Goal: Task Accomplishment & Management: Manage account settings

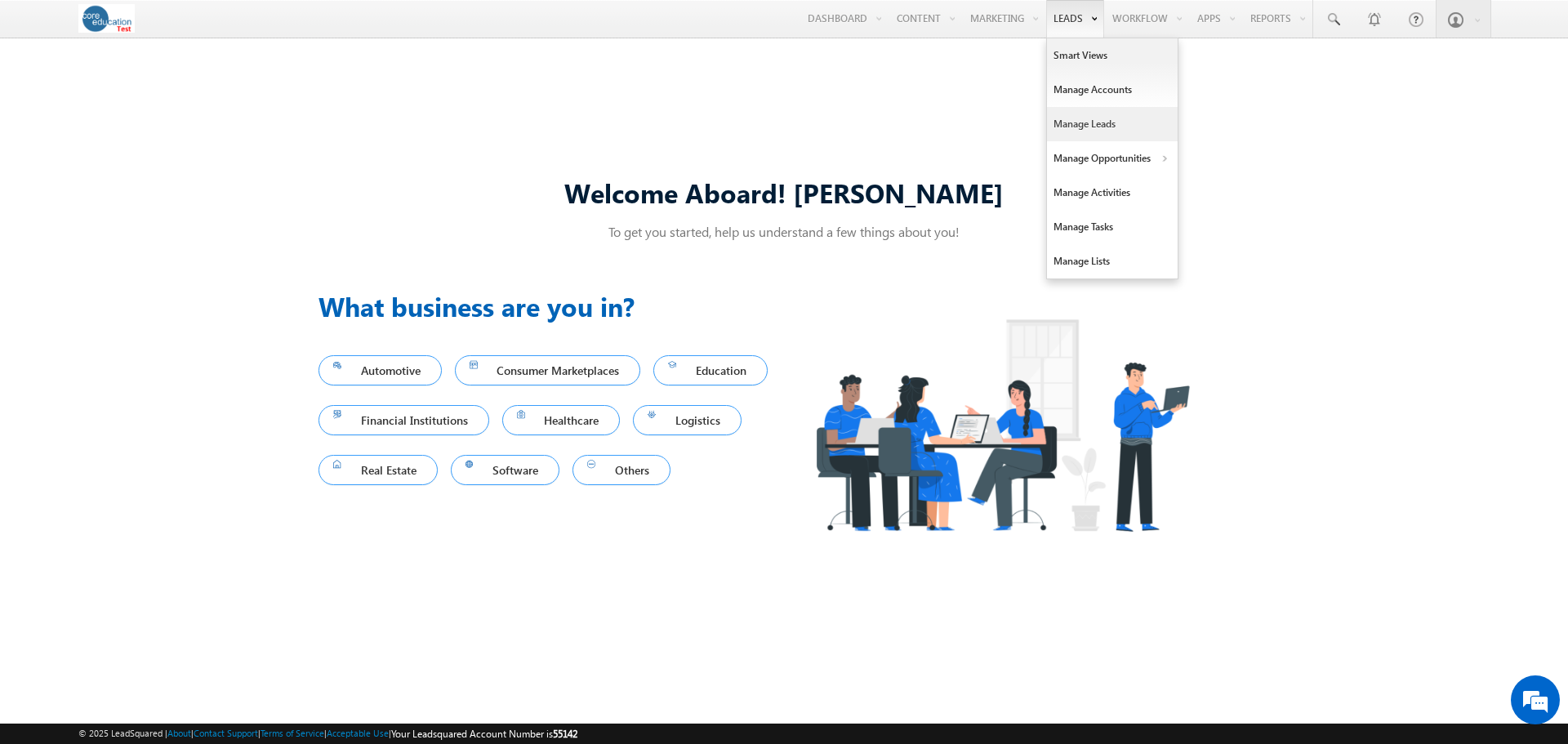
click at [1053, 118] on link "Manage Leads" at bounding box center [1112, 124] width 131 height 35
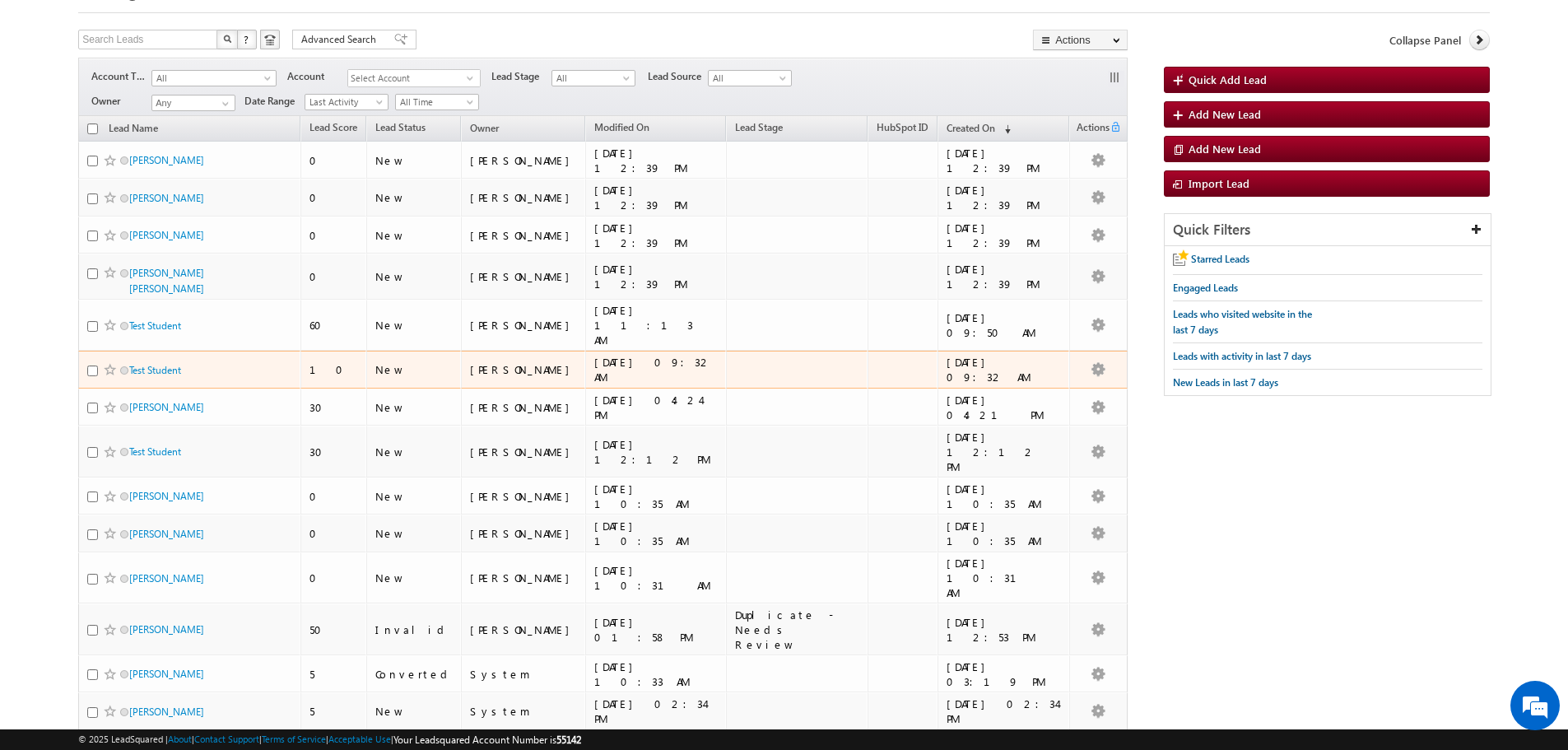
scroll to position [83, 0]
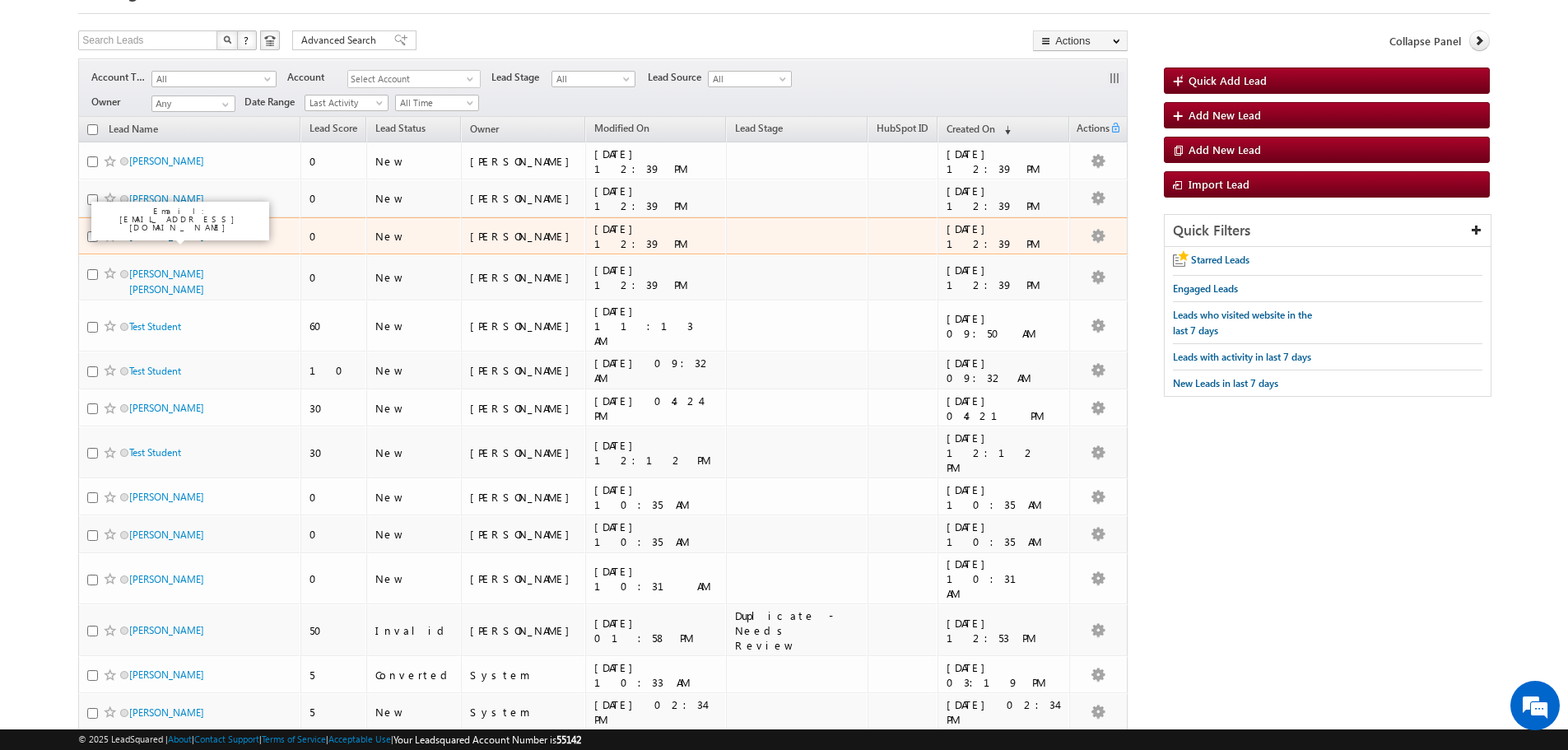
click at [163, 236] on link "[PERSON_NAME]" at bounding box center [167, 236] width 75 height 12
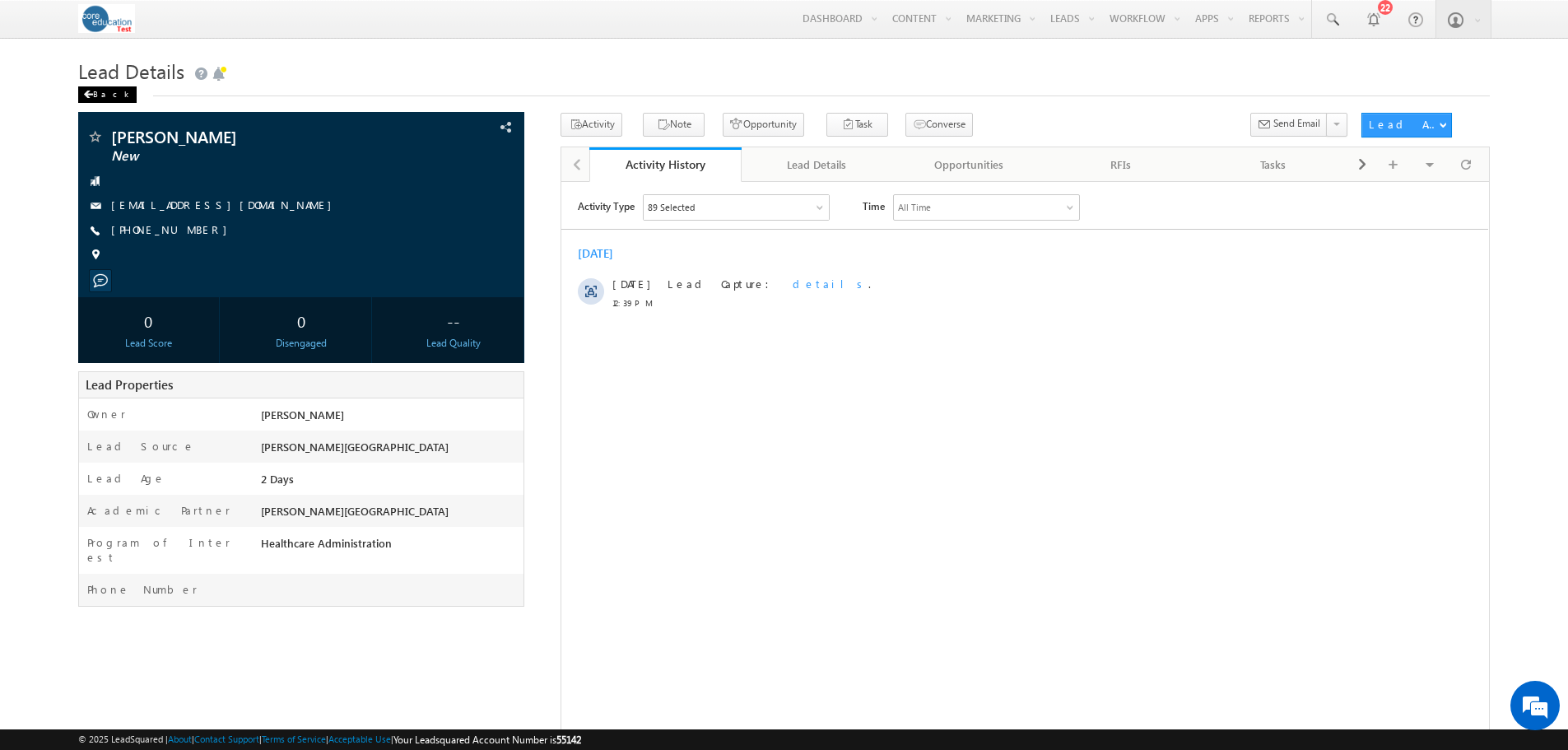
click at [98, 87] on div "Back" at bounding box center [107, 94] width 59 height 16
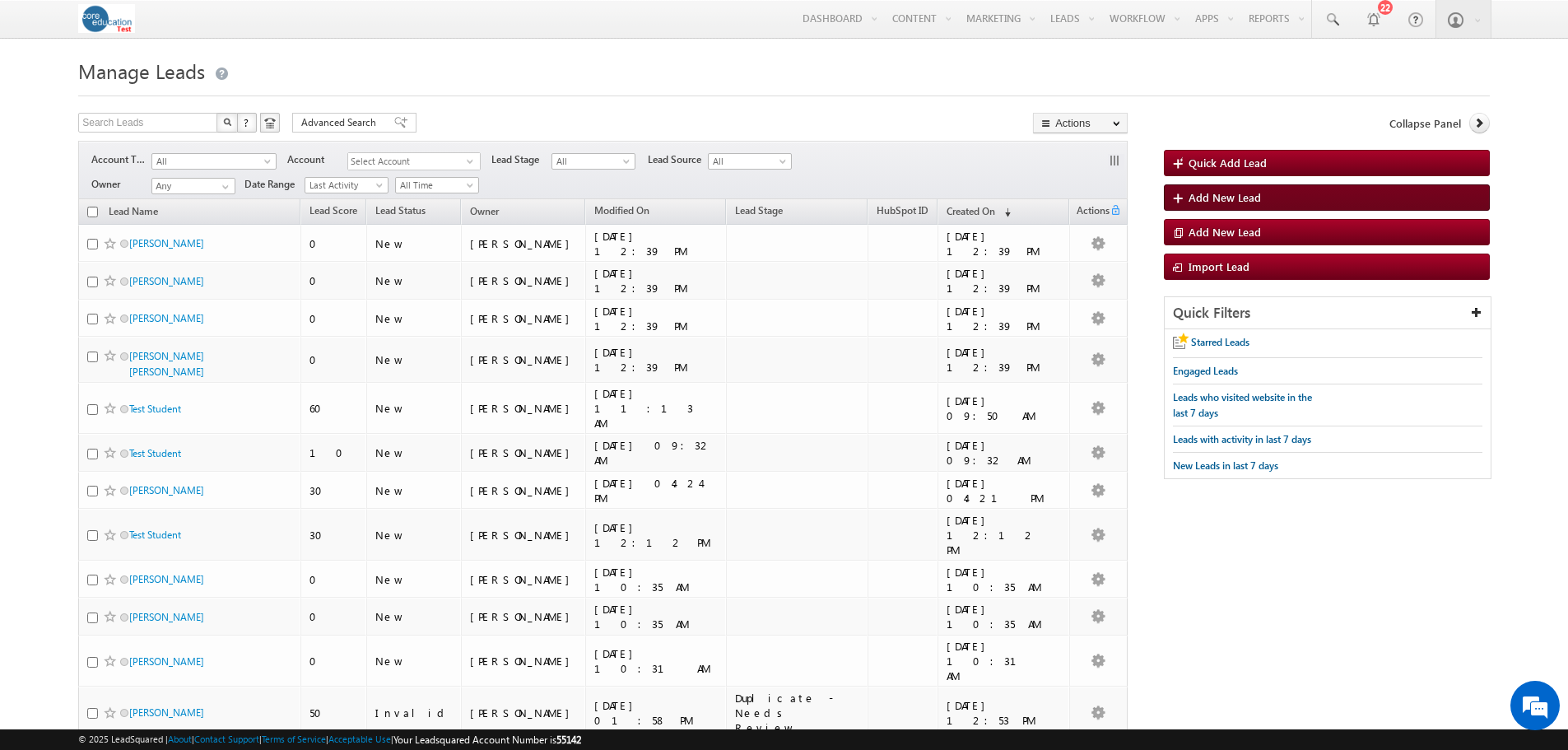
click at [1250, 200] on span "Add New Lead" at bounding box center [1224, 197] width 72 height 14
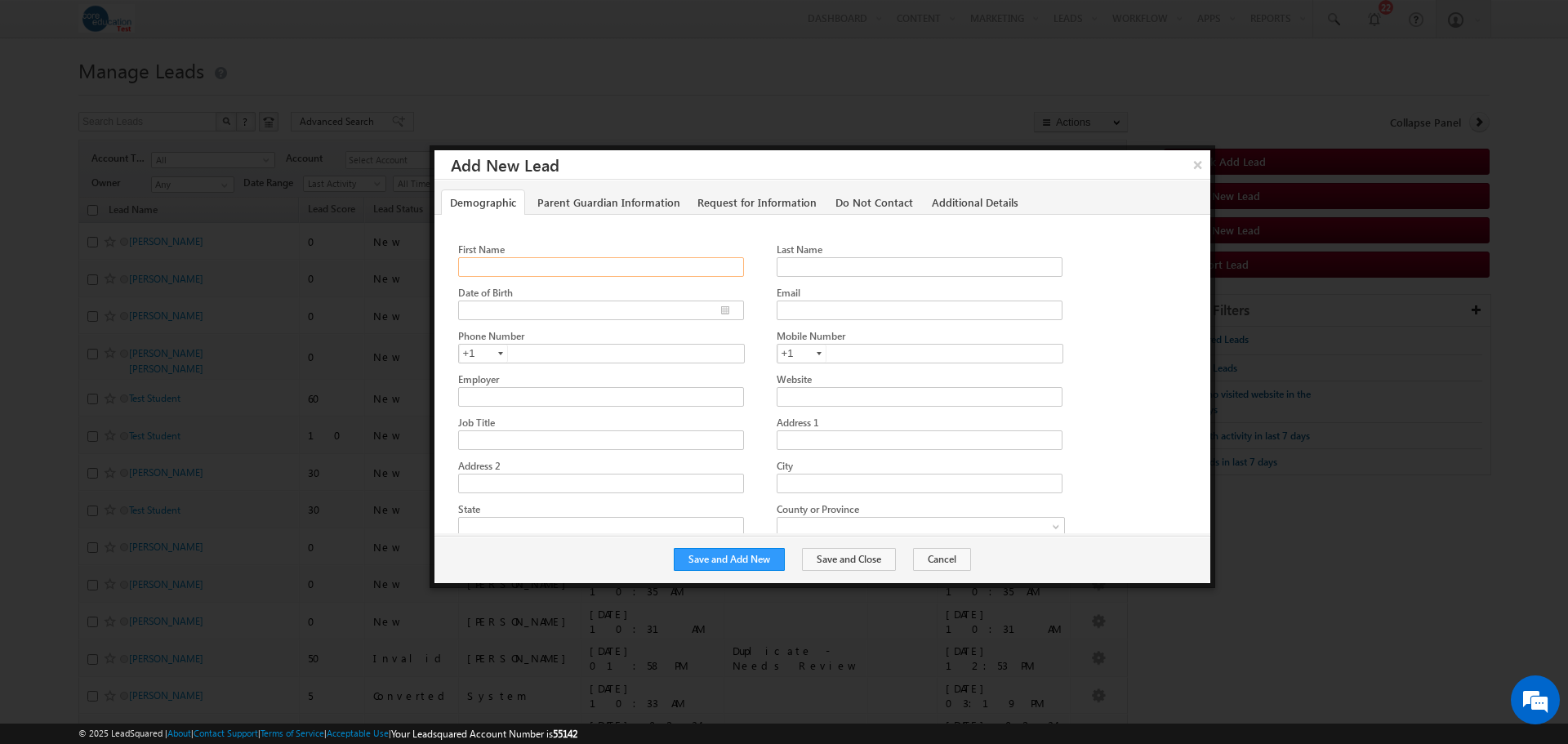
click at [555, 268] on input "First Name" at bounding box center [601, 266] width 286 height 19
type input "Doug BrainCX T"
type input "B"
type input "Doug BrainCX"
type input "H"
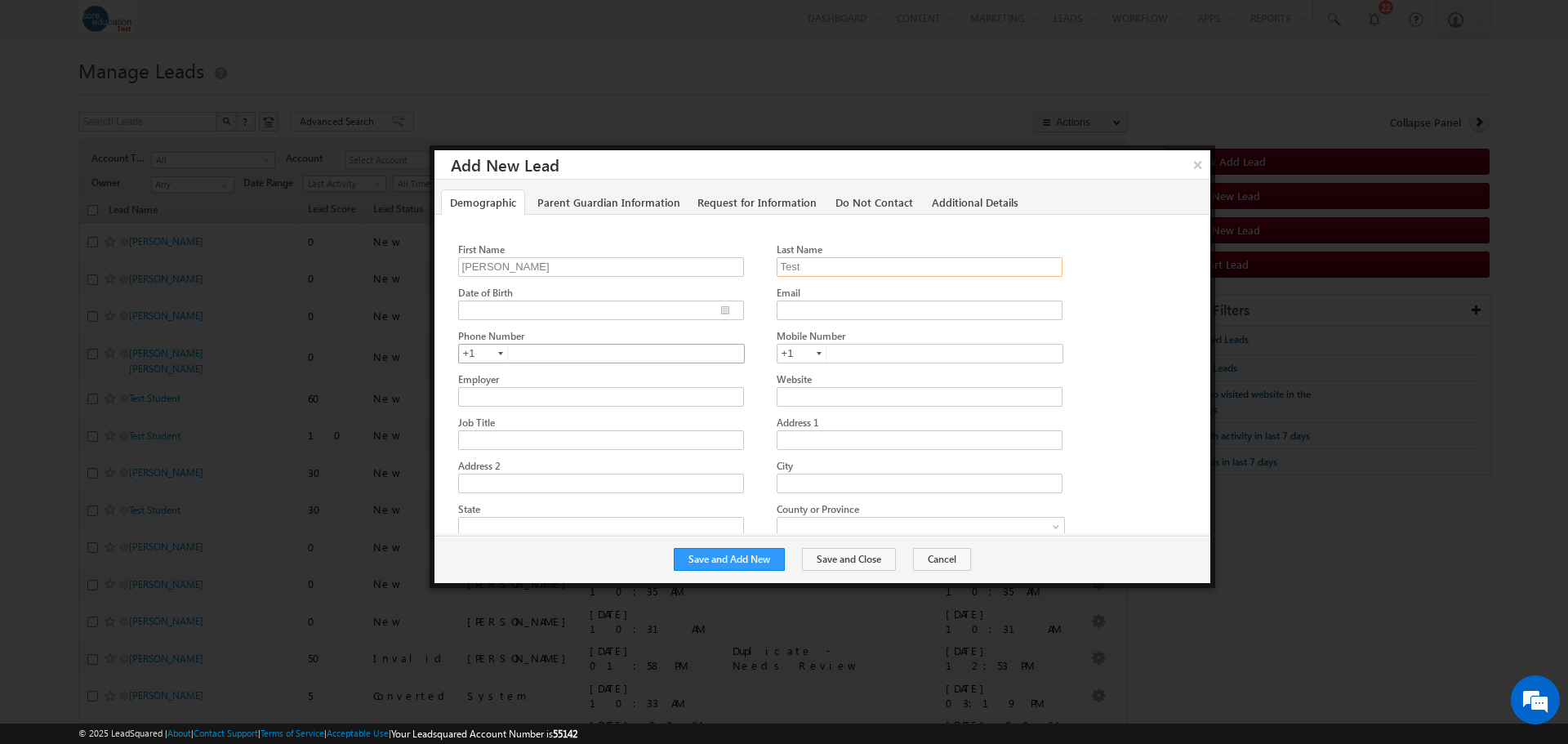
type input "Test"
click at [530, 353] on input "text" at bounding box center [601, 353] width 287 height 19
type input "2156883354"
click at [865, 308] on input "Email" at bounding box center [920, 310] width 286 height 19
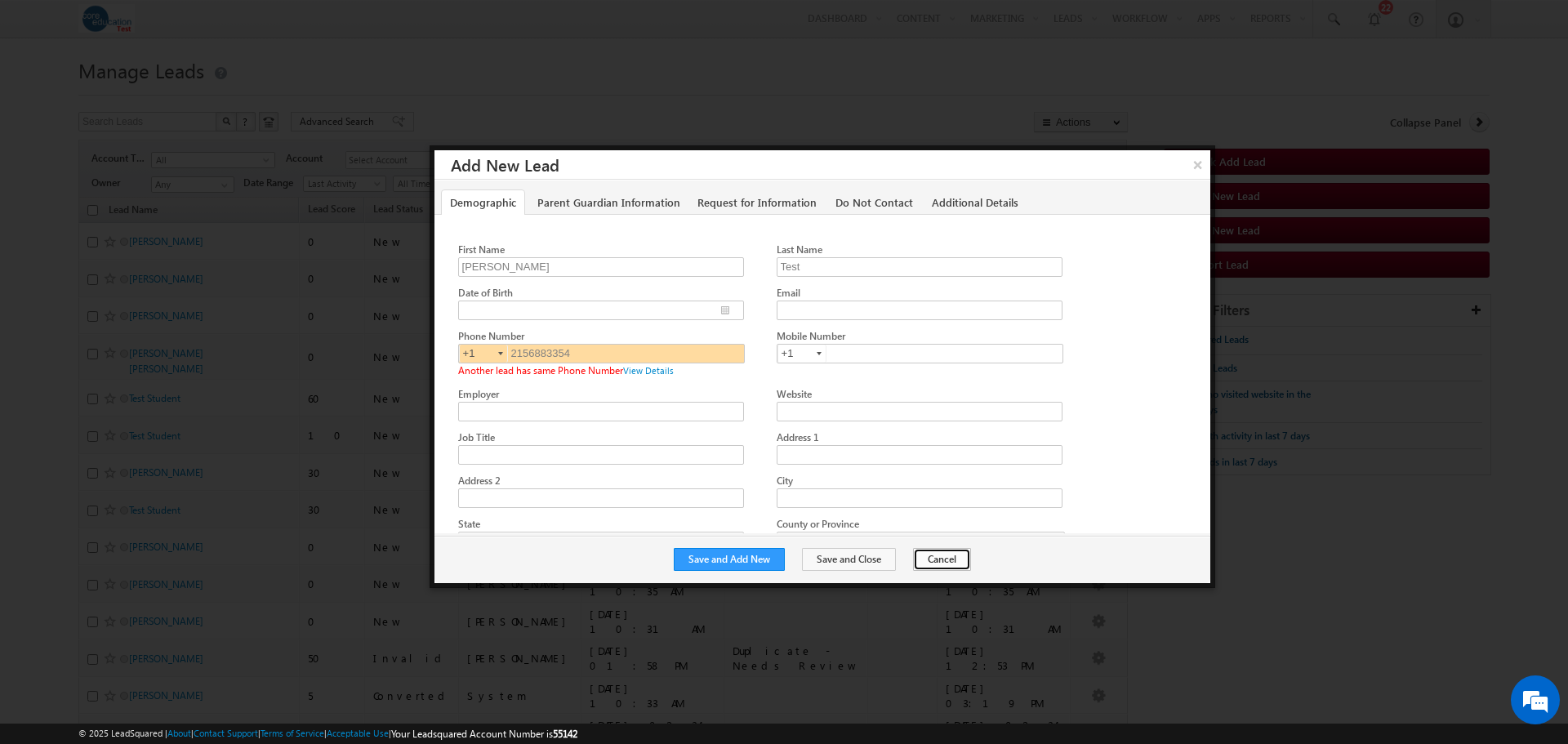
click at [930, 564] on button "Cancel" at bounding box center [942, 559] width 58 height 23
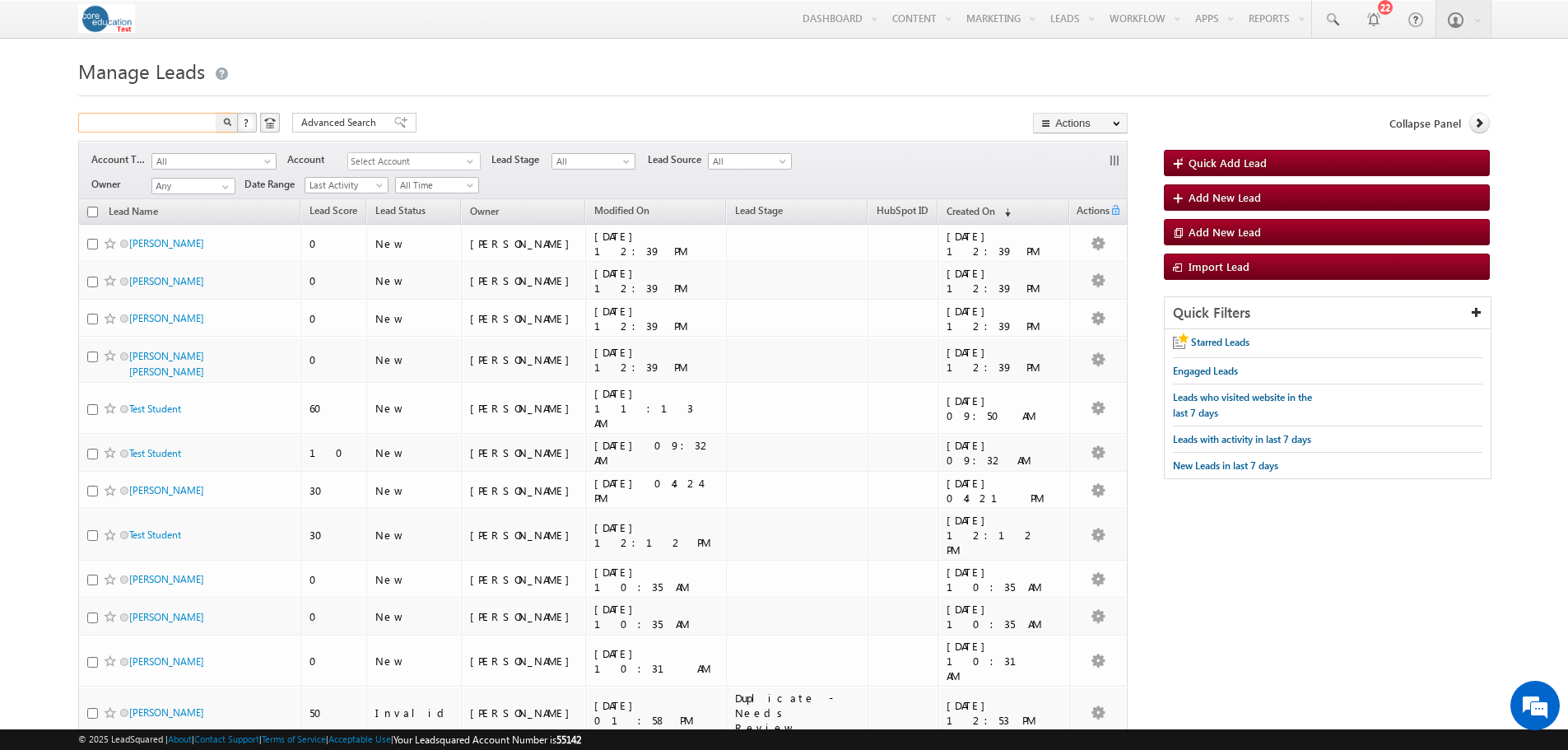
click at [145, 120] on input "text" at bounding box center [148, 122] width 141 height 20
type input "2156883354"
click at [232, 118] on button "button" at bounding box center [227, 122] width 21 height 20
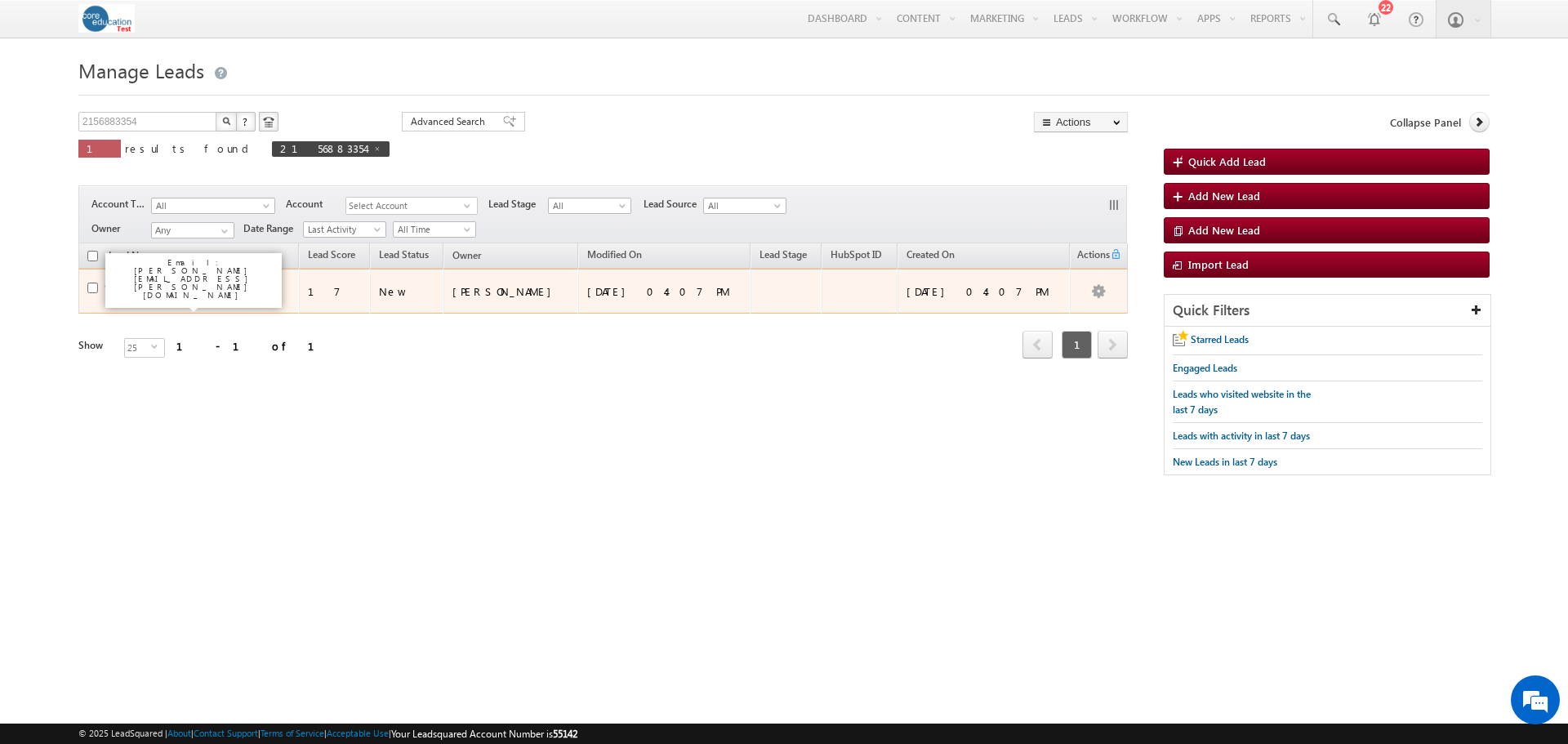
click at [213, 283] on link "[PERSON_NAME] Test [PERSON_NAME] Test" at bounding box center [175, 294] width 92 height 28
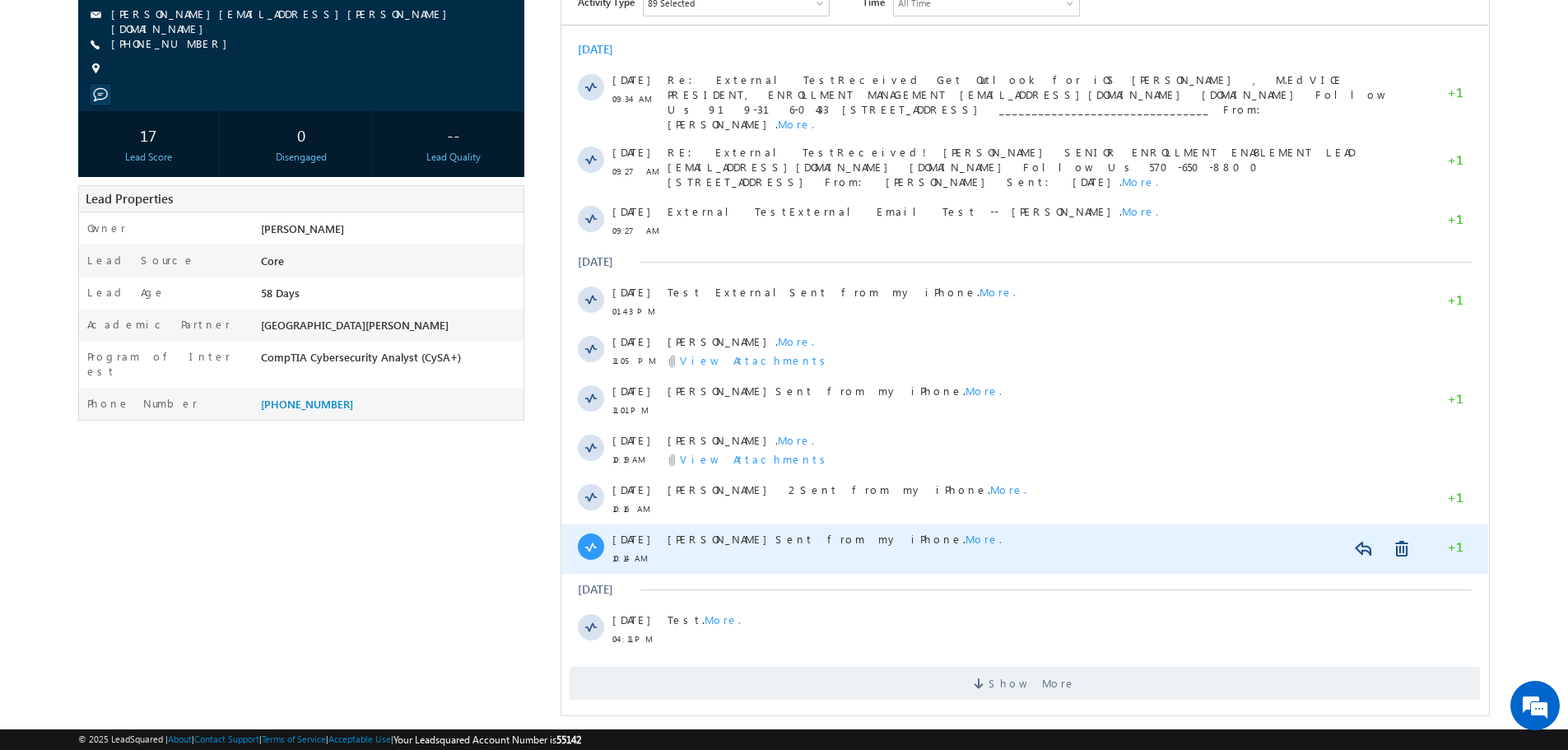
scroll to position [213, 0]
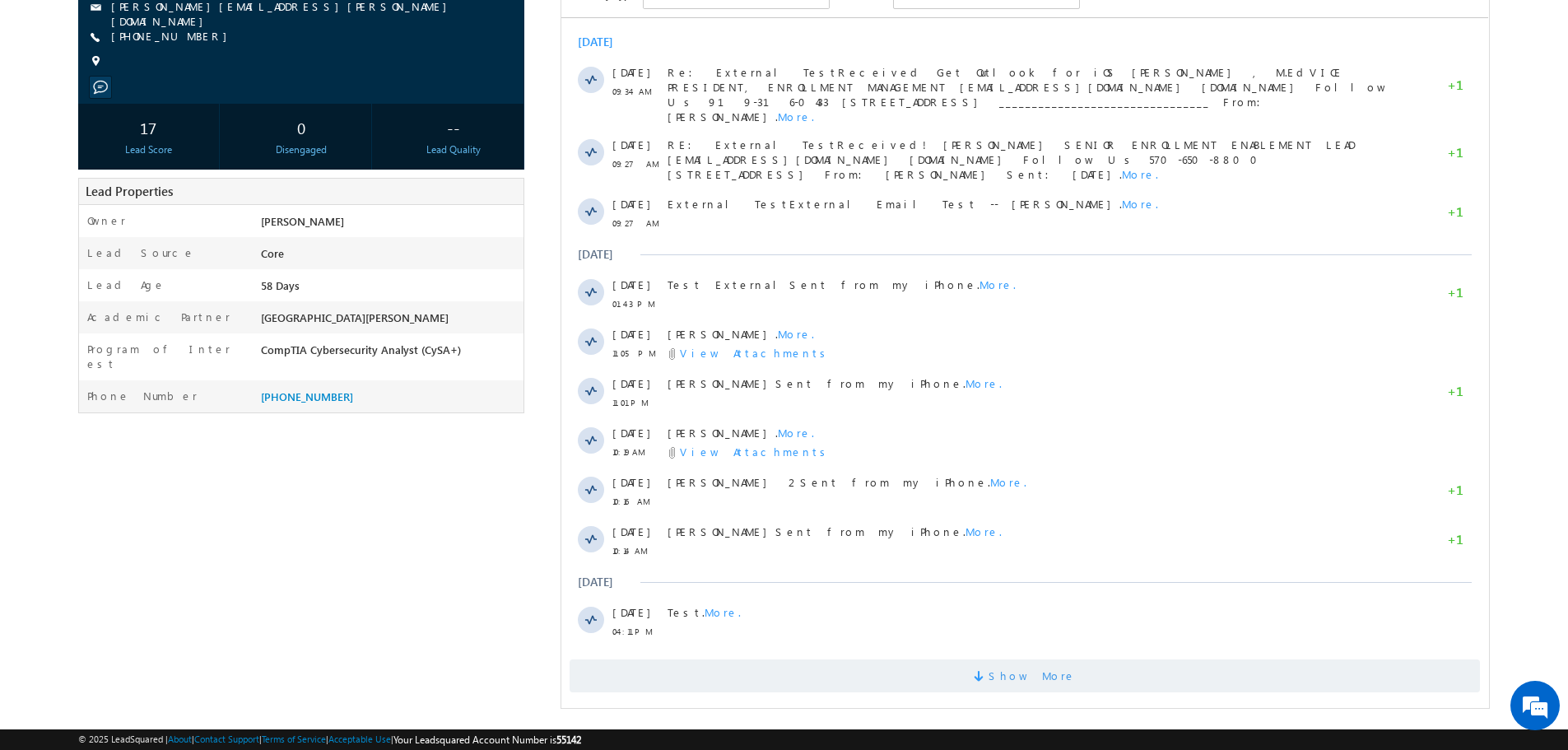
click at [1008, 660] on span "Show More" at bounding box center [1031, 676] width 87 height 33
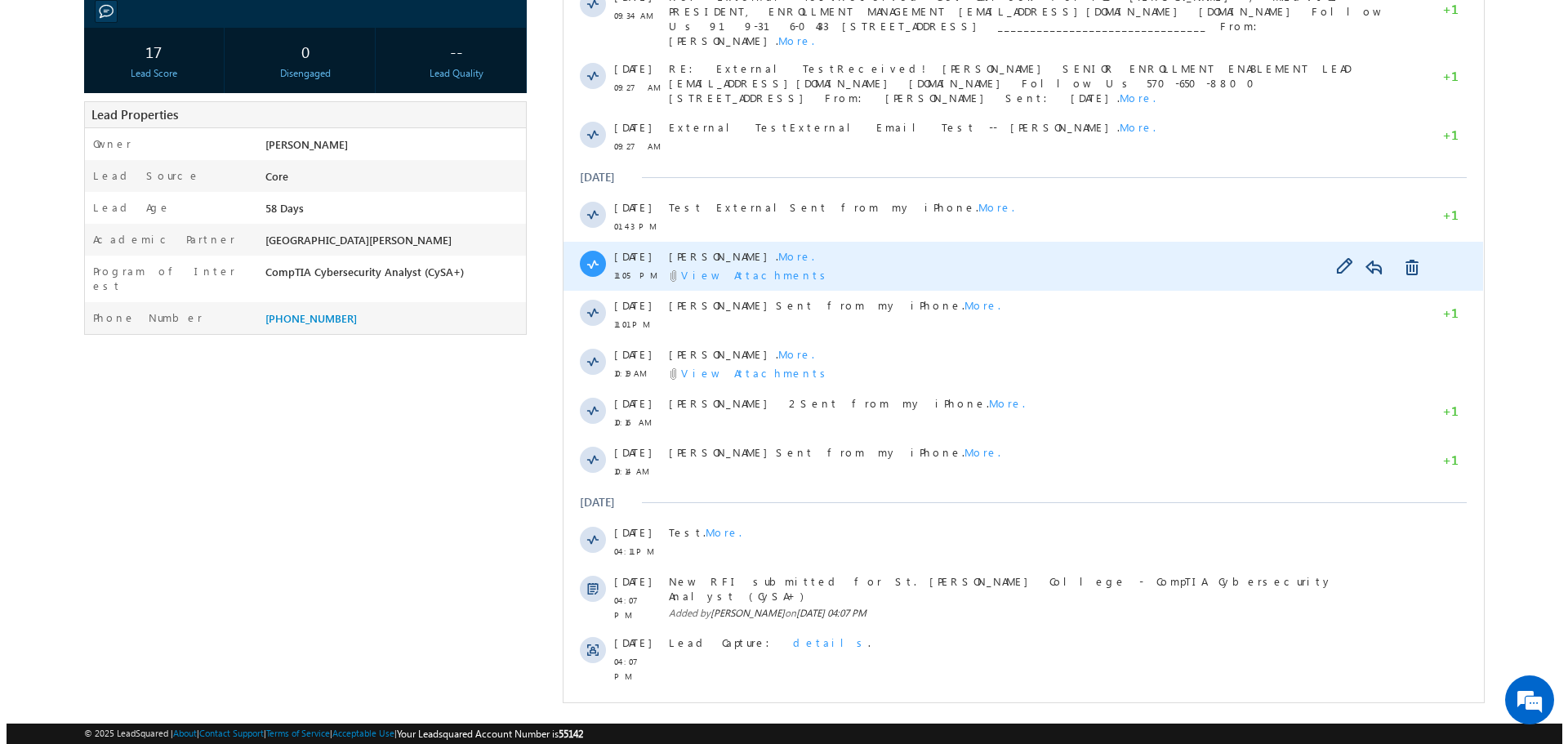
scroll to position [123, 0]
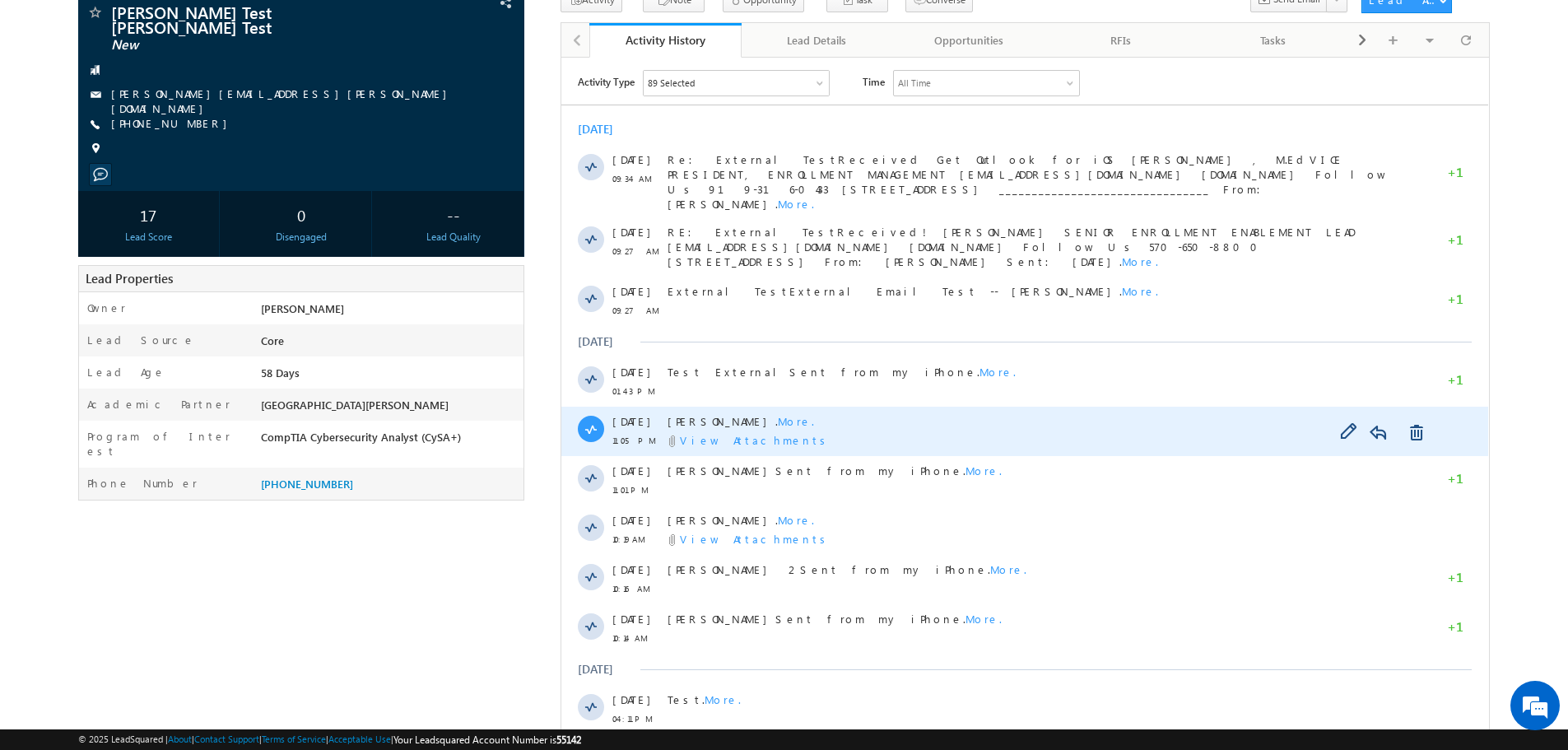
click at [778, 413] on span "More." at bounding box center [795, 420] width 37 height 14
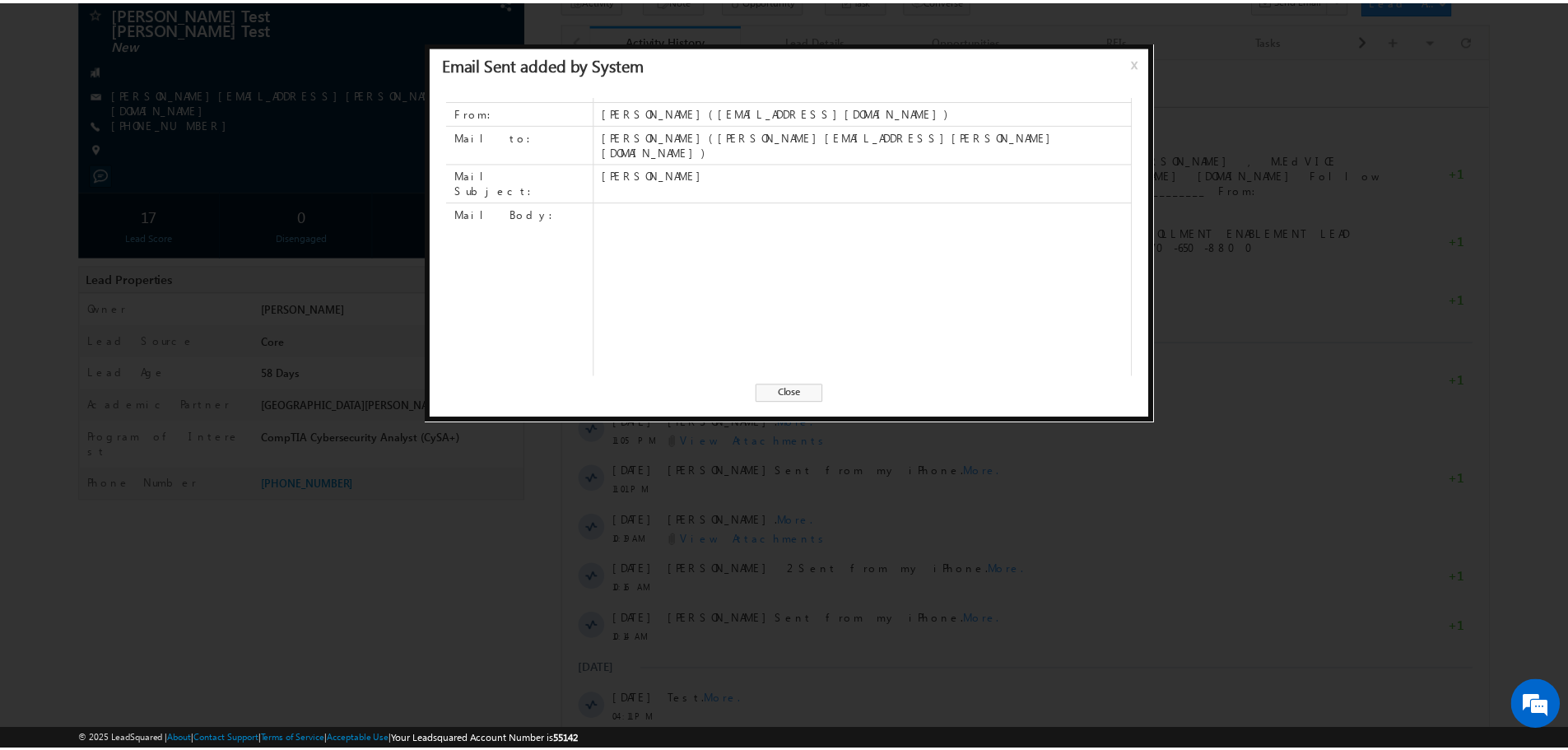
scroll to position [0, 0]
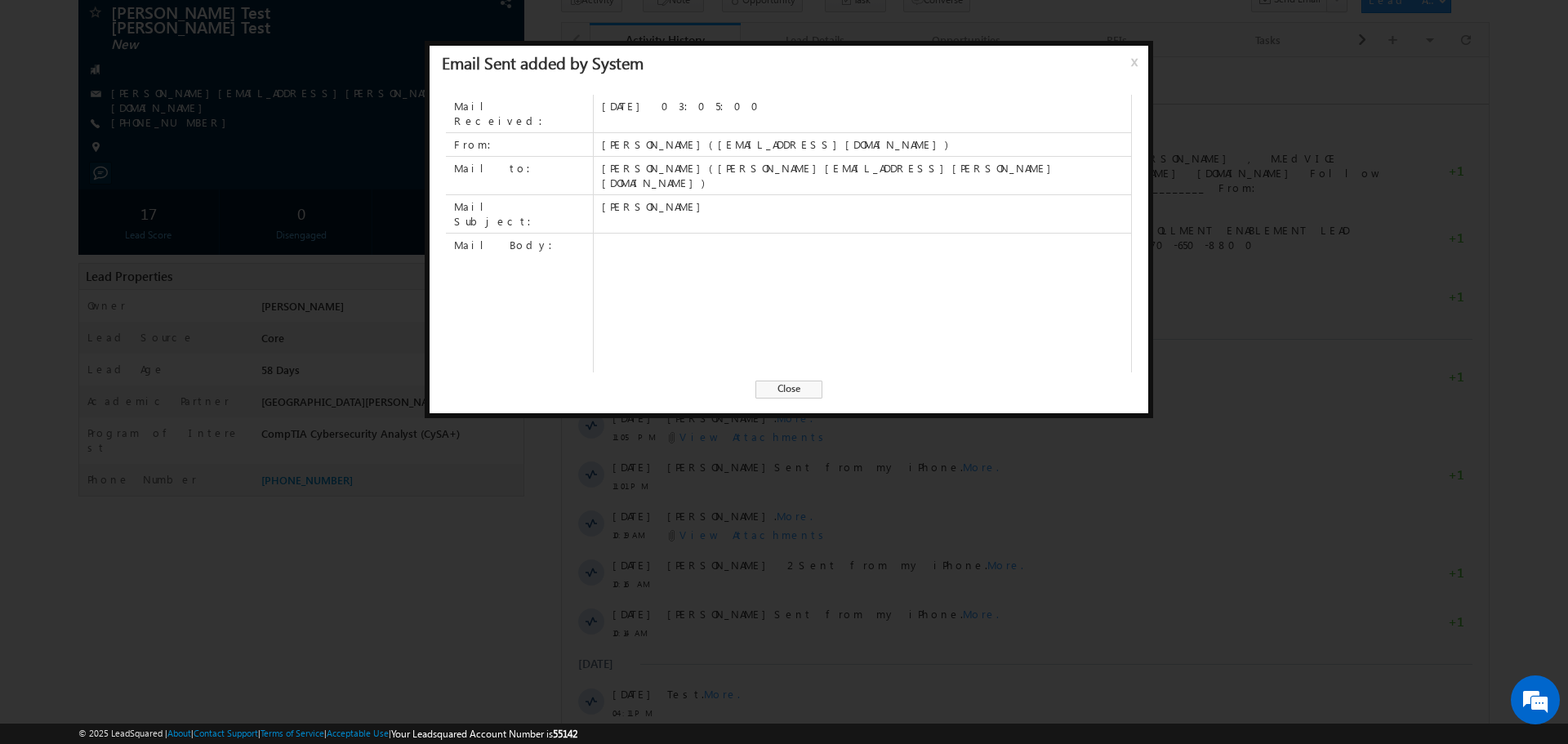
click at [785, 386] on span "Close" at bounding box center [789, 389] width 67 height 18
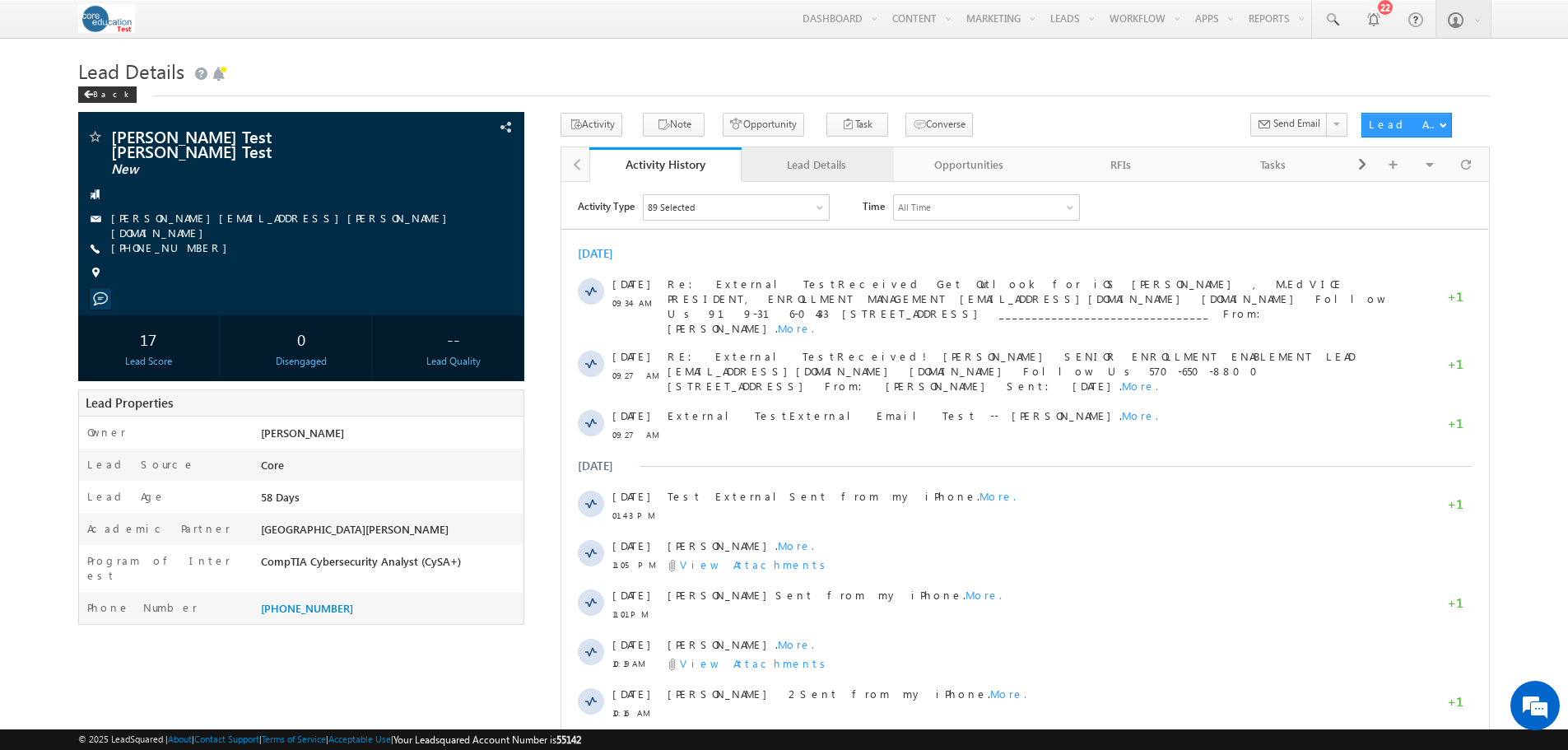
click at [808, 159] on div "Lead Details" at bounding box center [817, 164] width 124 height 20
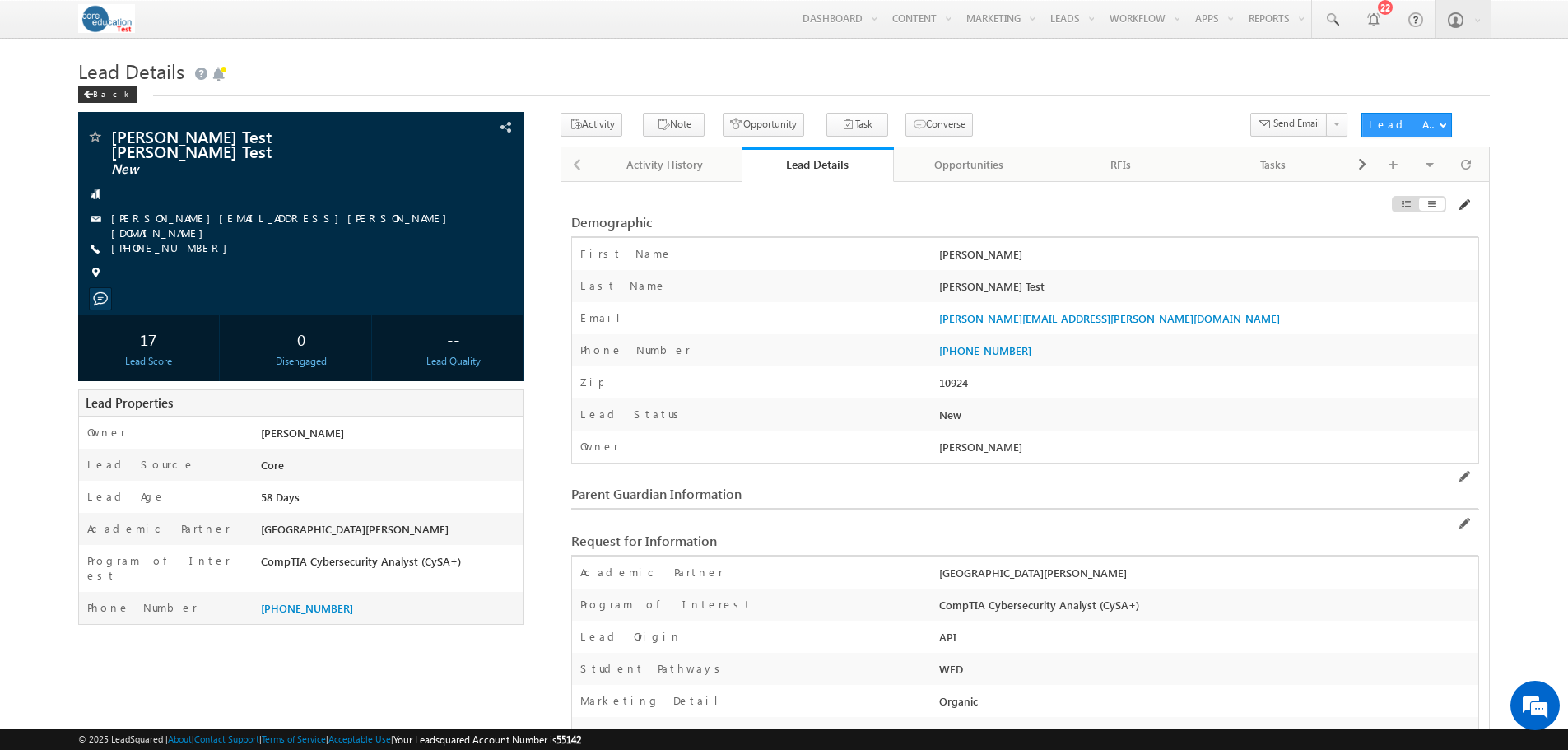
click at [1458, 205] on span at bounding box center [1462, 205] width 13 height 13
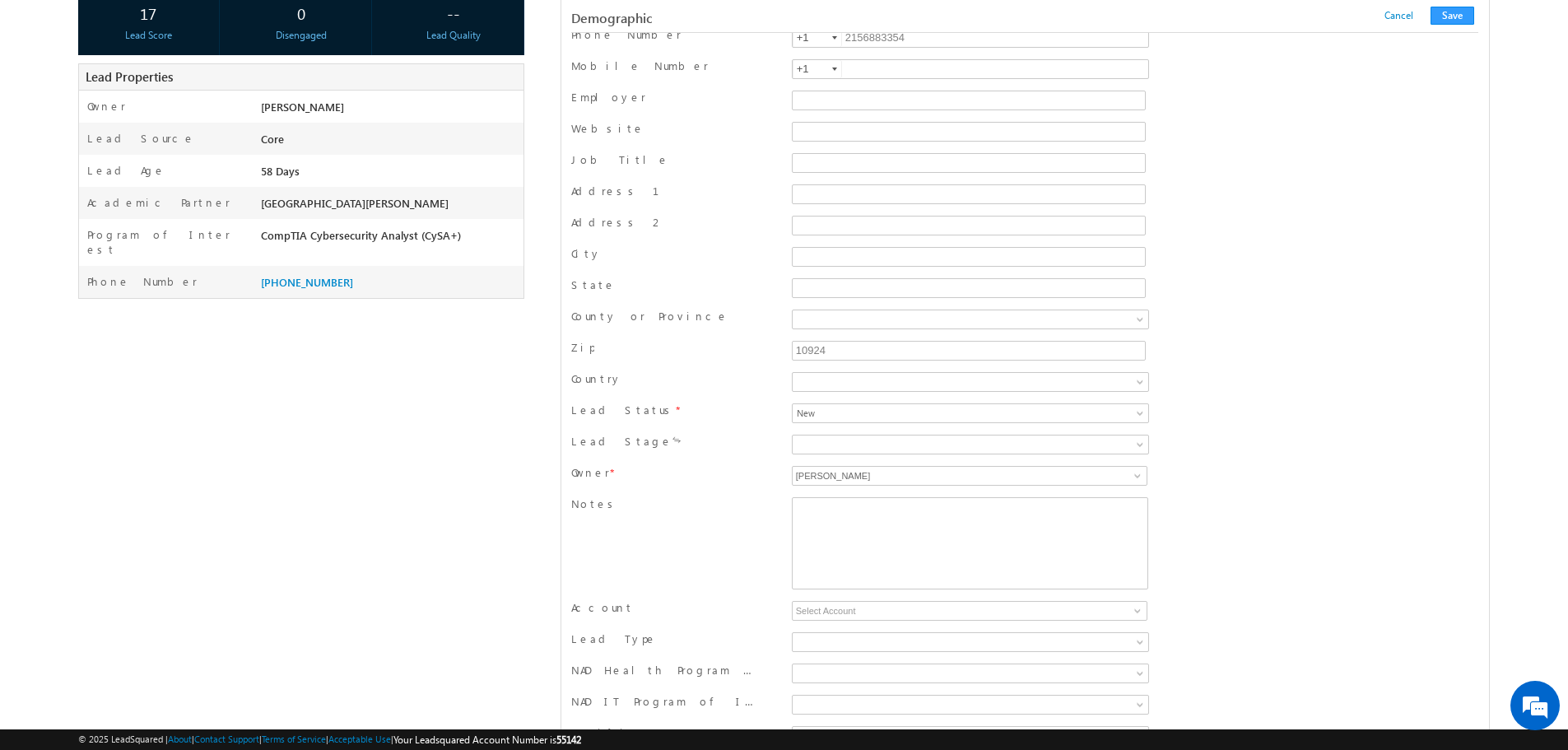
scroll to position [329, 0]
click at [912, 439] on span at bounding box center [920, 441] width 256 height 14
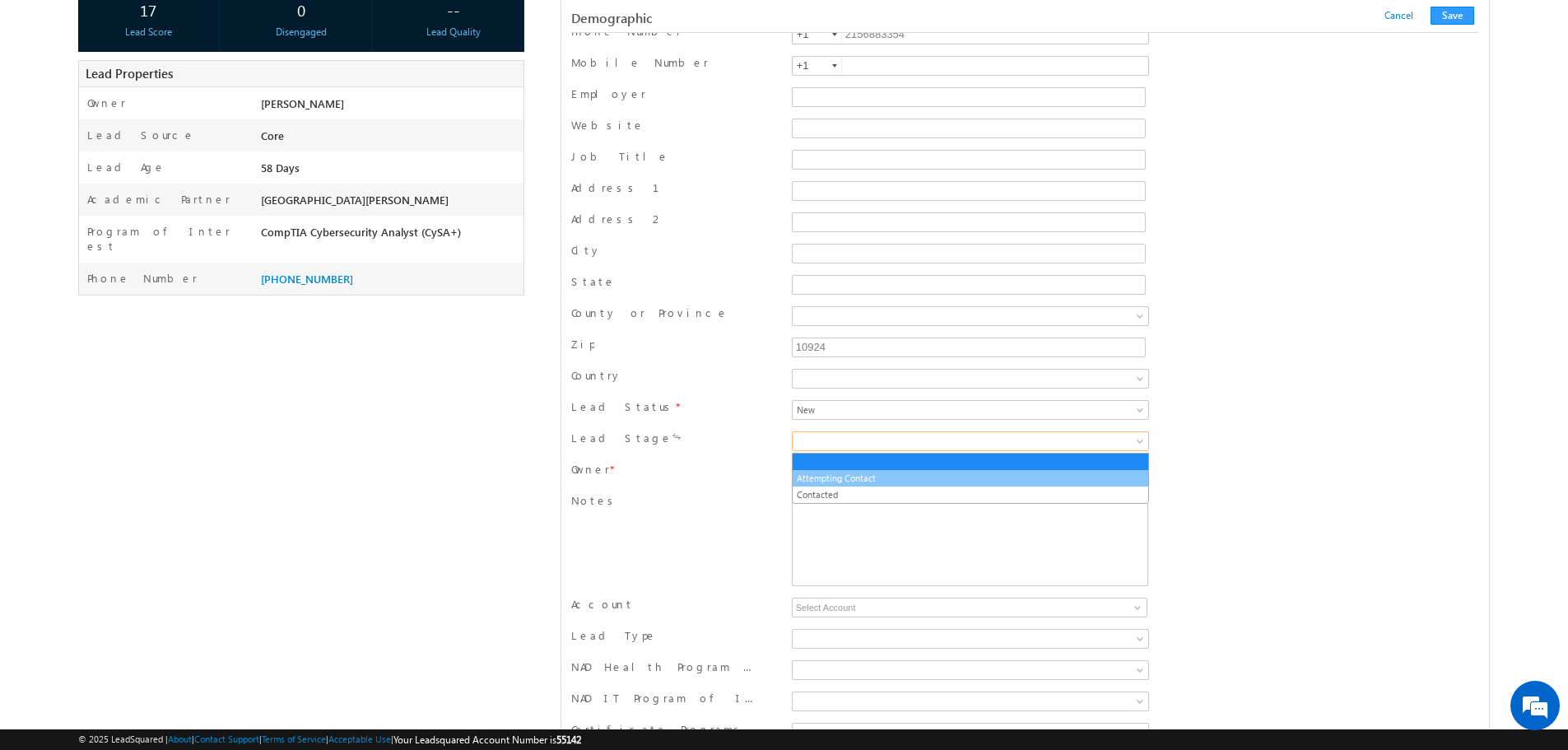
click at [864, 479] on link "Attempting Contact" at bounding box center [969, 478] width 355 height 14
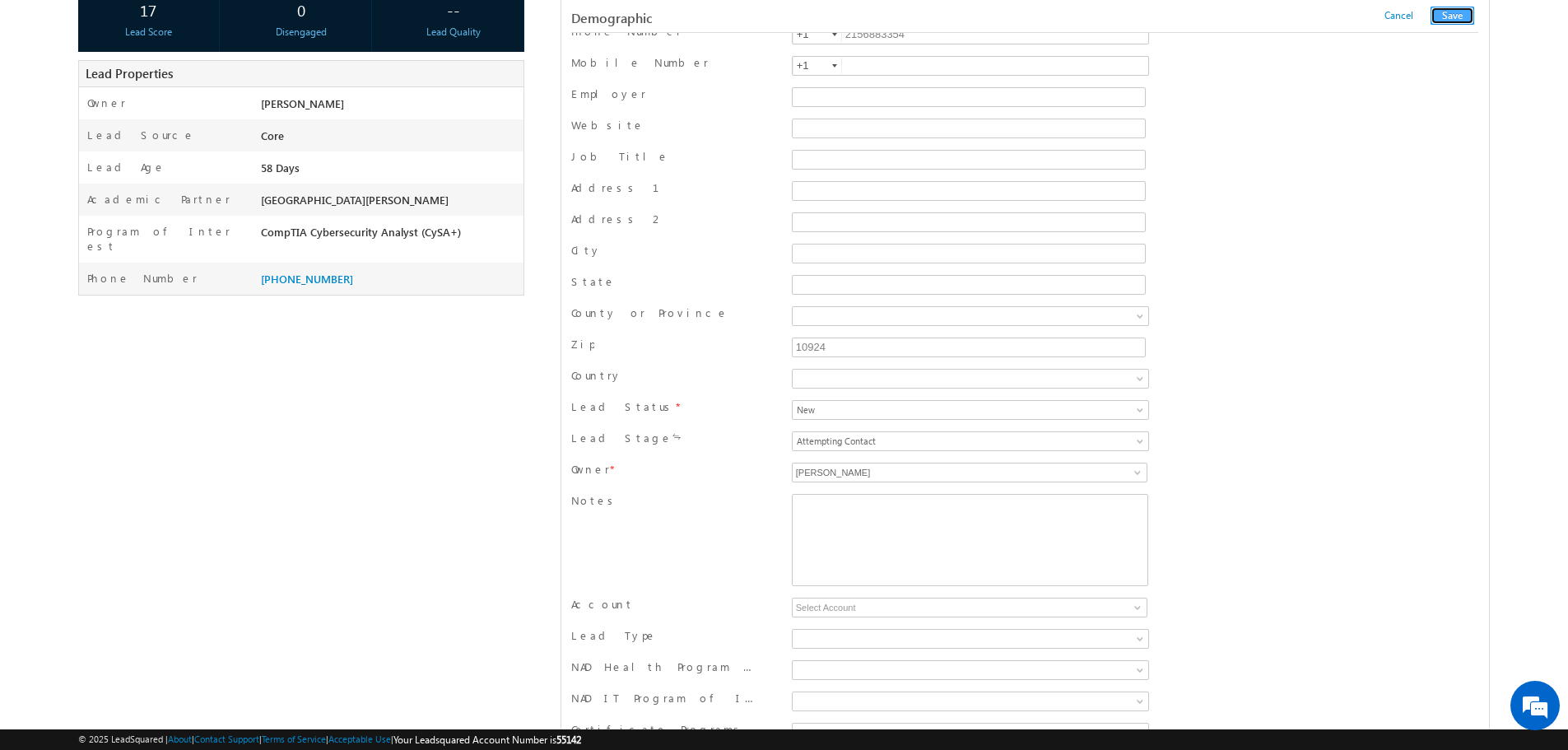
click at [1462, 16] on button "Save" at bounding box center [1451, 15] width 43 height 18
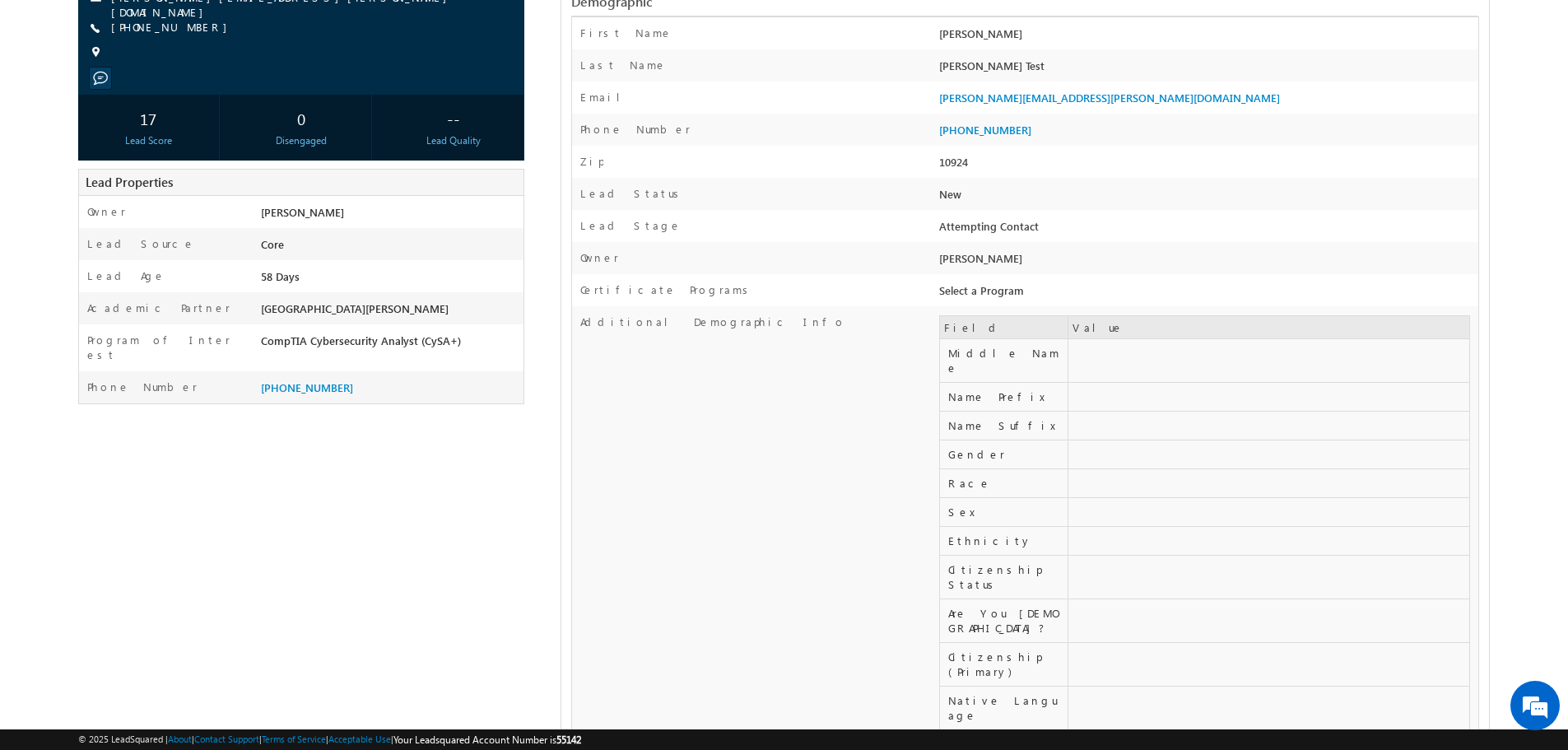
scroll to position [83, 0]
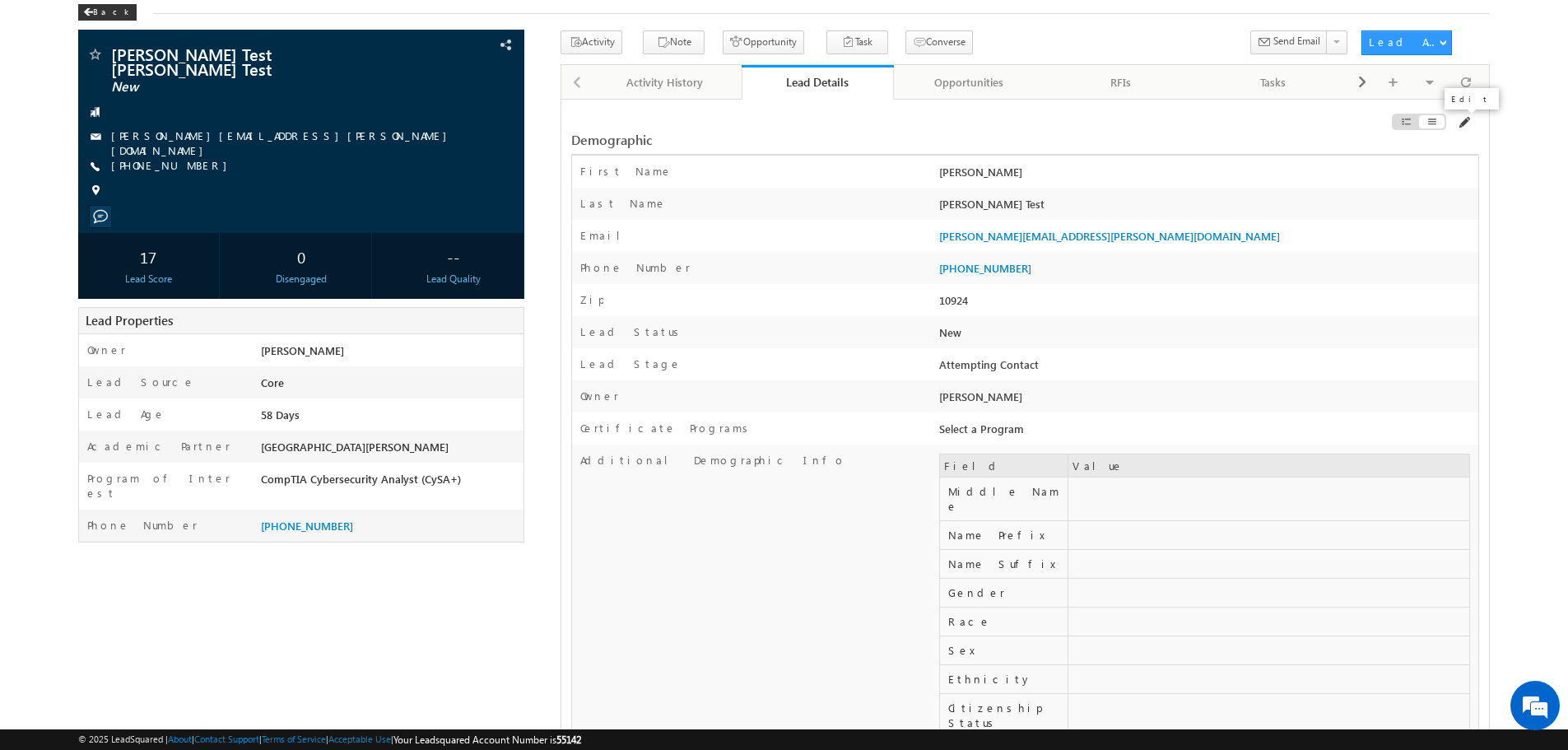
click at [1464, 122] on span at bounding box center [1462, 122] width 13 height 13
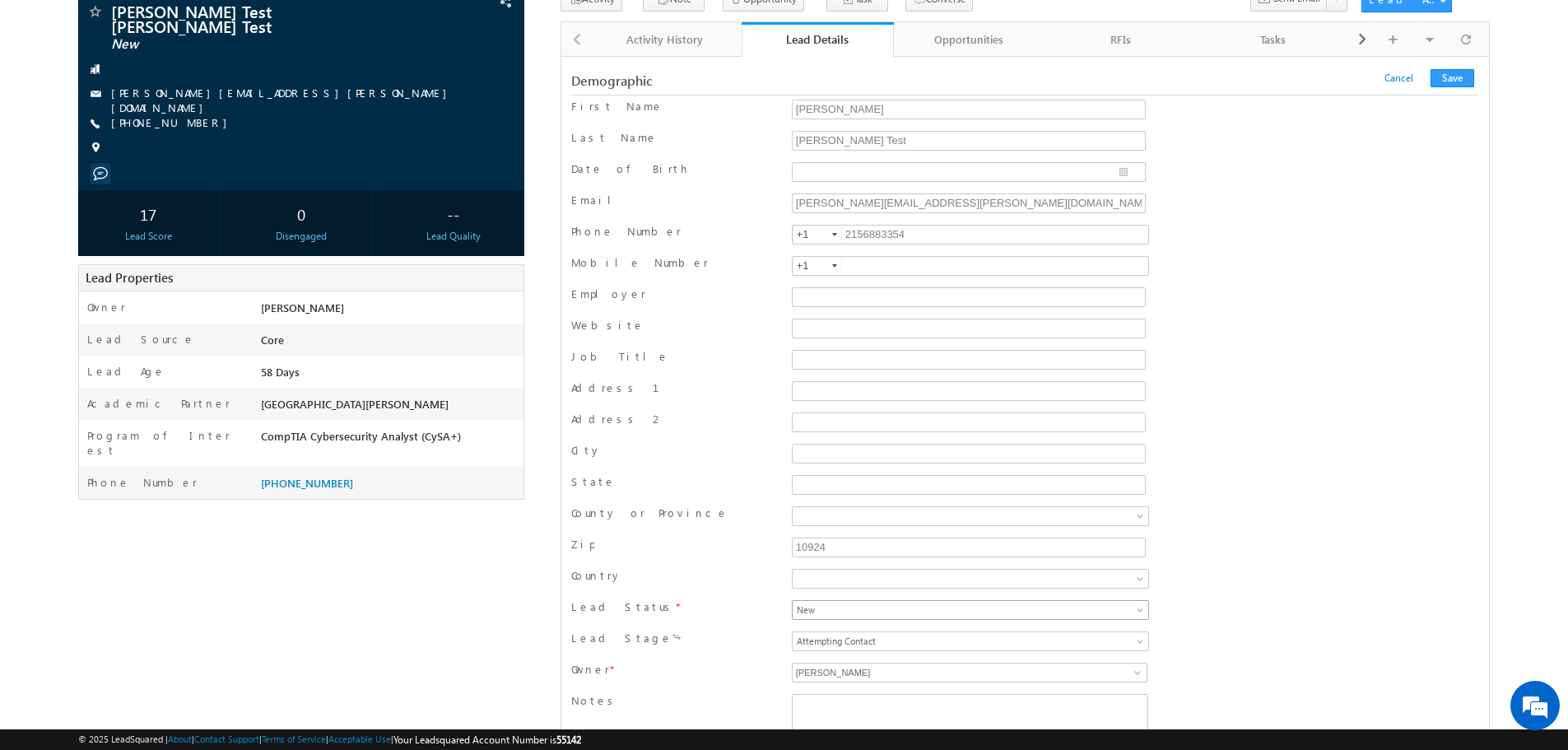
scroll to position [164, 0]
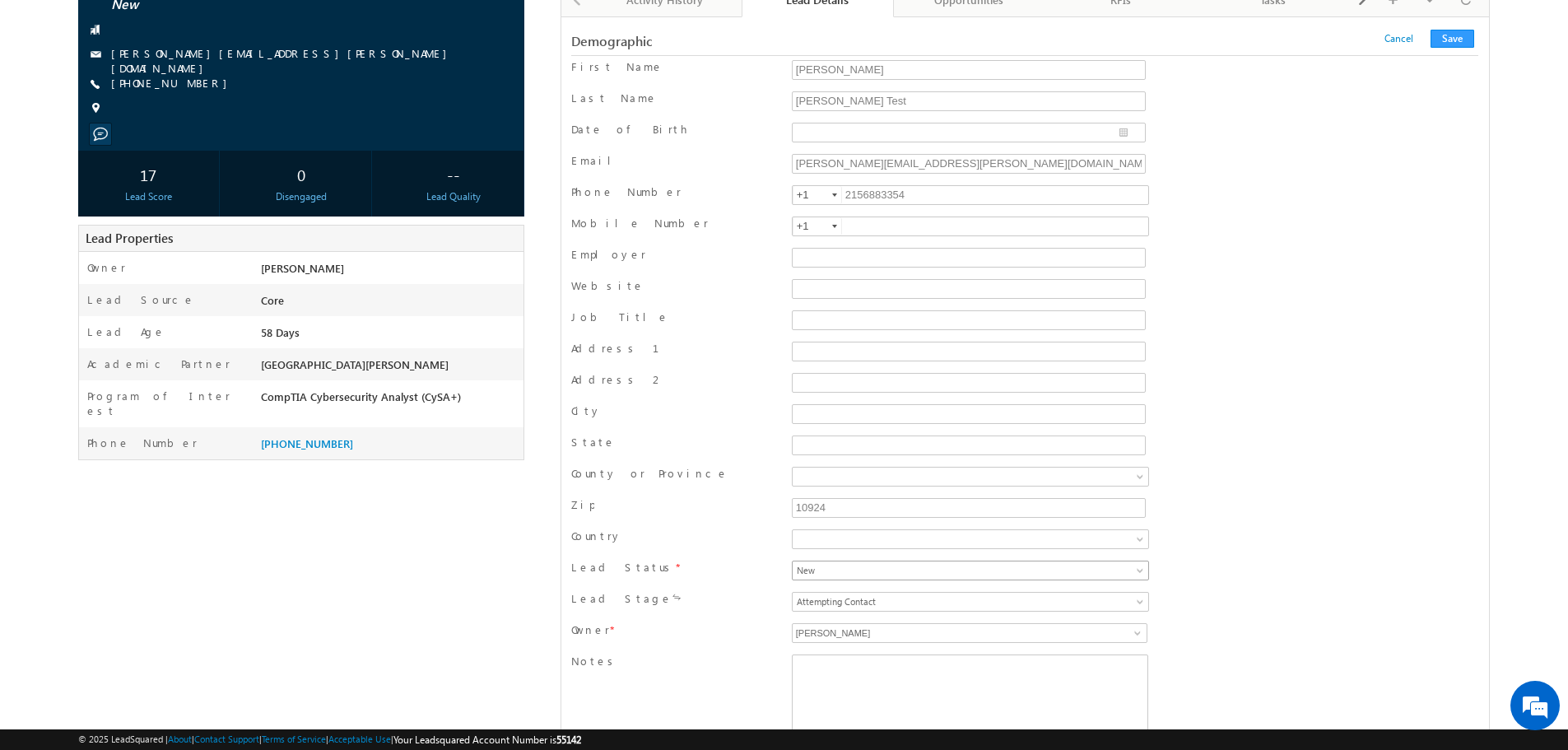
click at [921, 574] on span "New" at bounding box center [920, 570] width 256 height 14
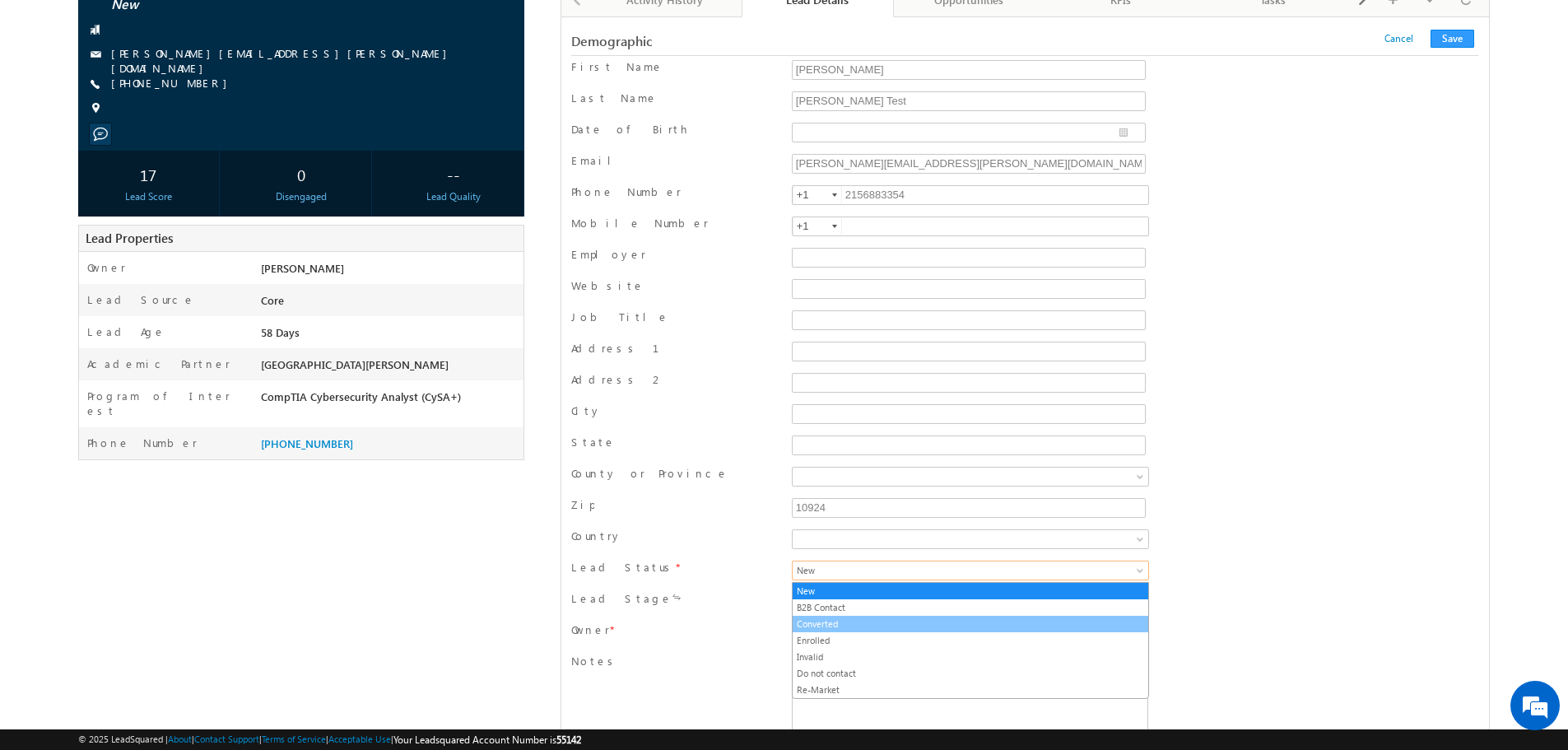
click at [883, 621] on link "Converted" at bounding box center [969, 624] width 355 height 14
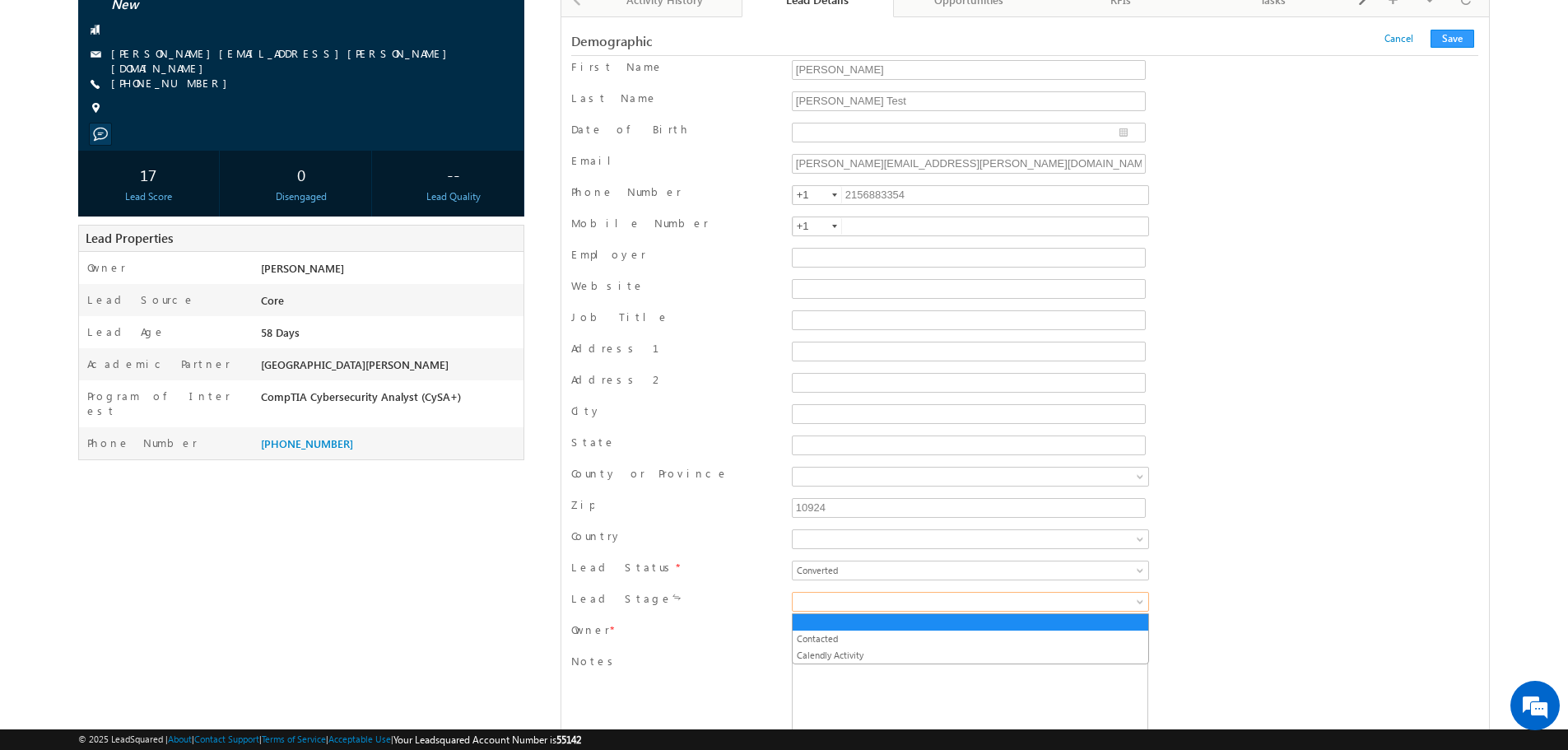
click at [902, 608] on span at bounding box center [920, 602] width 256 height 14
click at [893, 636] on link "Contacted" at bounding box center [969, 638] width 355 height 14
click at [1456, 45] on button "Save" at bounding box center [1451, 38] width 43 height 18
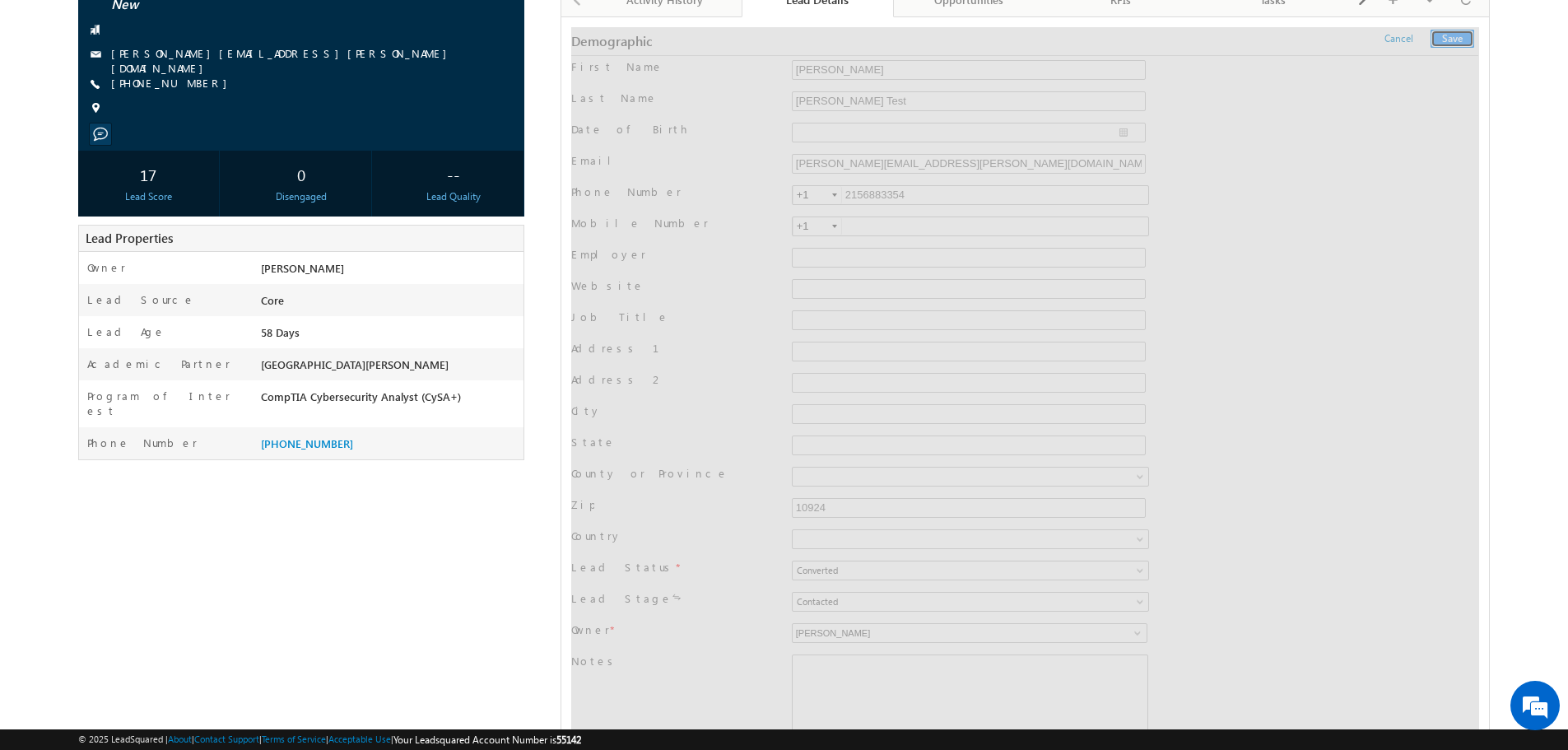
scroll to position [0, 0]
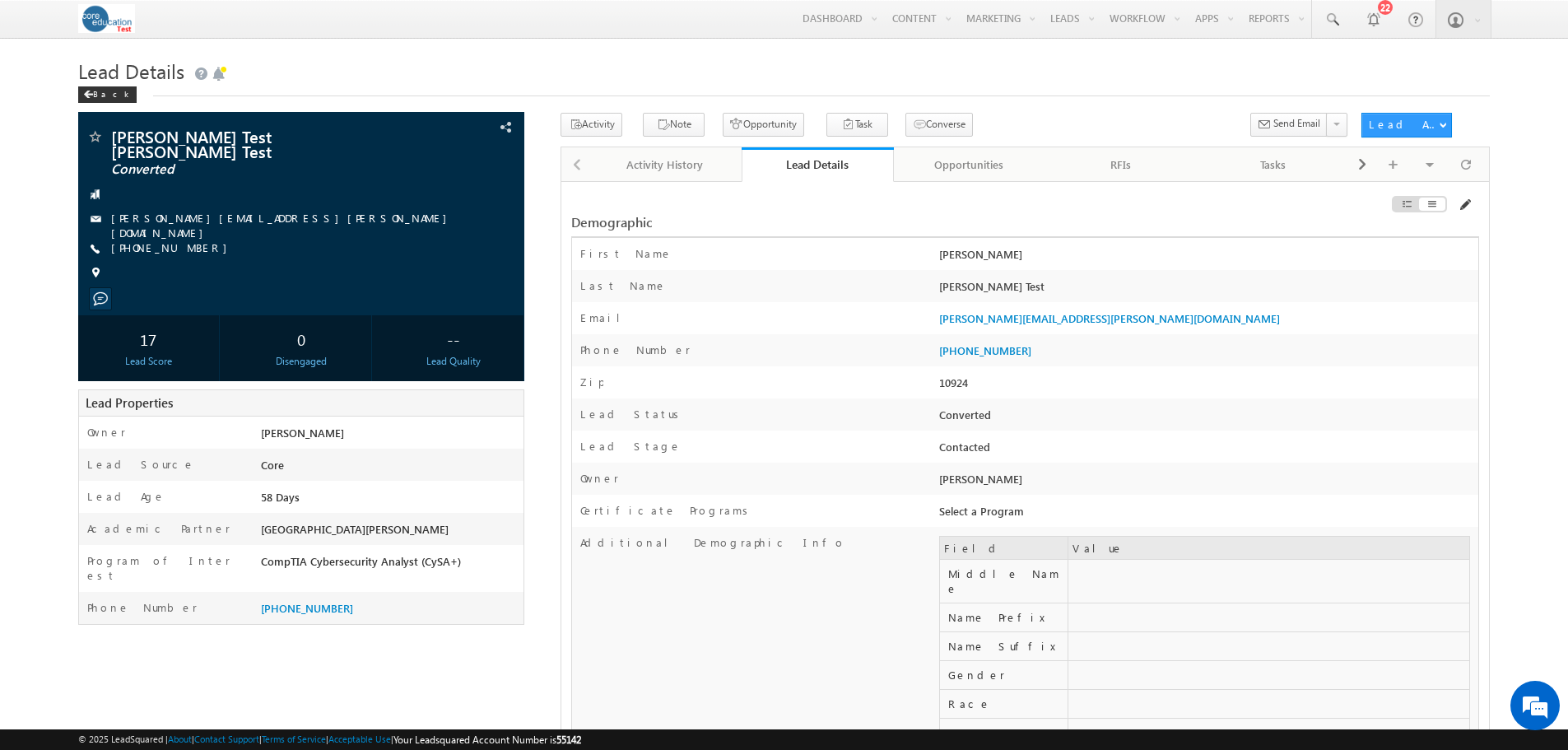
click at [1463, 207] on span at bounding box center [1463, 205] width 13 height 13
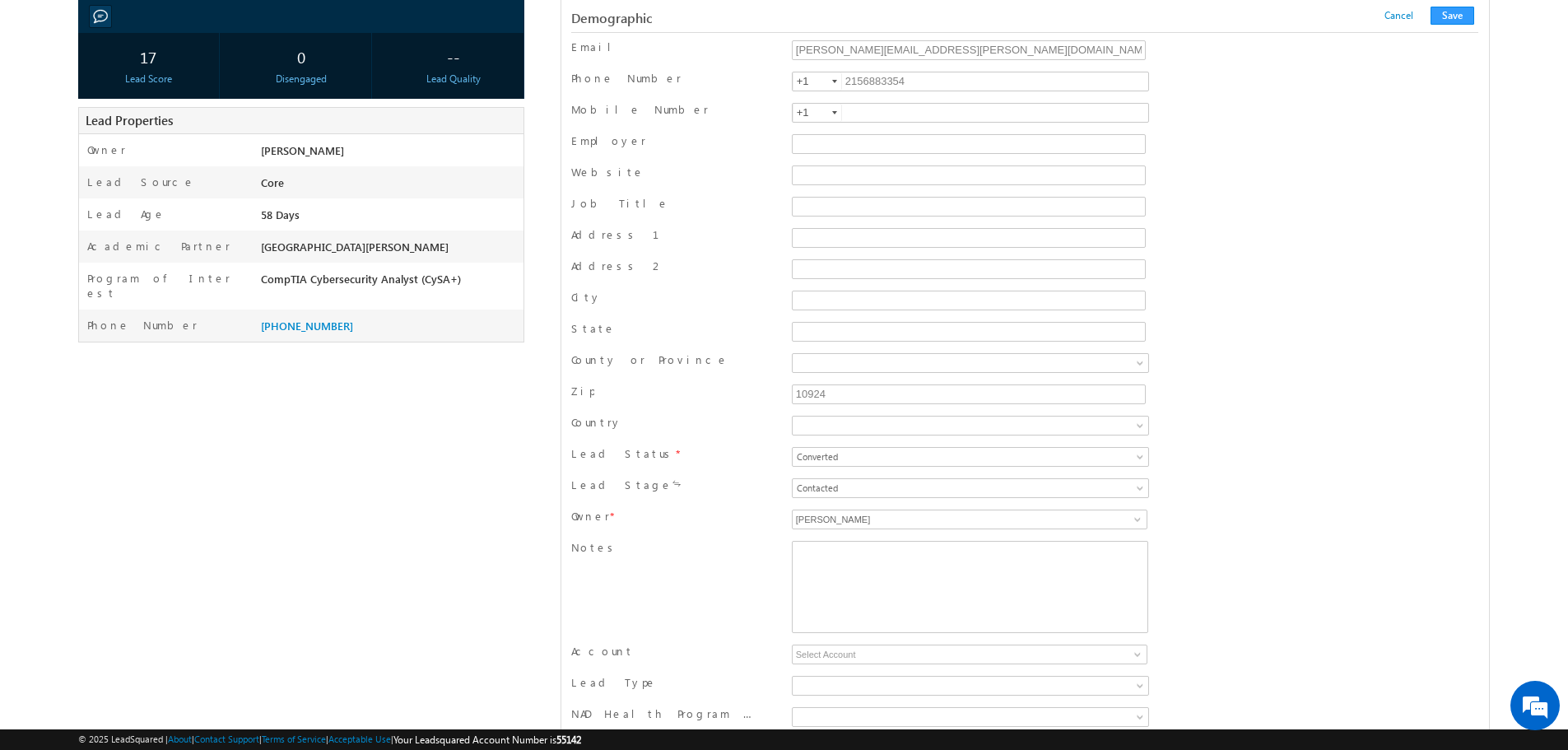
scroll to position [329, 0]
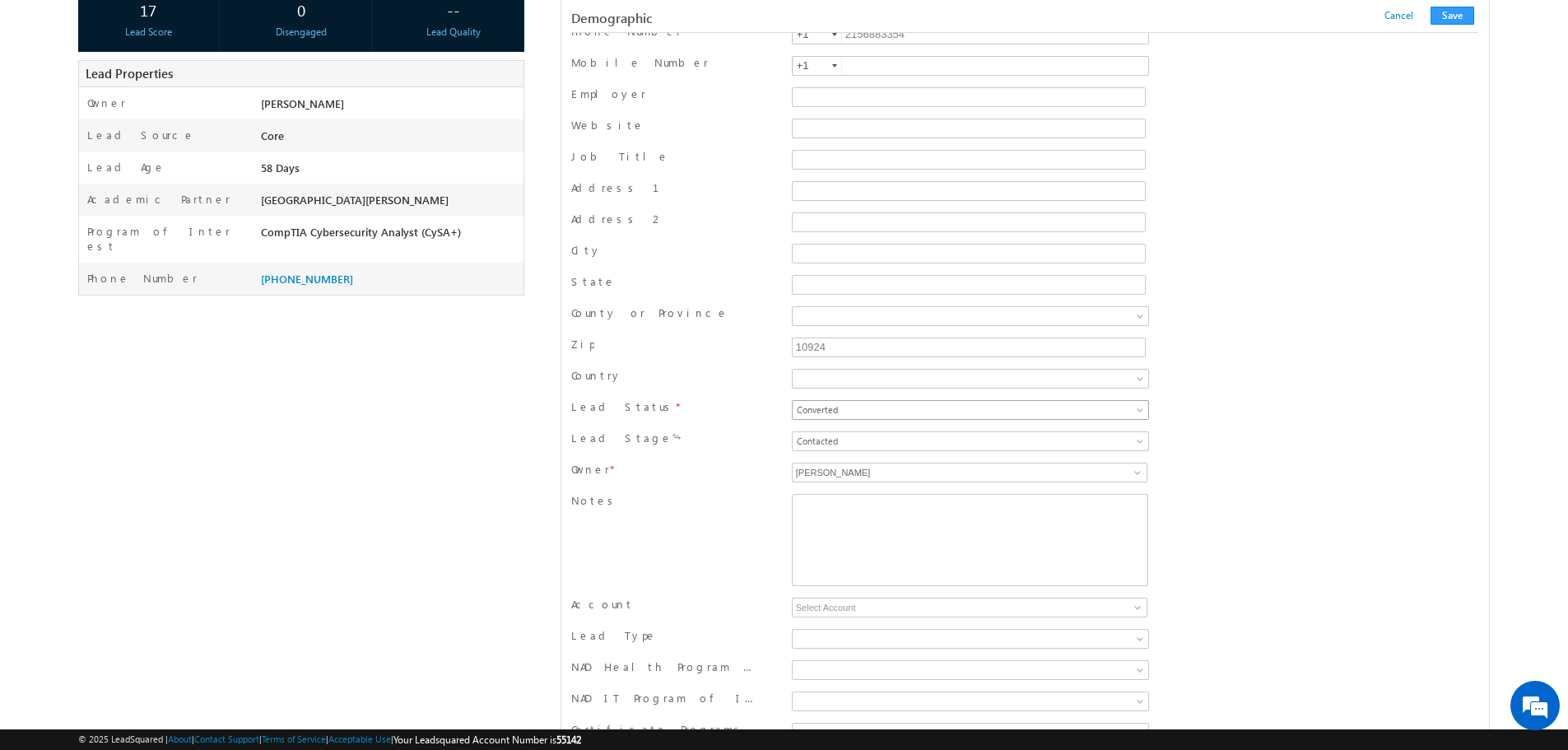
click at [1014, 412] on span "Converted" at bounding box center [920, 409] width 256 height 14
click at [1013, 412] on span "Converted" at bounding box center [920, 409] width 256 height 14
click at [988, 444] on span "Contacted" at bounding box center [920, 441] width 256 height 14
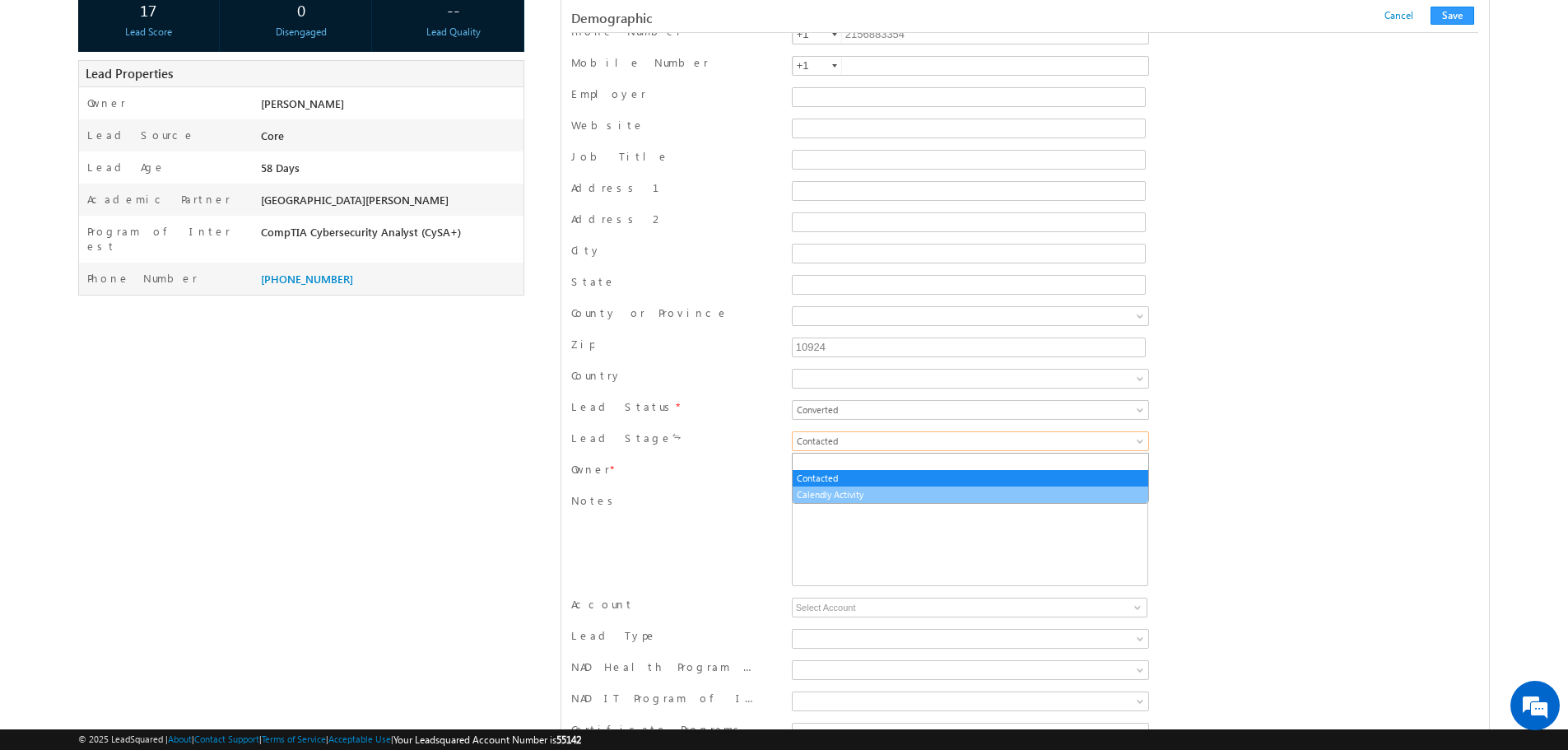
click at [946, 497] on link "Calendly Activity" at bounding box center [969, 494] width 355 height 14
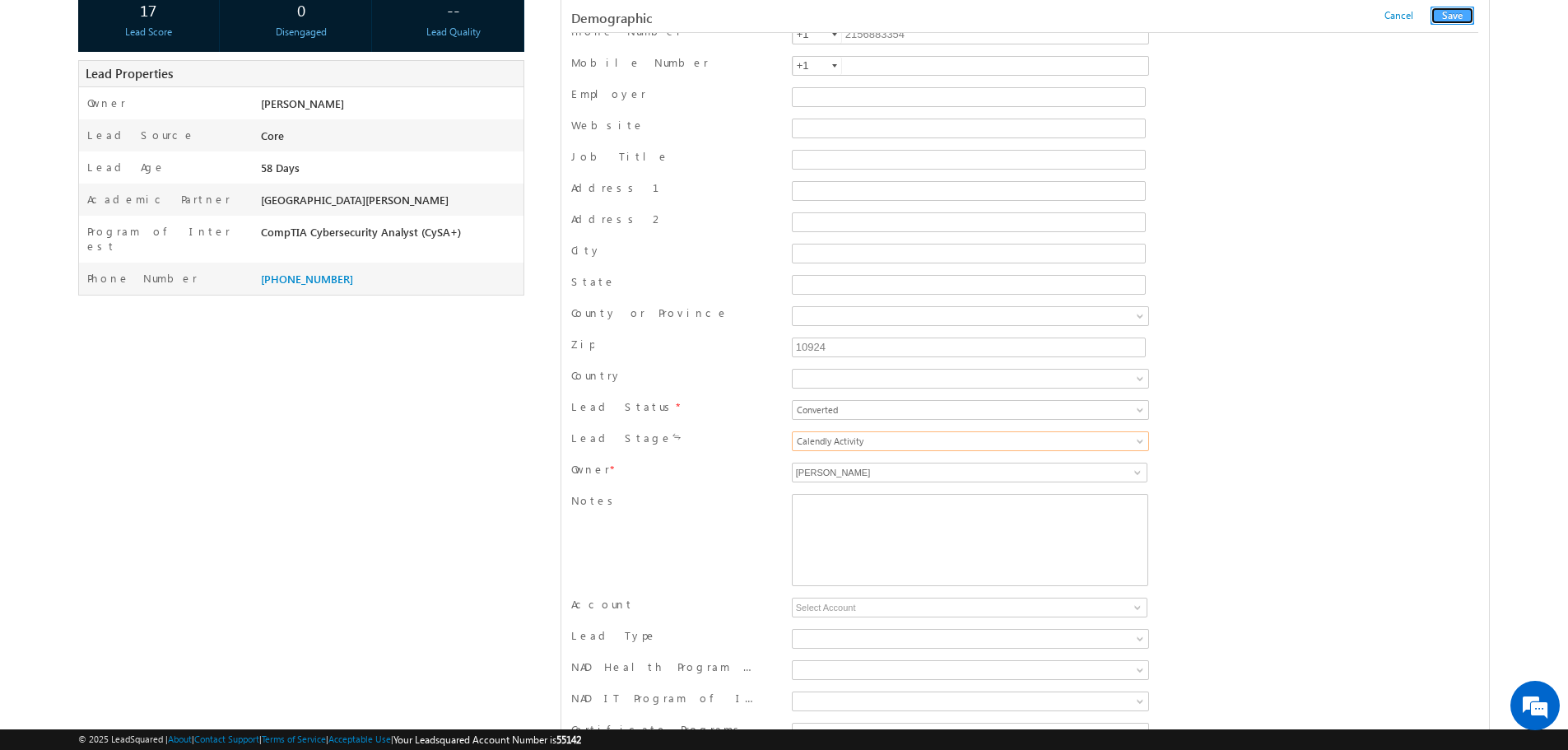
click at [1448, 21] on button "Save" at bounding box center [1451, 15] width 43 height 18
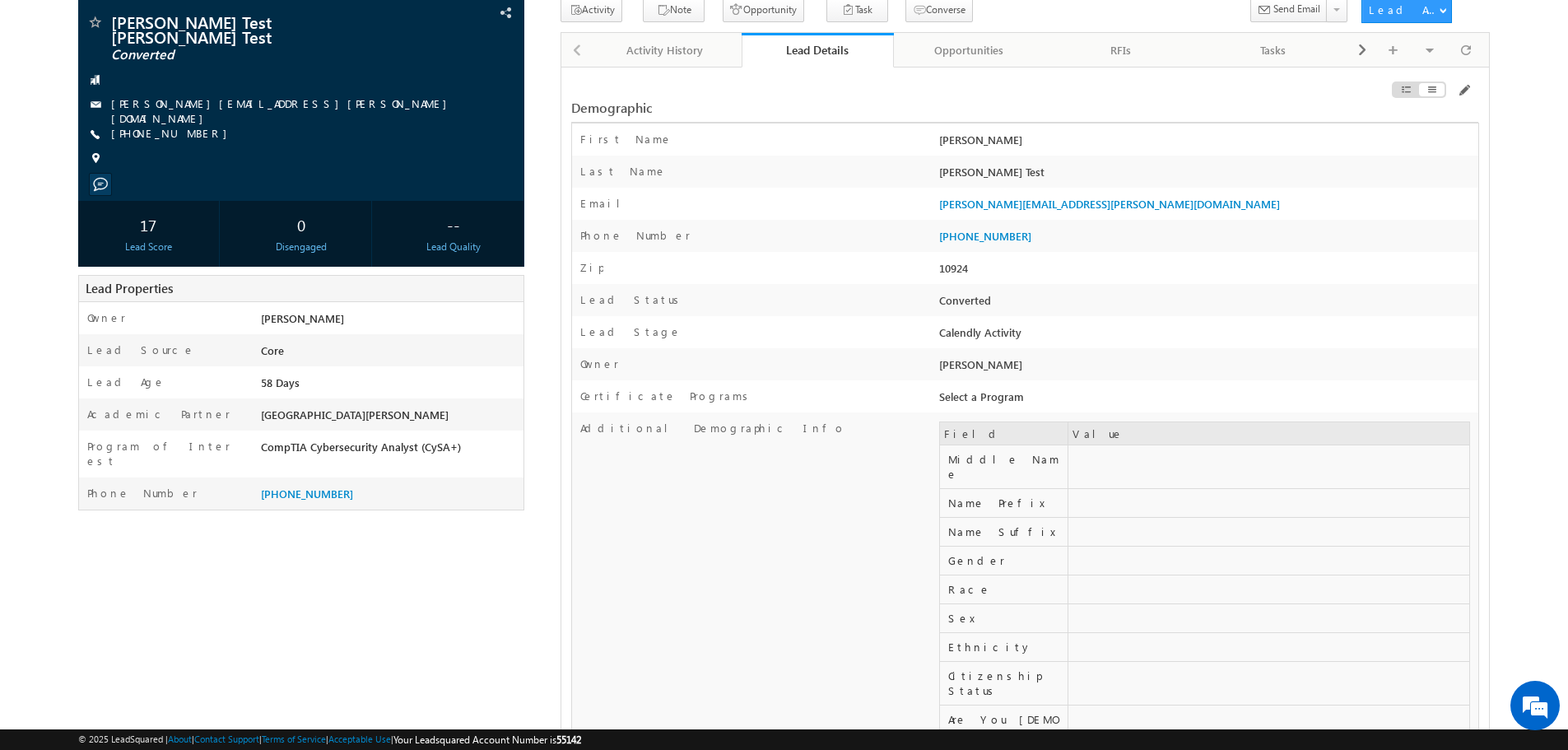
scroll to position [0, 0]
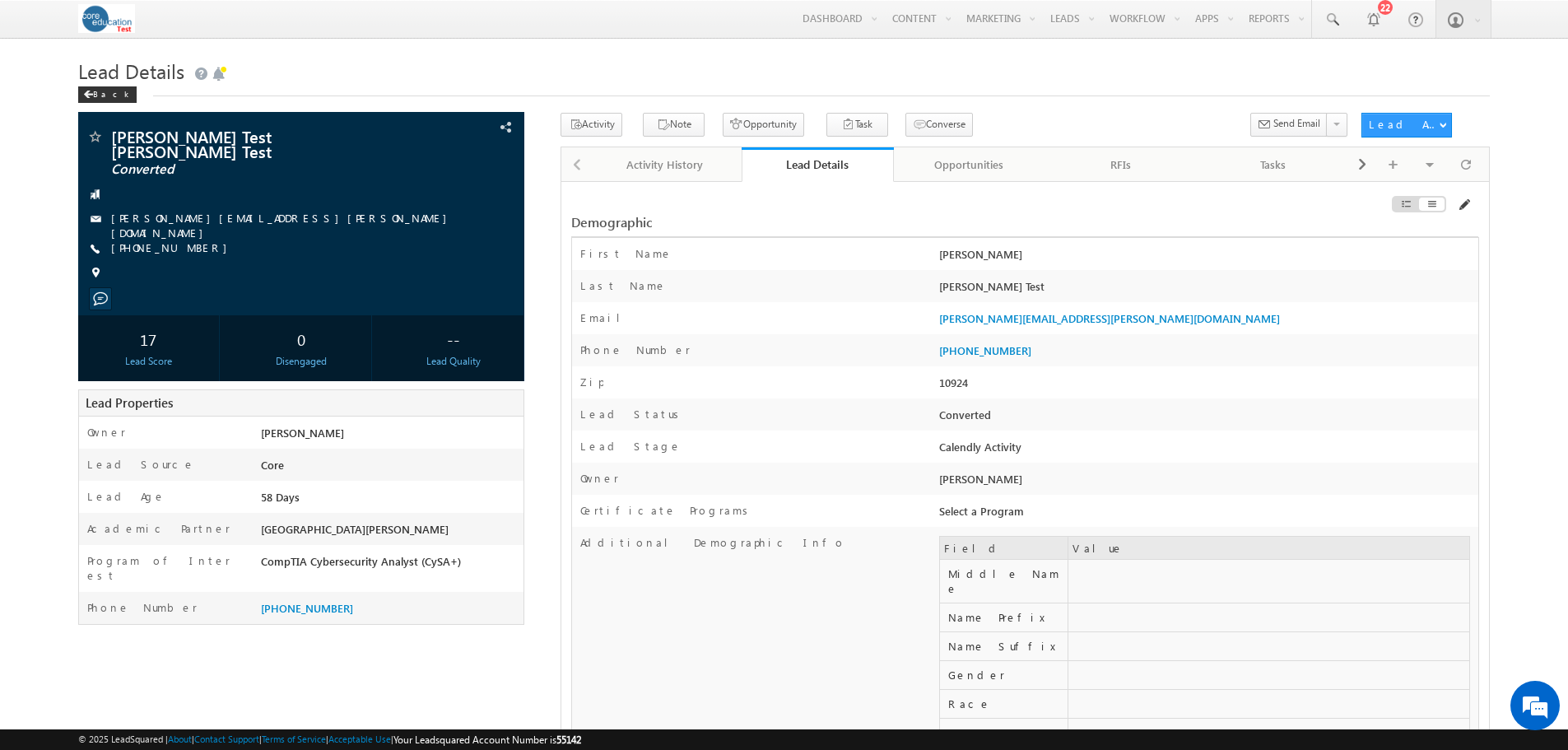
click at [1467, 208] on span at bounding box center [1462, 205] width 13 height 13
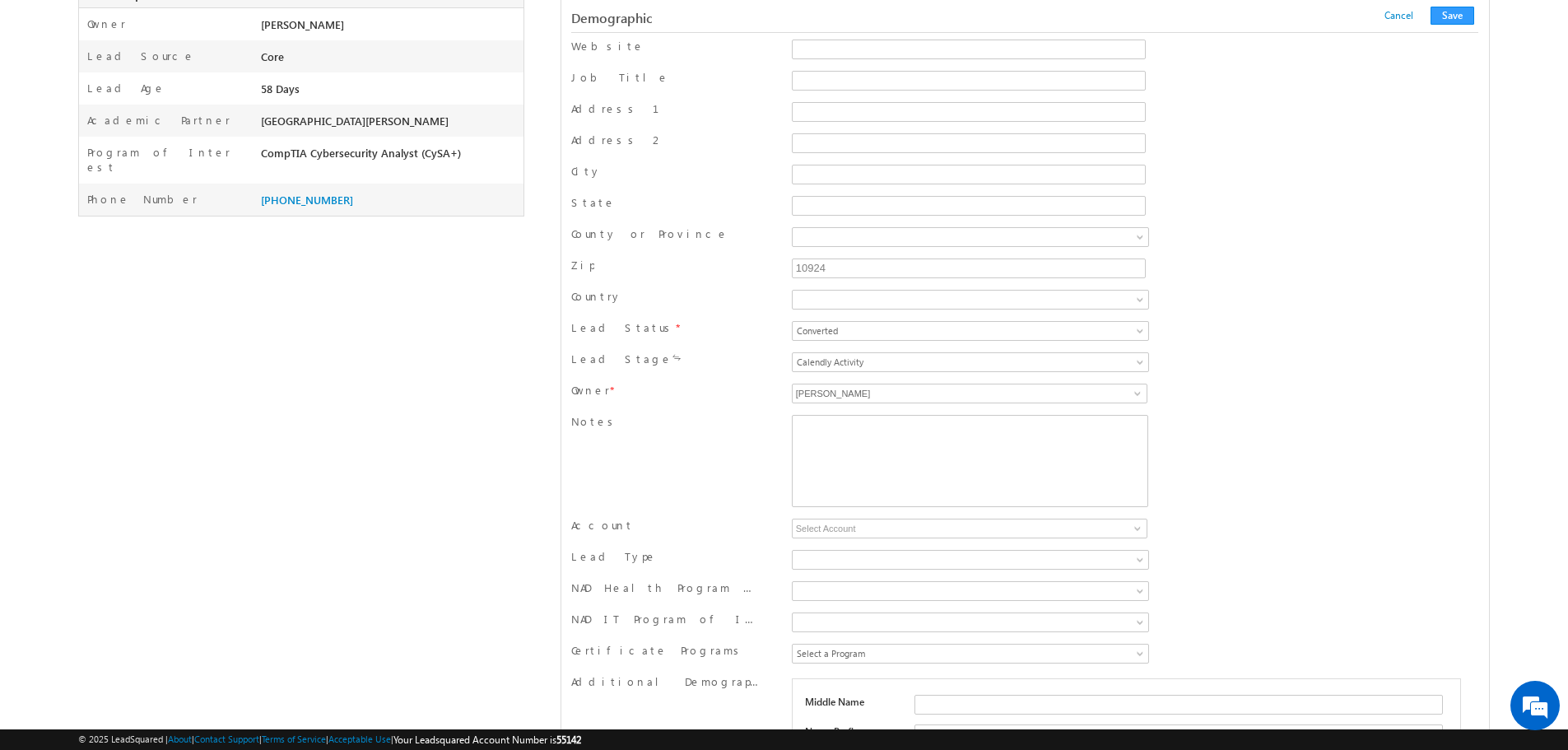
scroll to position [412, 0]
click at [1014, 334] on span "Converted" at bounding box center [920, 327] width 256 height 14
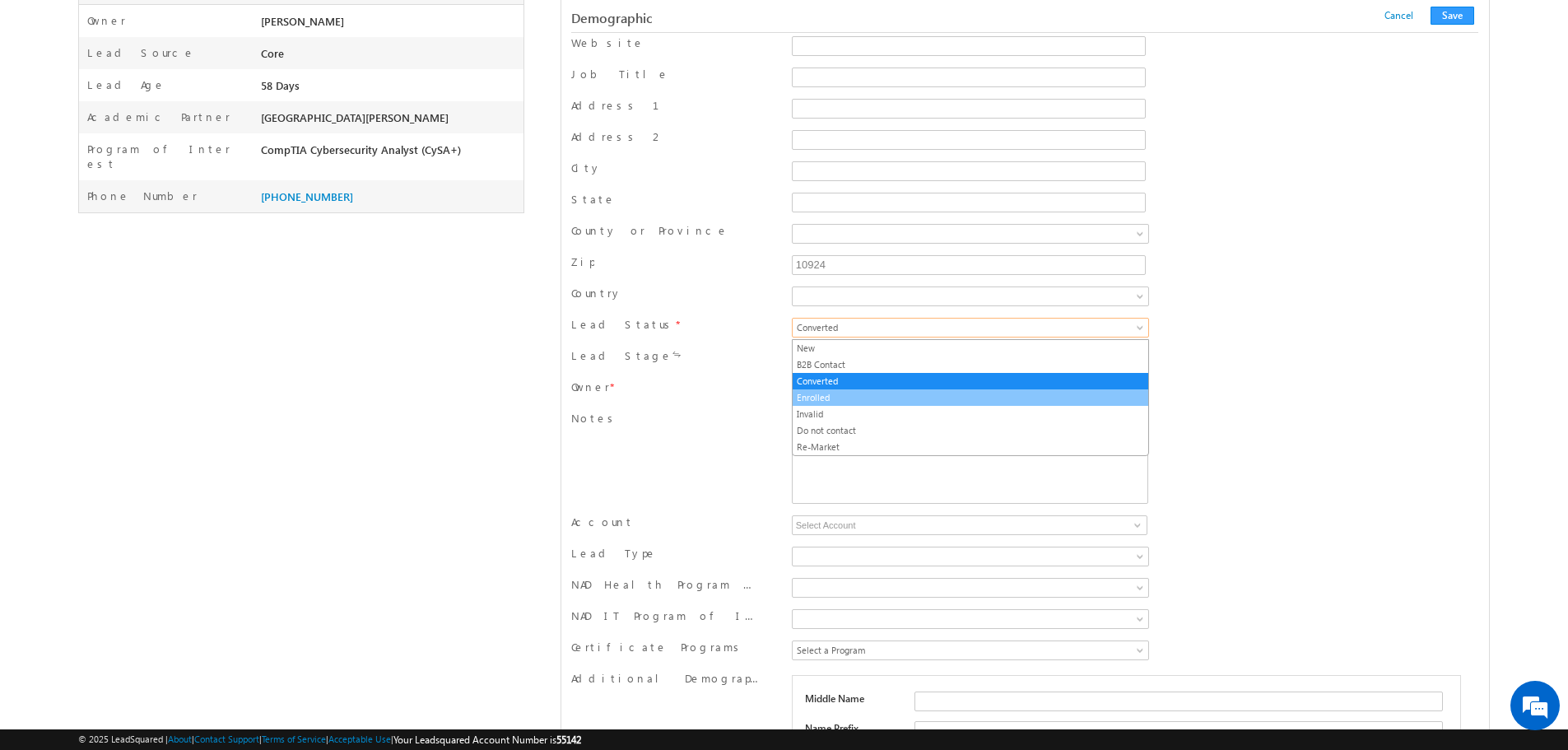
click at [953, 399] on link "Enrolled" at bounding box center [969, 397] width 355 height 14
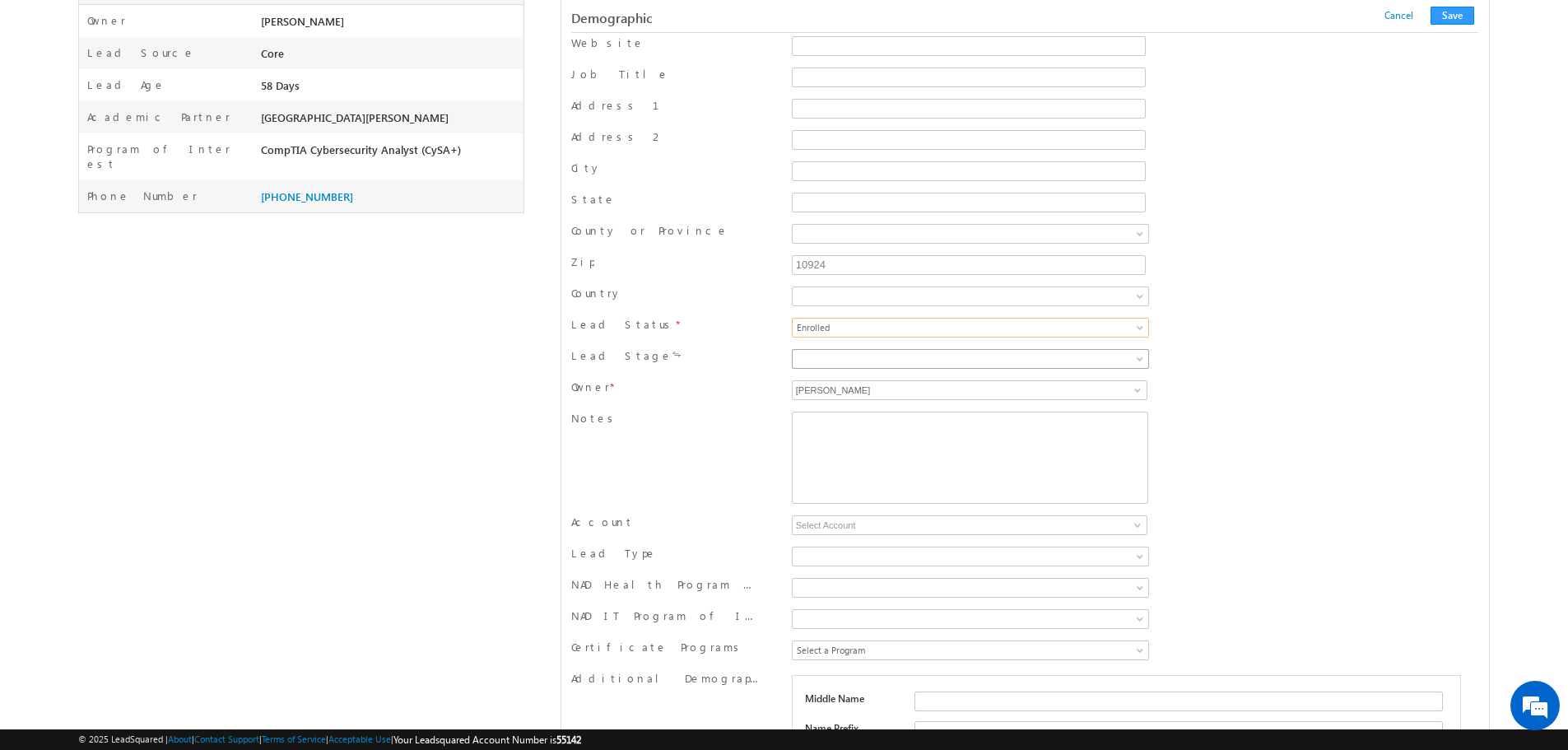
click at [973, 353] on span at bounding box center [920, 359] width 256 height 14
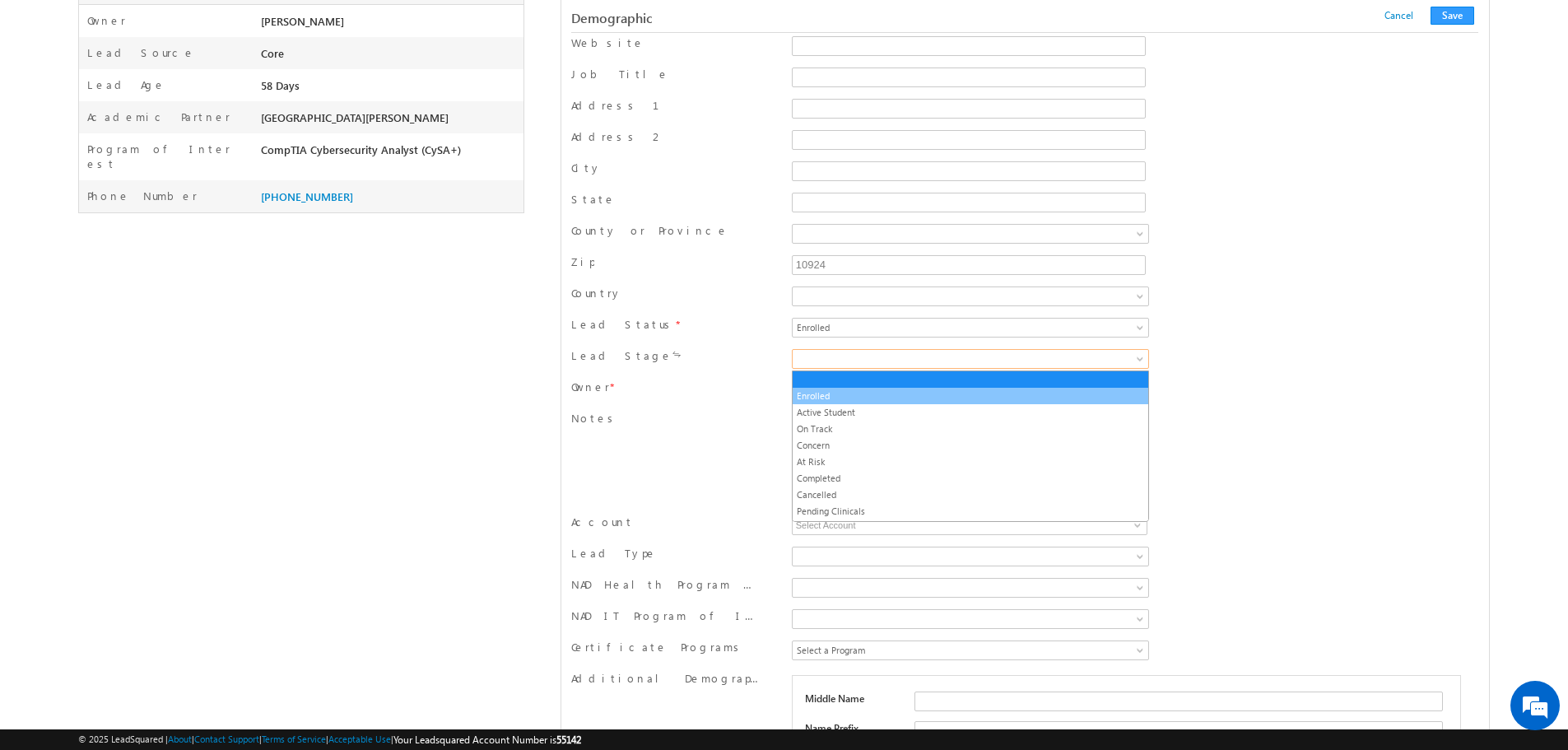
click at [925, 391] on link "Enrolled" at bounding box center [969, 395] width 355 height 14
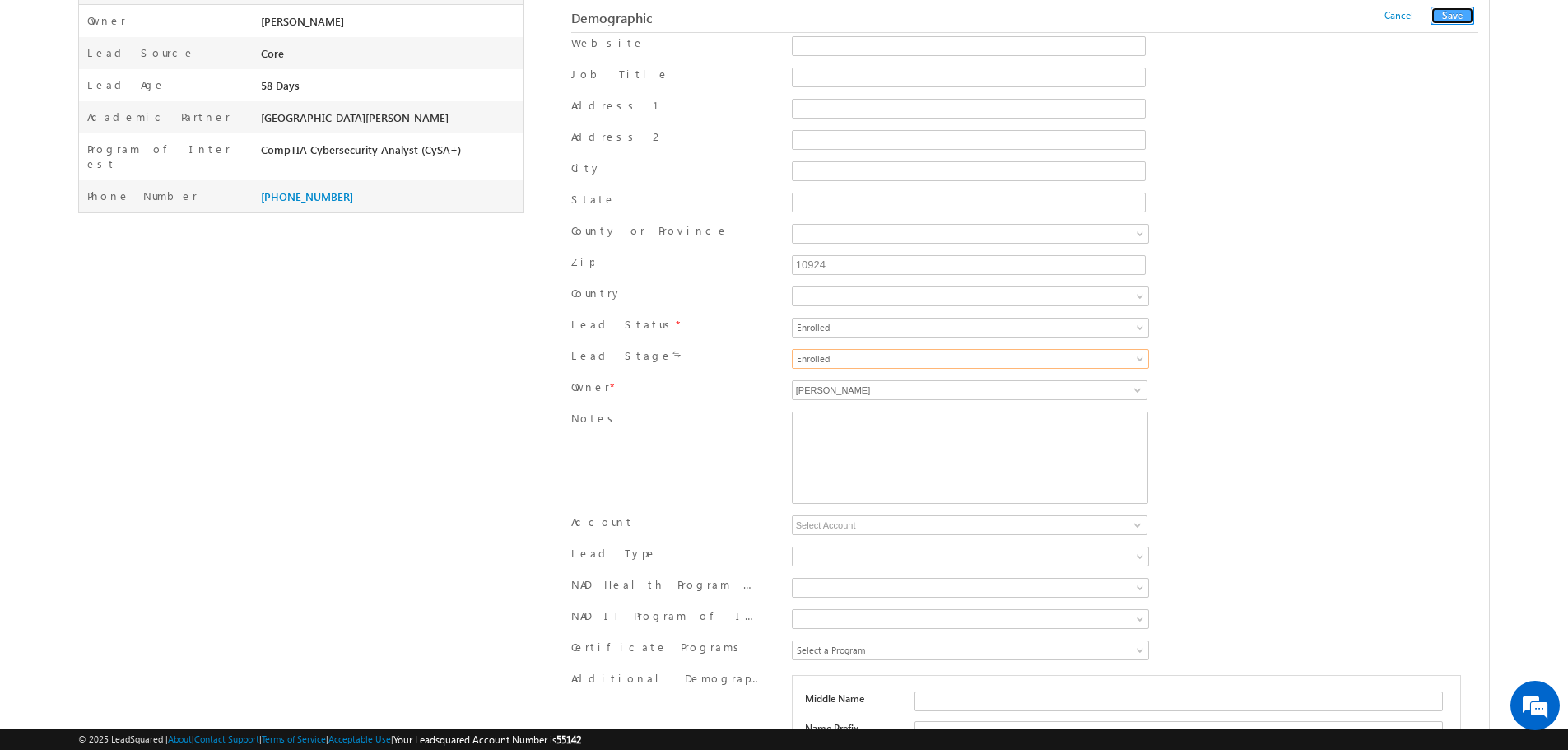
click at [1461, 17] on button "Save" at bounding box center [1451, 15] width 43 height 18
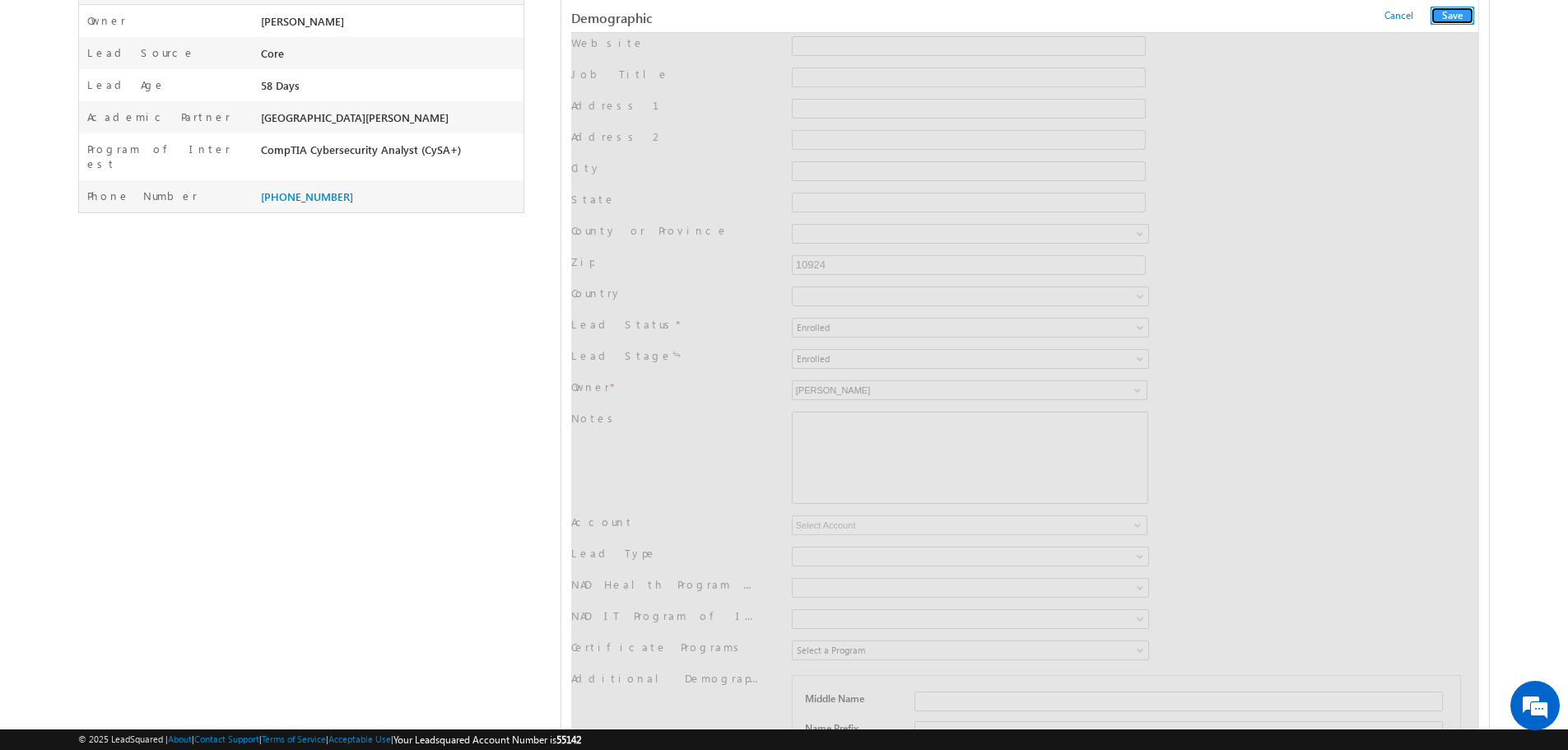
scroll to position [0, 0]
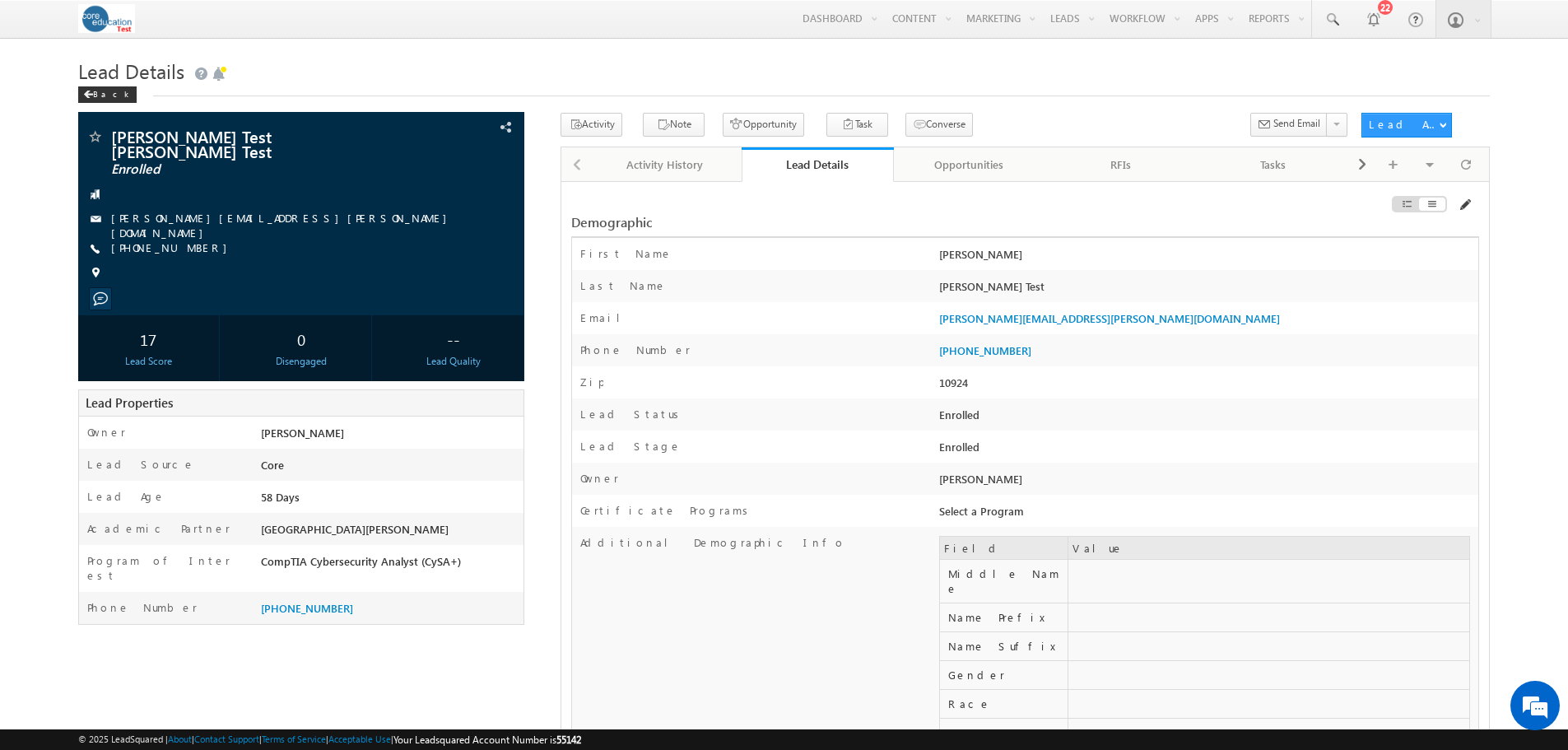
click at [1462, 205] on span at bounding box center [1463, 205] width 13 height 13
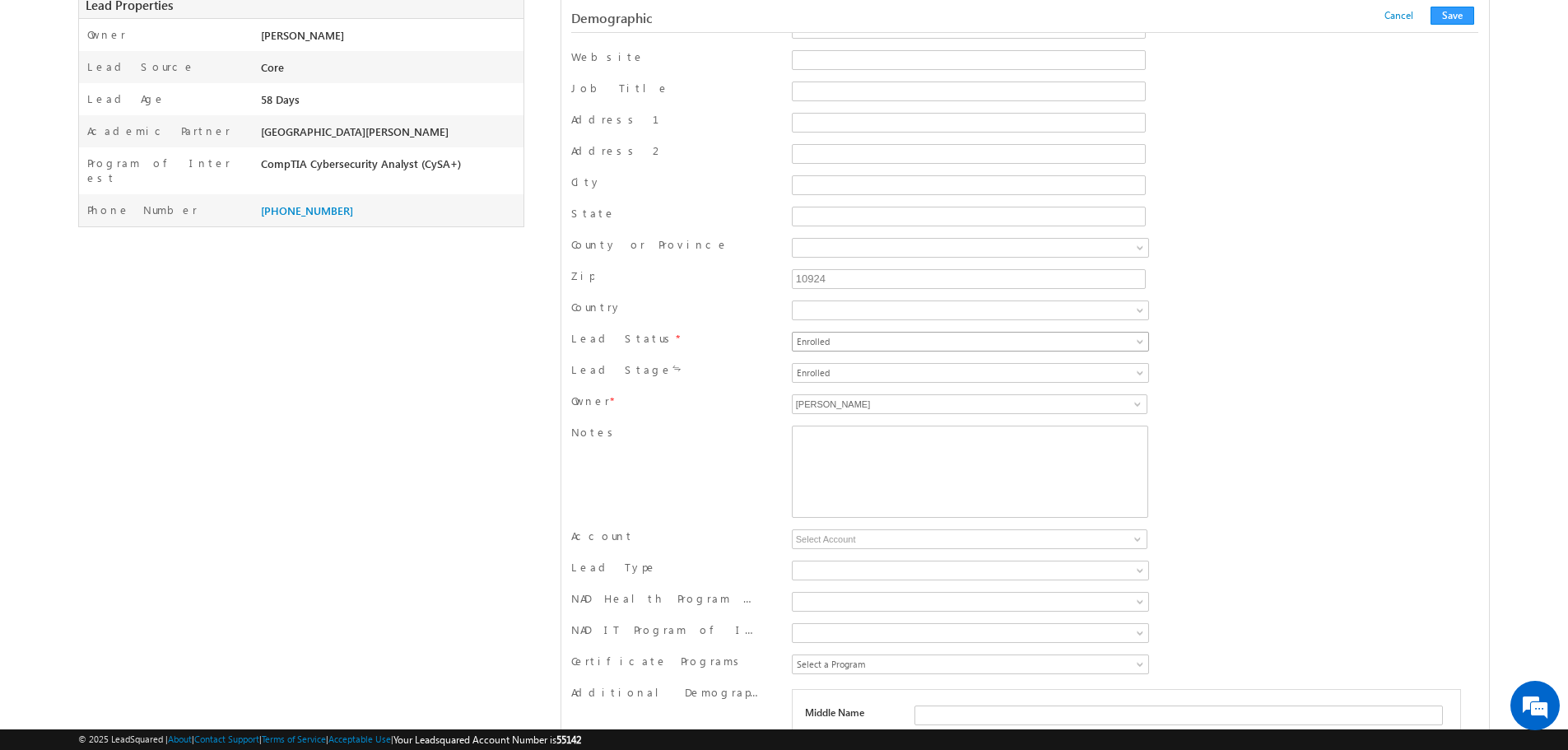
scroll to position [412, 0]
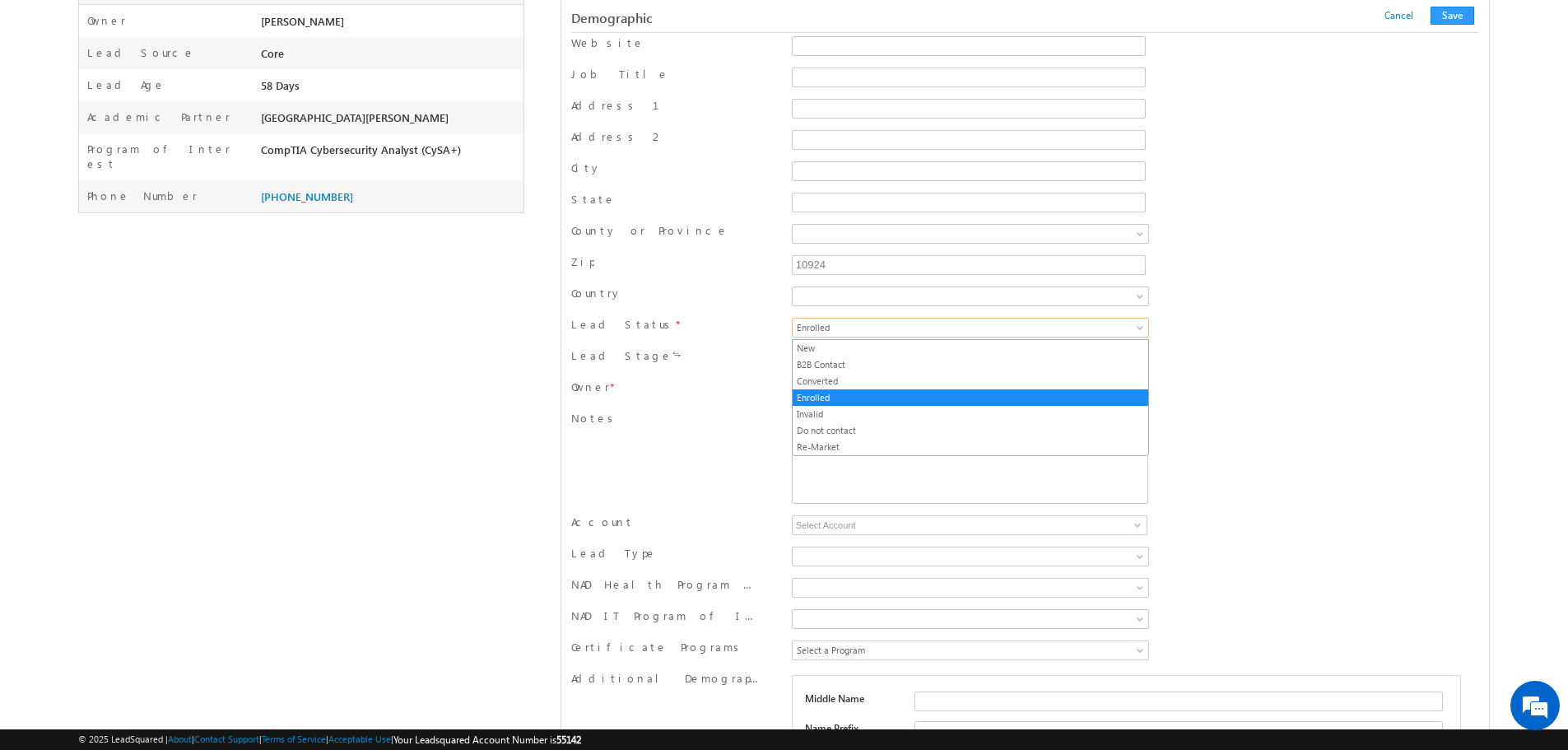
click at [945, 332] on span "Enrolled" at bounding box center [920, 327] width 256 height 14
drag, startPoint x: 892, startPoint y: 412, endPoint x: 893, endPoint y: 398, distance: 14.0
click at [892, 412] on link "Invalid" at bounding box center [969, 413] width 355 height 14
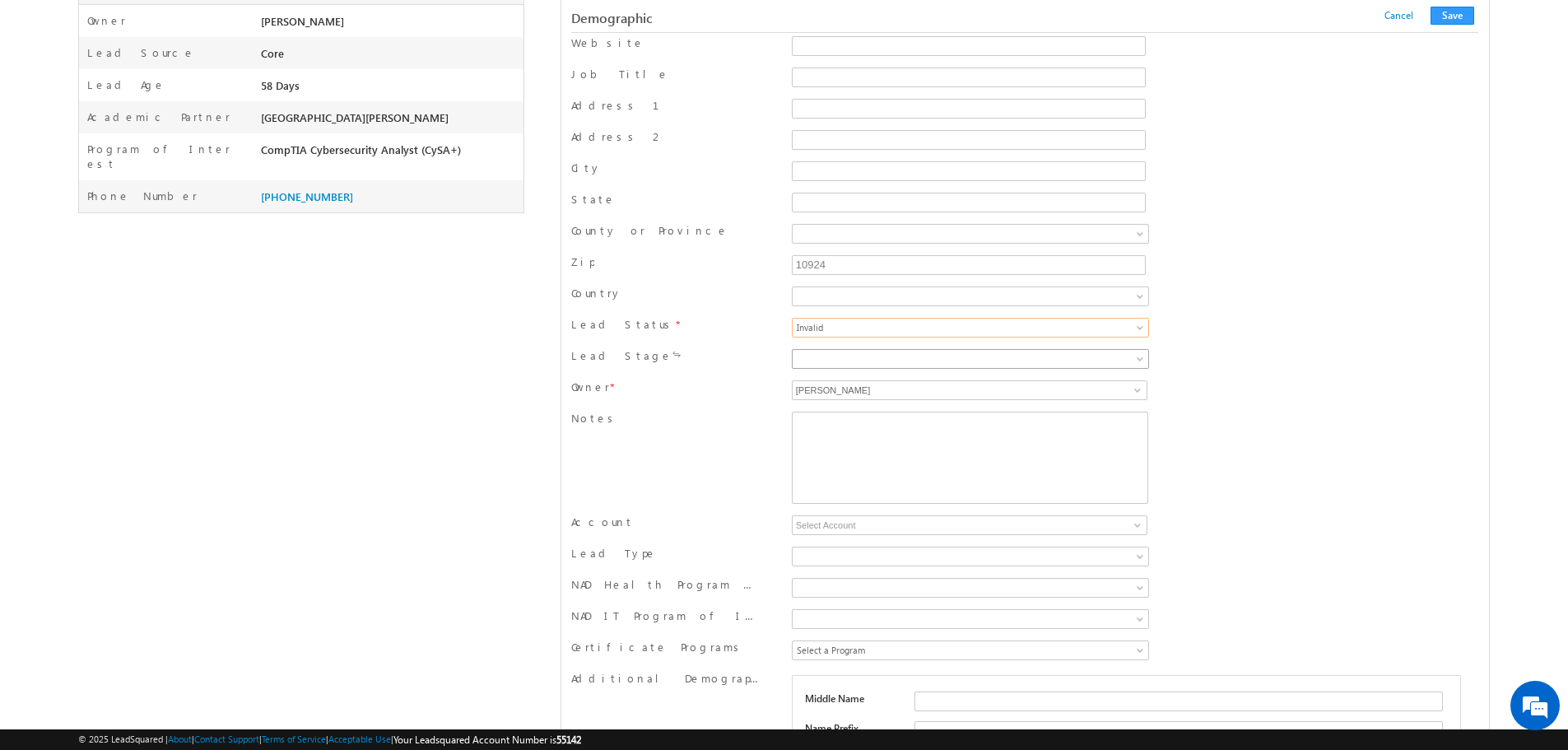
click at [914, 355] on span at bounding box center [920, 359] width 256 height 14
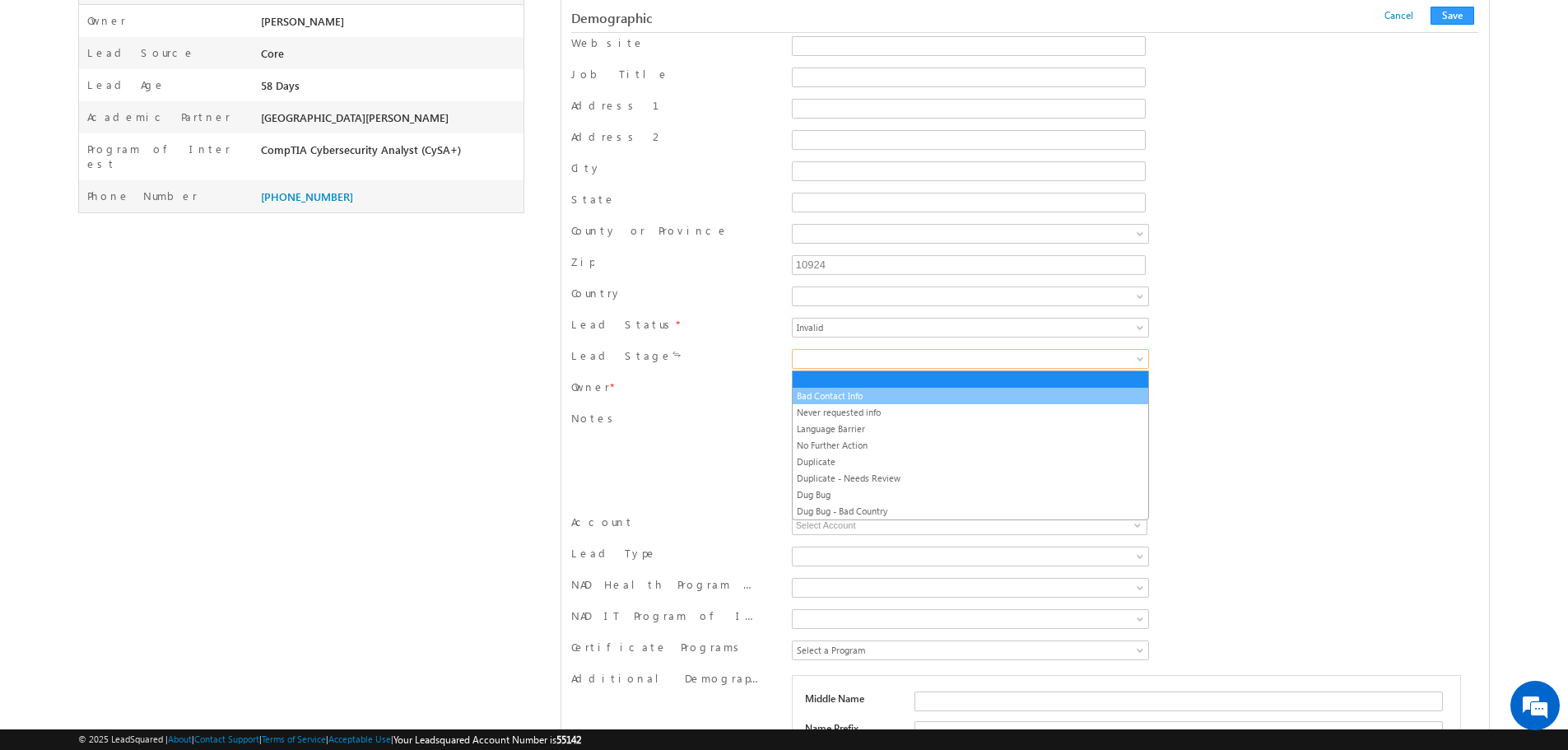
click at [882, 402] on link "Bad Contact Info" at bounding box center [969, 395] width 355 height 14
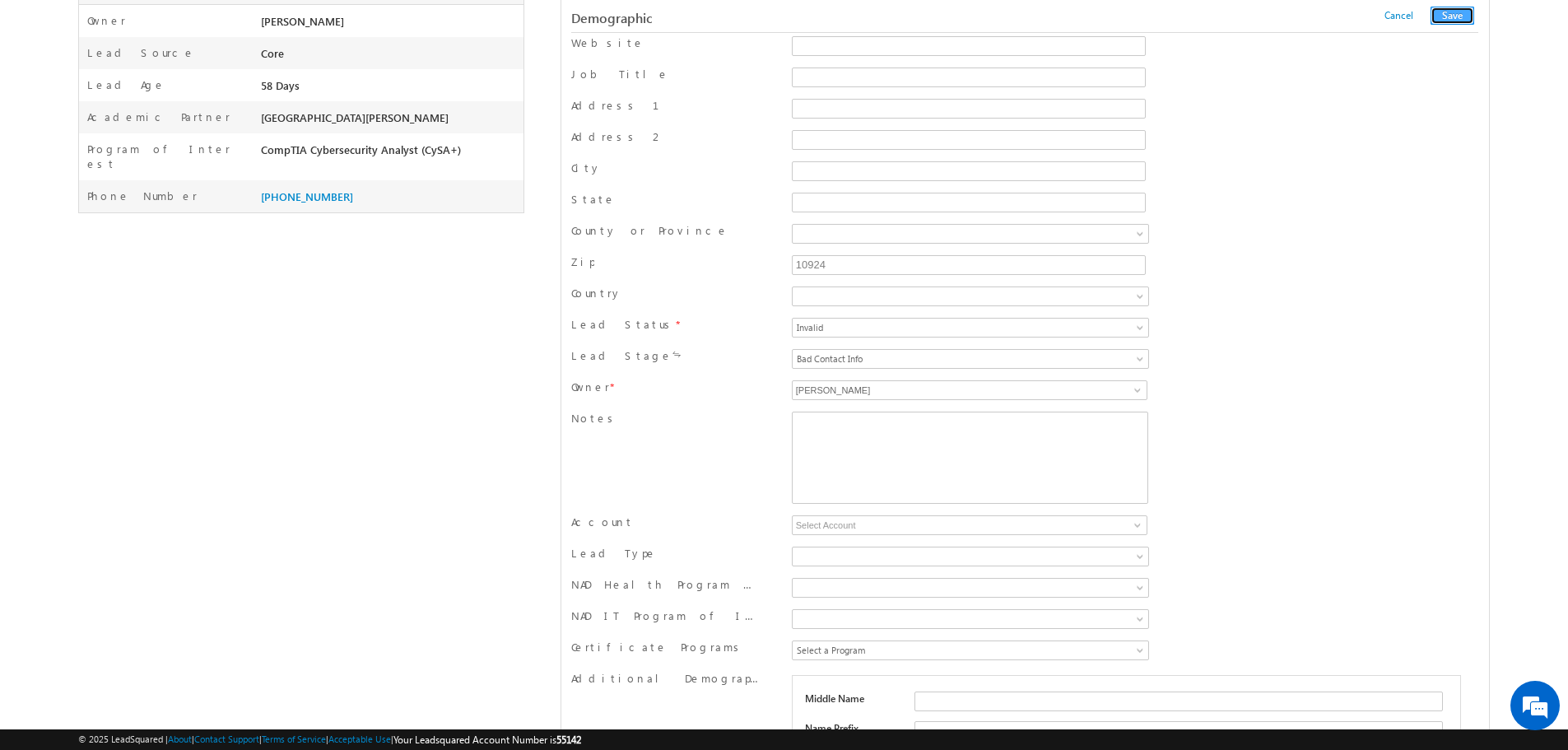
click at [1450, 14] on button "Save" at bounding box center [1451, 15] width 43 height 18
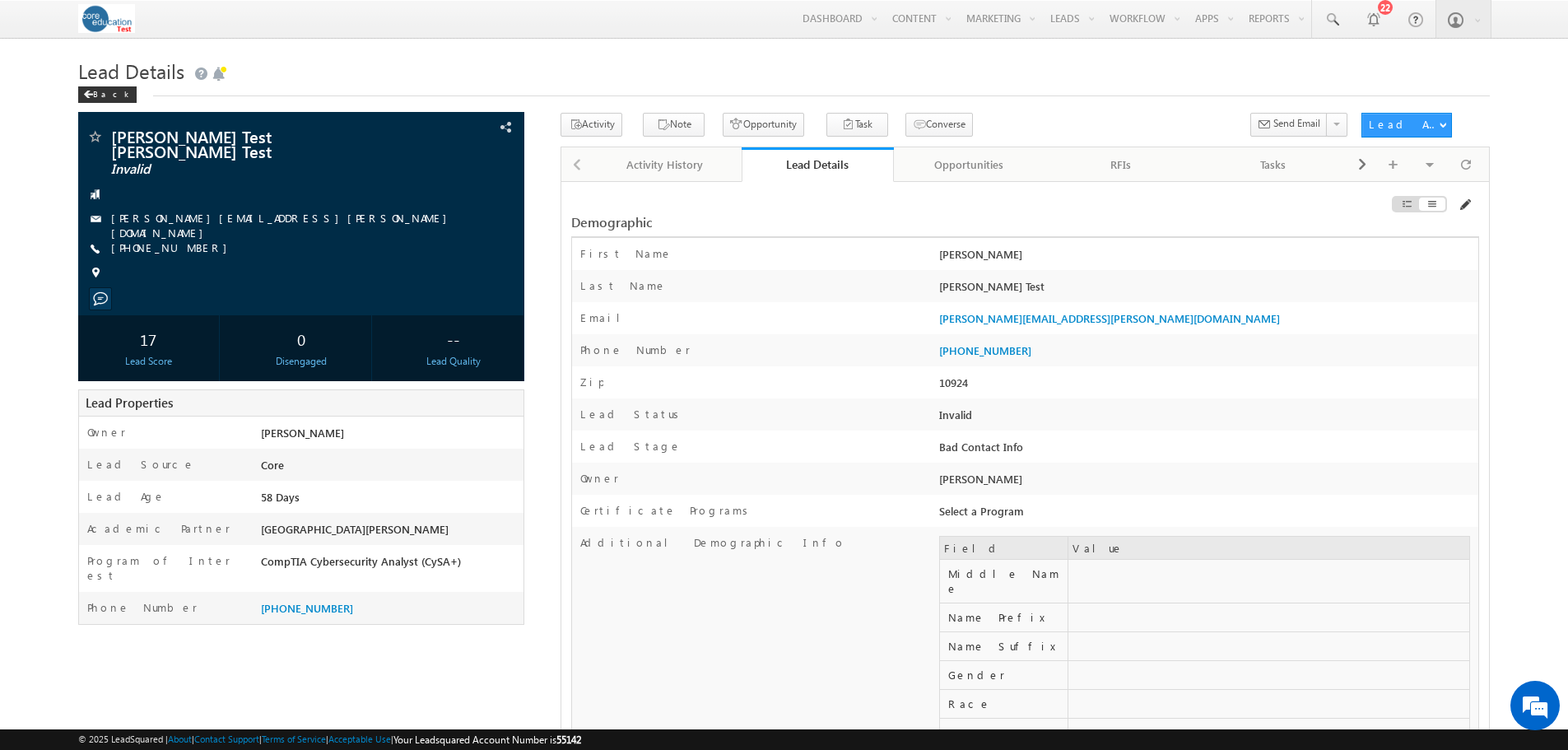
click at [1465, 207] on span at bounding box center [1463, 205] width 13 height 13
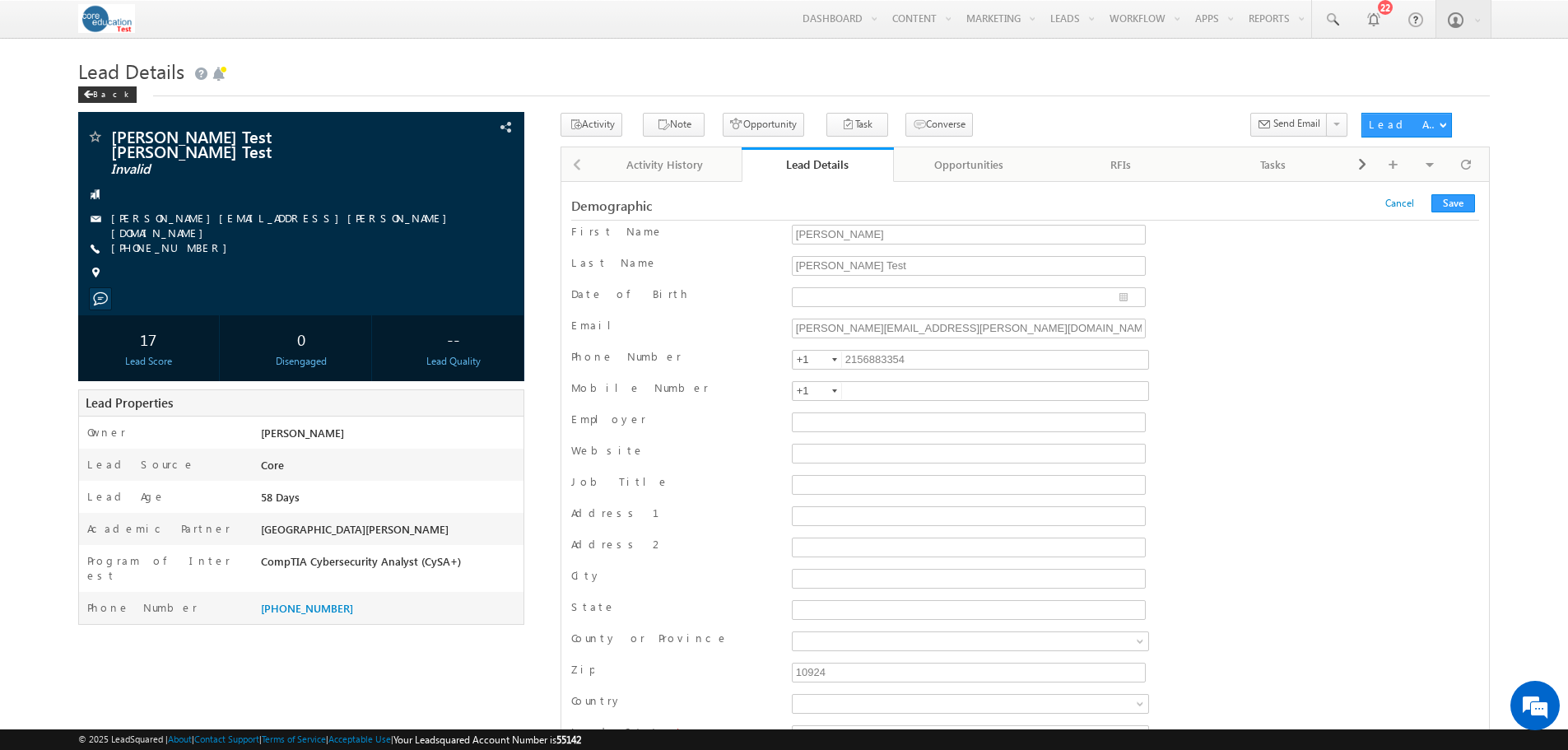
scroll to position [412, 0]
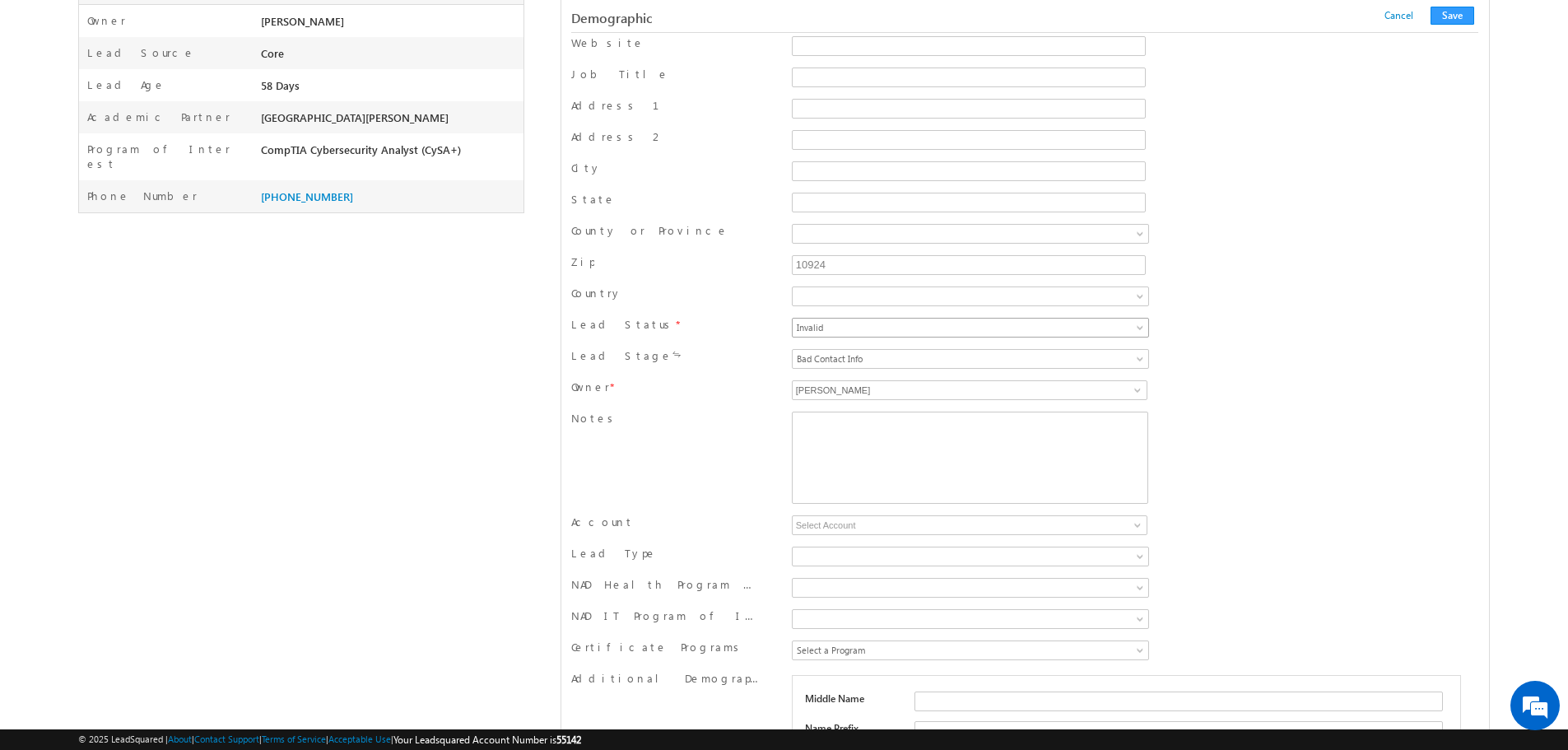
click at [939, 328] on span "Invalid" at bounding box center [920, 327] width 256 height 14
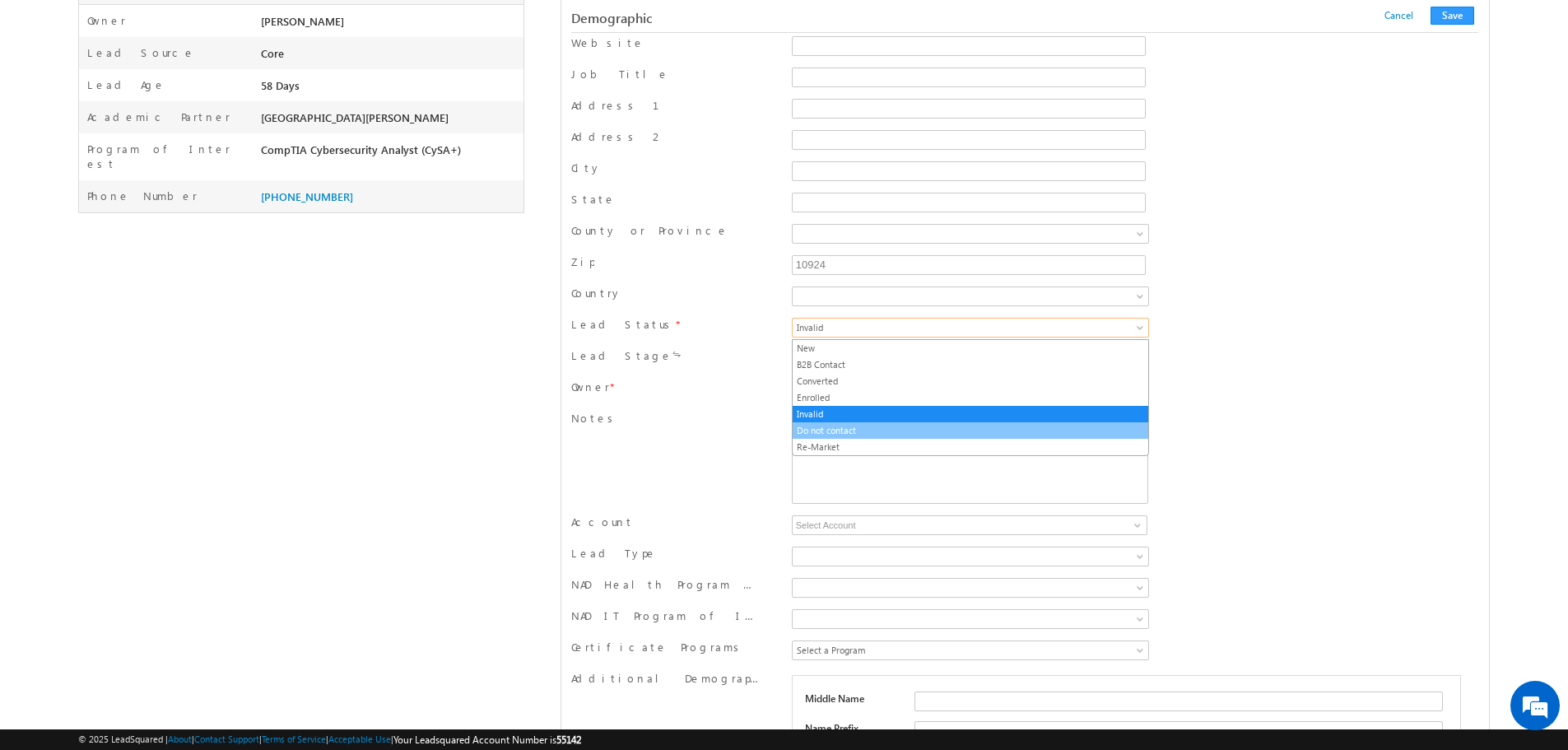
click at [853, 430] on link "Do not contact" at bounding box center [969, 430] width 355 height 14
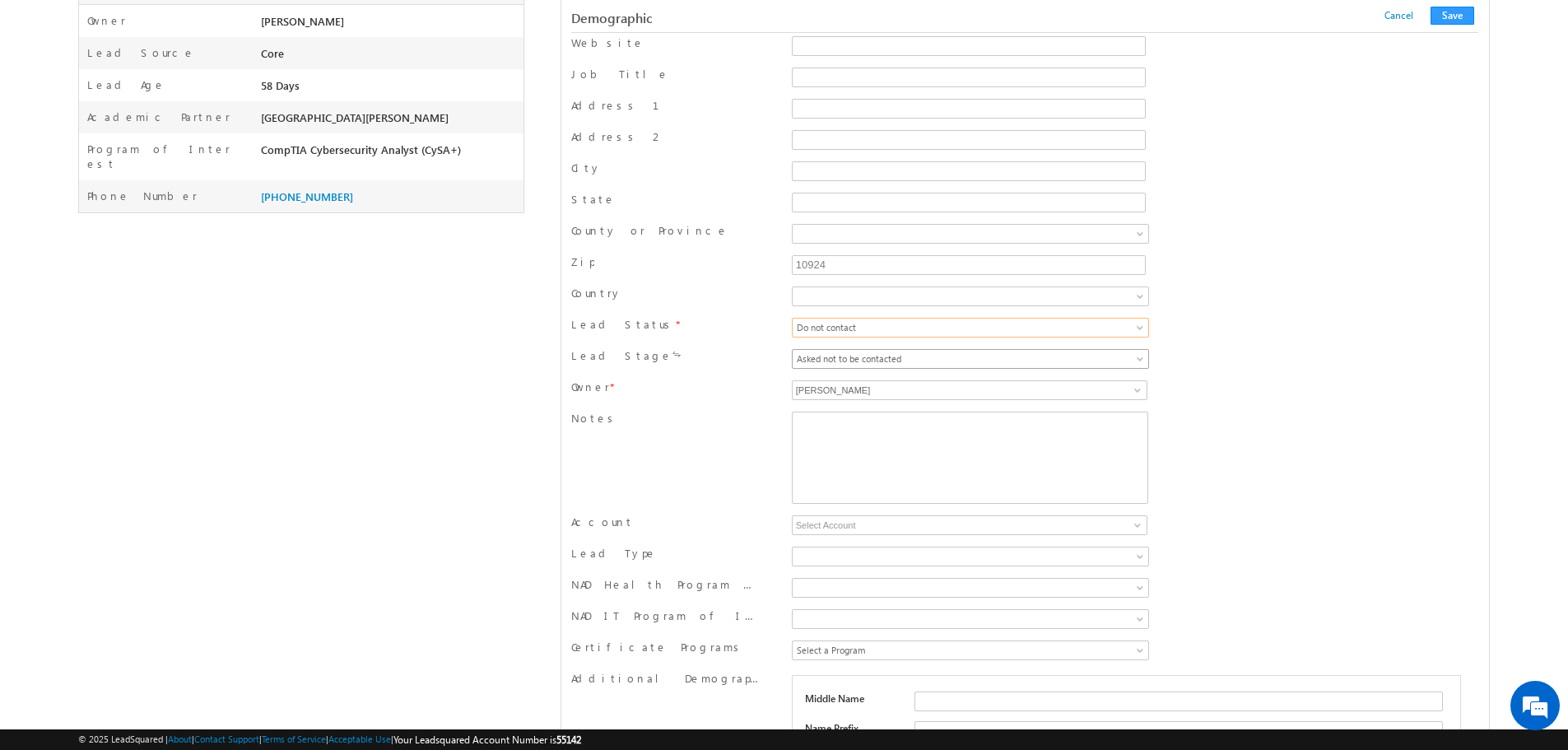
click at [883, 355] on span "Asked not to be contacted" at bounding box center [920, 359] width 256 height 14
click at [889, 359] on span "Asked not to be contacted" at bounding box center [920, 359] width 256 height 14
click at [1447, 16] on button "Save" at bounding box center [1451, 15] width 43 height 18
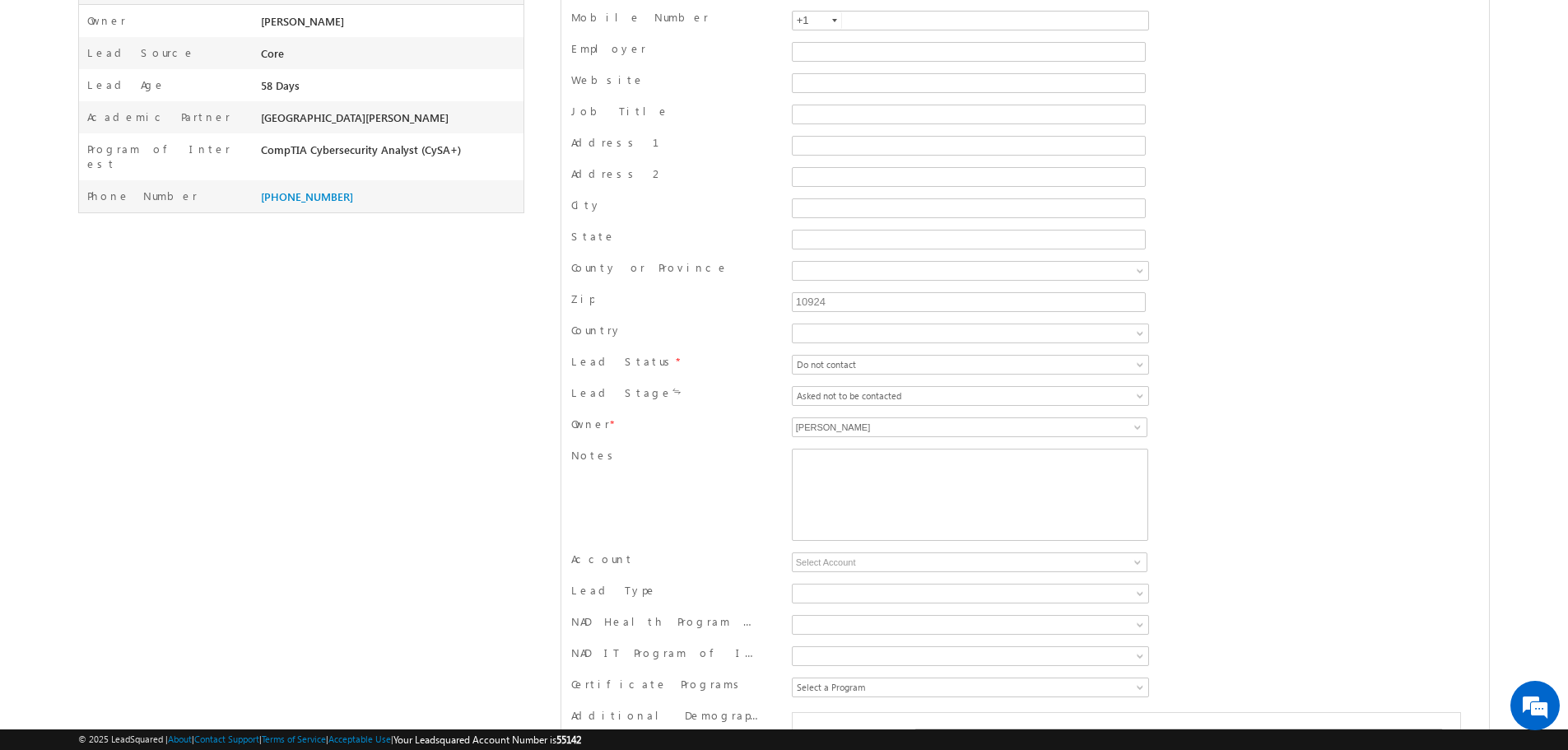
scroll to position [0, 0]
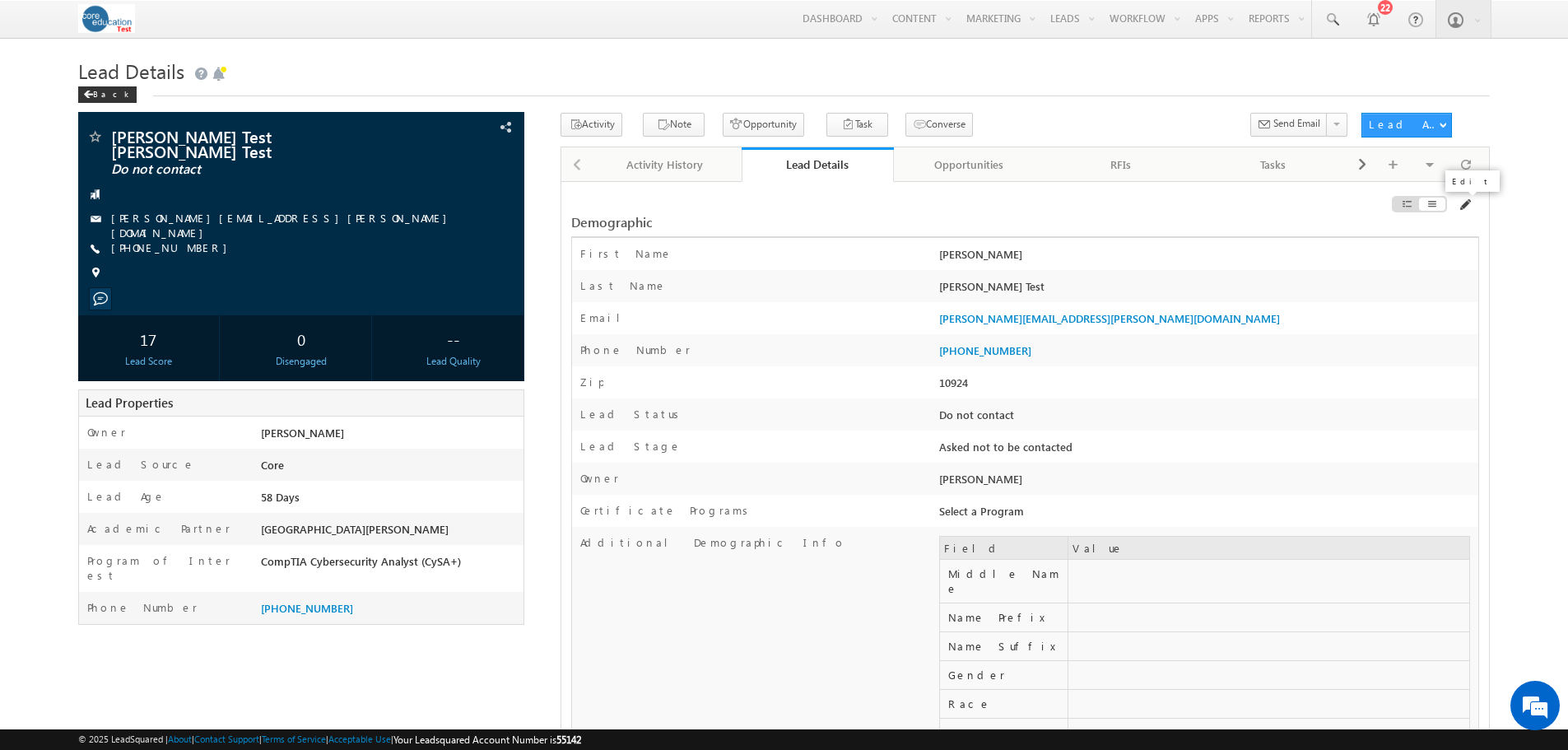
click at [1470, 207] on span at bounding box center [1463, 205] width 13 height 13
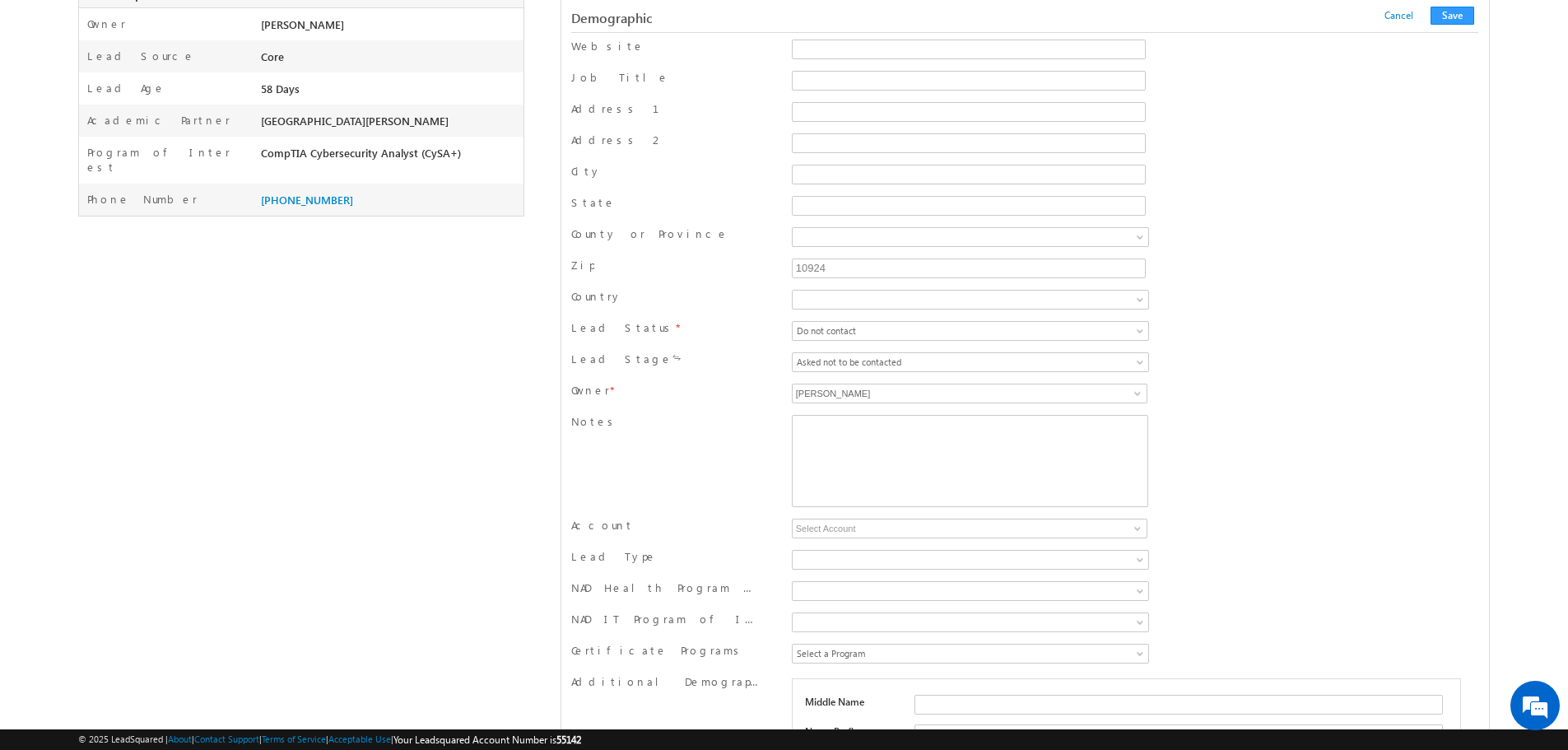
scroll to position [412, 0]
click at [946, 335] on span "Do not contact" at bounding box center [920, 327] width 256 height 14
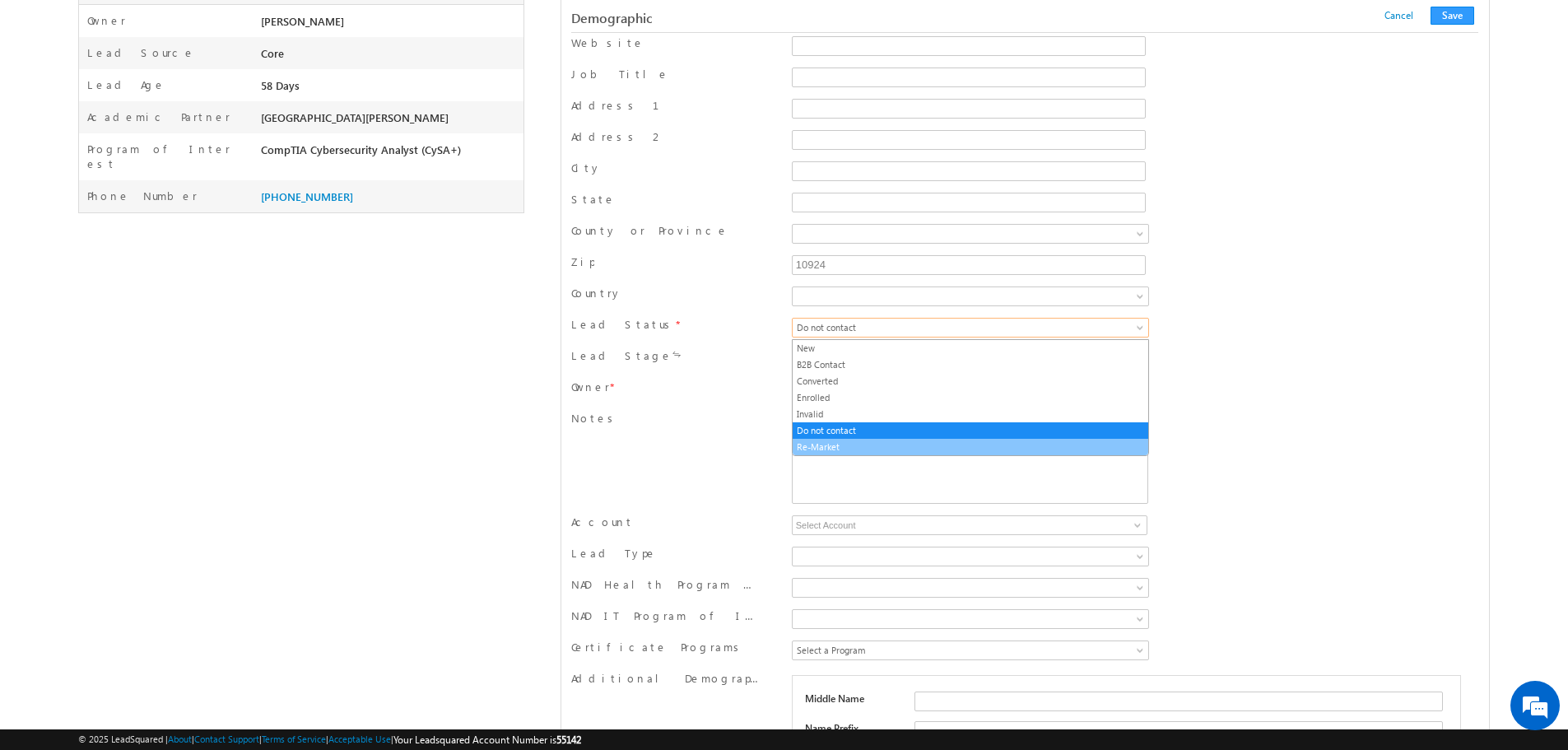
click at [865, 444] on link "Re-Market" at bounding box center [969, 447] width 355 height 14
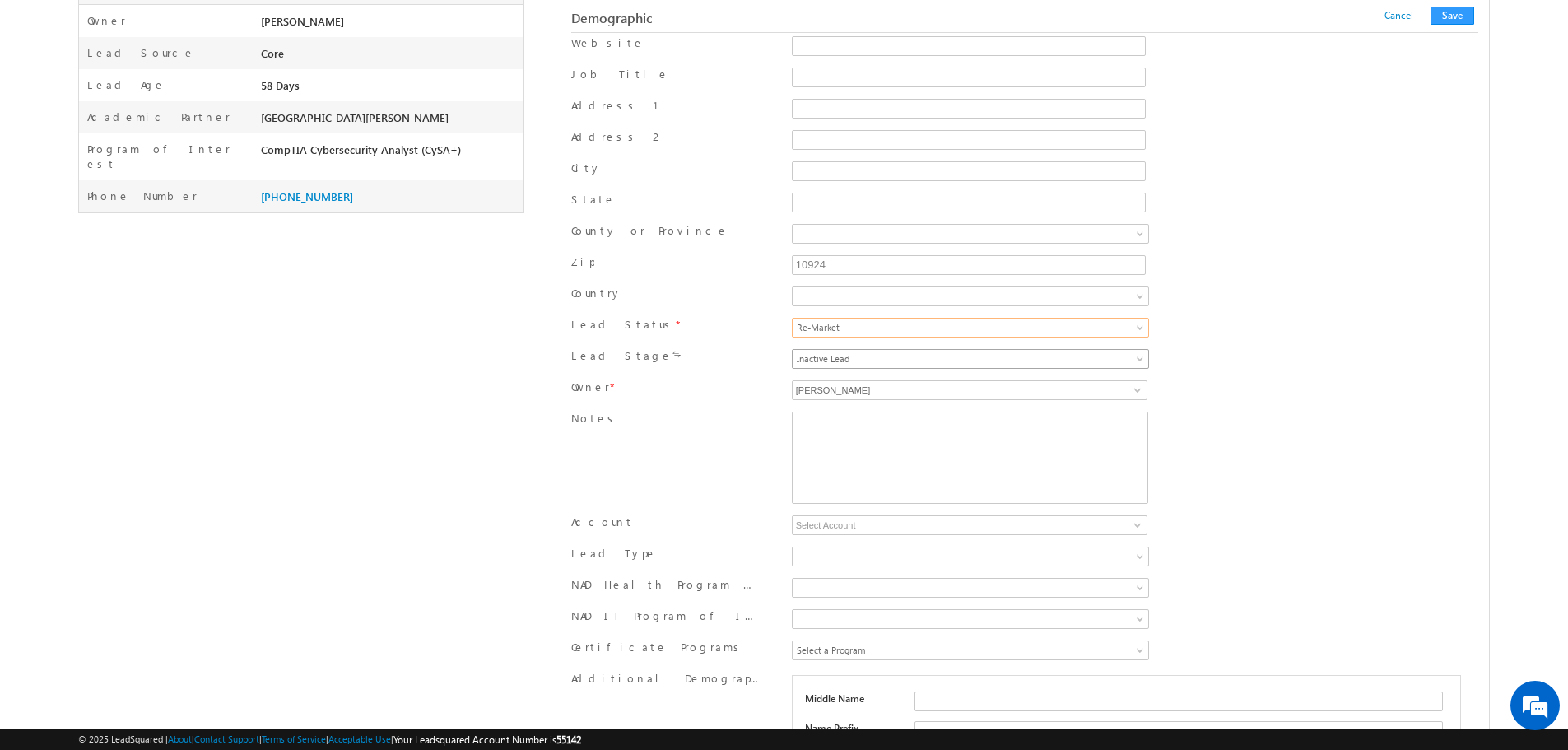
click at [919, 355] on span "Inactive Lead" at bounding box center [920, 359] width 256 height 14
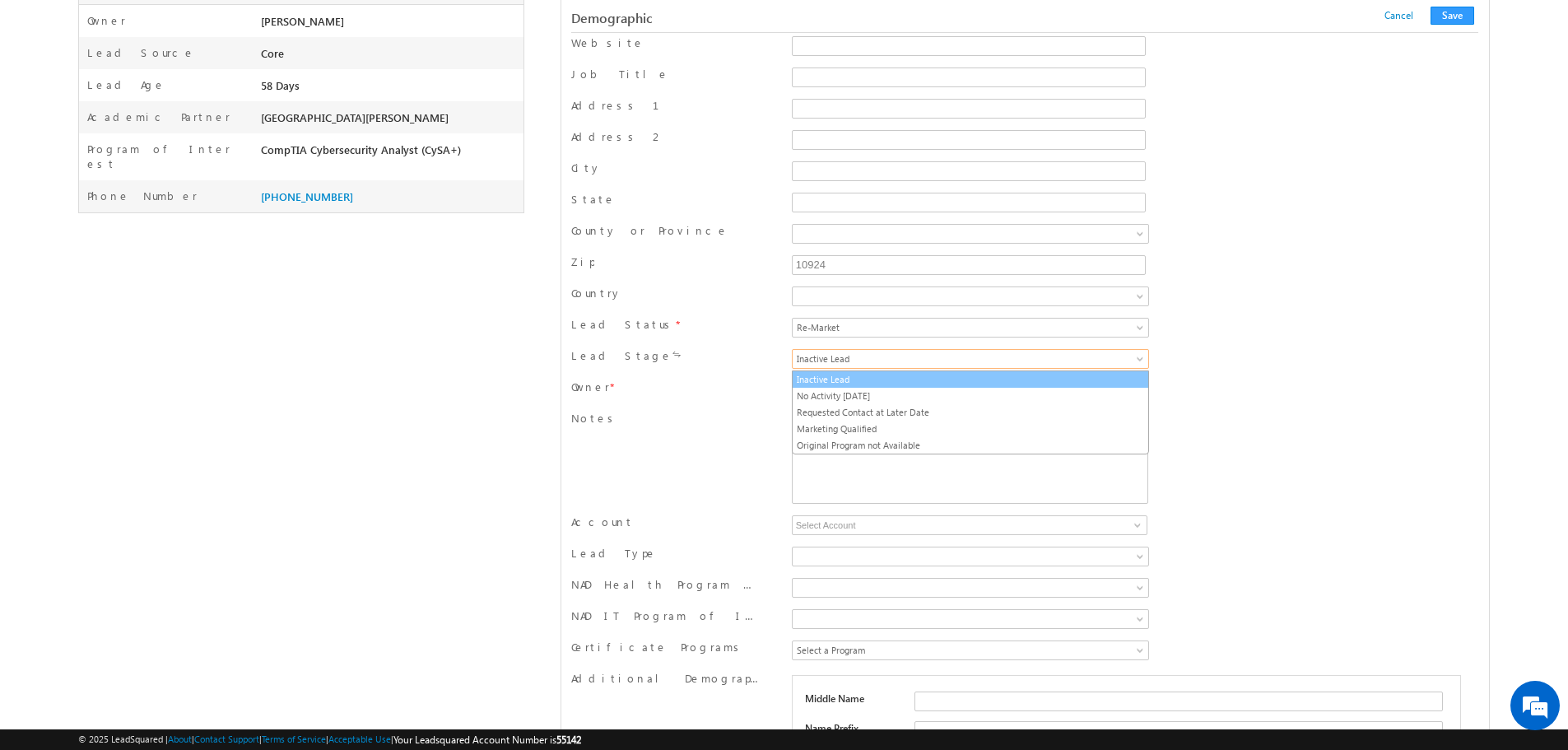
click at [914, 373] on link "Inactive Lead" at bounding box center [969, 379] width 355 height 14
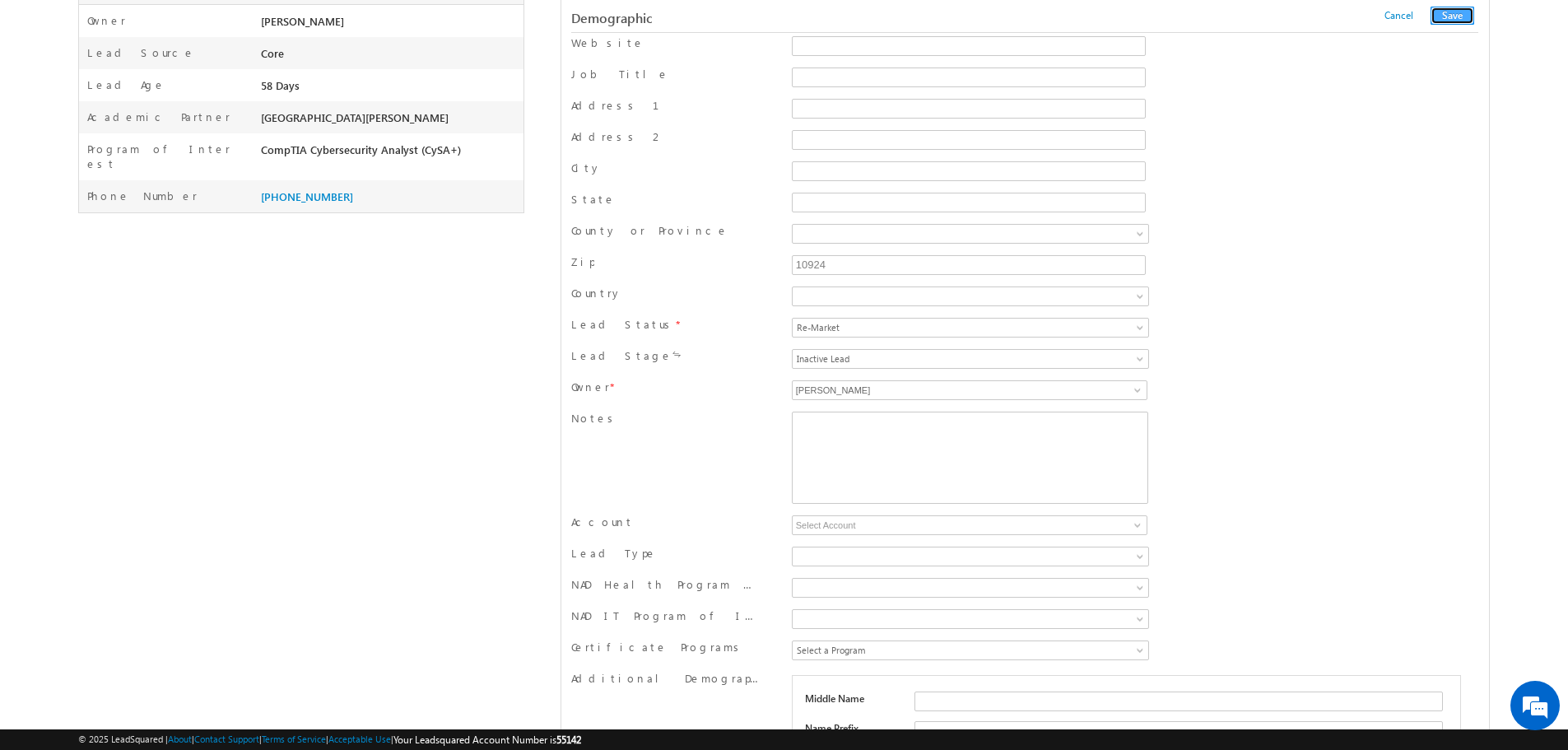
click at [1464, 13] on button "Save" at bounding box center [1451, 15] width 43 height 18
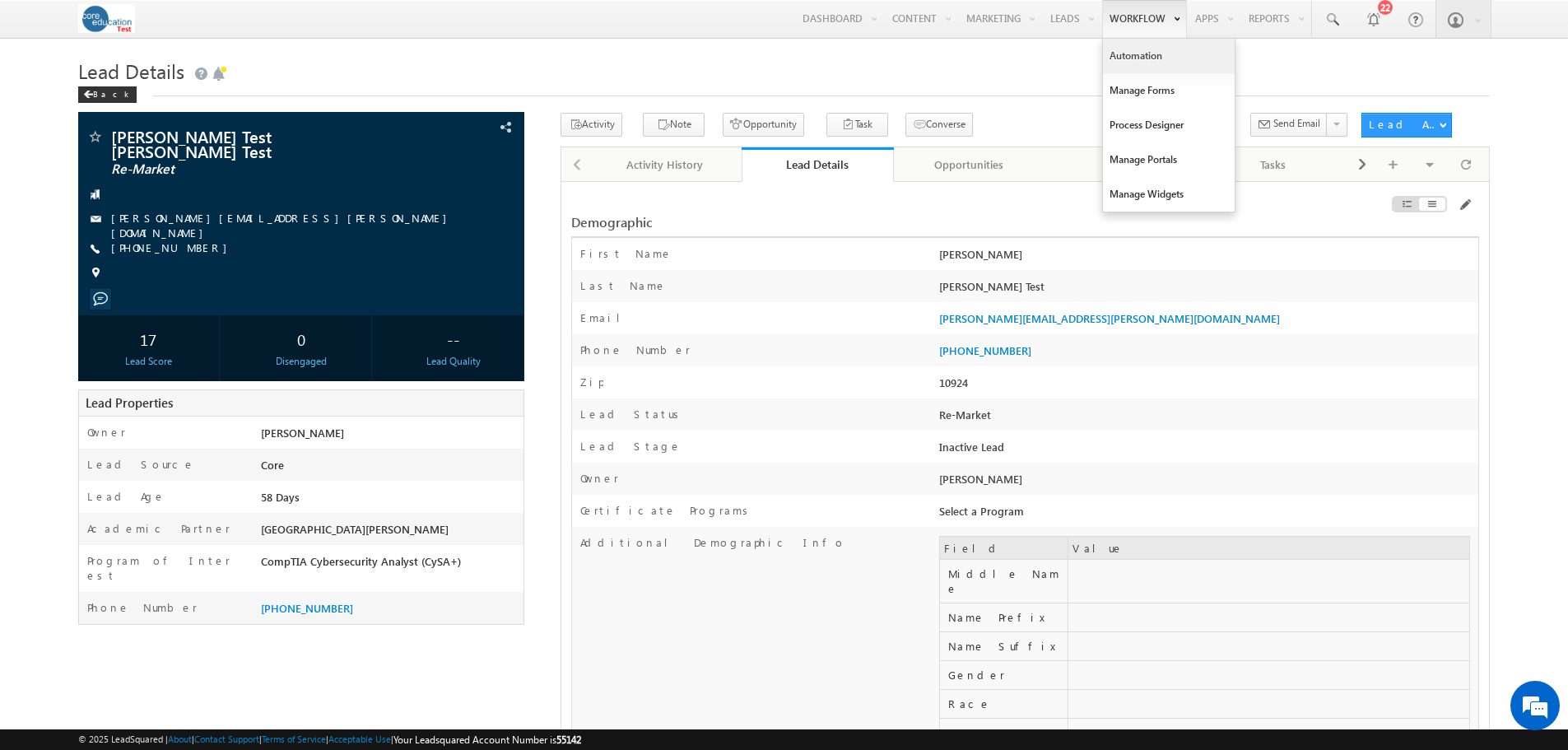
click at [1138, 52] on link "Automation" at bounding box center [1169, 55] width 132 height 35
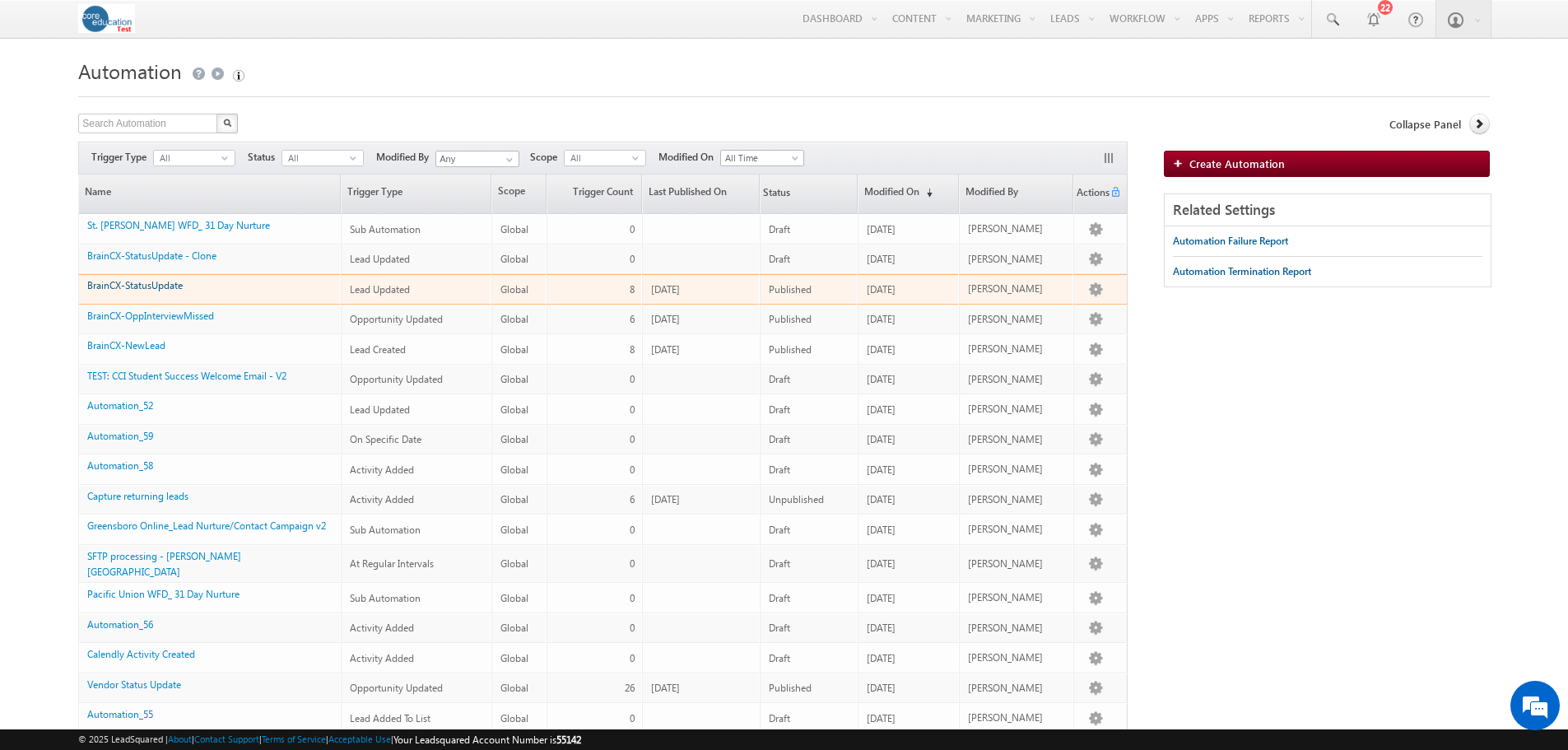
click at [151, 285] on link "BrainCX-StatusUpdate" at bounding box center [135, 286] width 95 height 12
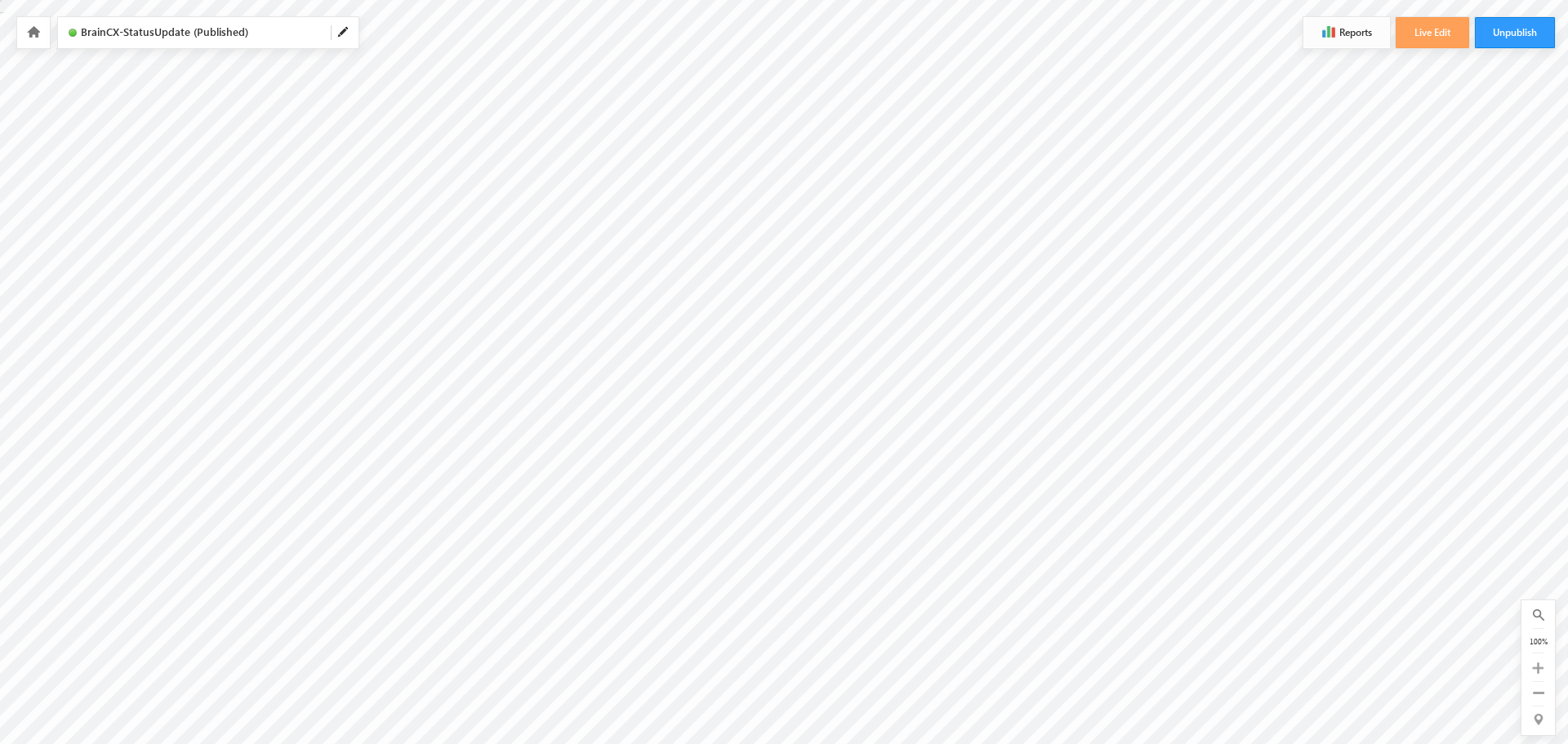
click at [1341, 28] on button "Reports" at bounding box center [1347, 32] width 86 height 31
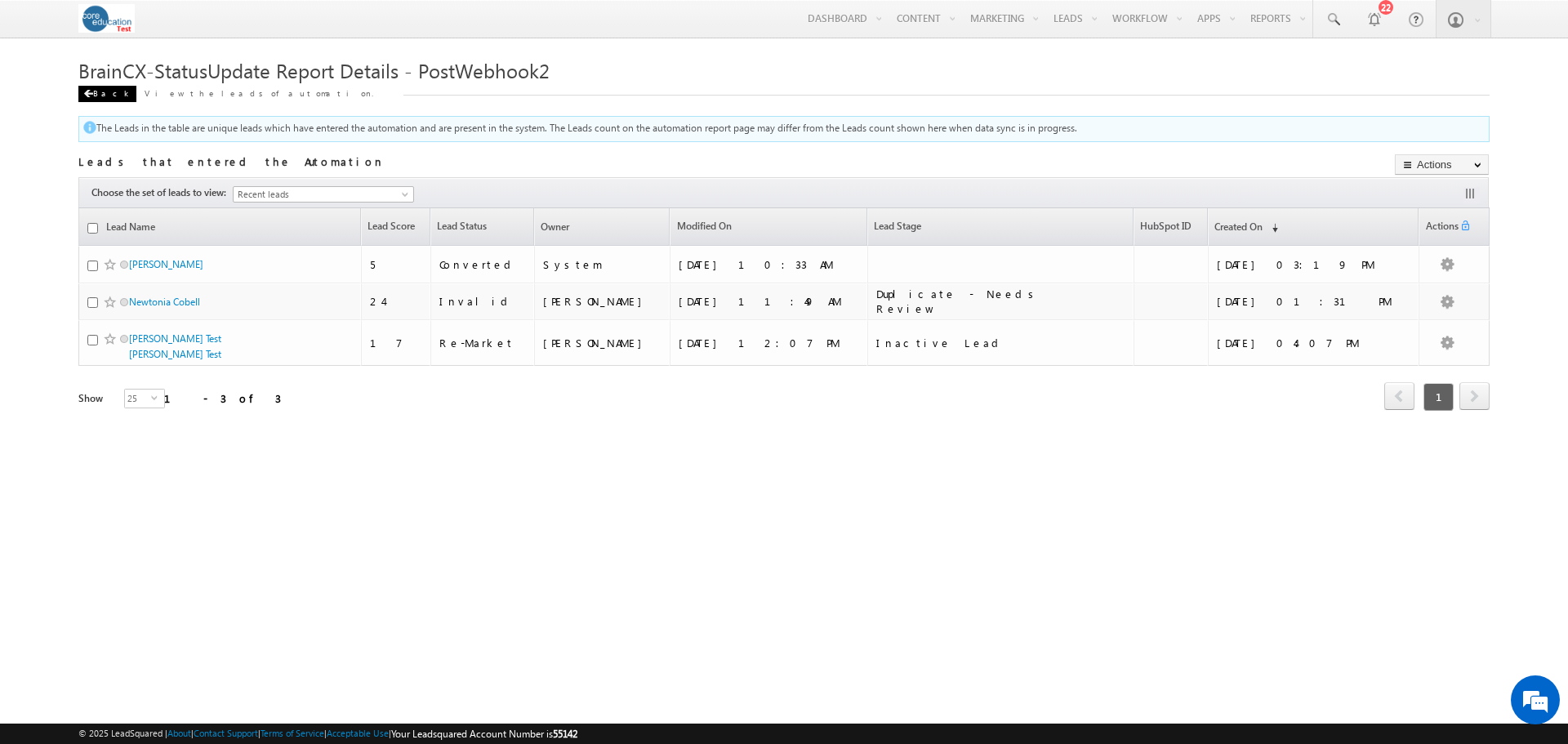
click at [101, 92] on div "Back" at bounding box center [107, 93] width 58 height 16
drag, startPoint x: 100, startPoint y: 88, endPoint x: 121, endPoint y: 85, distance: 21.2
click at [100, 88] on div "Back" at bounding box center [107, 93] width 58 height 16
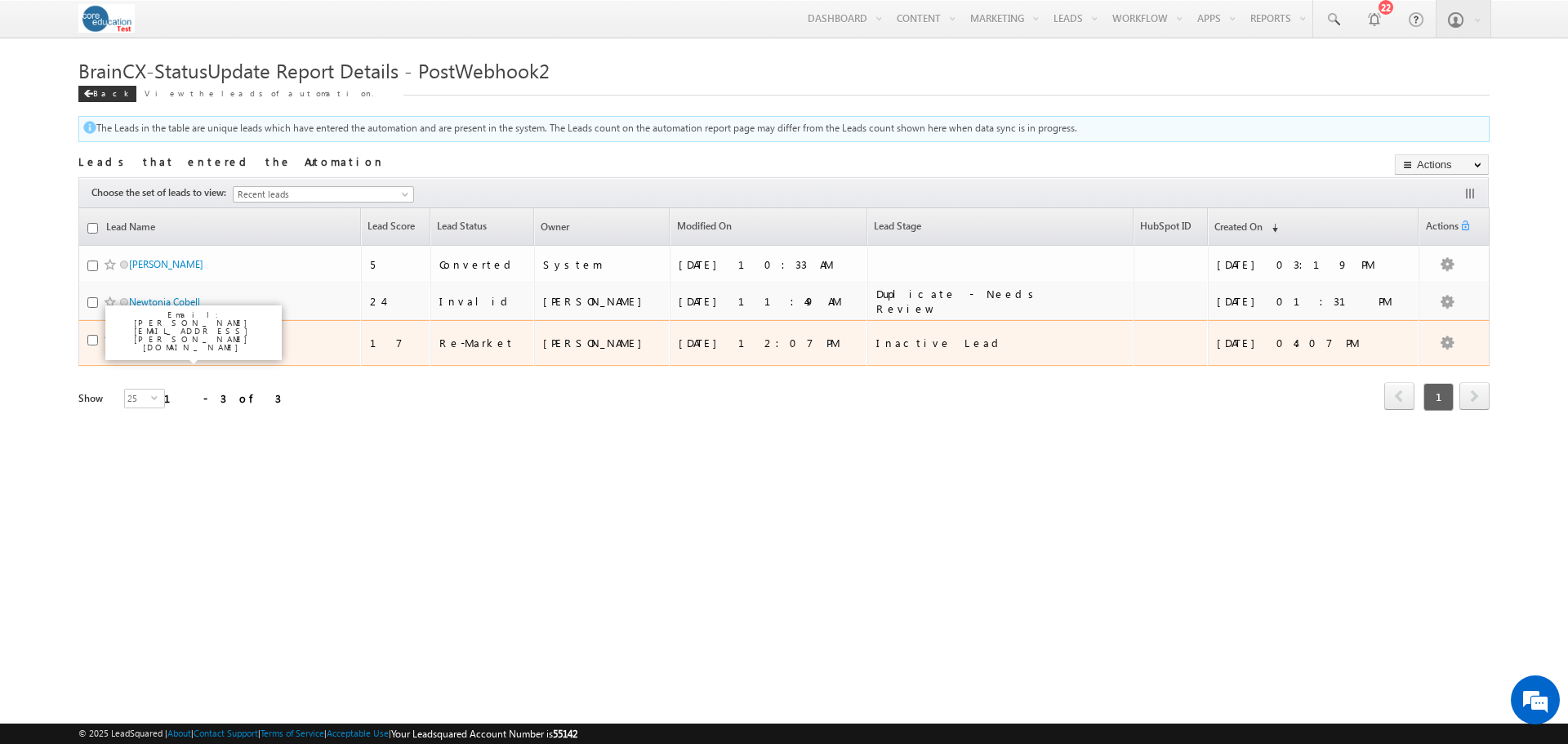
click at [189, 336] on link "[PERSON_NAME] Test [PERSON_NAME] Test" at bounding box center [175, 346] width 92 height 28
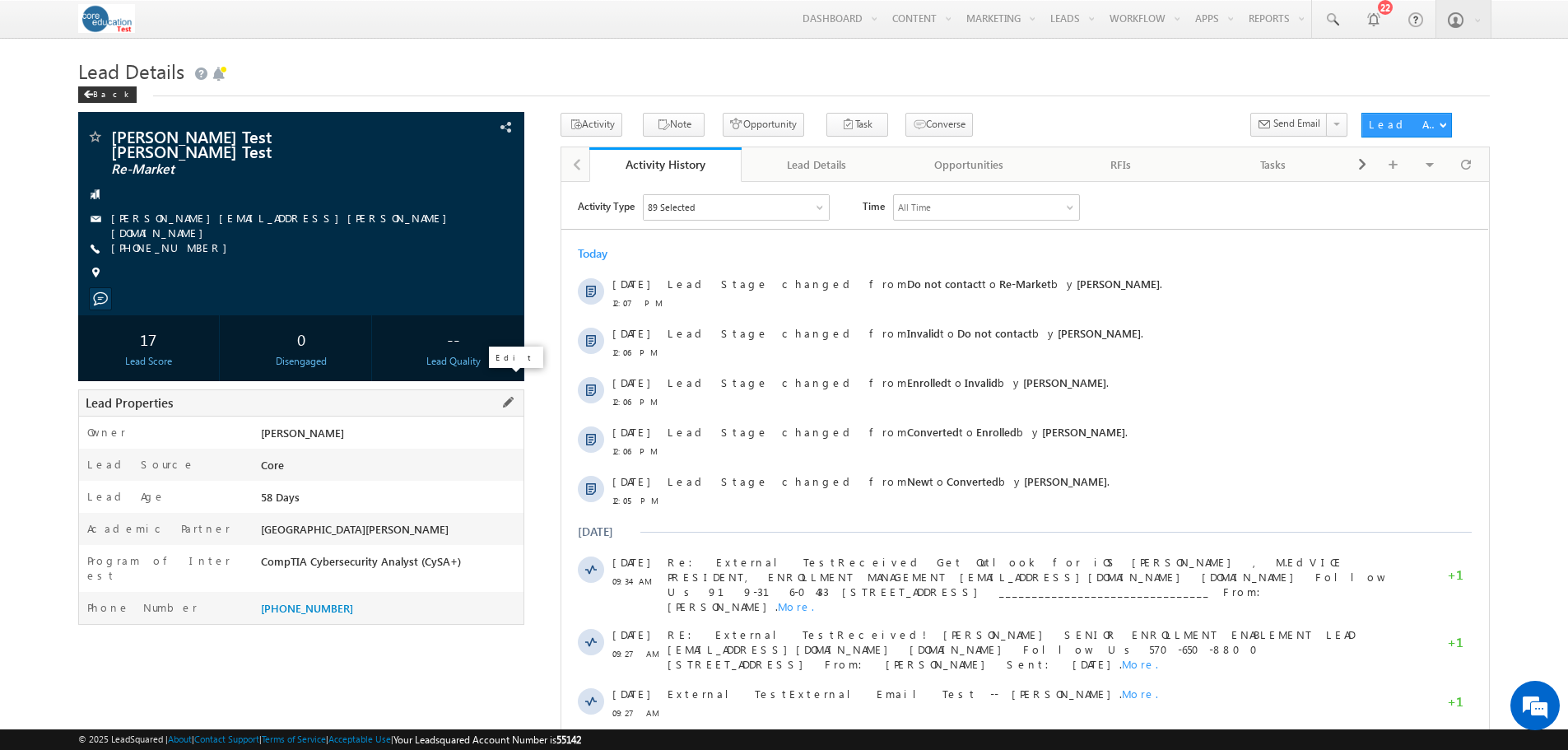
click at [503, 394] on span at bounding box center [508, 402] width 18 height 18
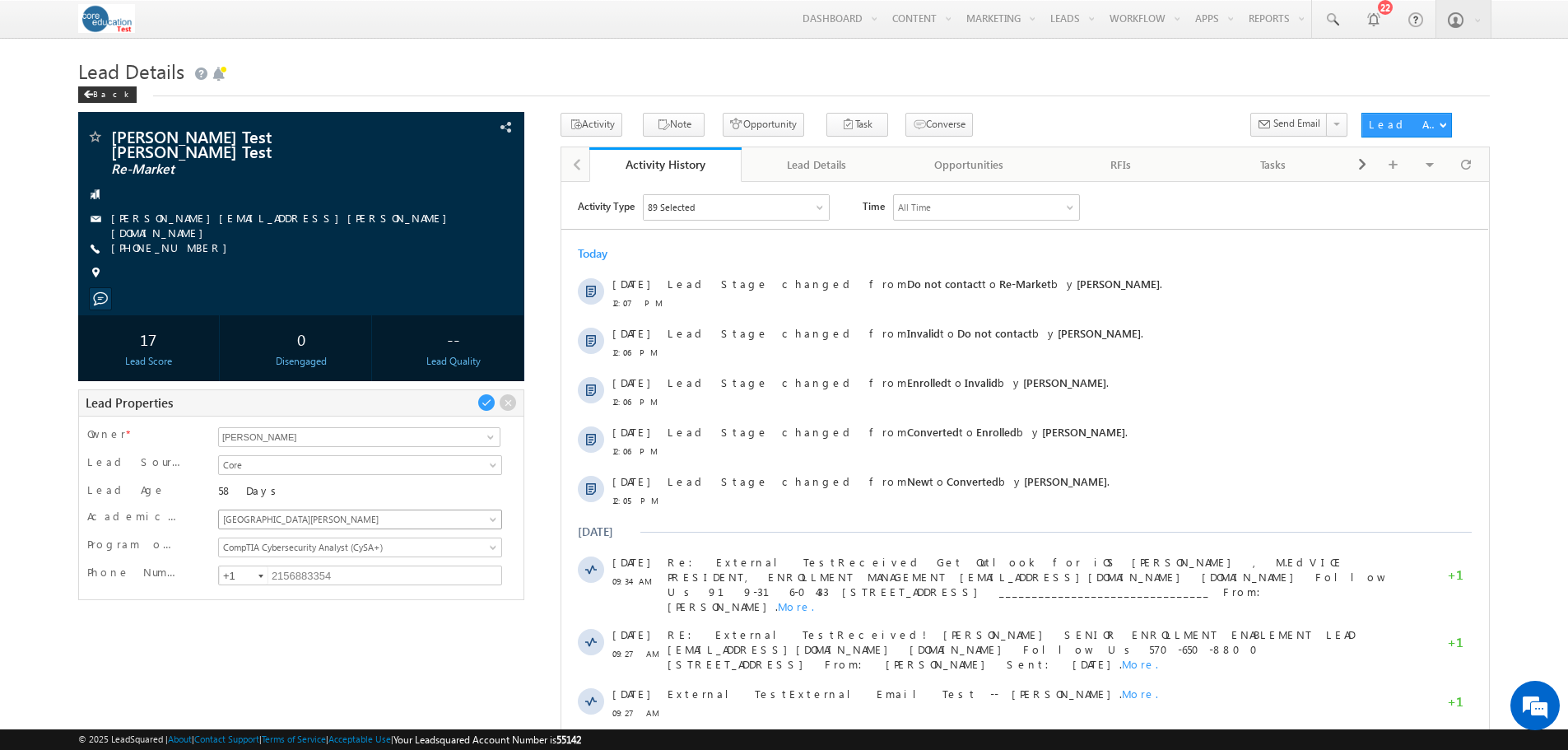
scroll to position [230, 0]
click at [382, 512] on span "[GEOGRAPHIC_DATA][PERSON_NAME]" at bounding box center [347, 519] width 256 height 14
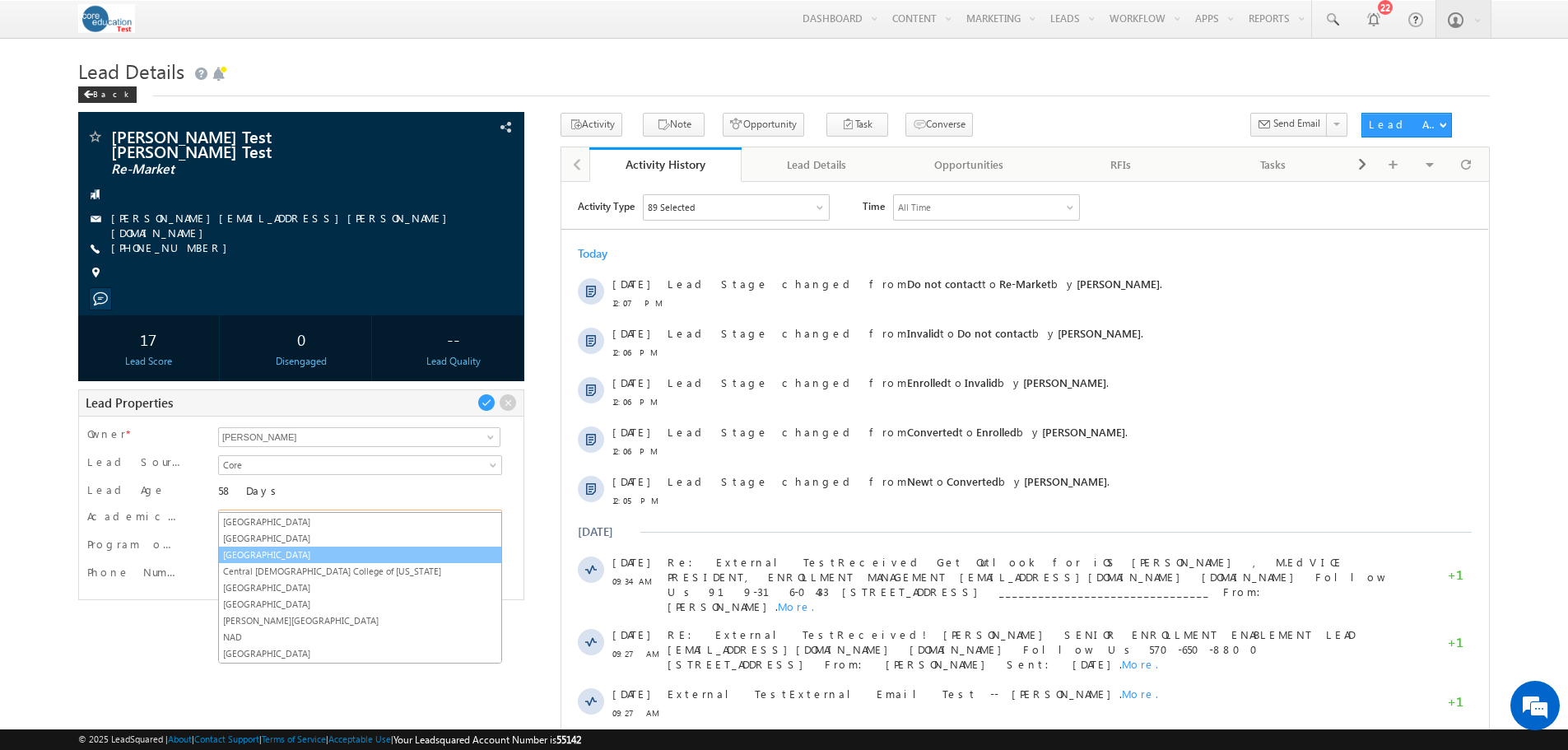
click at [312, 551] on link "[GEOGRAPHIC_DATA]" at bounding box center [359, 555] width 282 height 14
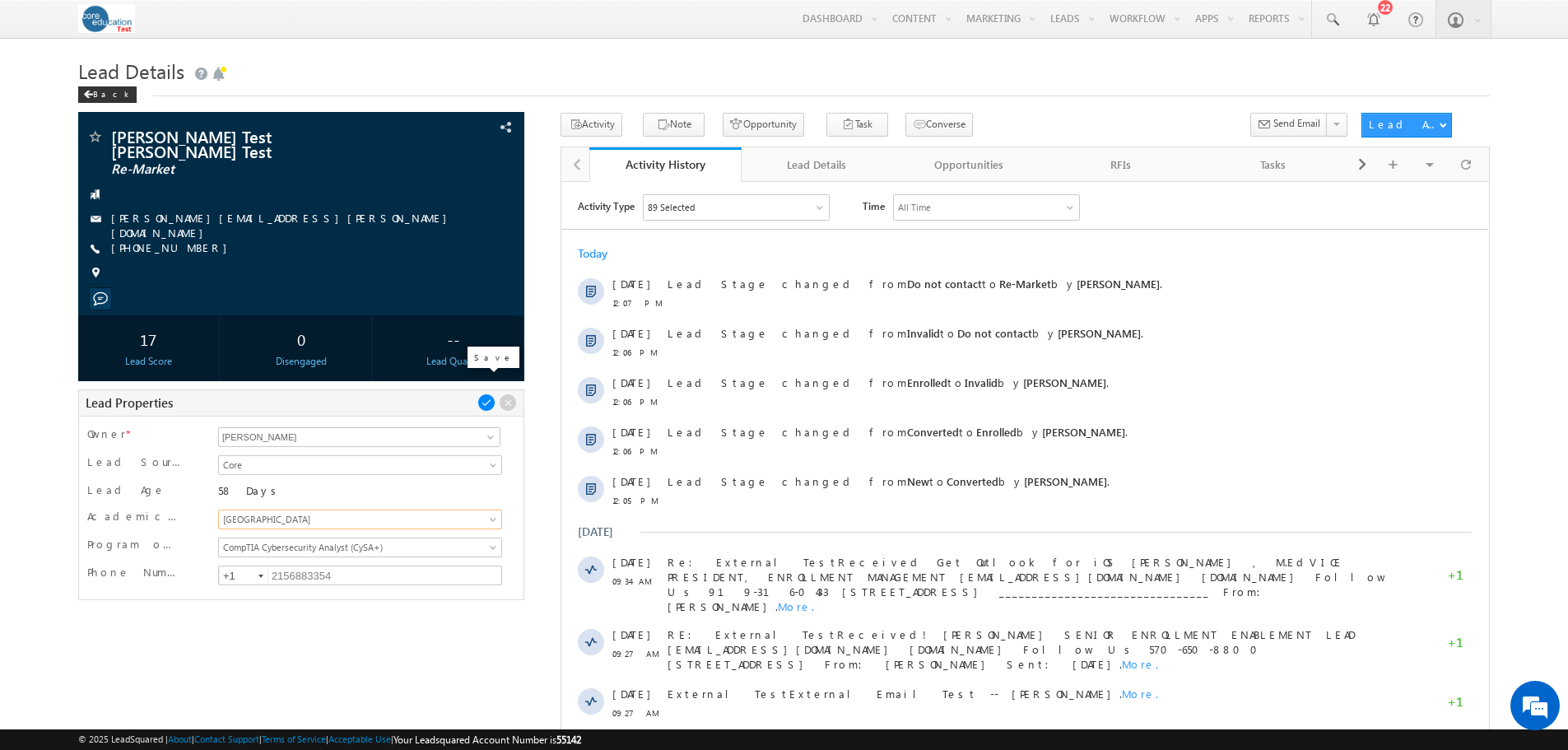
scroll to position [0, 0]
click at [489, 394] on span at bounding box center [485, 402] width 18 height 18
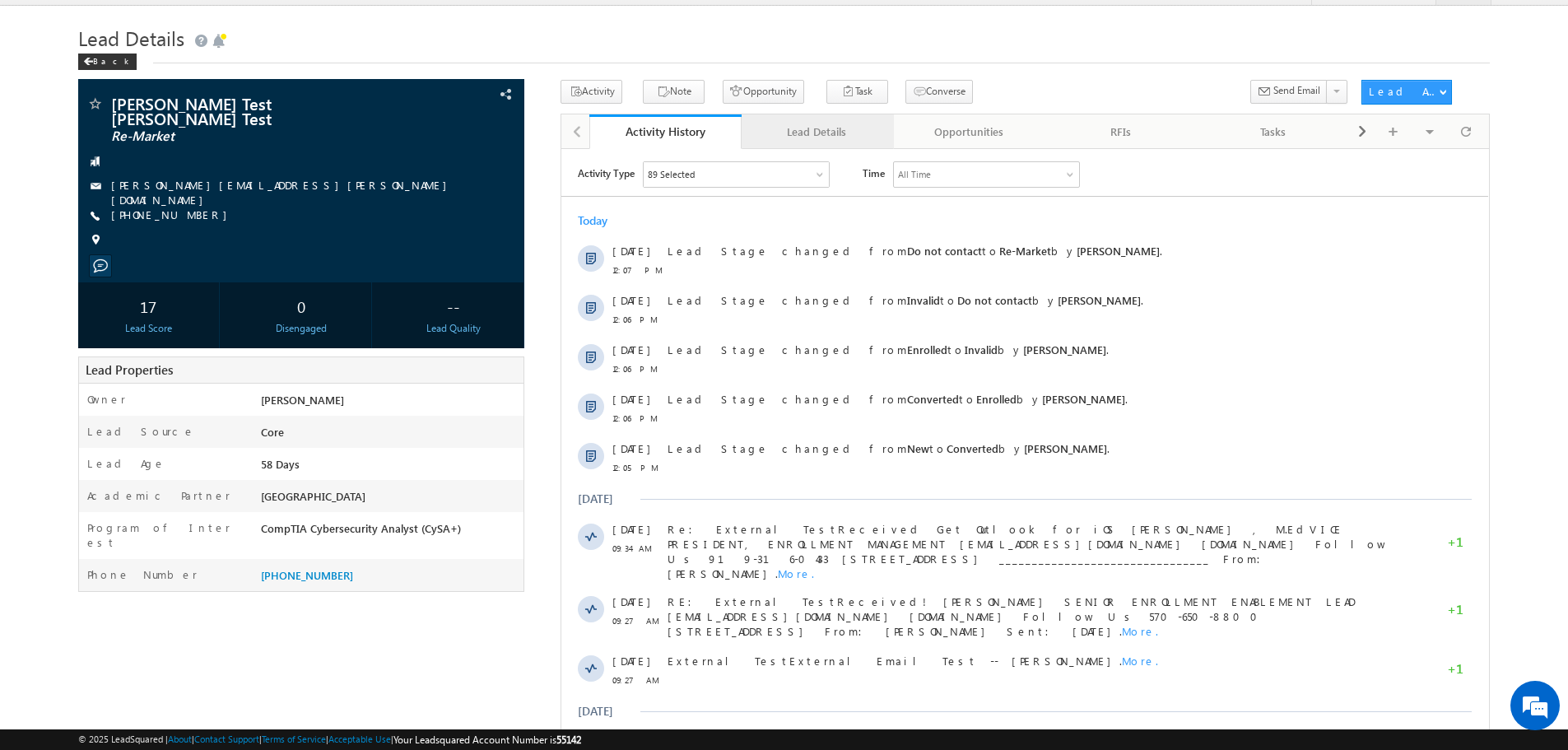
click at [847, 135] on div "Lead Details" at bounding box center [817, 131] width 124 height 20
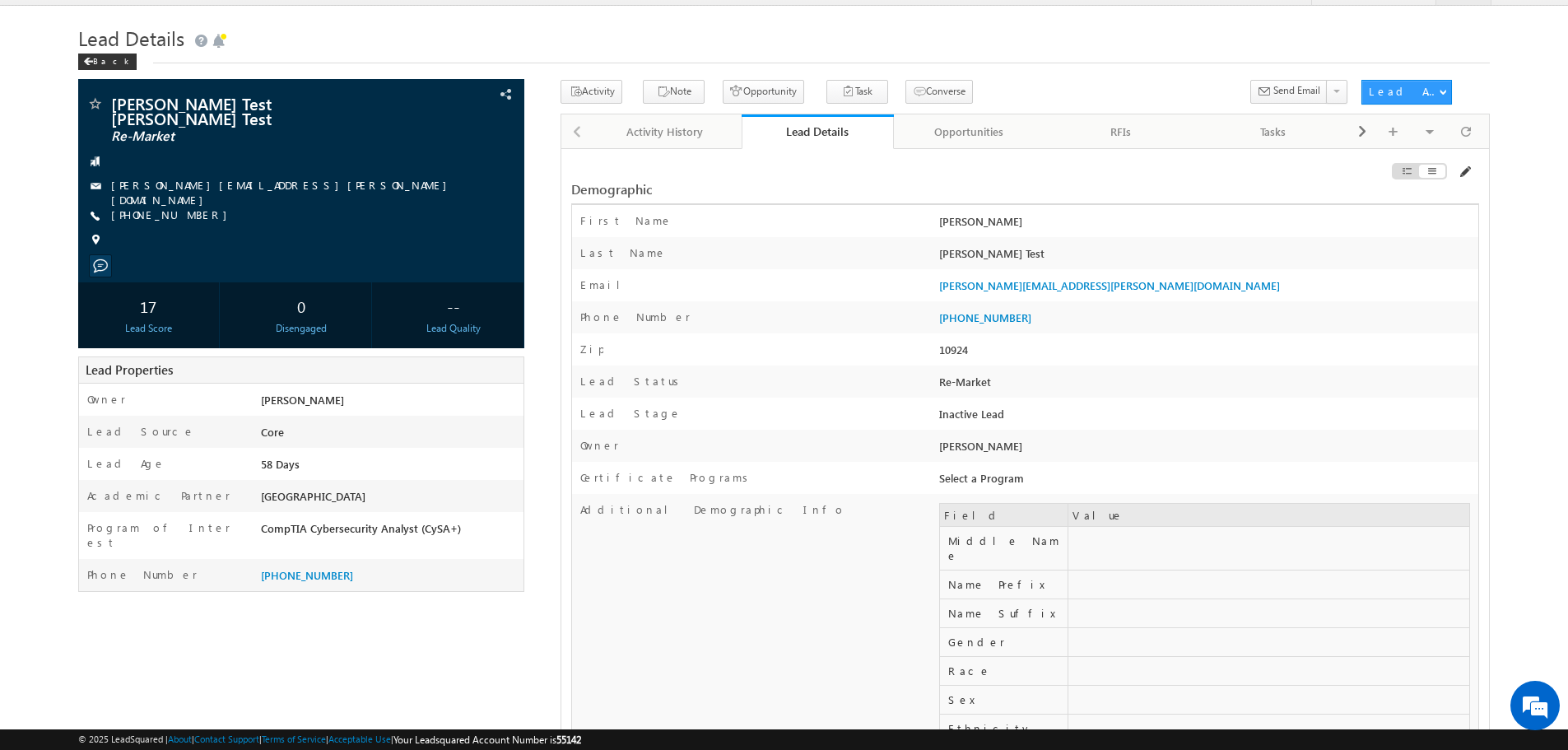
click at [1470, 167] on div at bounding box center [1335, 174] width 287 height 18
click at [1464, 172] on span at bounding box center [1463, 171] width 13 height 13
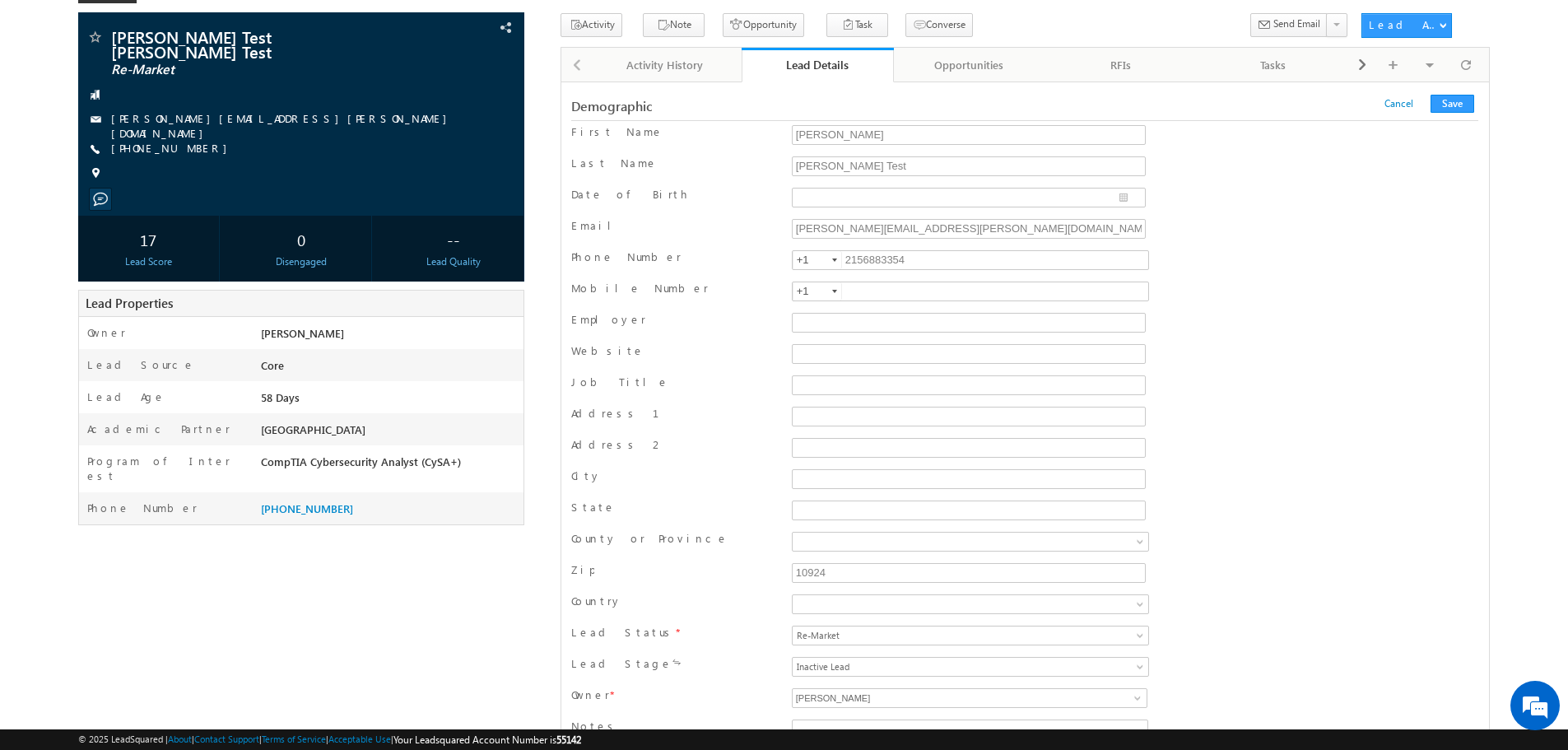
scroll to position [198, 0]
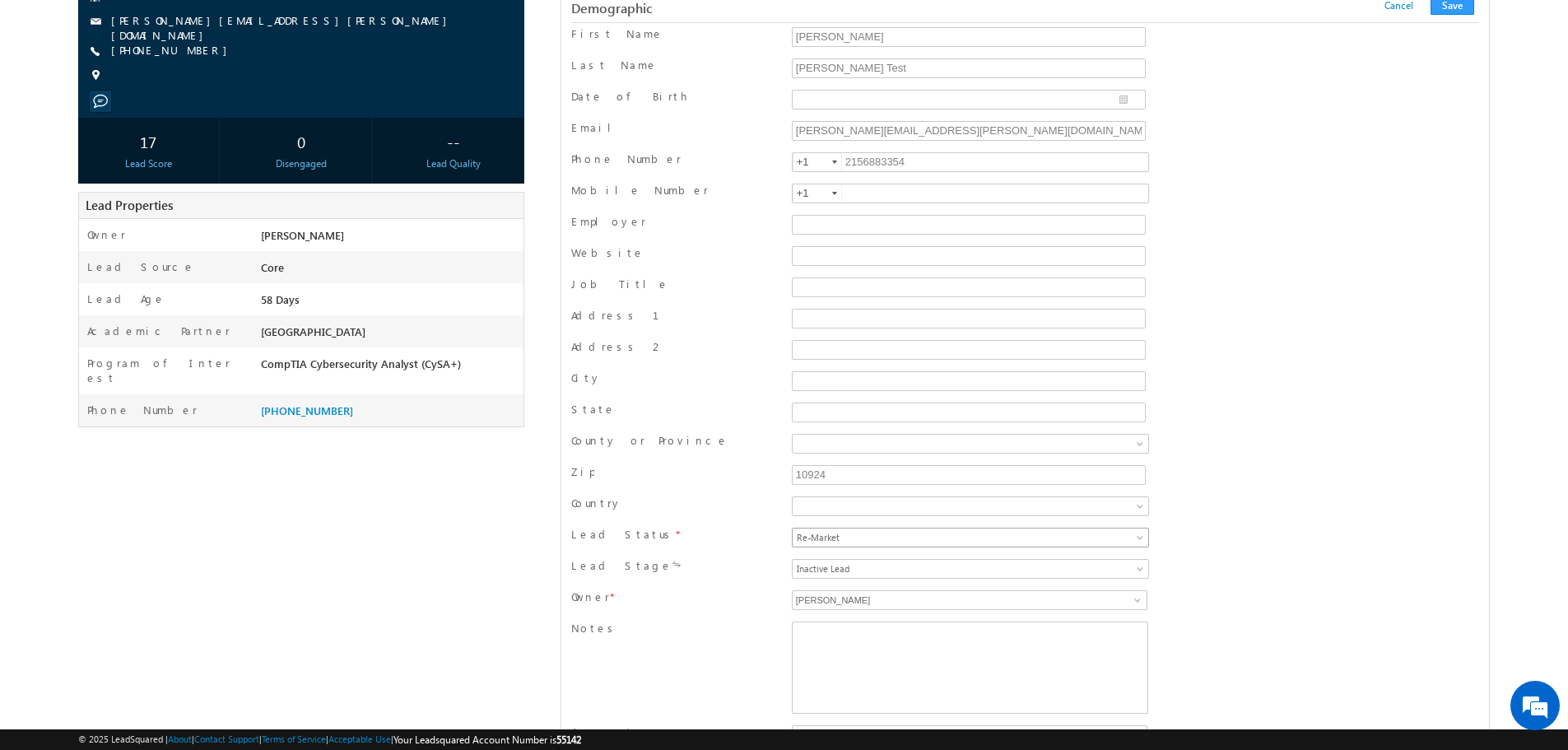
click at [1064, 540] on link "Re-Market" at bounding box center [969, 537] width 357 height 20
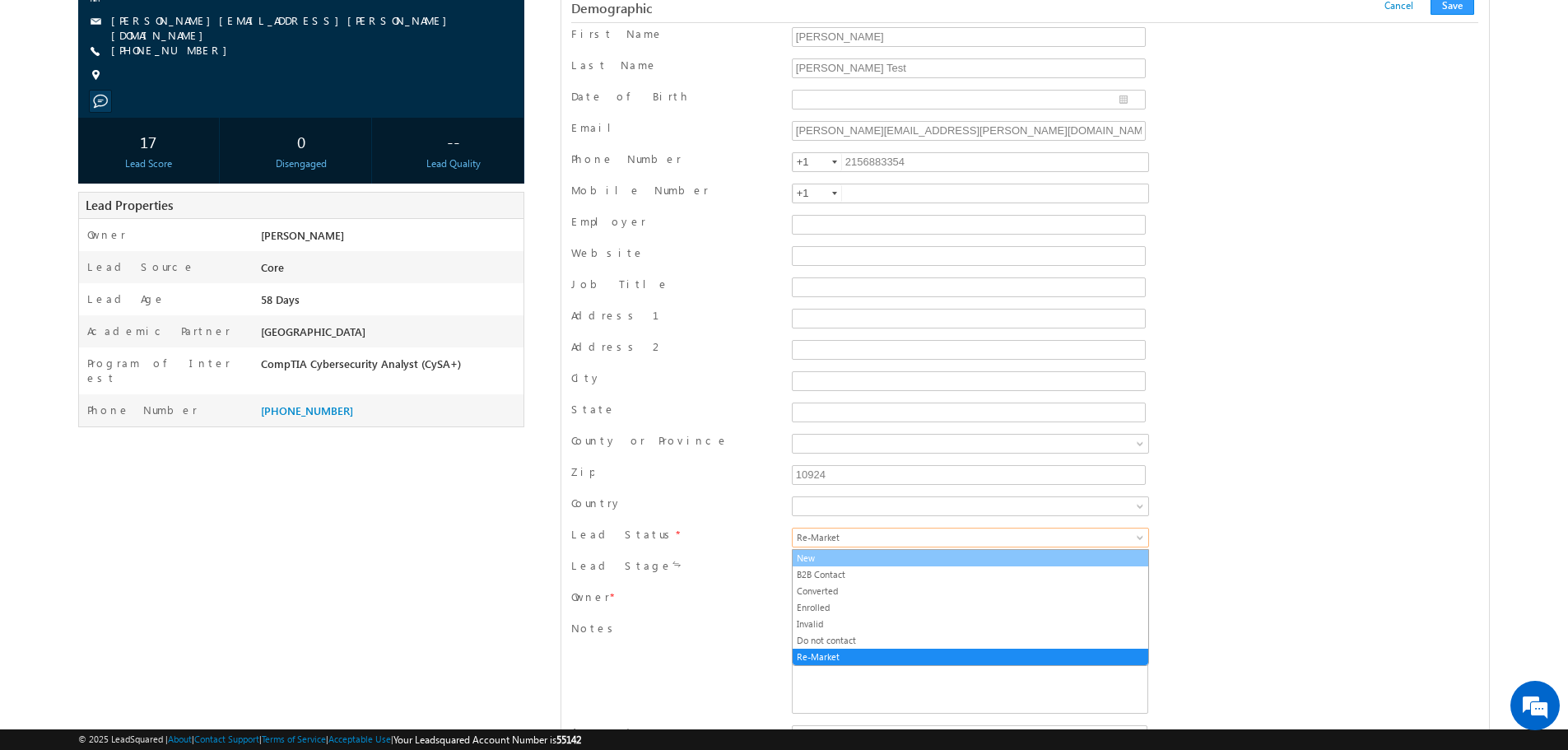
click at [974, 559] on link "New" at bounding box center [969, 557] width 355 height 14
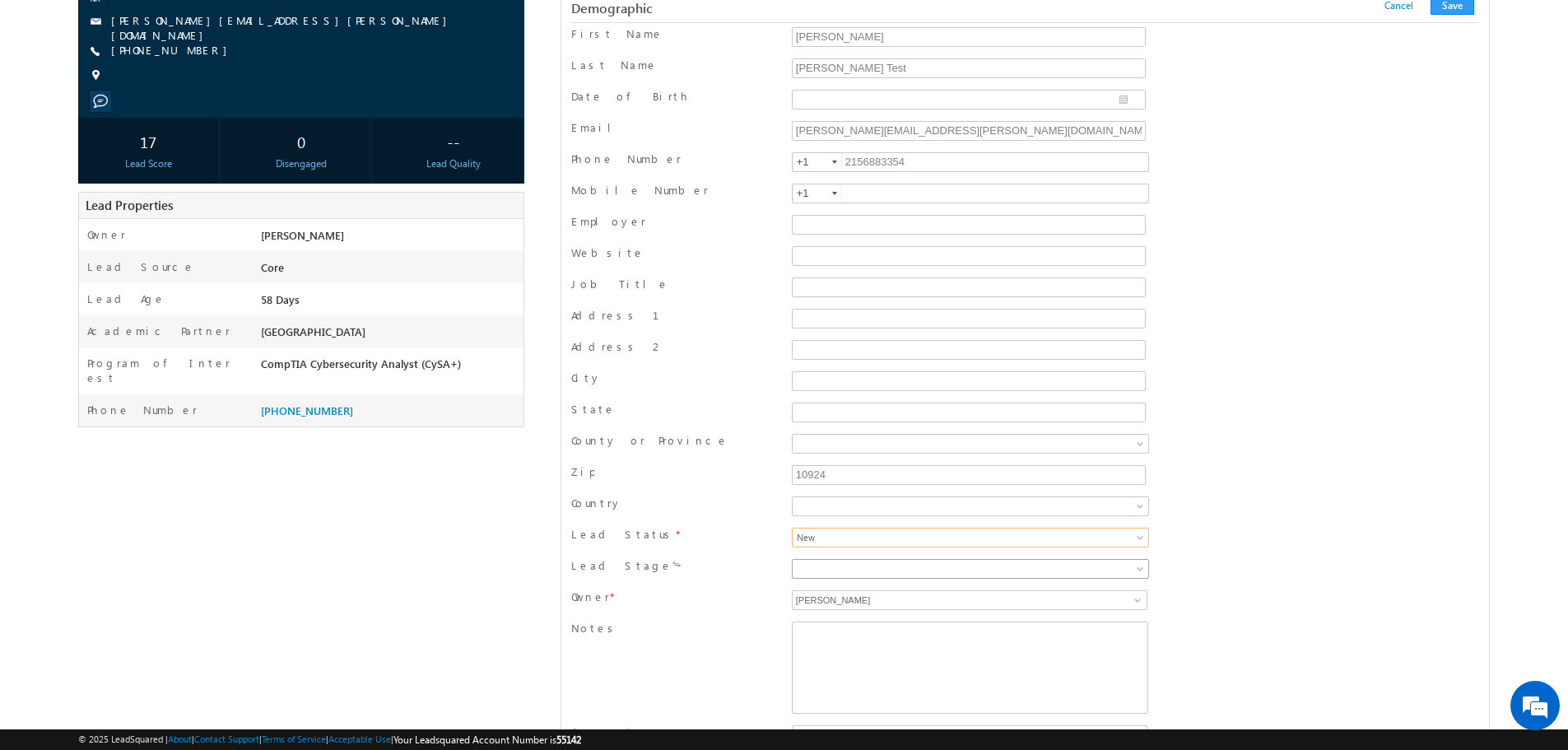
click at [976, 568] on span at bounding box center [920, 568] width 256 height 14
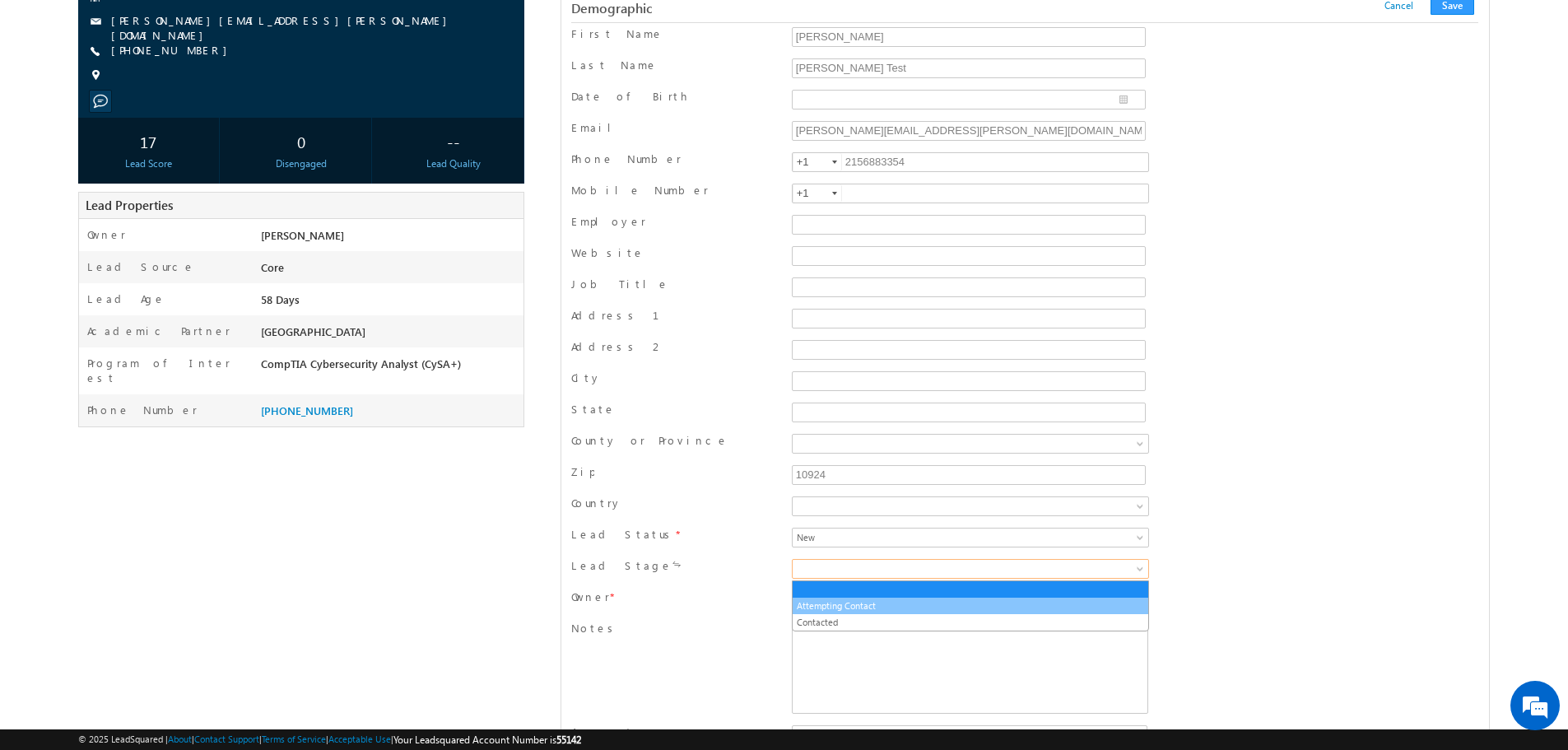
click at [933, 599] on link "Attempting Contact" at bounding box center [969, 605] width 355 height 14
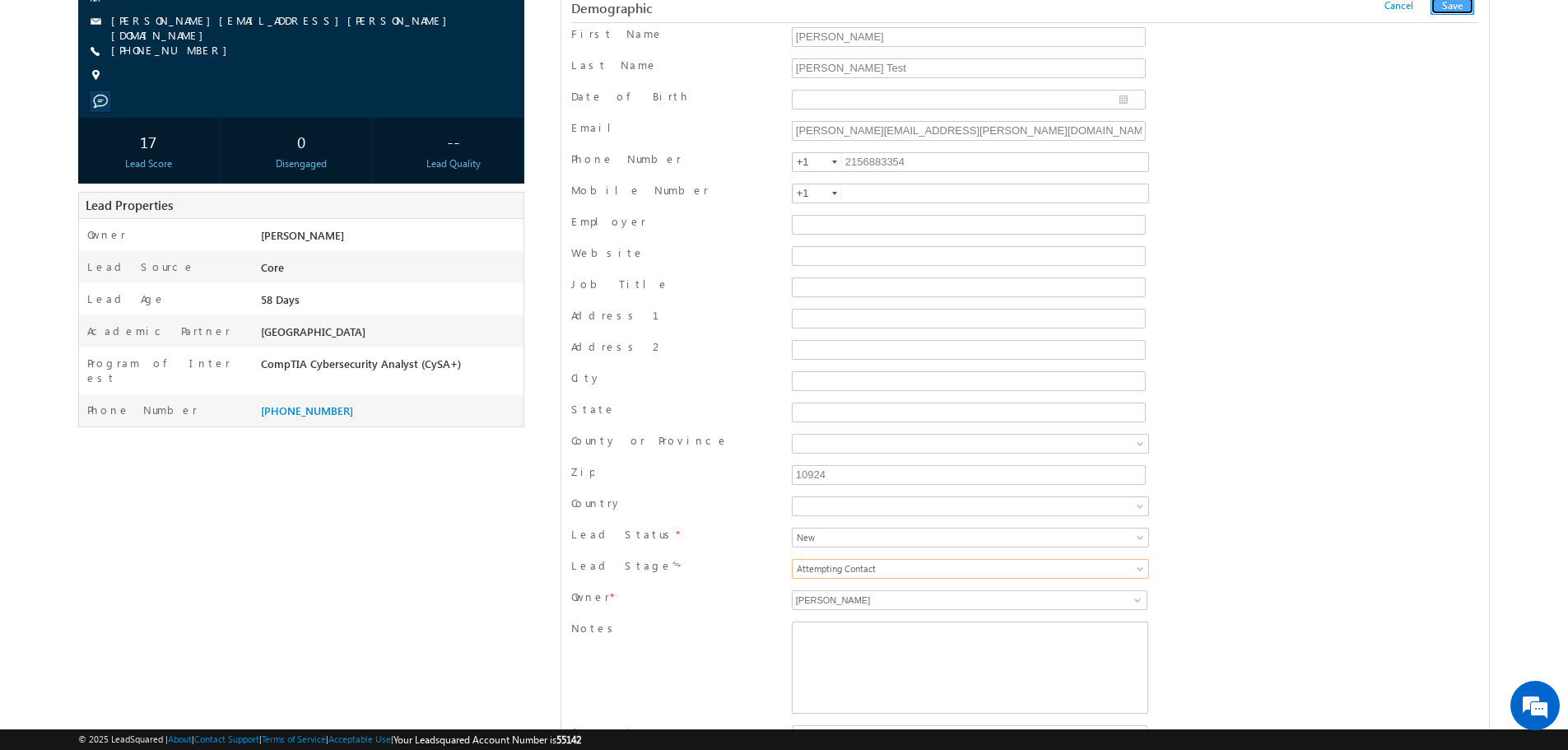
click at [1454, 9] on button "Save" at bounding box center [1451, 5] width 43 height 18
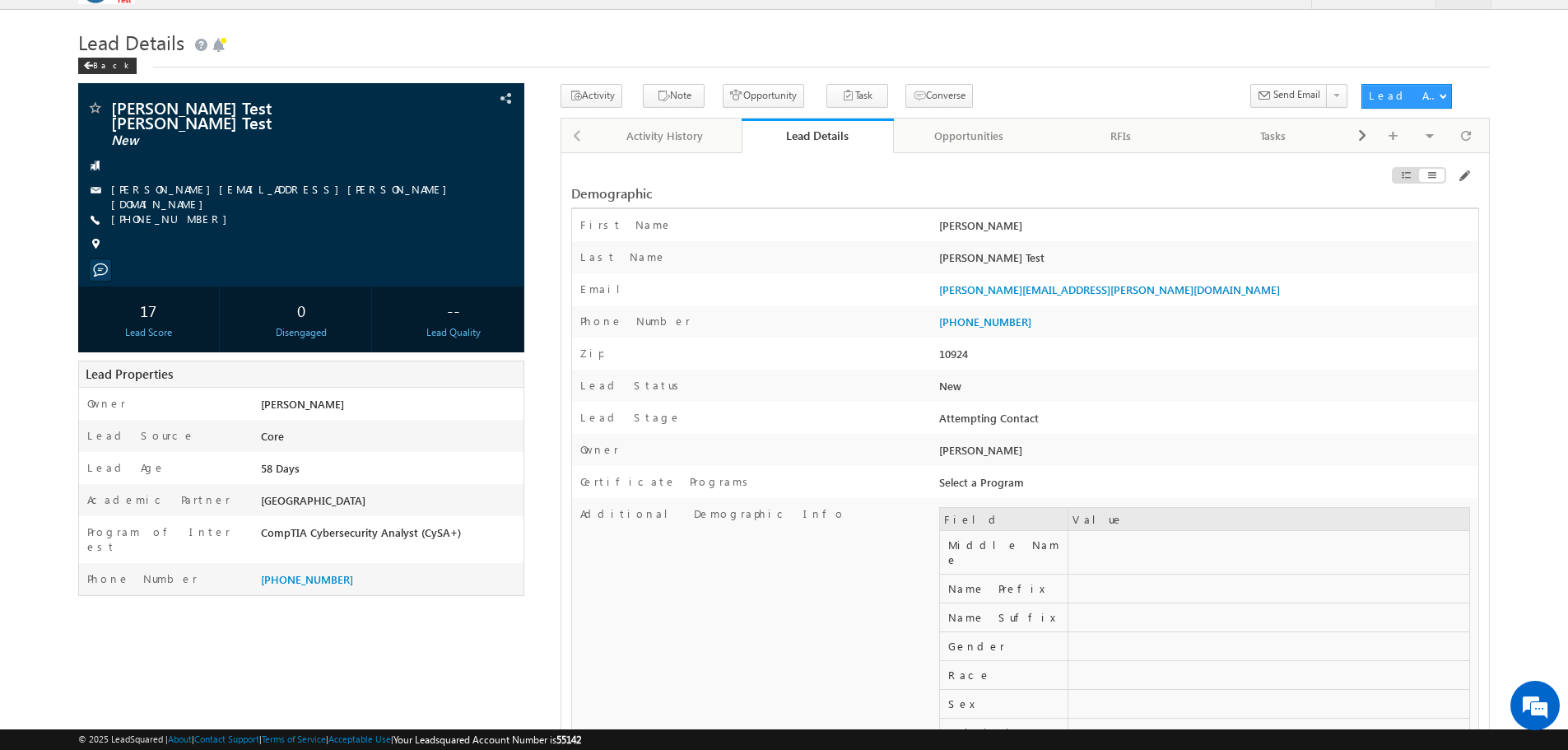
scroll to position [0, 0]
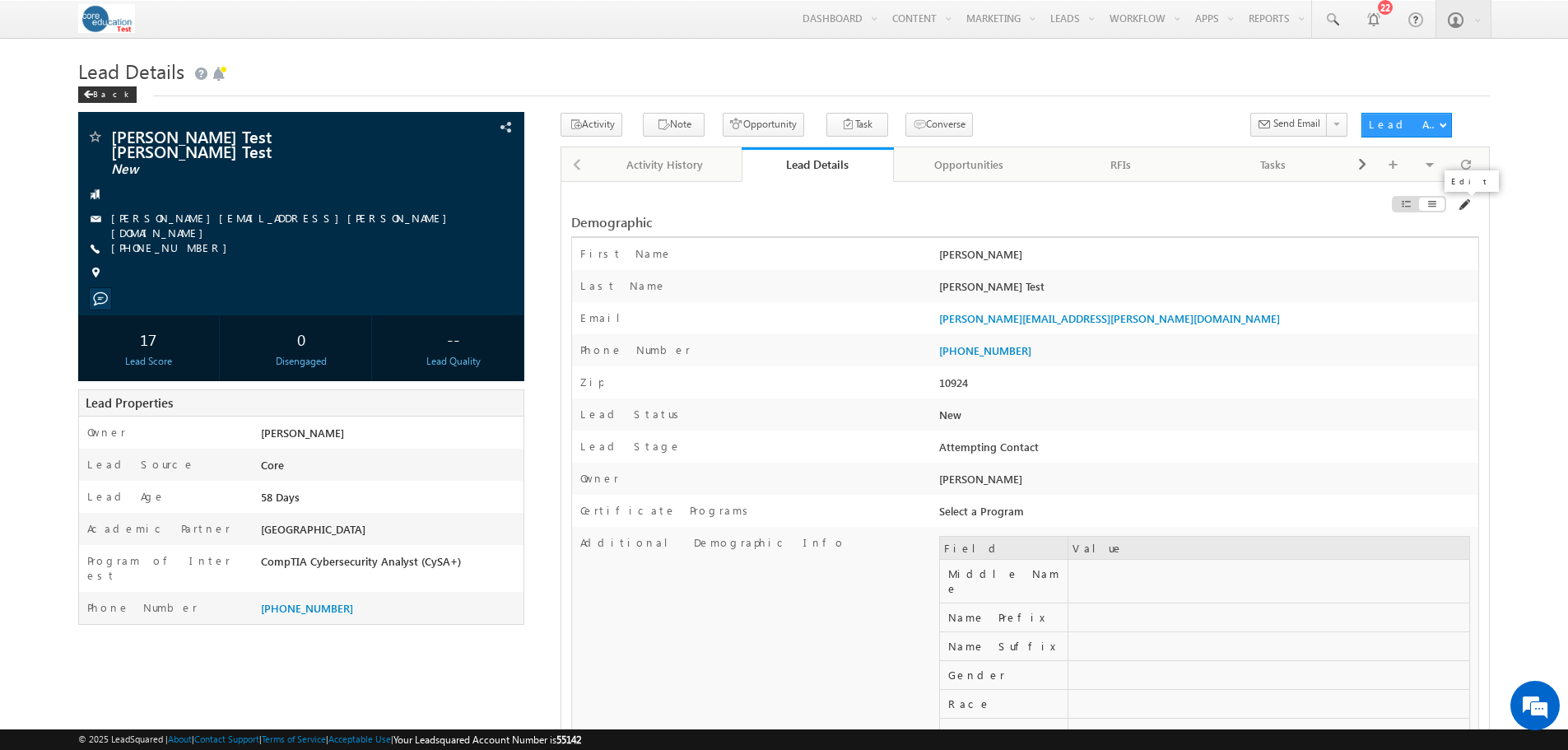
click at [1462, 202] on span at bounding box center [1462, 205] width 13 height 13
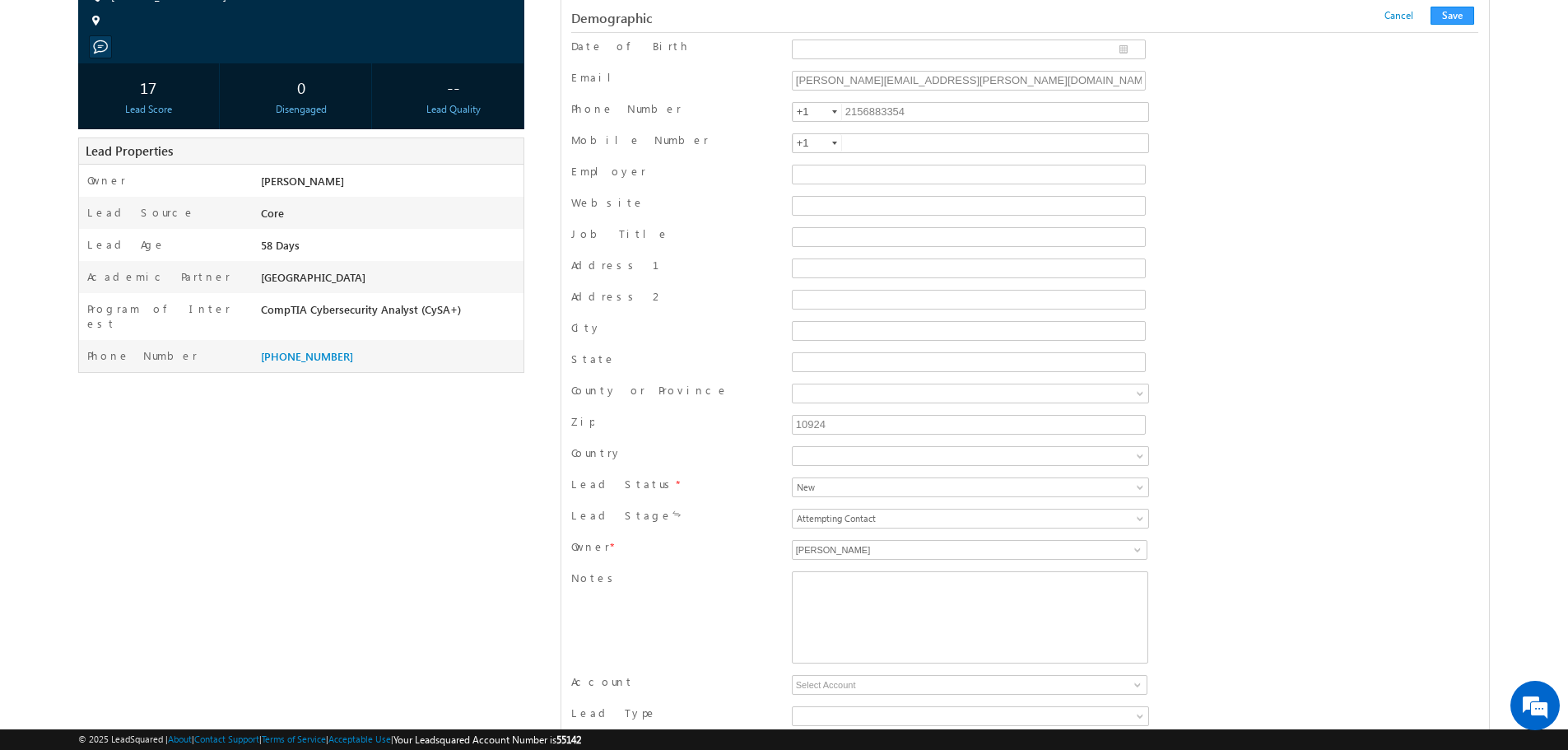
scroll to position [329, 0]
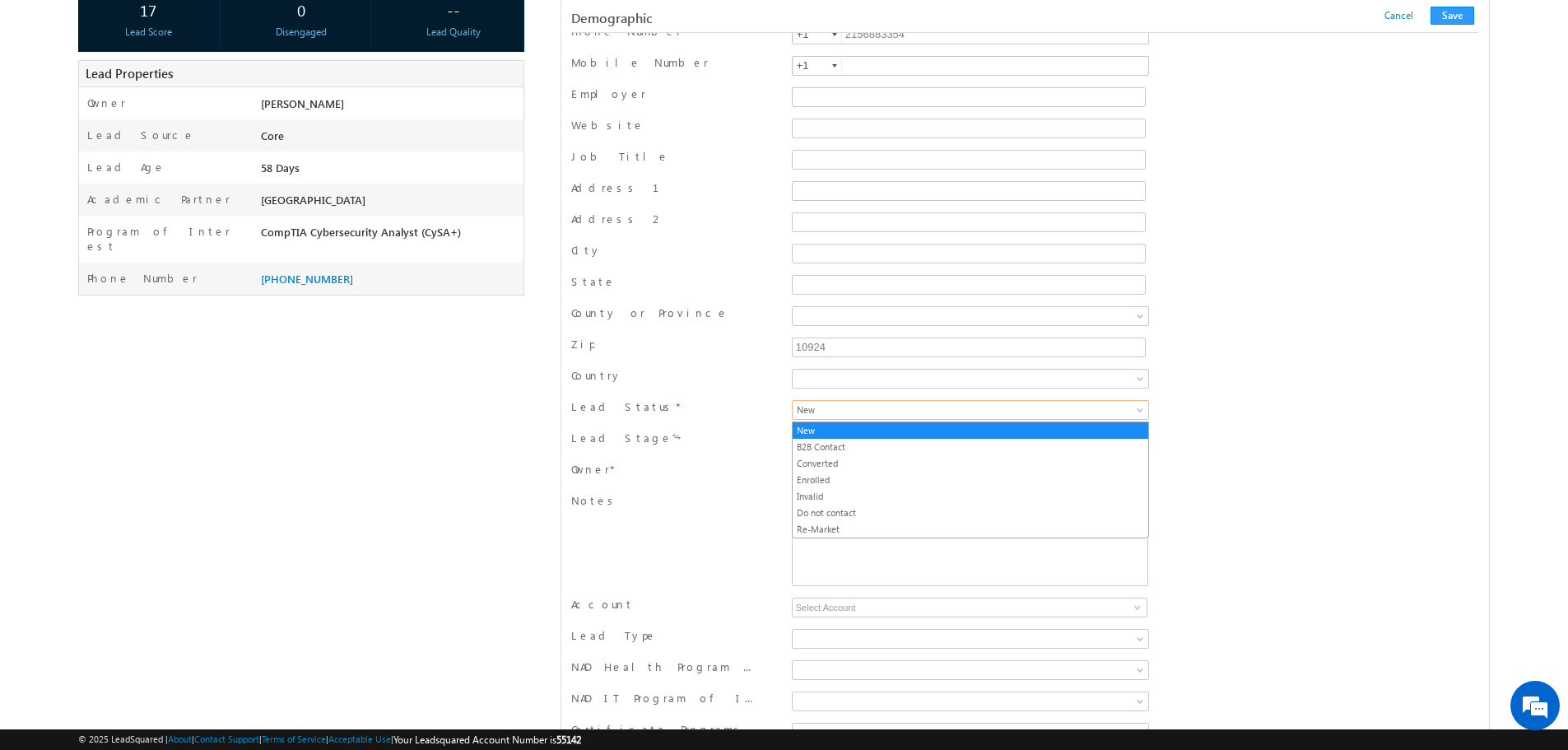
click at [997, 419] on link "New" at bounding box center [969, 410] width 357 height 20
click at [933, 458] on link "Converted" at bounding box center [969, 463] width 355 height 14
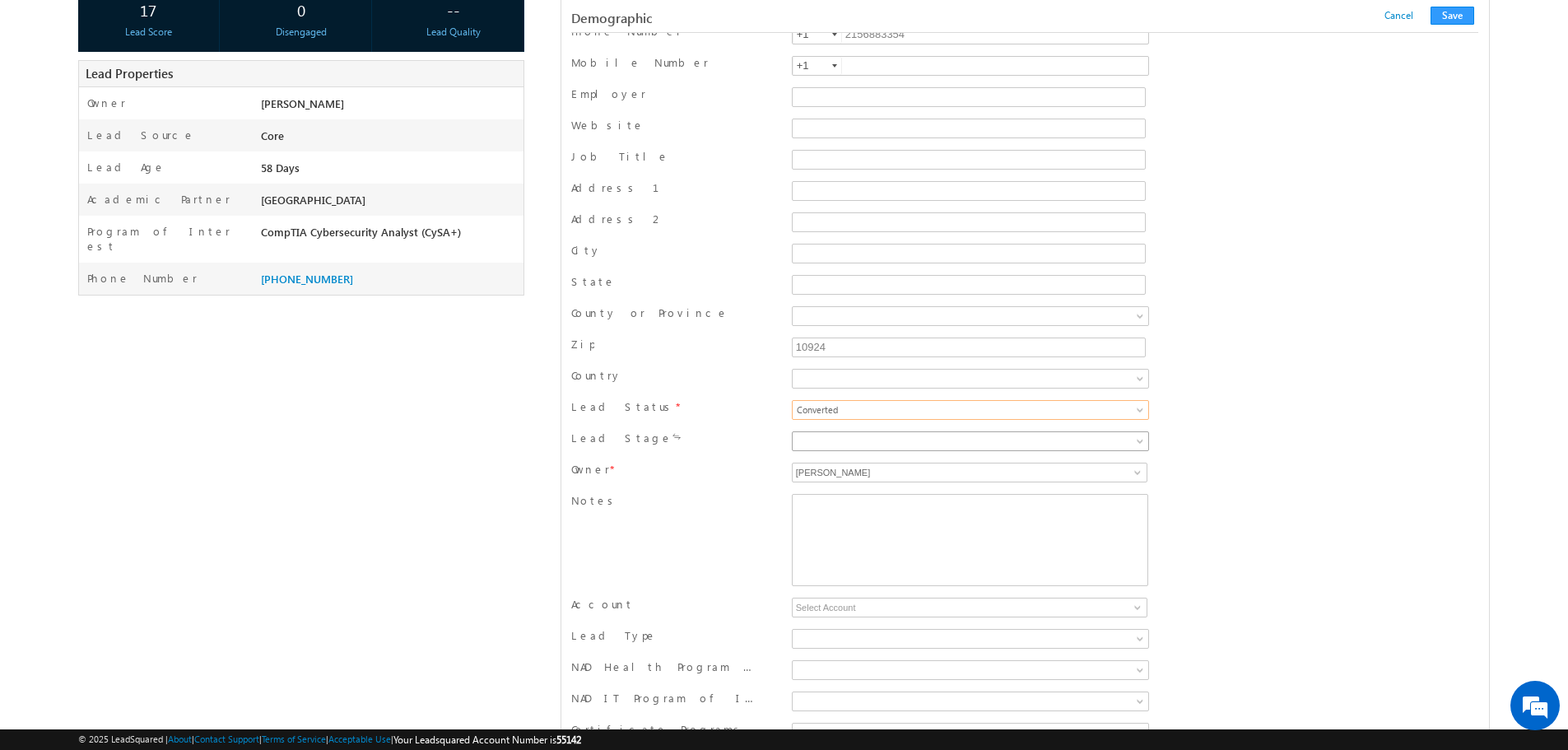
click at [945, 441] on span at bounding box center [920, 441] width 256 height 14
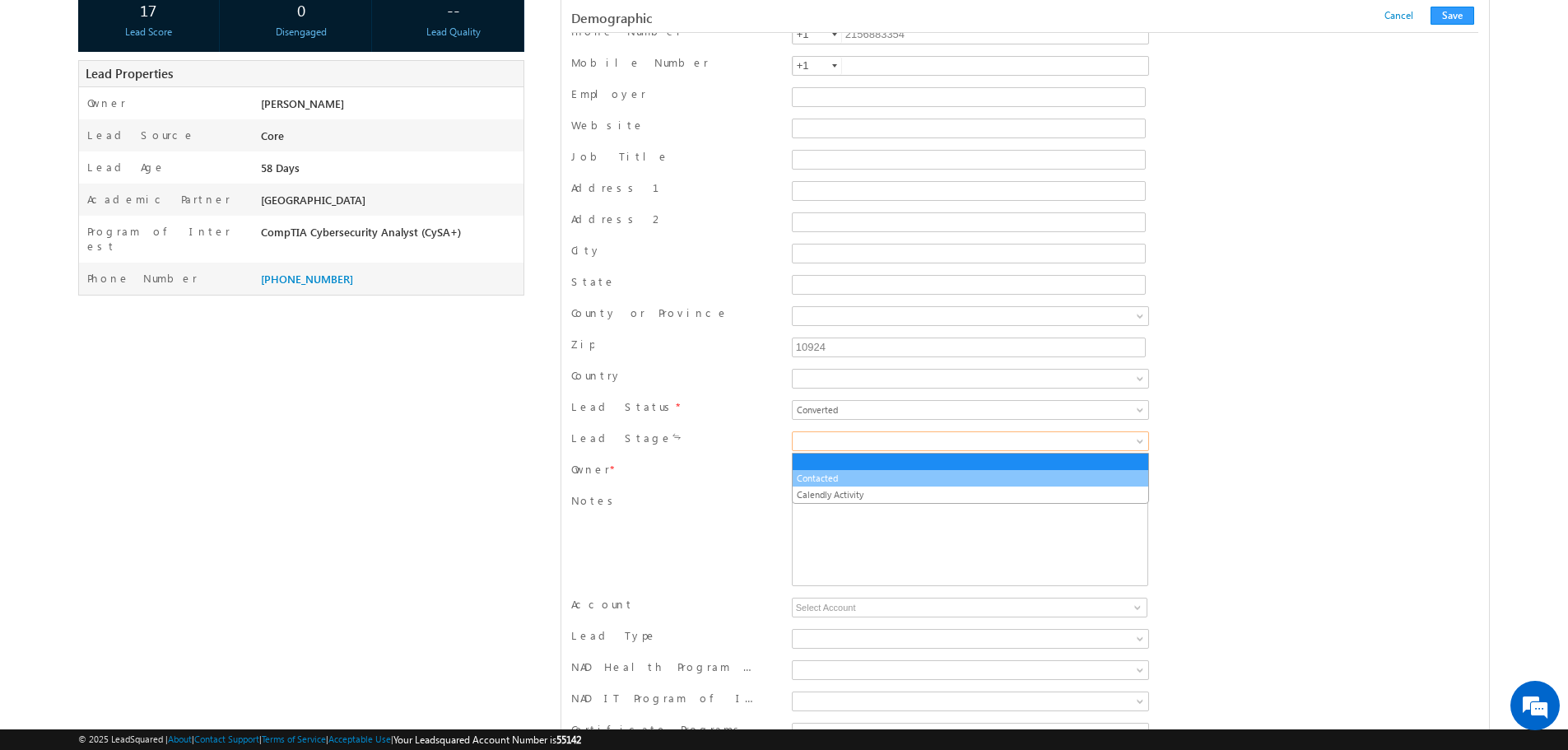
click at [923, 476] on link "Contacted" at bounding box center [969, 478] width 355 height 14
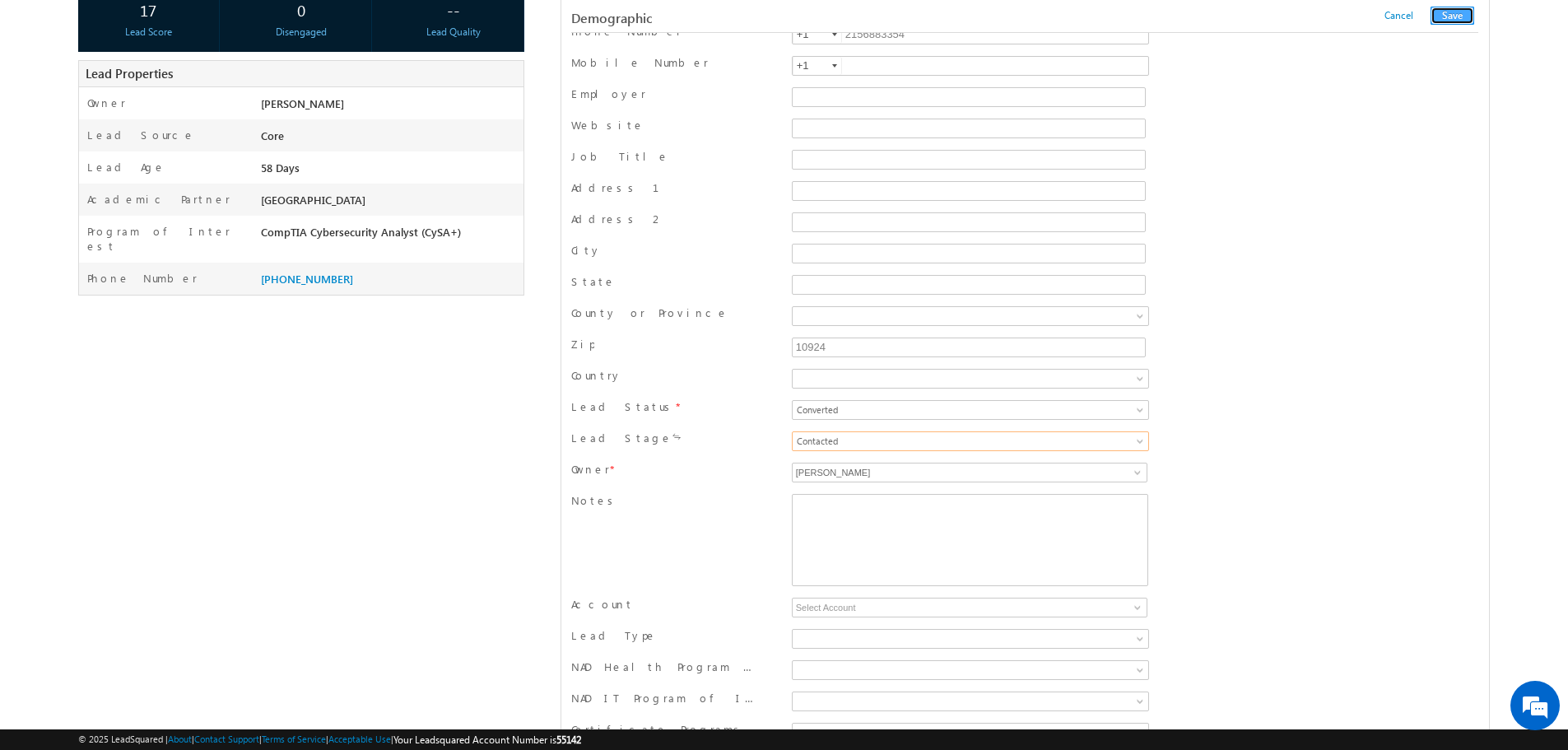
click at [1440, 13] on button "Save" at bounding box center [1451, 15] width 43 height 18
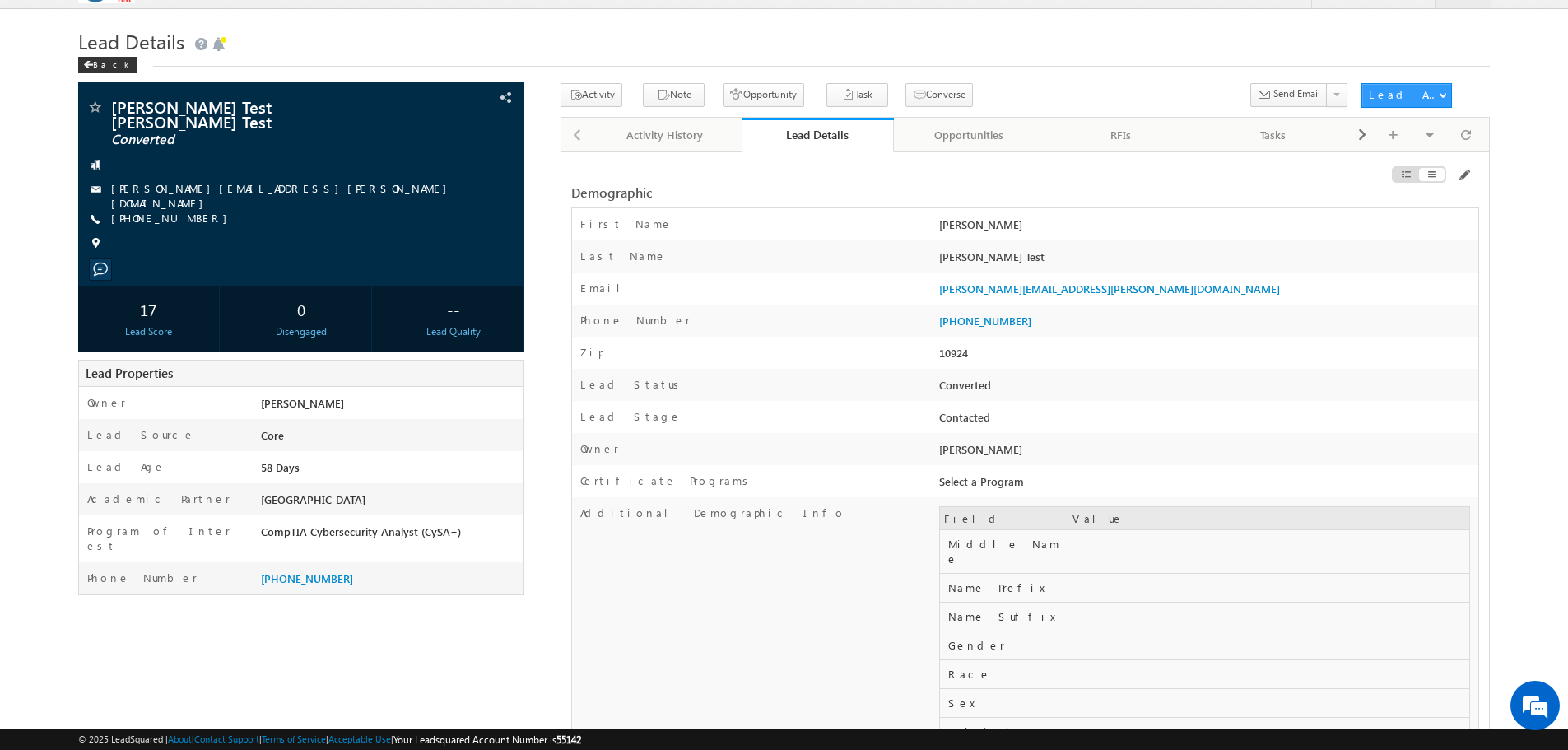
scroll to position [0, 0]
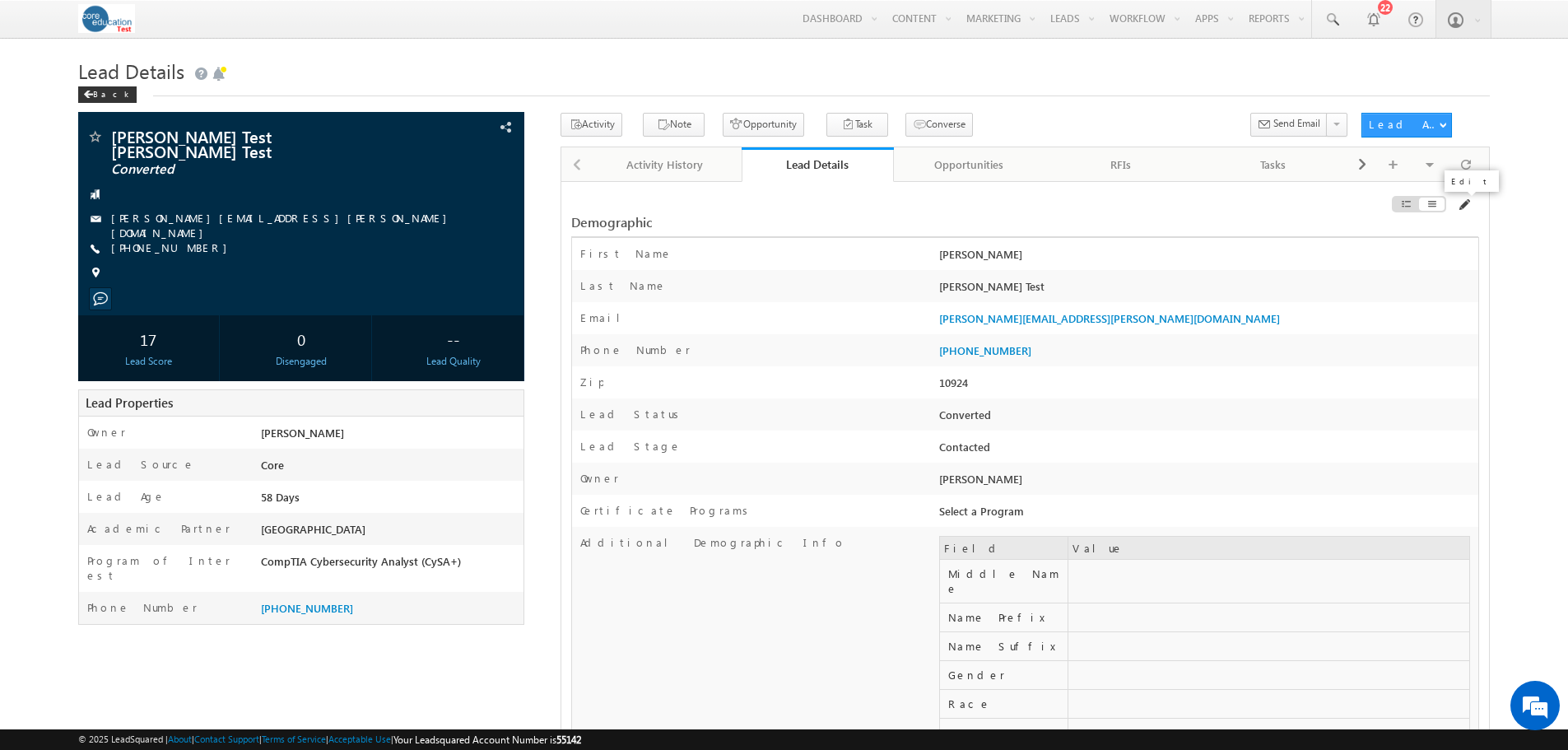
click at [1465, 210] on span at bounding box center [1462, 205] width 13 height 13
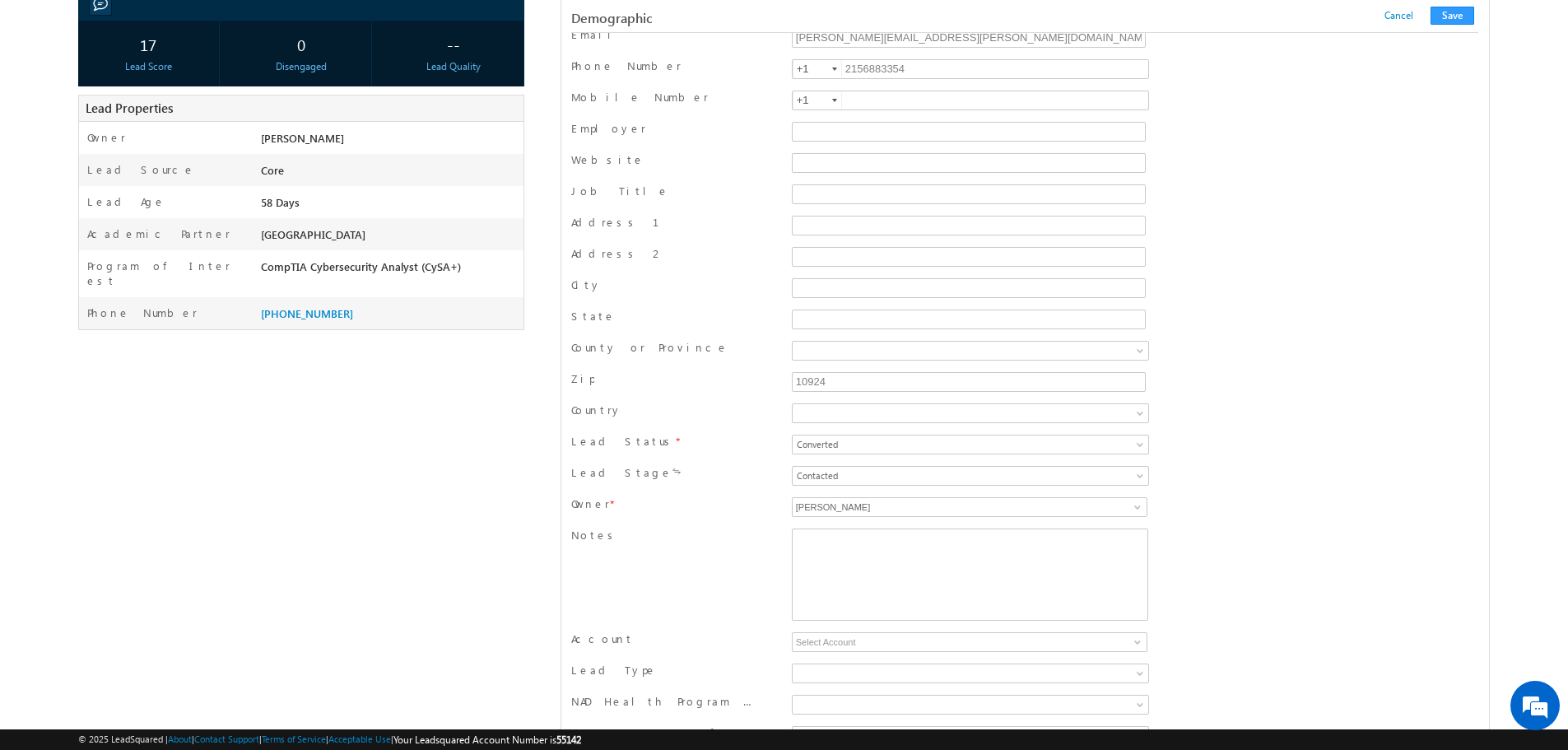
scroll to position [329, 0]
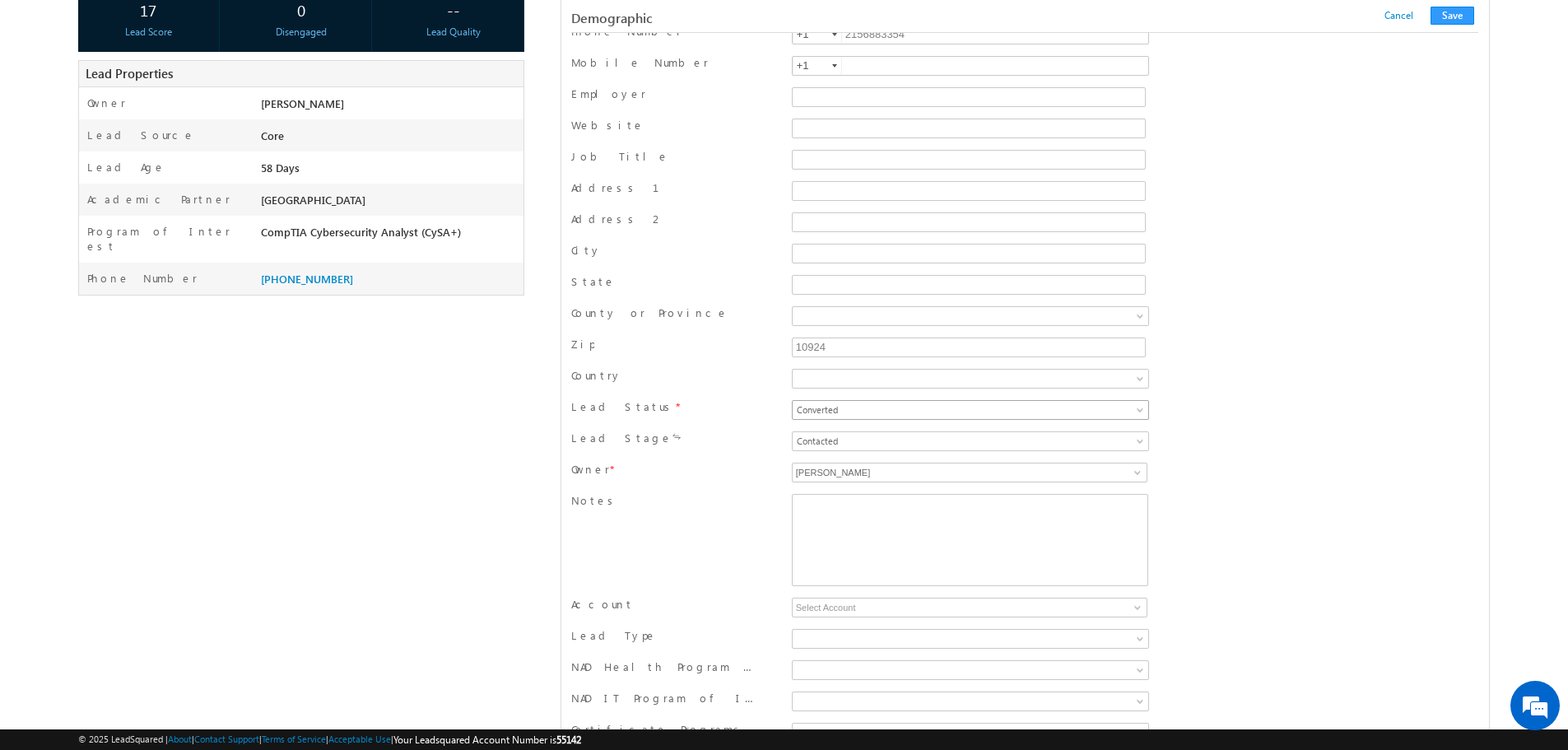
click at [958, 411] on span "Converted" at bounding box center [920, 409] width 256 height 14
click at [944, 440] on span "Contacted" at bounding box center [920, 441] width 256 height 14
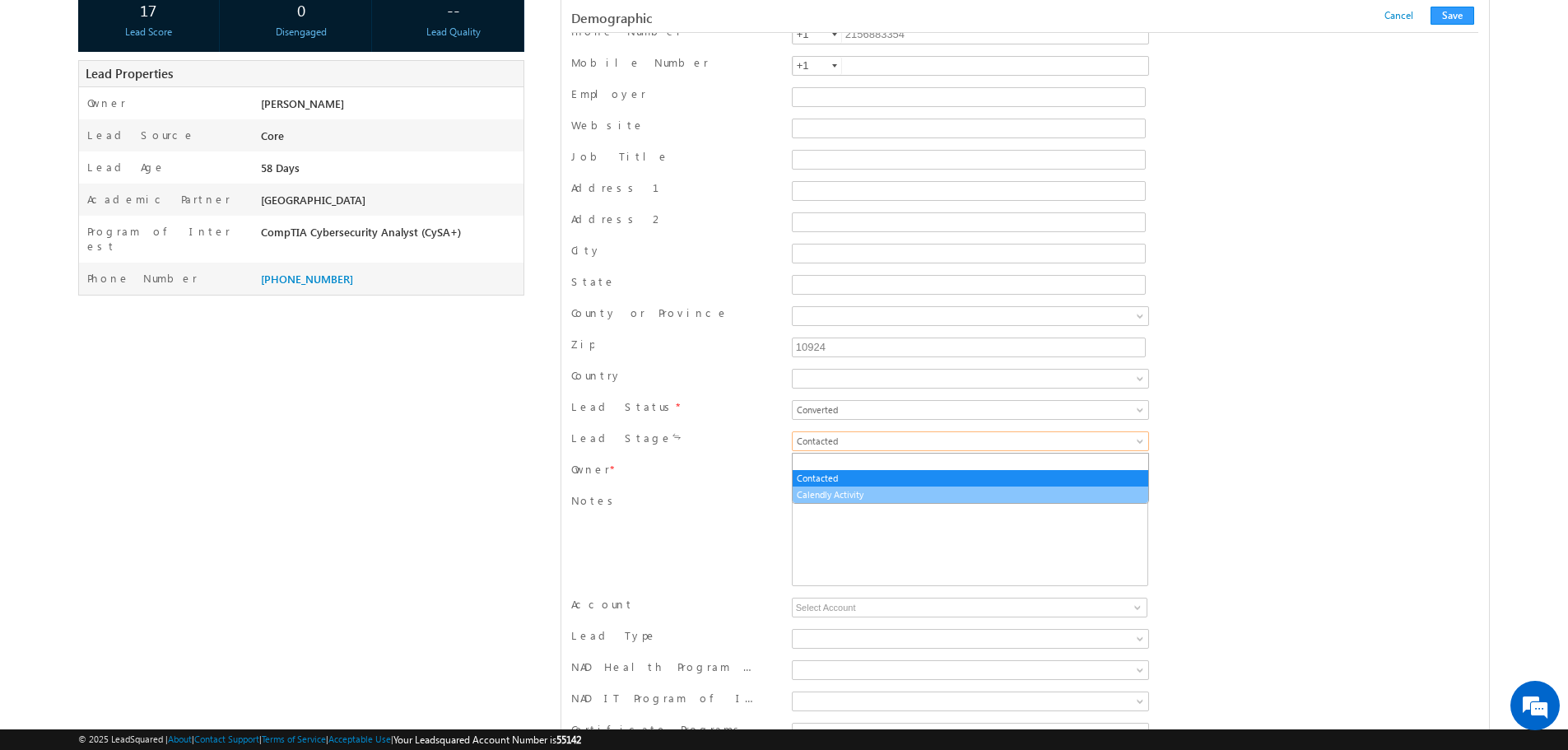
click at [908, 495] on link "Calendly Activity" at bounding box center [969, 494] width 355 height 14
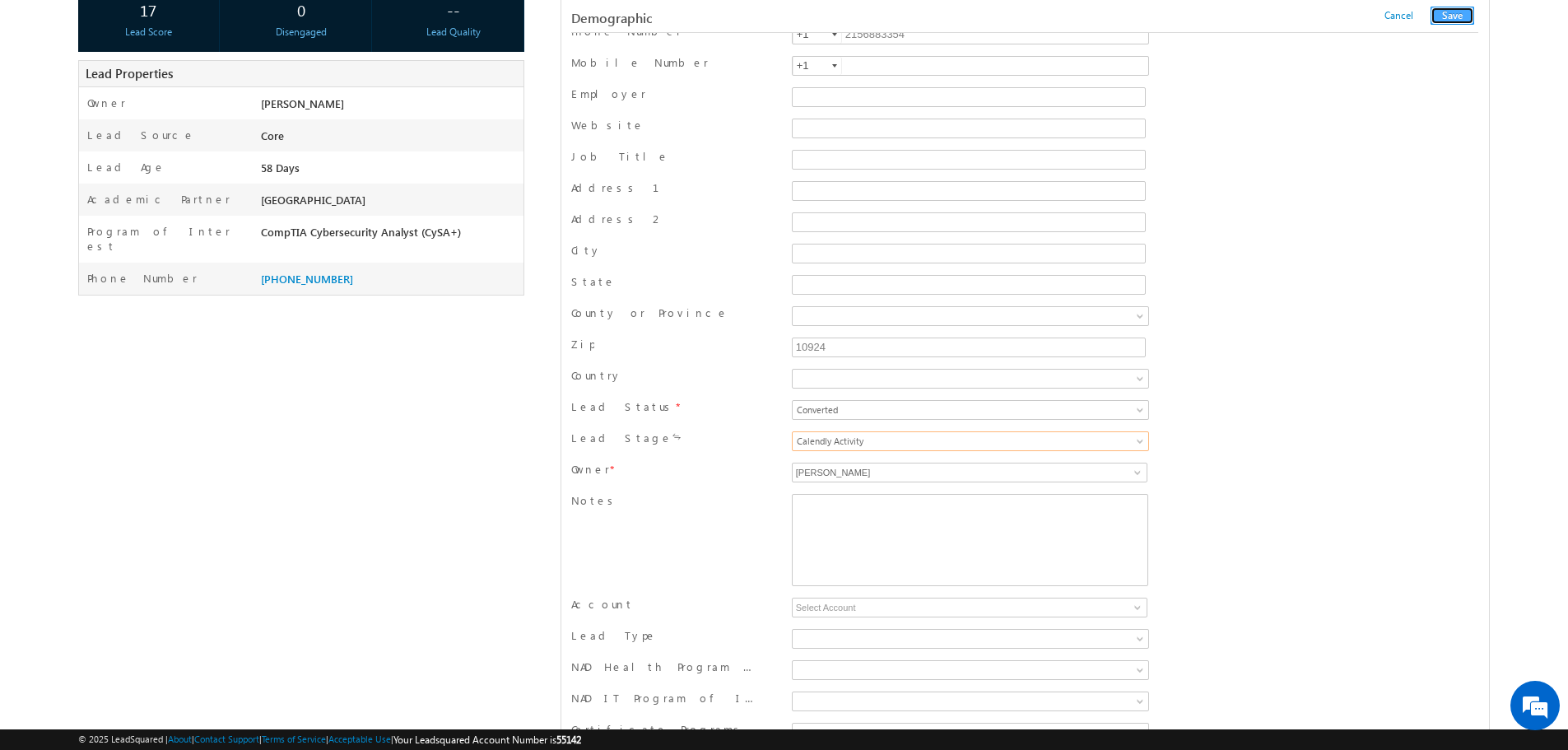
click at [1465, 10] on button "Save" at bounding box center [1451, 15] width 43 height 18
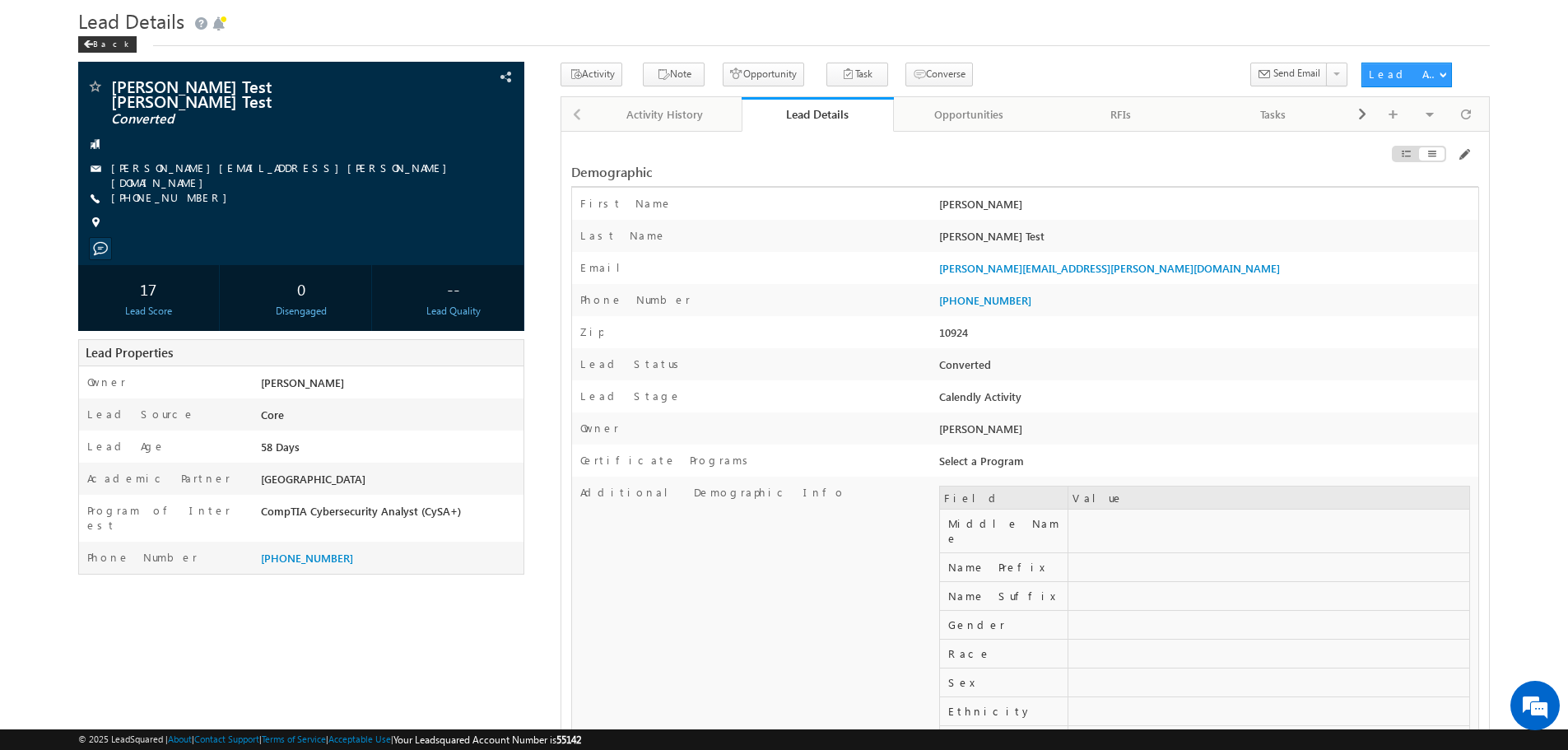
scroll to position [164, 0]
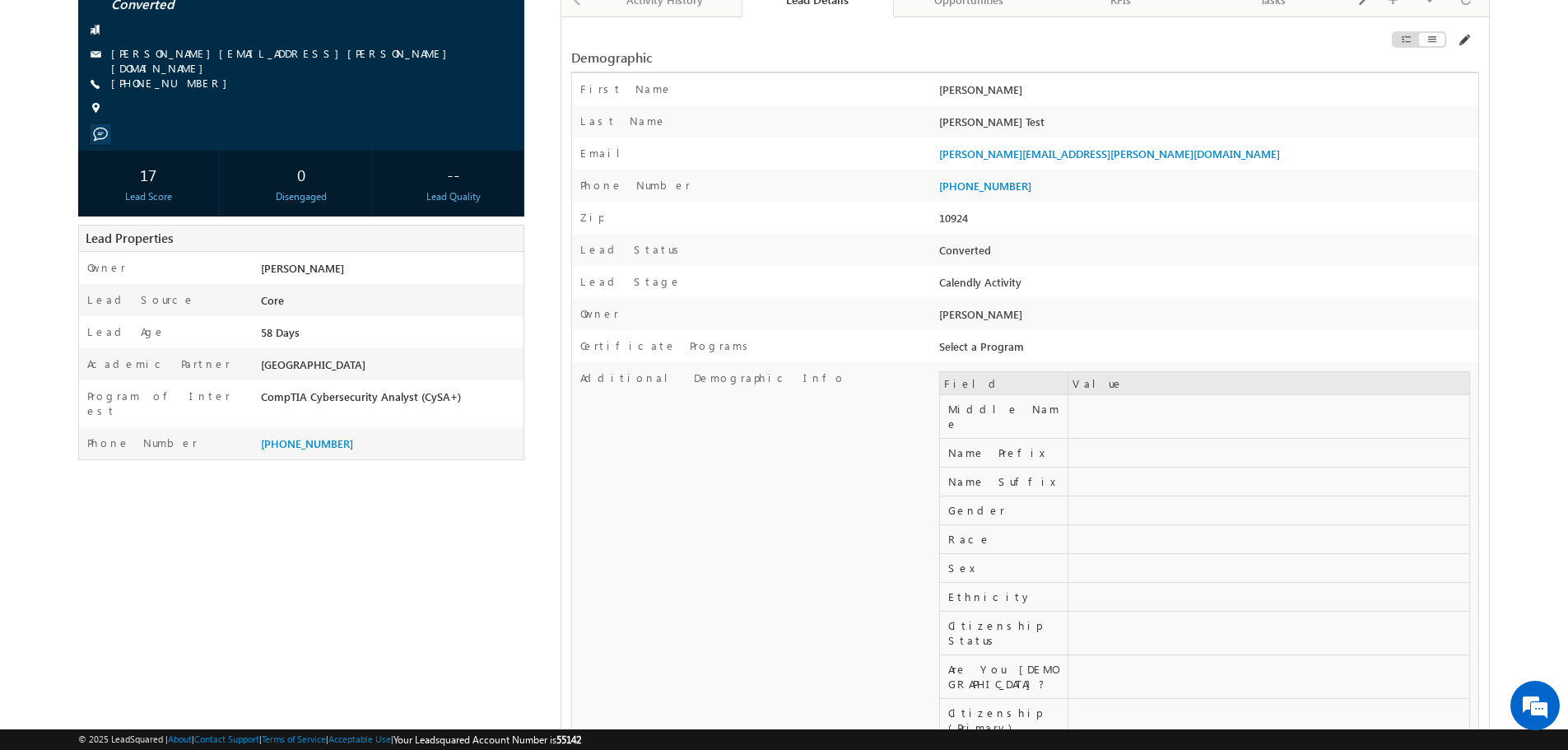
click at [1467, 42] on span at bounding box center [1462, 40] width 13 height 13
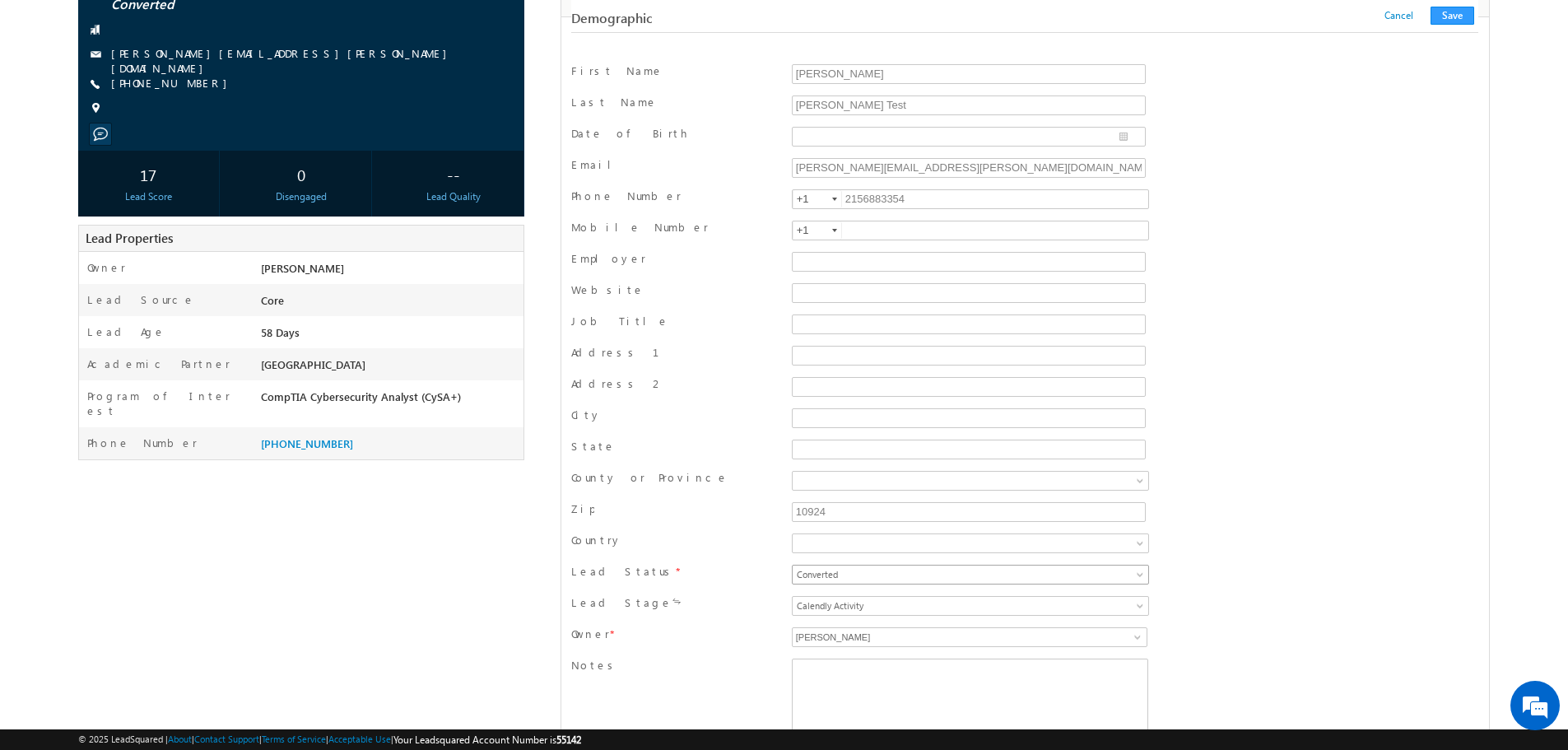
scroll to position [247, 0]
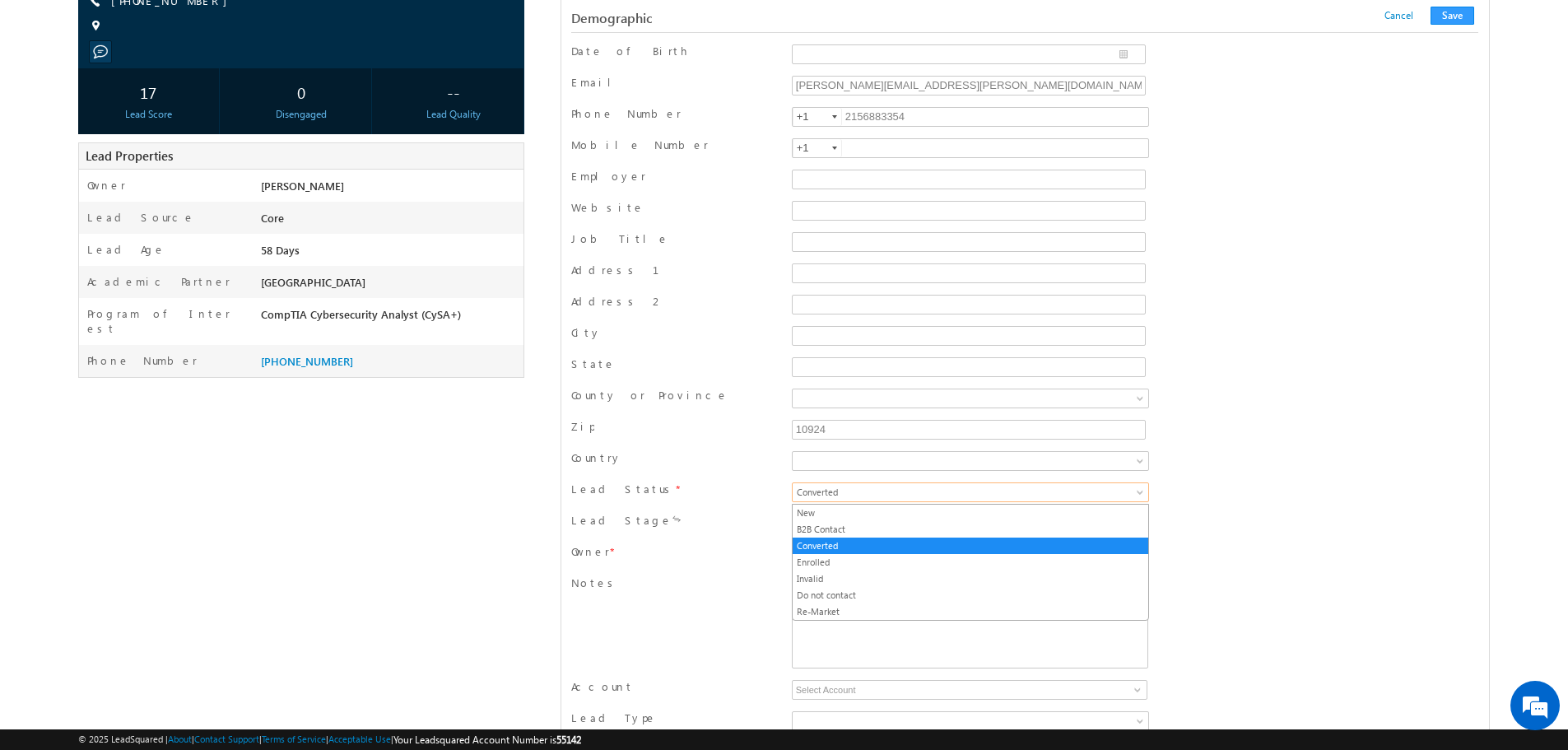
click at [977, 492] on span "Converted" at bounding box center [920, 492] width 256 height 14
click at [911, 568] on link "Enrolled" at bounding box center [969, 562] width 355 height 14
click at [935, 527] on span at bounding box center [920, 523] width 256 height 14
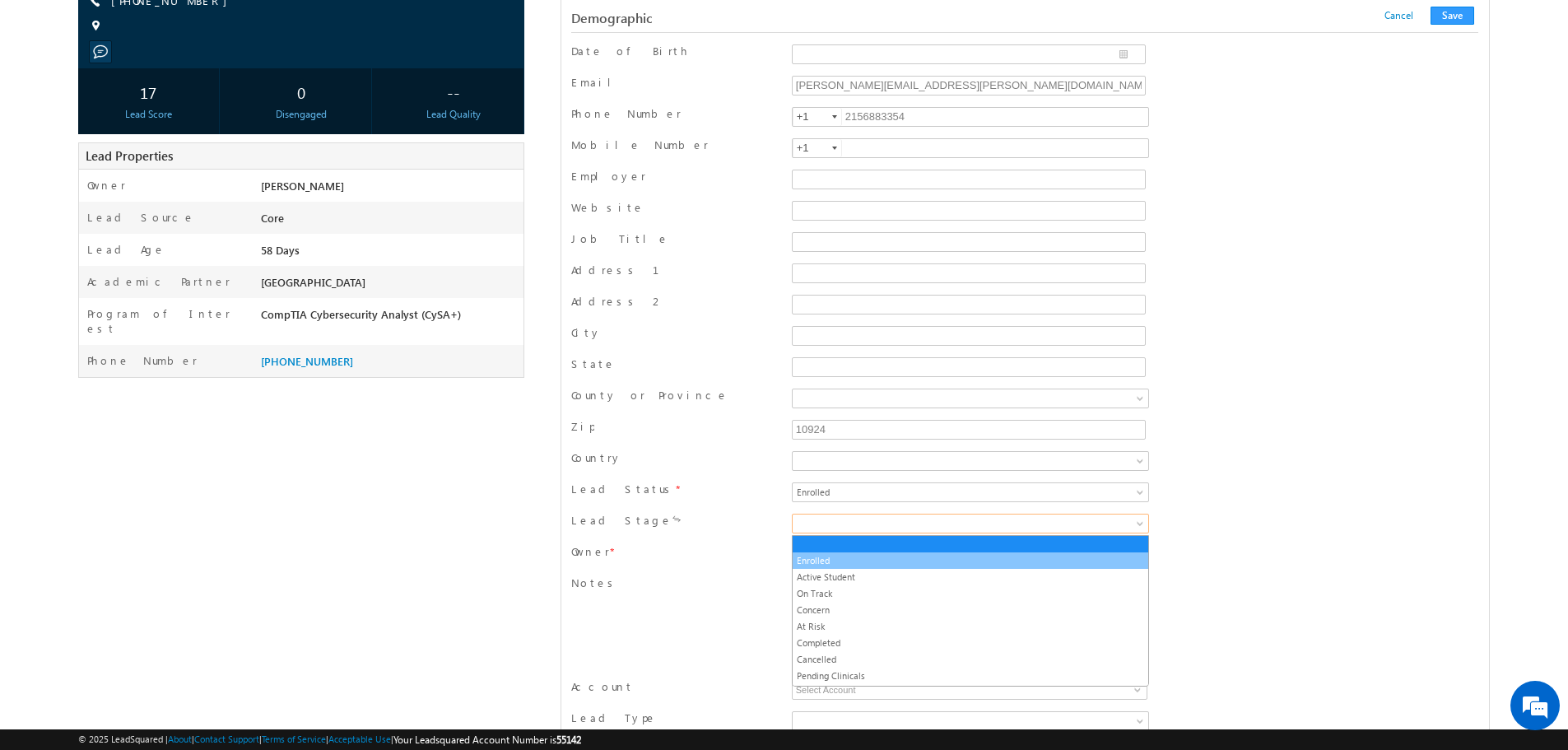
click at [917, 567] on link "Enrolled" at bounding box center [969, 560] width 355 height 14
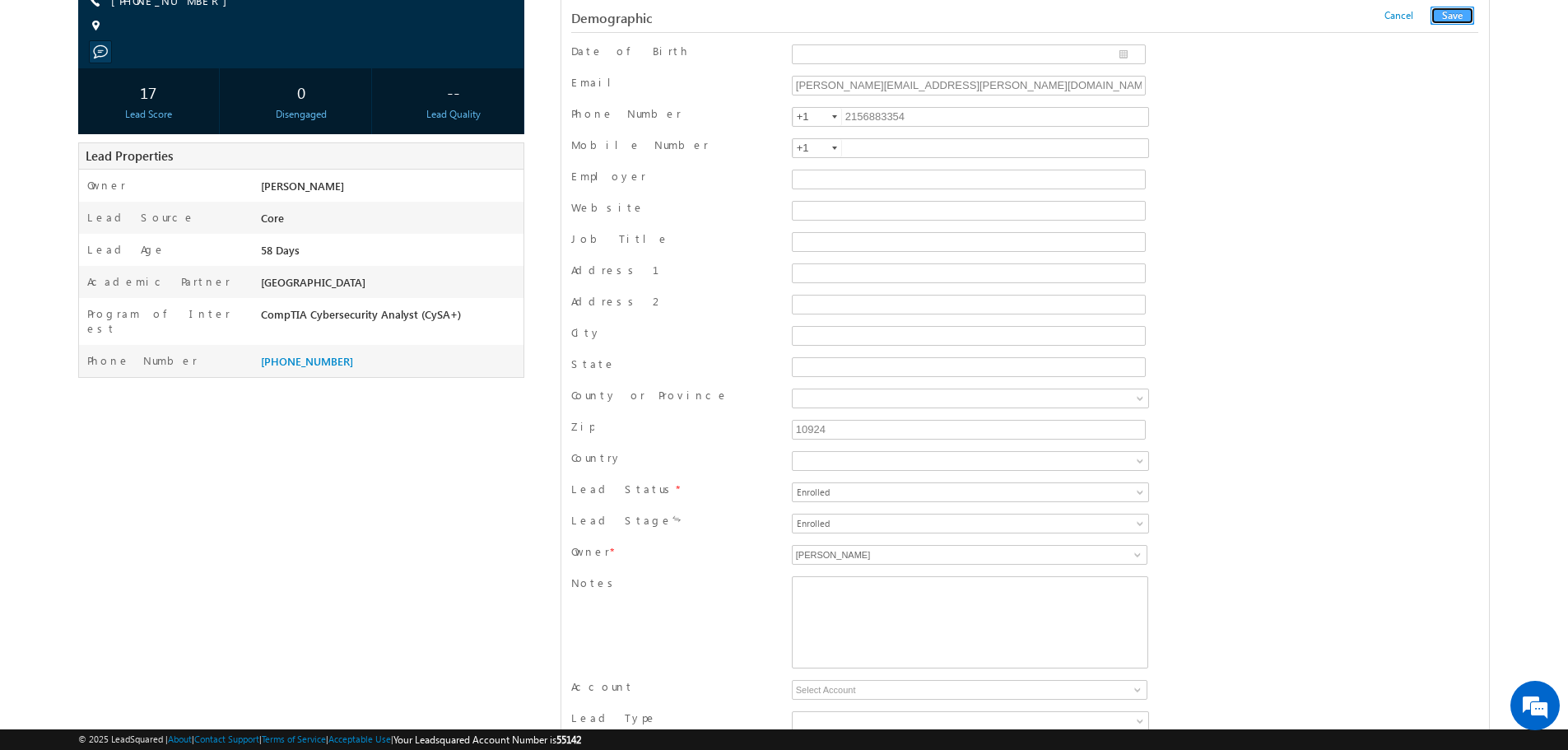
click at [1456, 21] on button "Save" at bounding box center [1451, 15] width 43 height 18
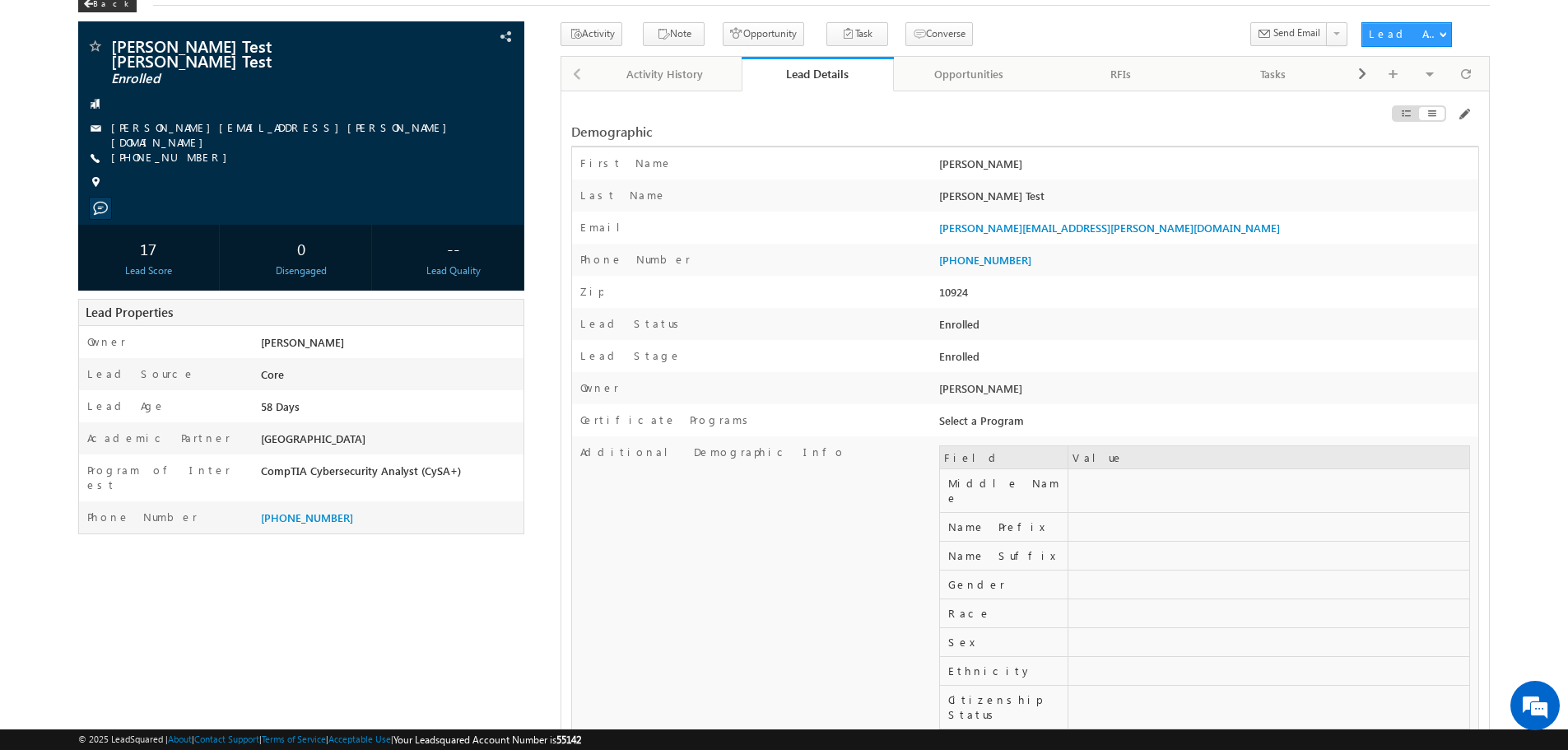
scroll to position [0, 0]
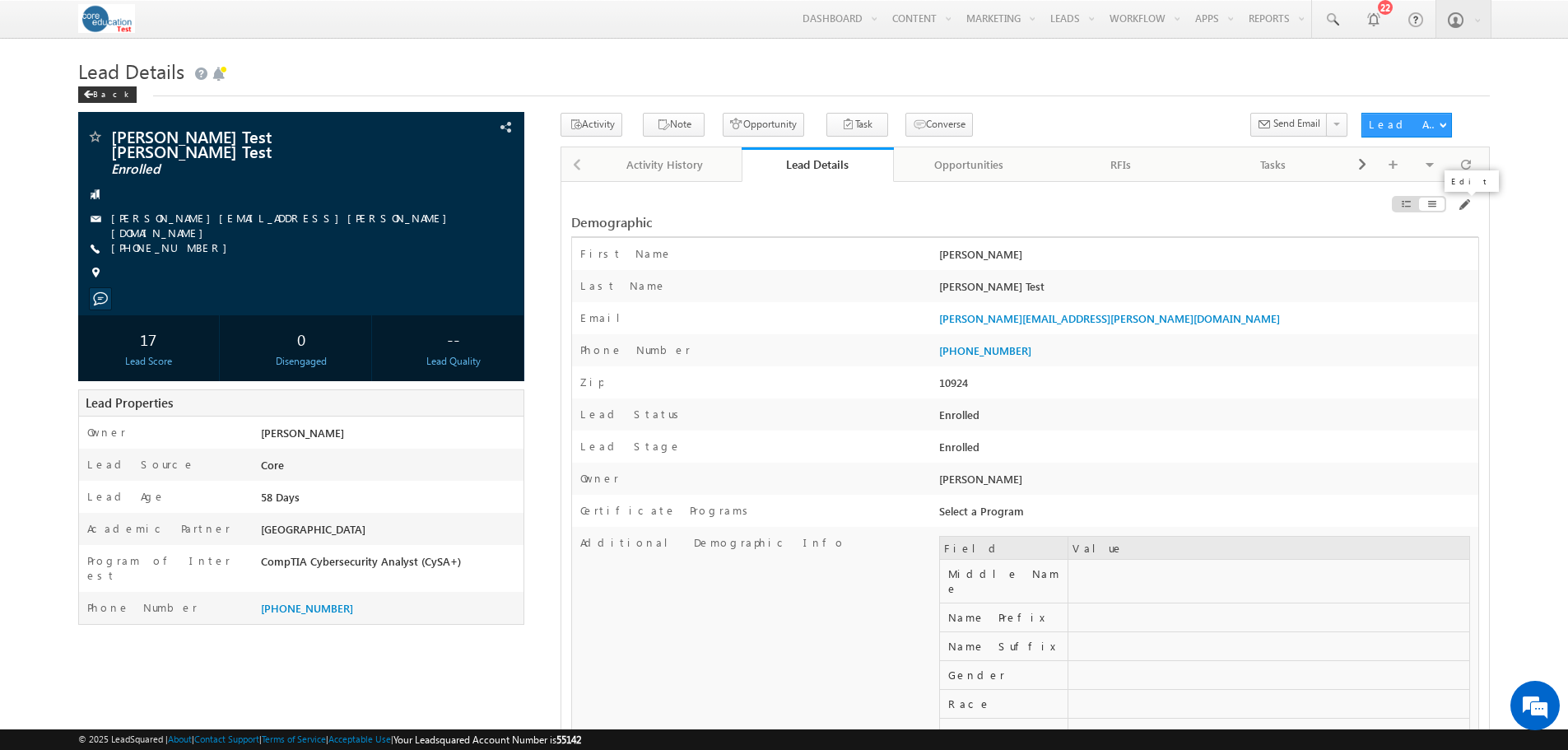
drag, startPoint x: 1460, startPoint y: 206, endPoint x: 1442, endPoint y: 210, distance: 18.4
click at [1460, 206] on span at bounding box center [1462, 205] width 13 height 13
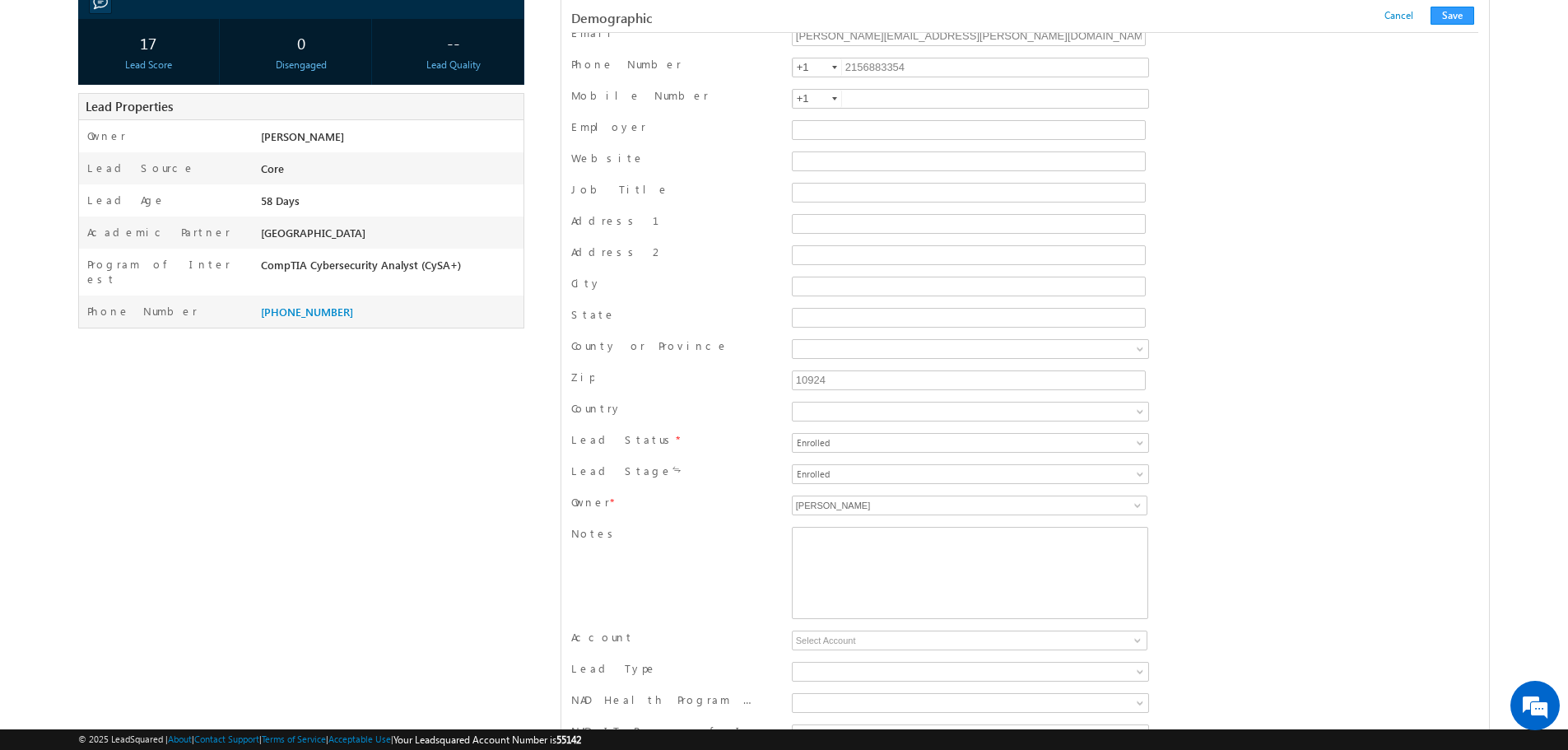
scroll to position [412, 0]
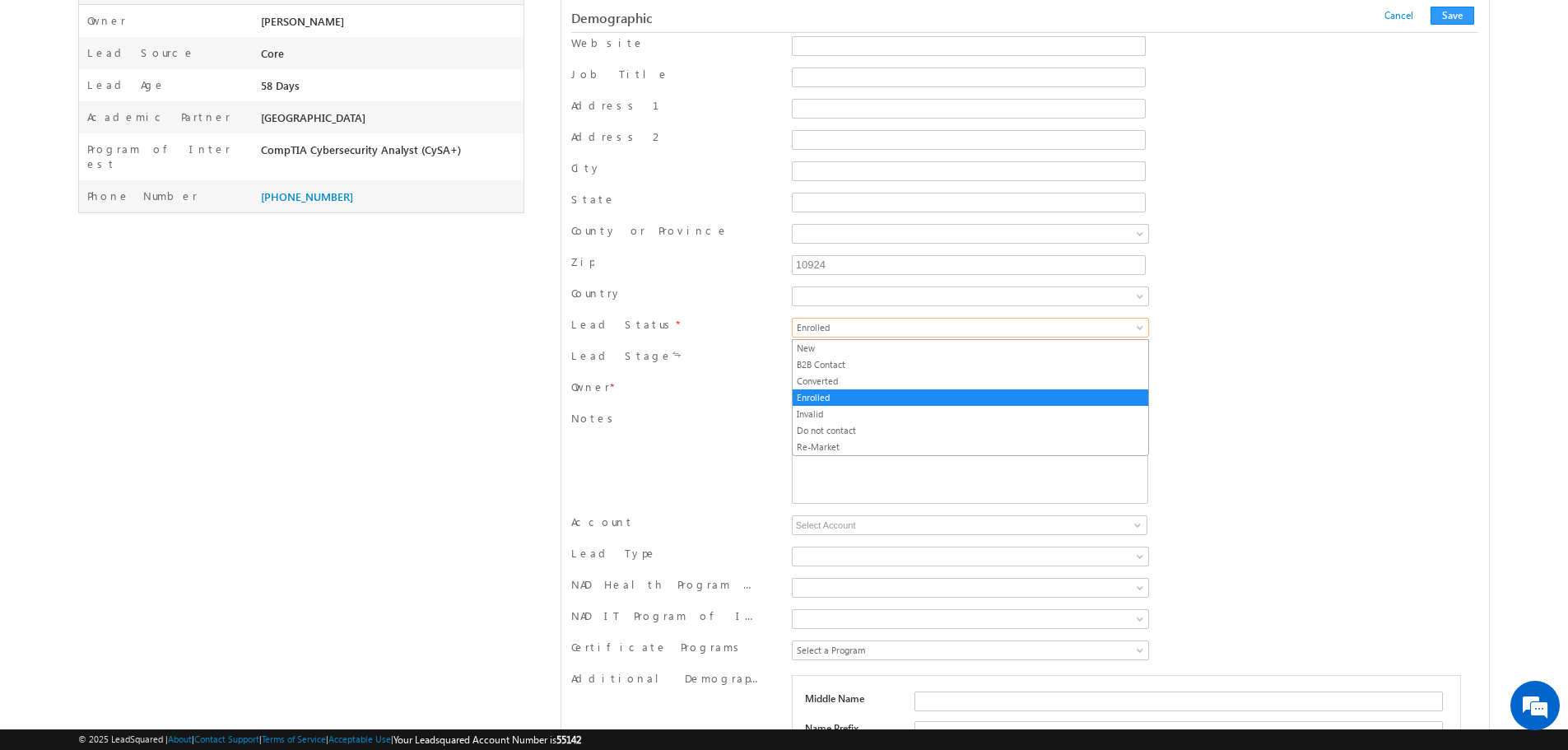
click at [952, 329] on span "Enrolled" at bounding box center [920, 327] width 256 height 14
click at [906, 411] on link "Invalid" at bounding box center [969, 413] width 355 height 14
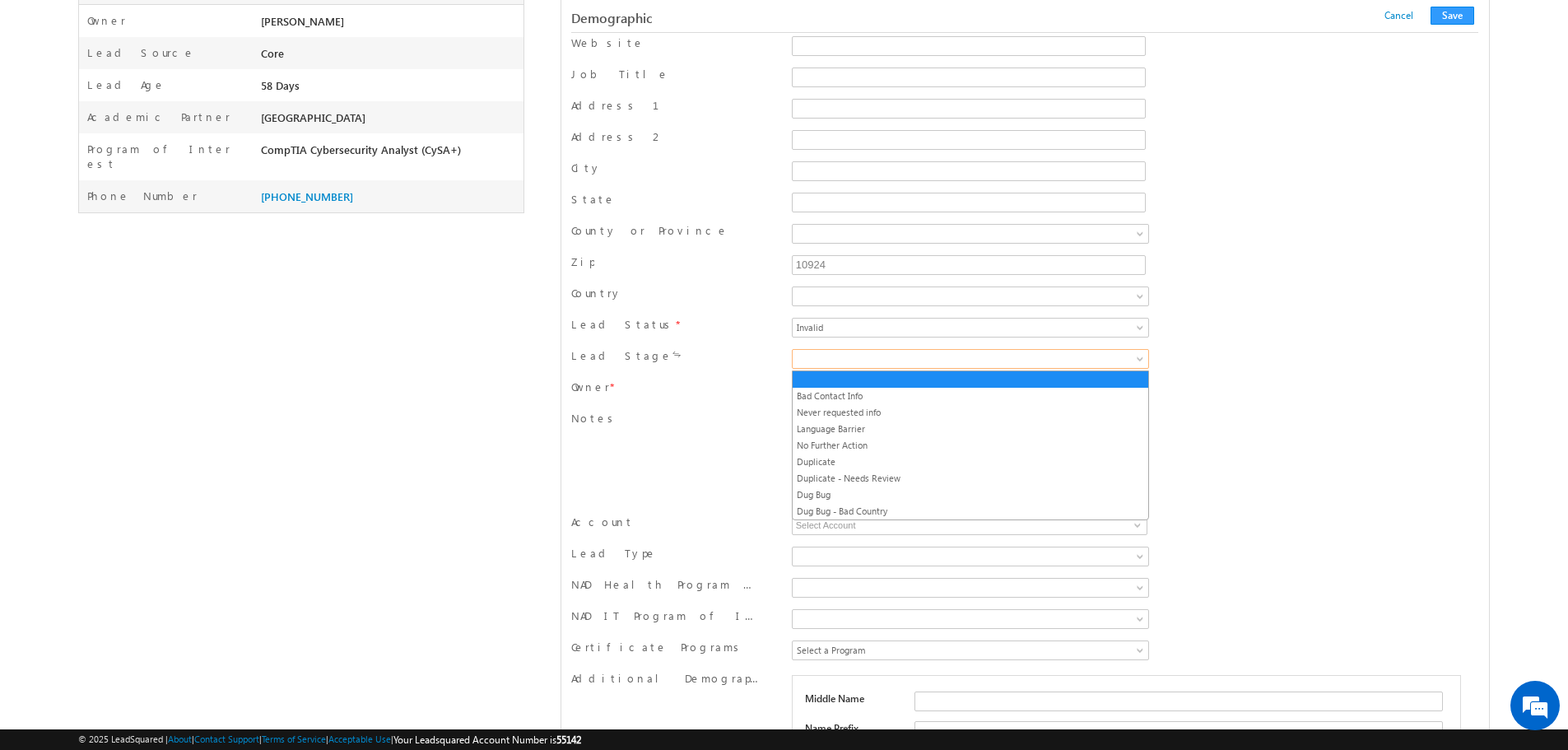
click at [933, 358] on span at bounding box center [920, 359] width 256 height 14
click at [909, 395] on link "Bad Contact Info" at bounding box center [969, 395] width 355 height 14
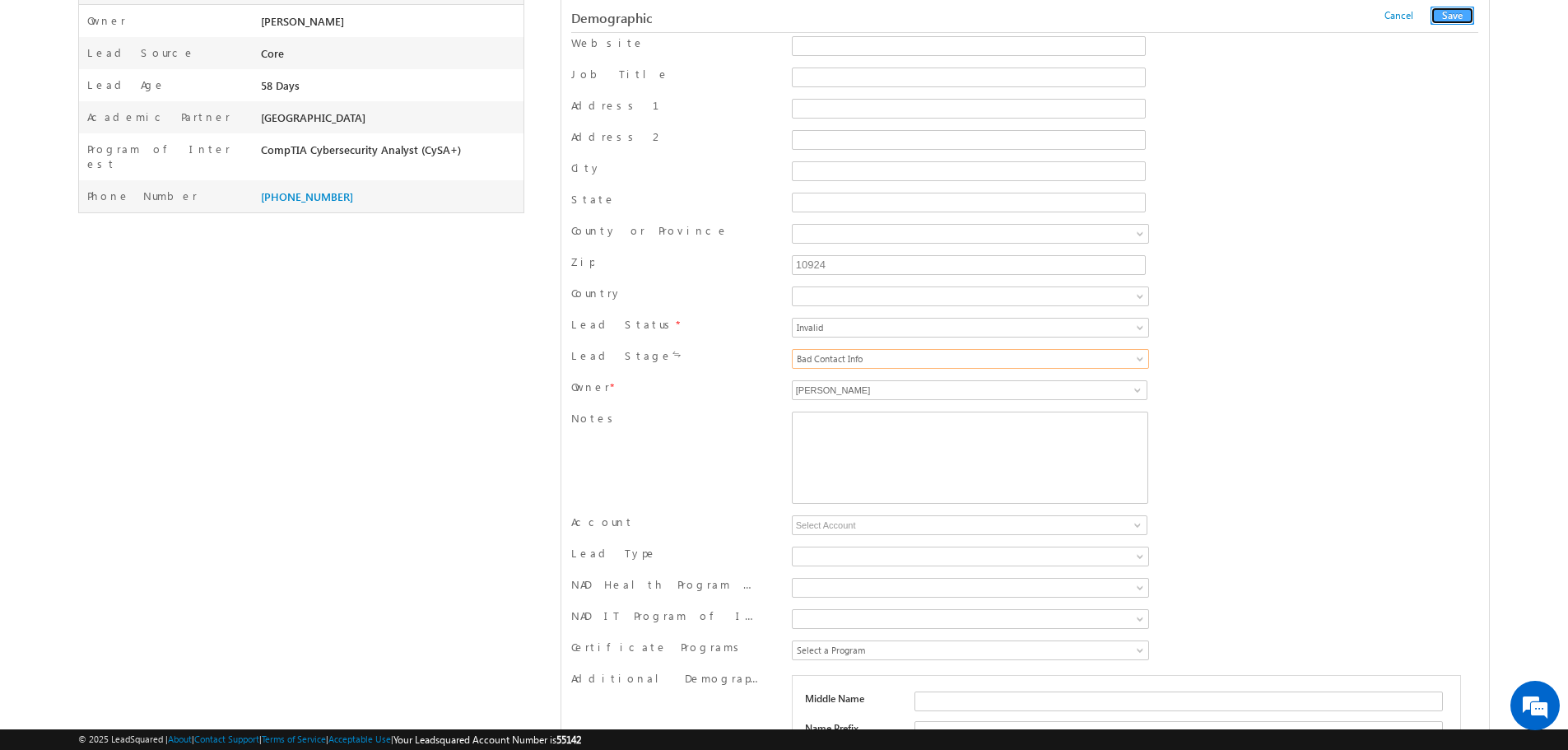
click at [1453, 19] on button "Save" at bounding box center [1451, 15] width 43 height 18
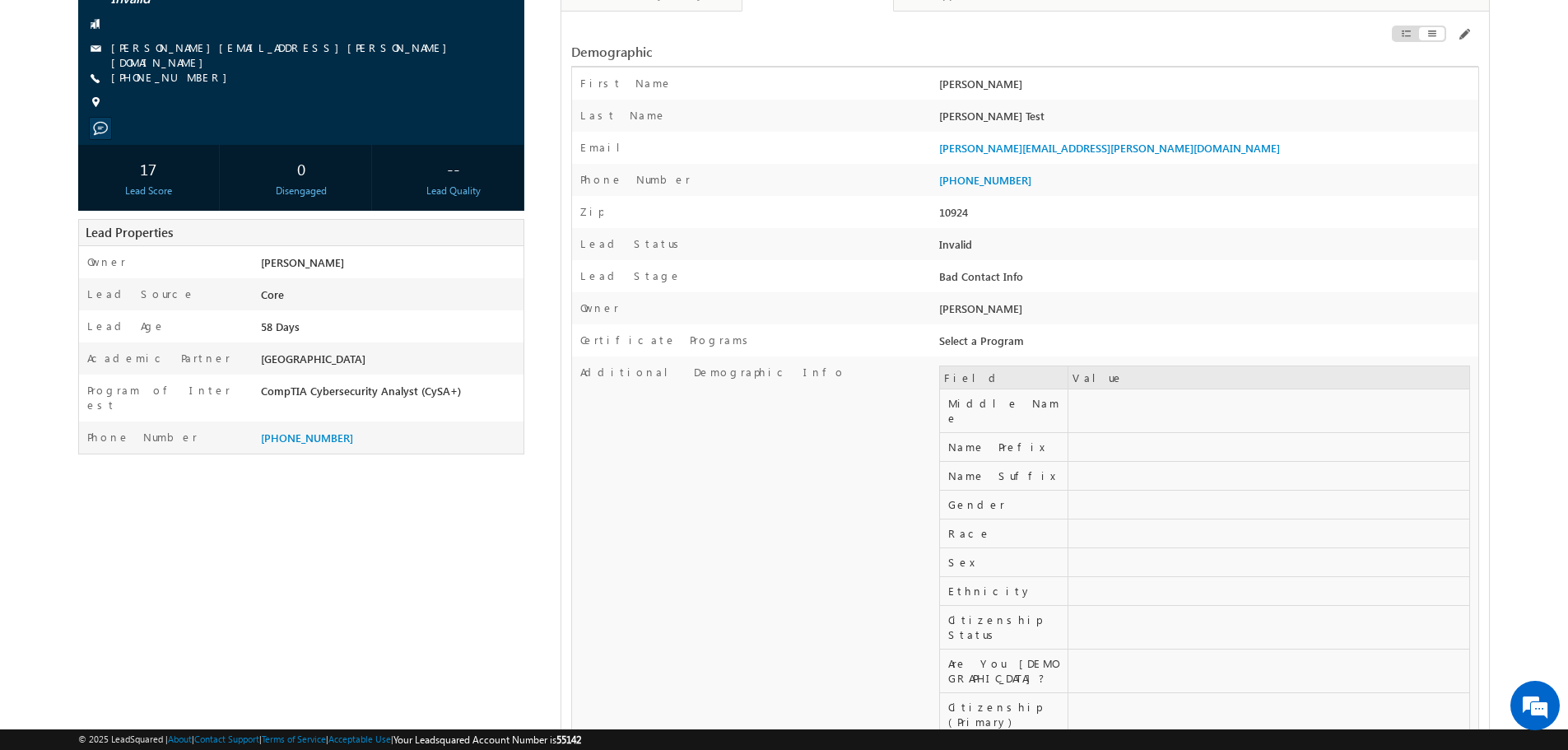
scroll to position [83, 0]
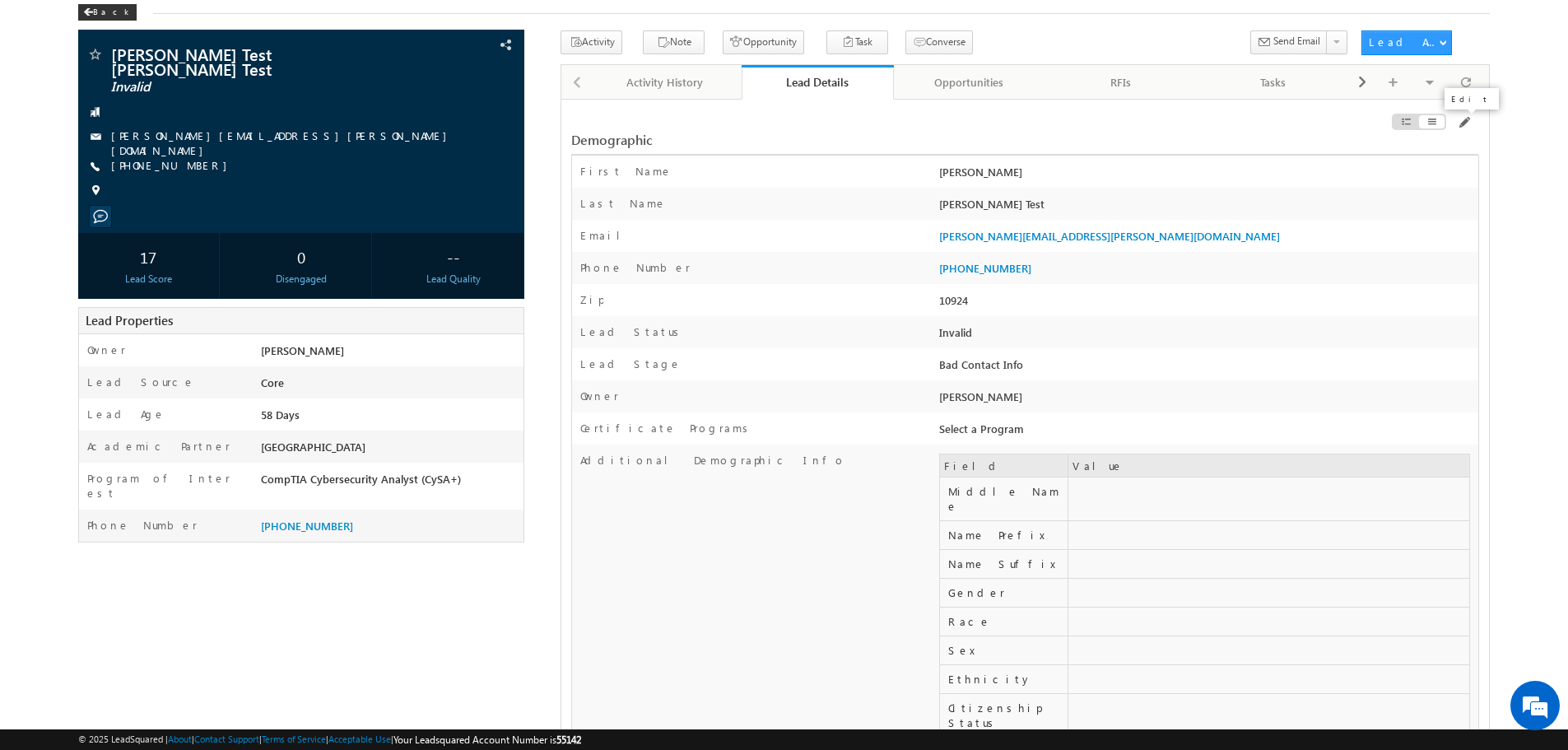
drag, startPoint x: 1470, startPoint y: 123, endPoint x: 1456, endPoint y: 130, distance: 15.7
click at [1470, 123] on span at bounding box center [1462, 122] width 13 height 13
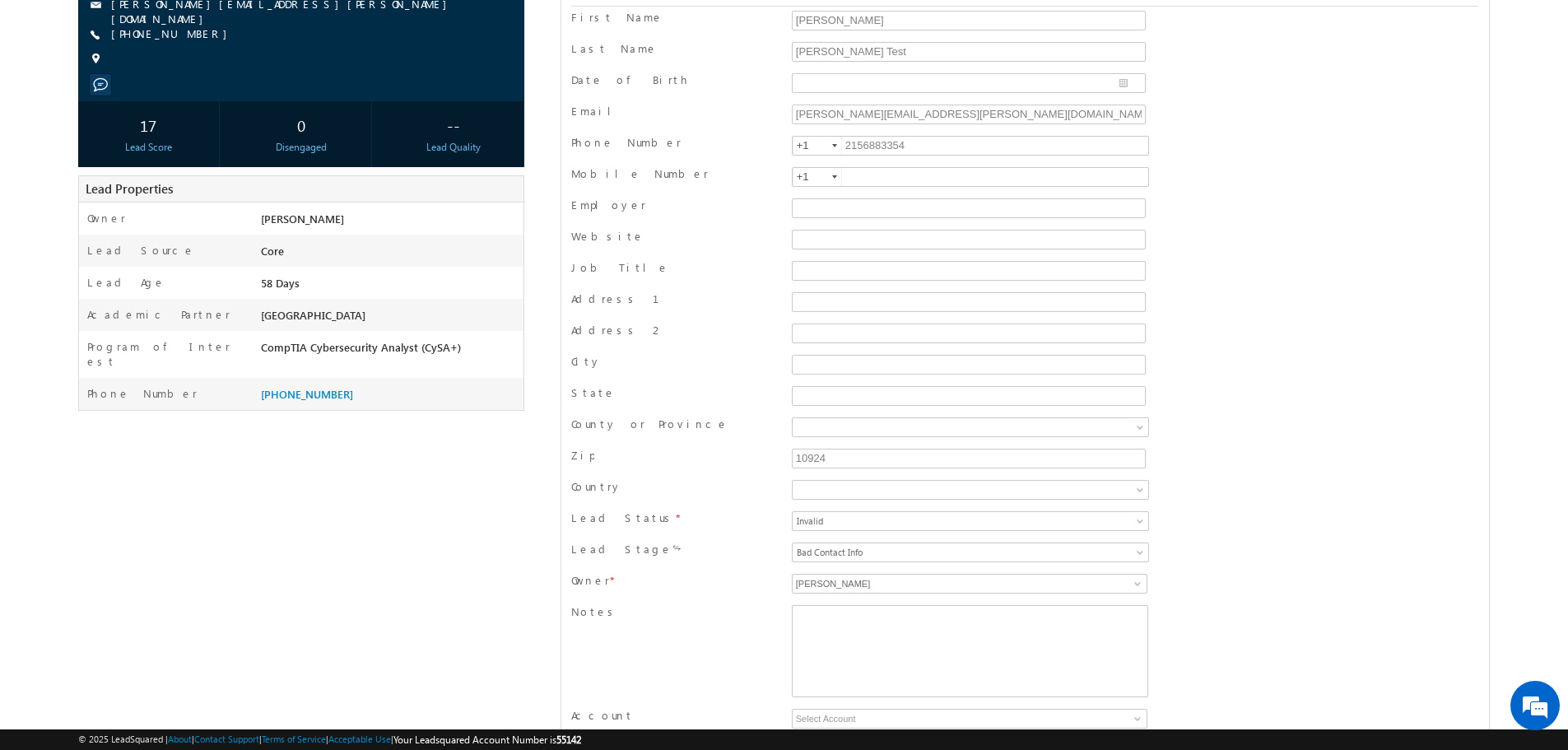
scroll to position [247, 0]
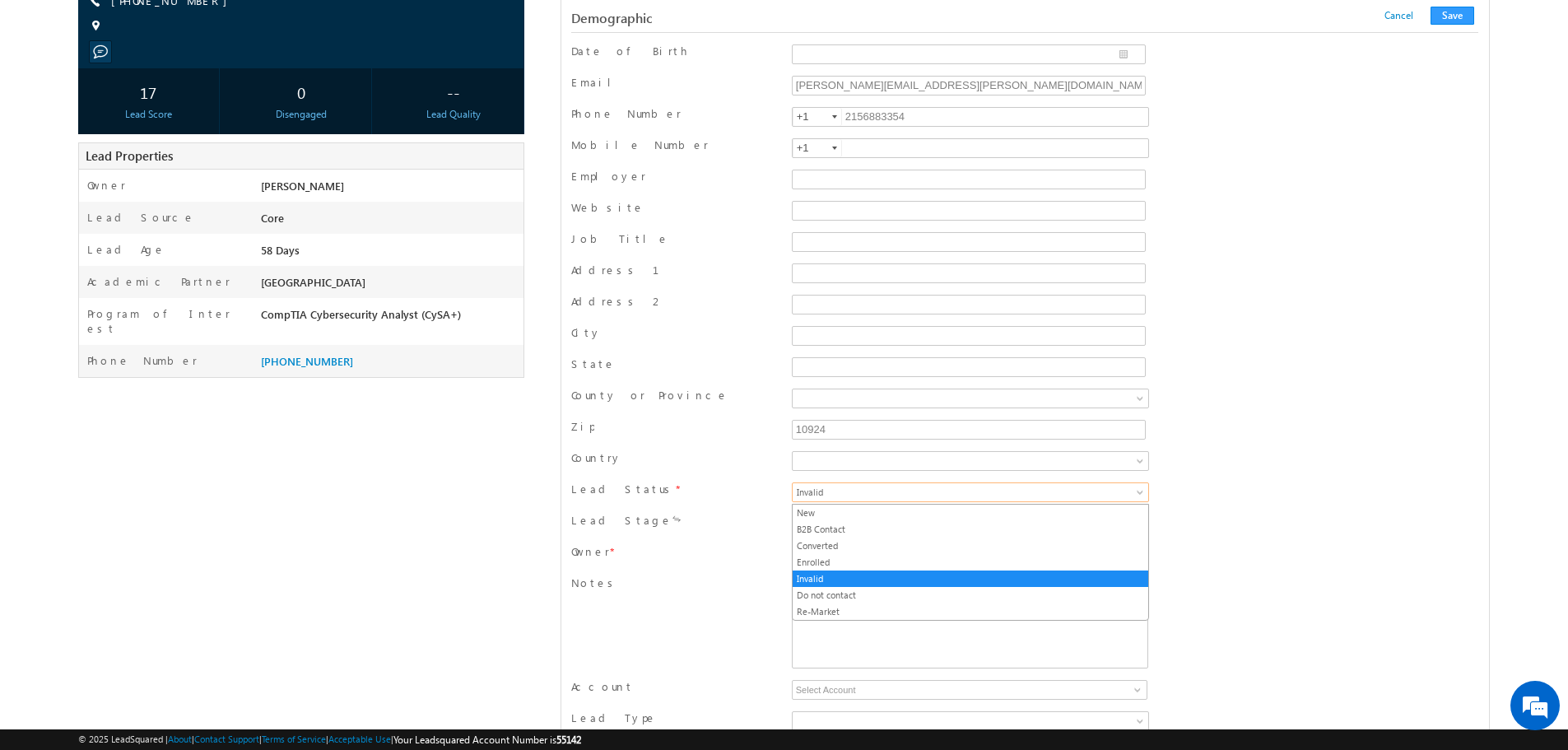
click at [962, 491] on span "Invalid" at bounding box center [920, 492] width 256 height 14
click at [852, 597] on link "Do not contact" at bounding box center [969, 595] width 355 height 14
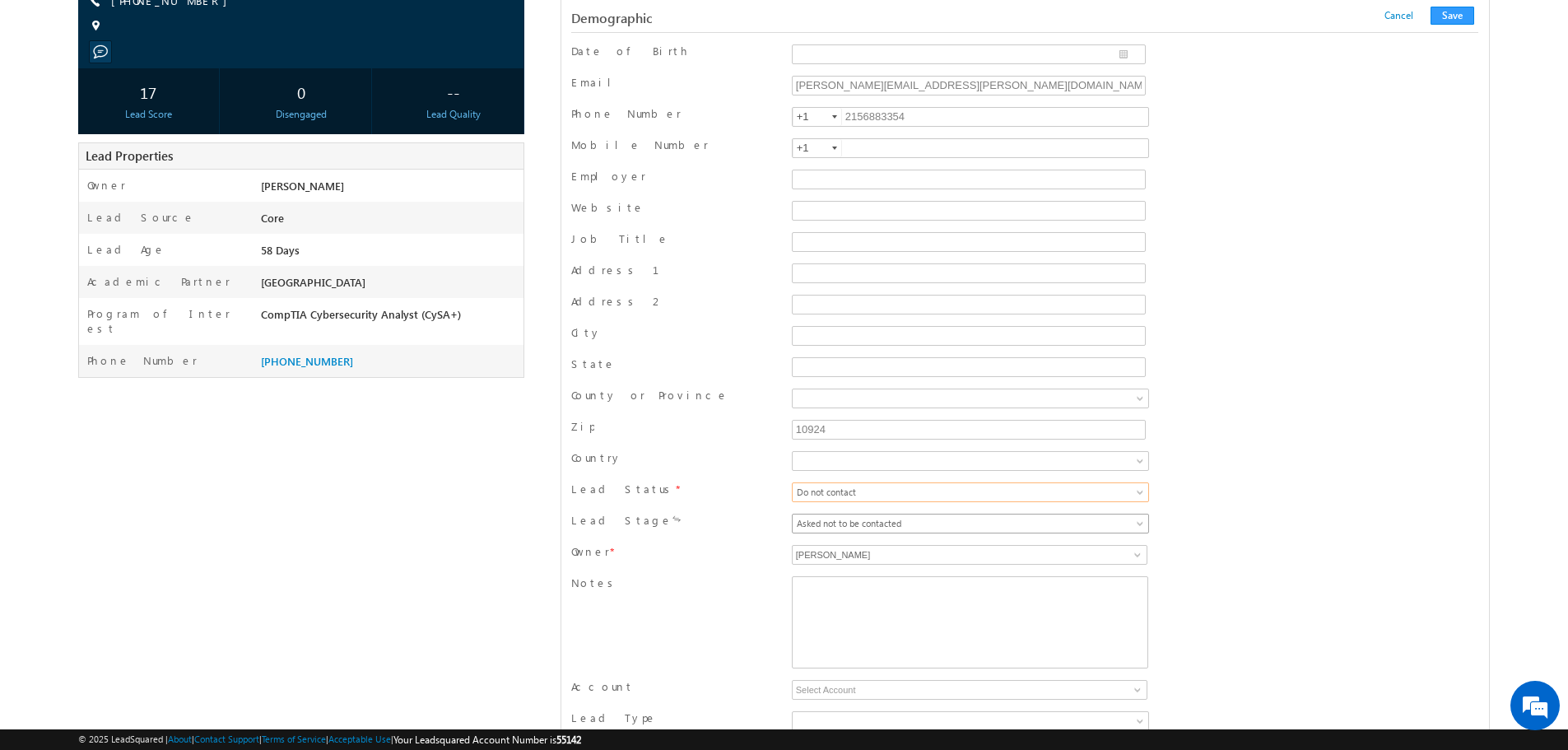
click at [899, 524] on span "Asked not to be contacted" at bounding box center [920, 523] width 256 height 14
click at [871, 548] on link "Asked not to be contacted" at bounding box center [969, 544] width 355 height 14
click at [1454, 14] on button "Save" at bounding box center [1451, 15] width 43 height 18
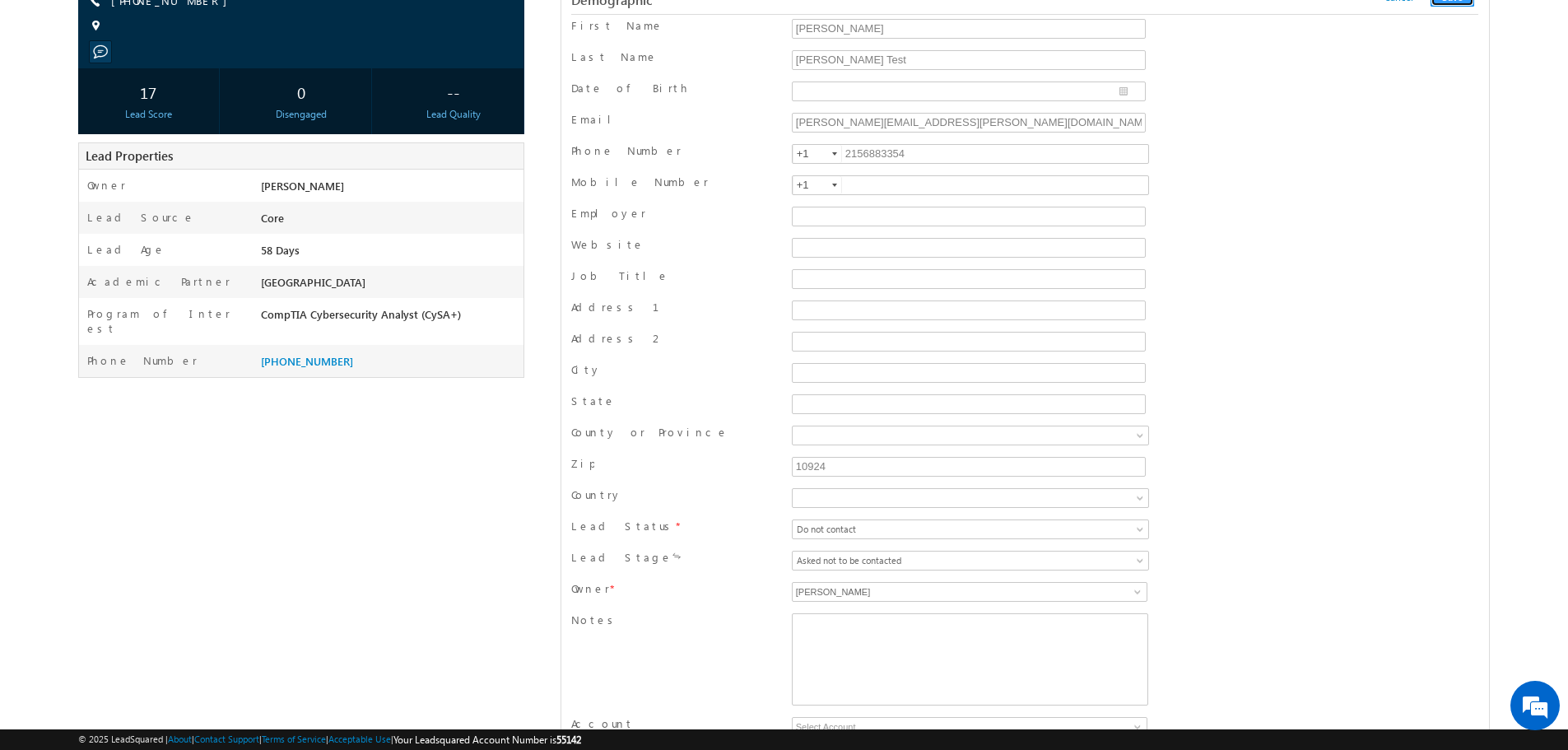
scroll to position [0, 0]
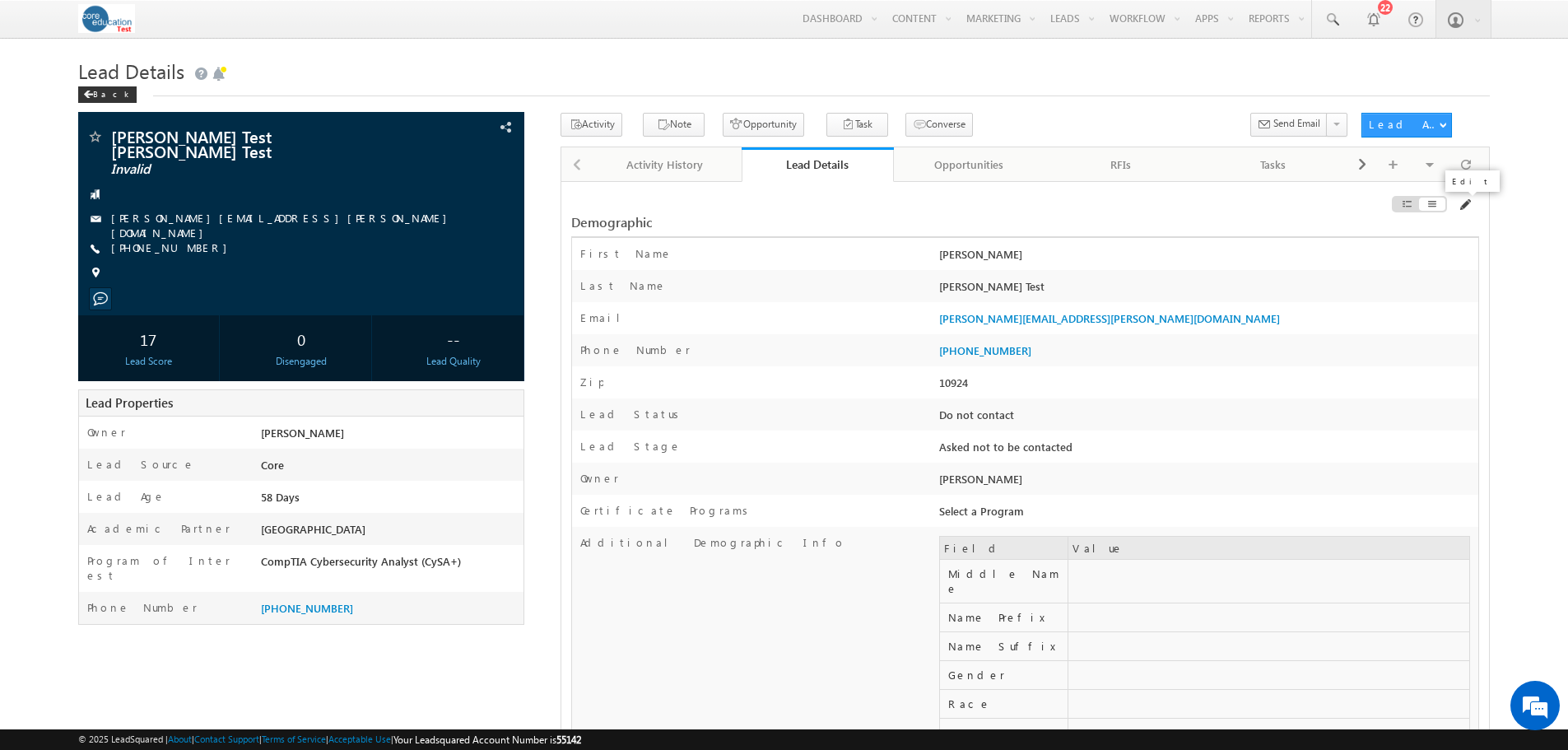
click at [1466, 207] on span at bounding box center [1463, 205] width 13 height 13
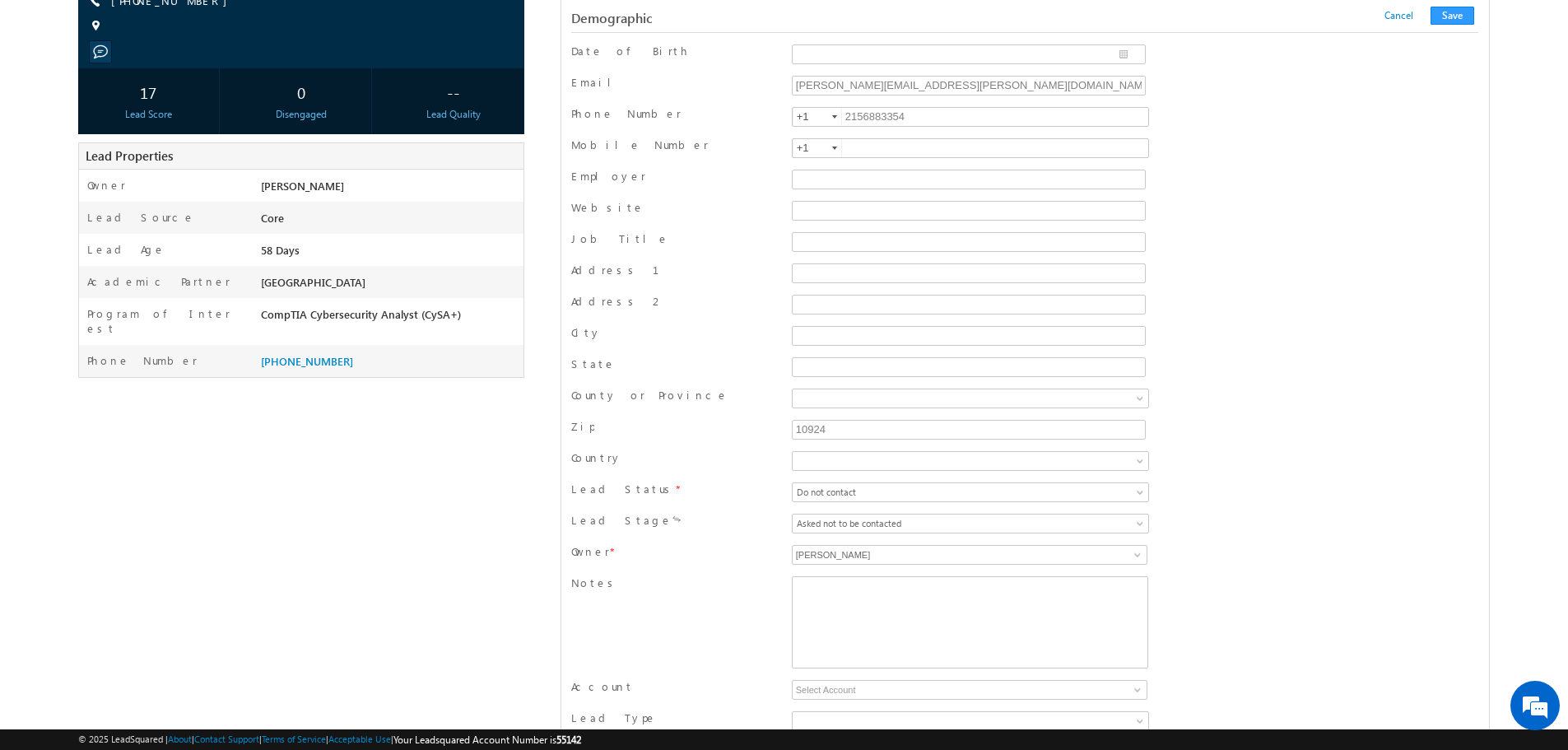
scroll to position [329, 0]
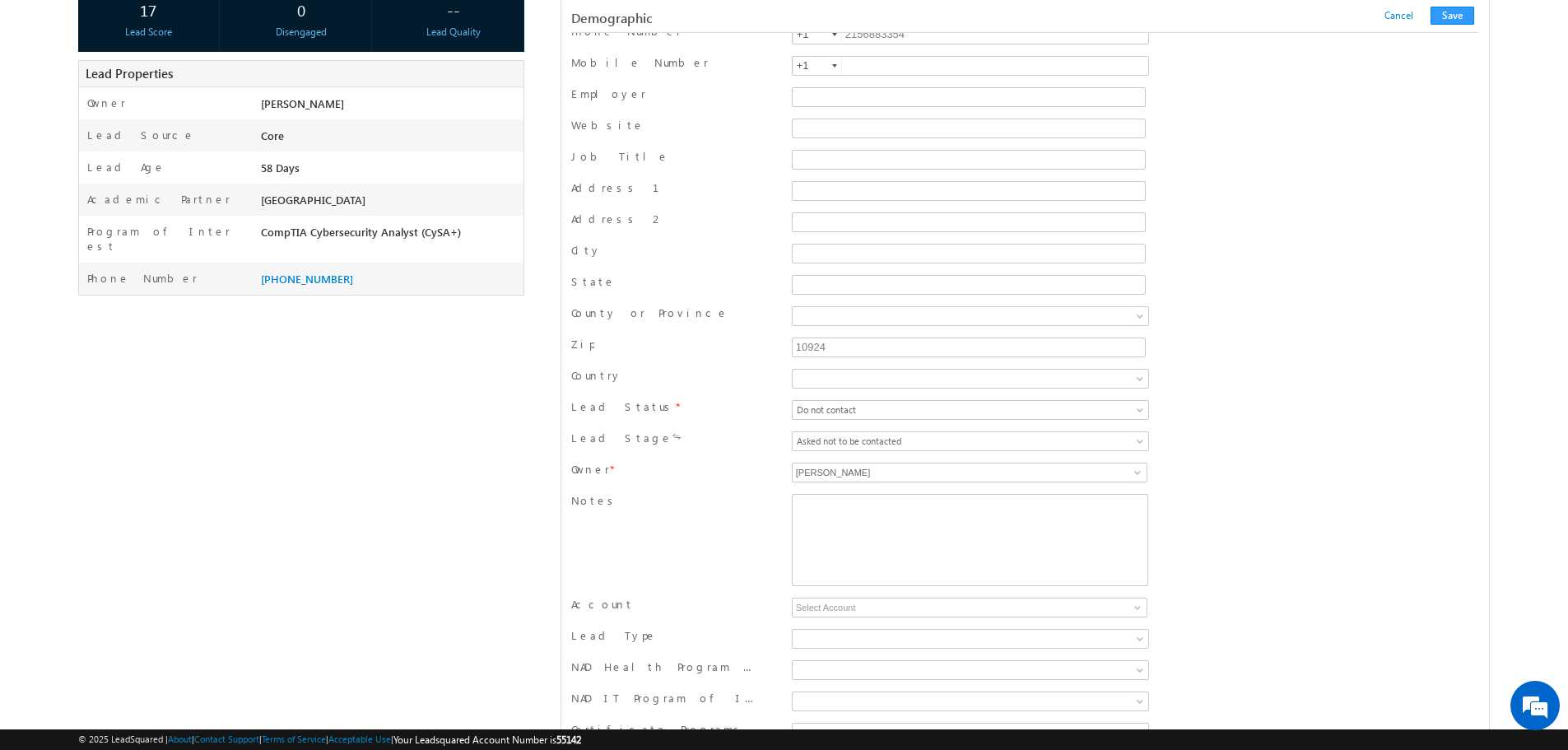
click at [958, 422] on div "New B2B Contact Converted Enrolled Invalid Do not contact Re-Market Do not cont…" at bounding box center [970, 412] width 365 height 25
click at [962, 409] on span "Do not contact" at bounding box center [920, 409] width 256 height 14
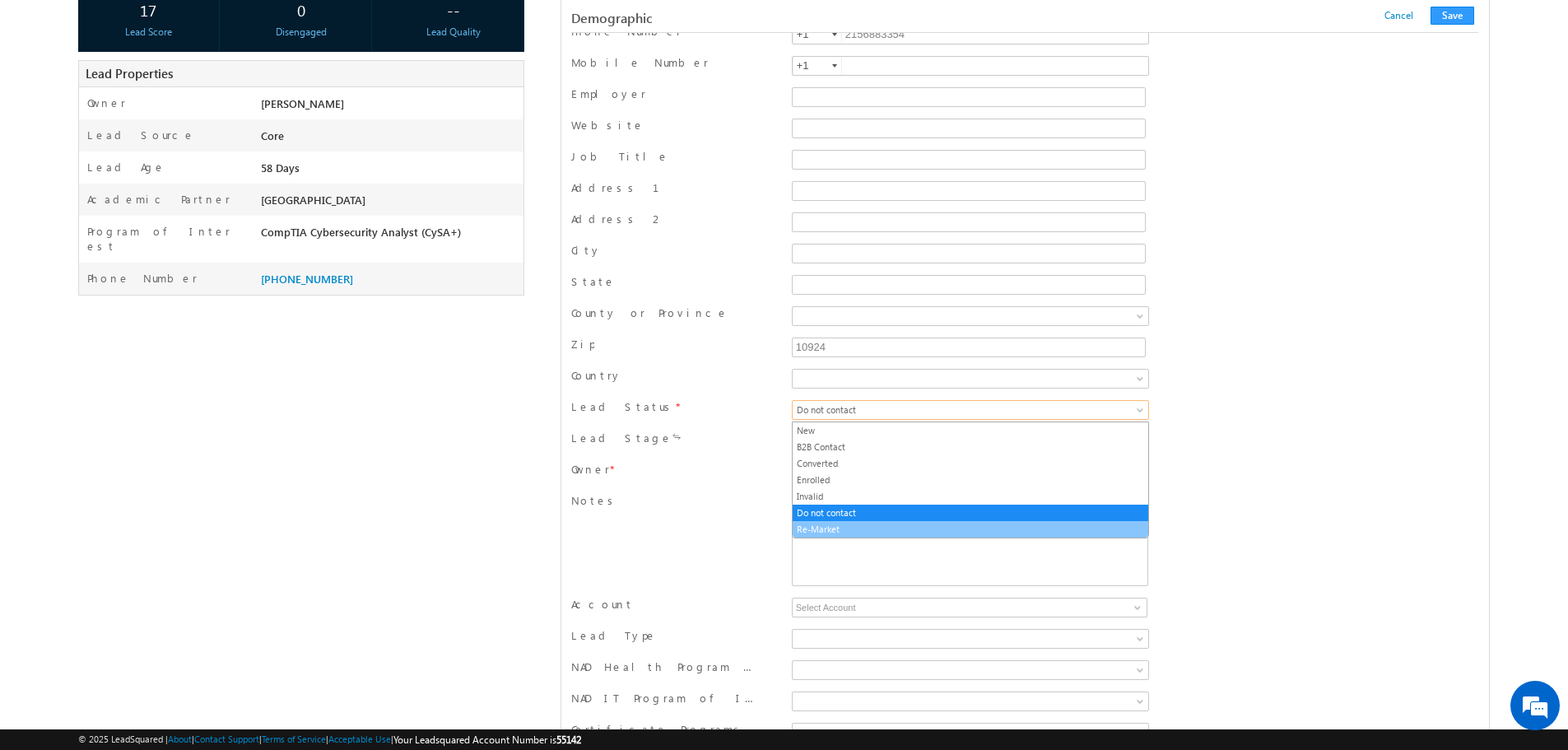
drag, startPoint x: 854, startPoint y: 523, endPoint x: 853, endPoint y: 513, distance: 10.0
click at [854, 524] on link "Re-Market" at bounding box center [969, 529] width 355 height 14
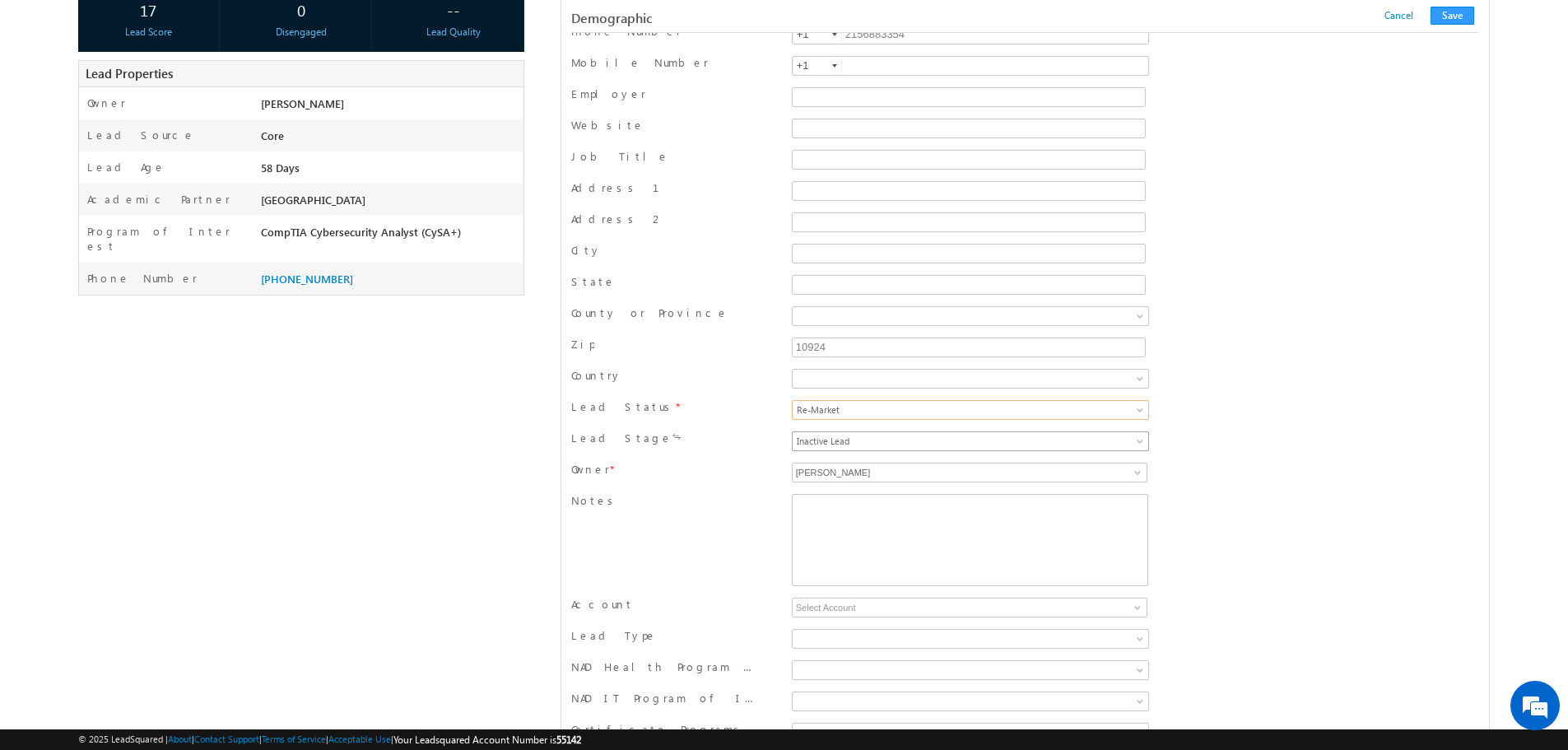
click at [892, 445] on span "Inactive Lead" at bounding box center [920, 441] width 256 height 14
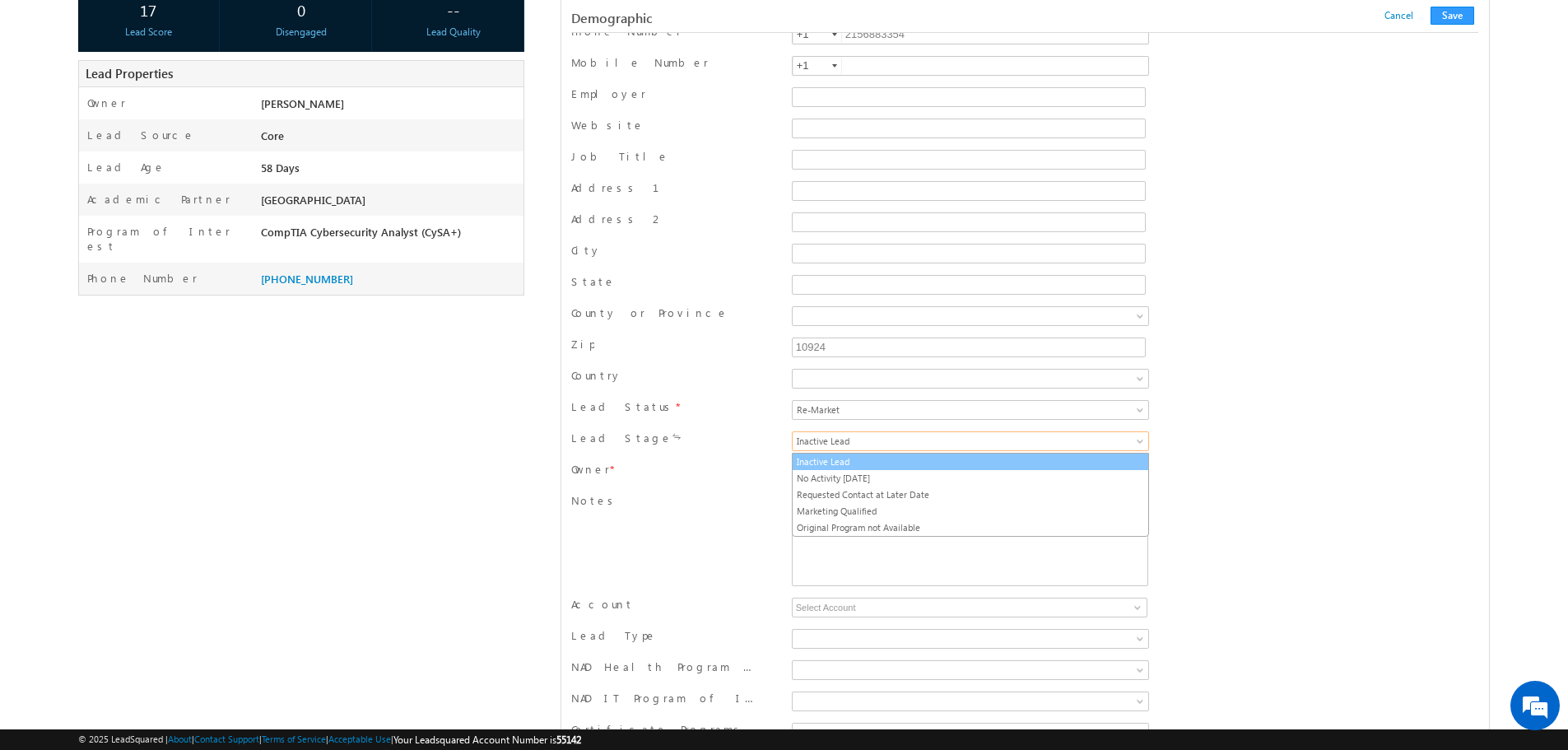
click at [880, 459] on link "Inactive Lead" at bounding box center [969, 461] width 355 height 14
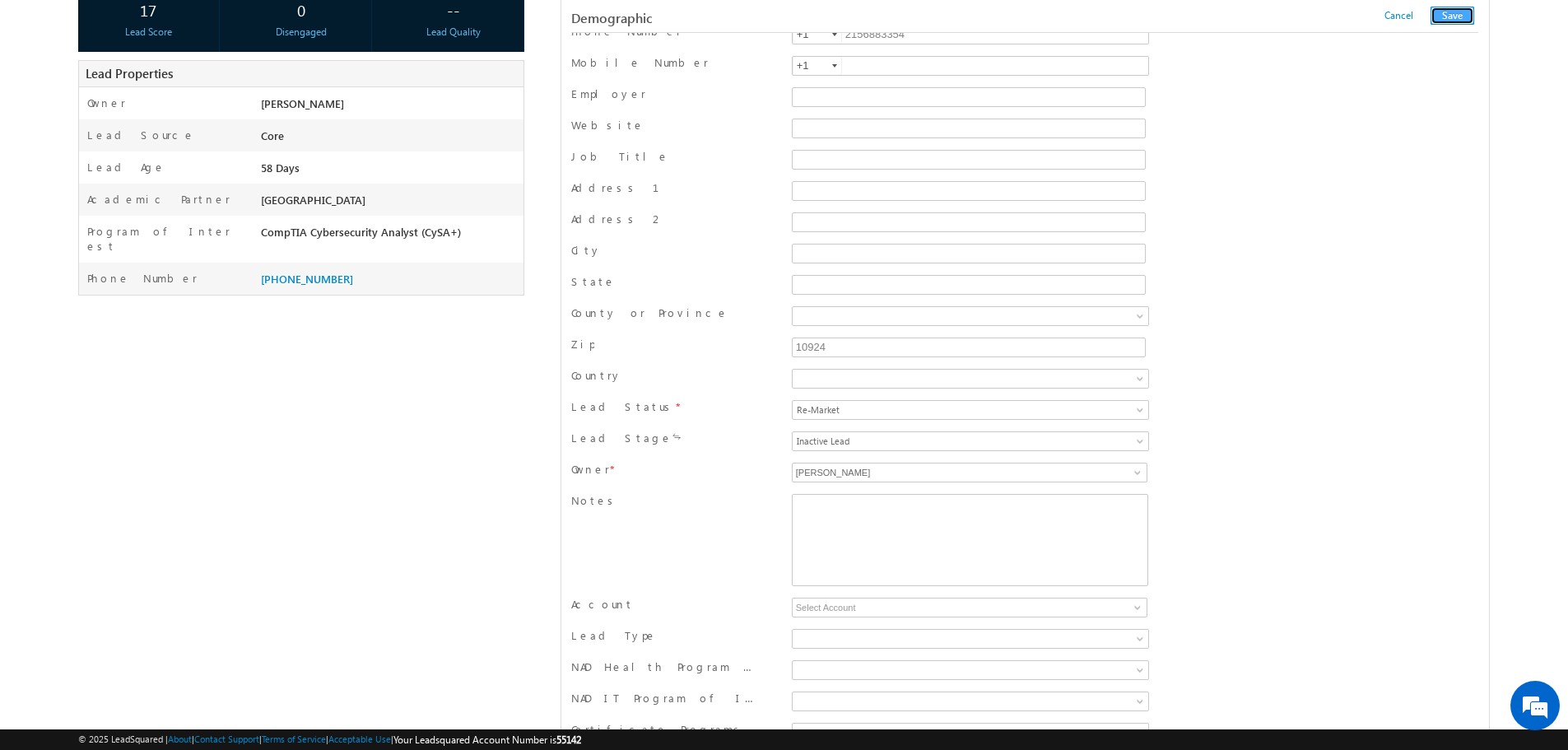
click at [1447, 20] on button "Save" at bounding box center [1451, 15] width 43 height 18
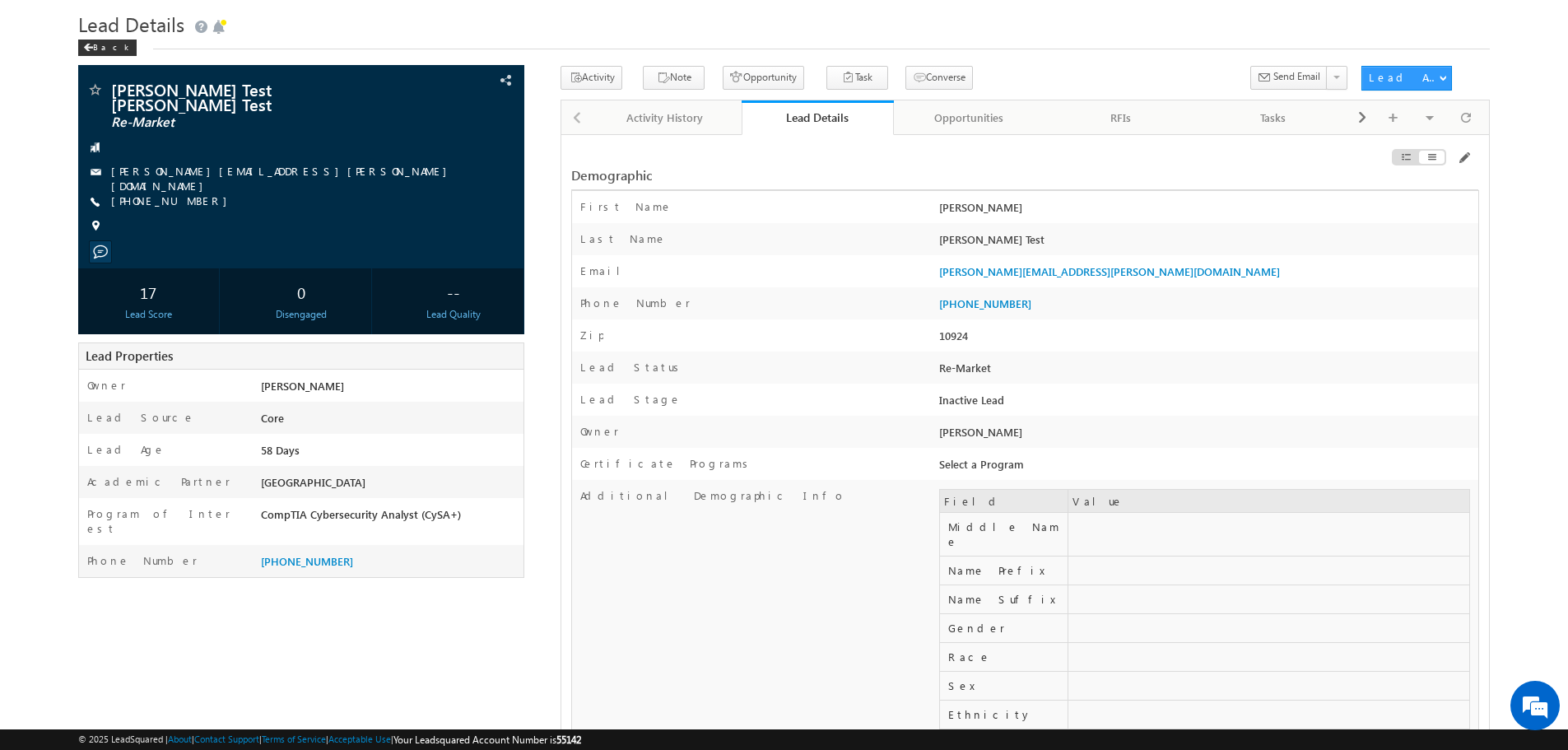
scroll to position [0, 0]
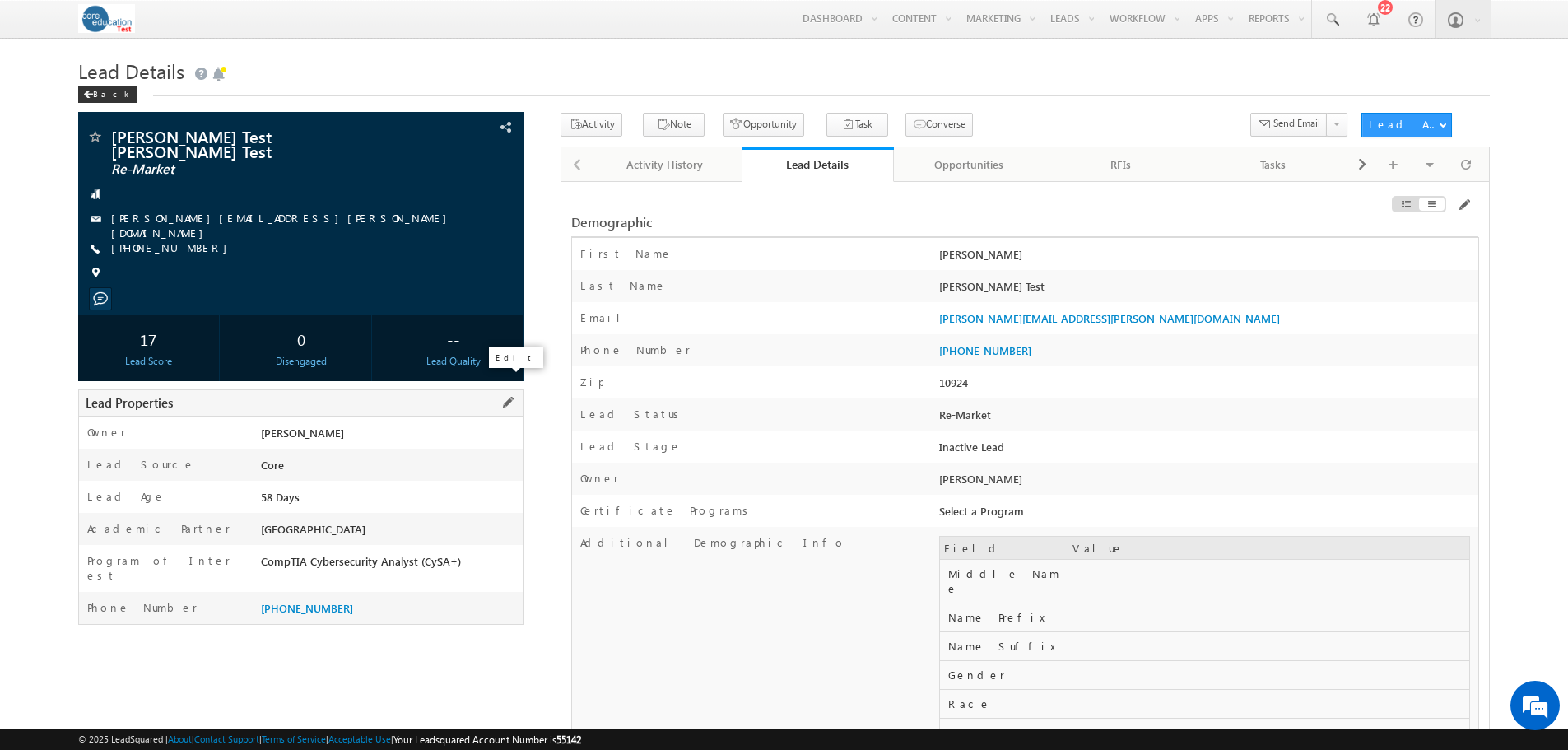
click at [512, 394] on span at bounding box center [508, 402] width 18 height 18
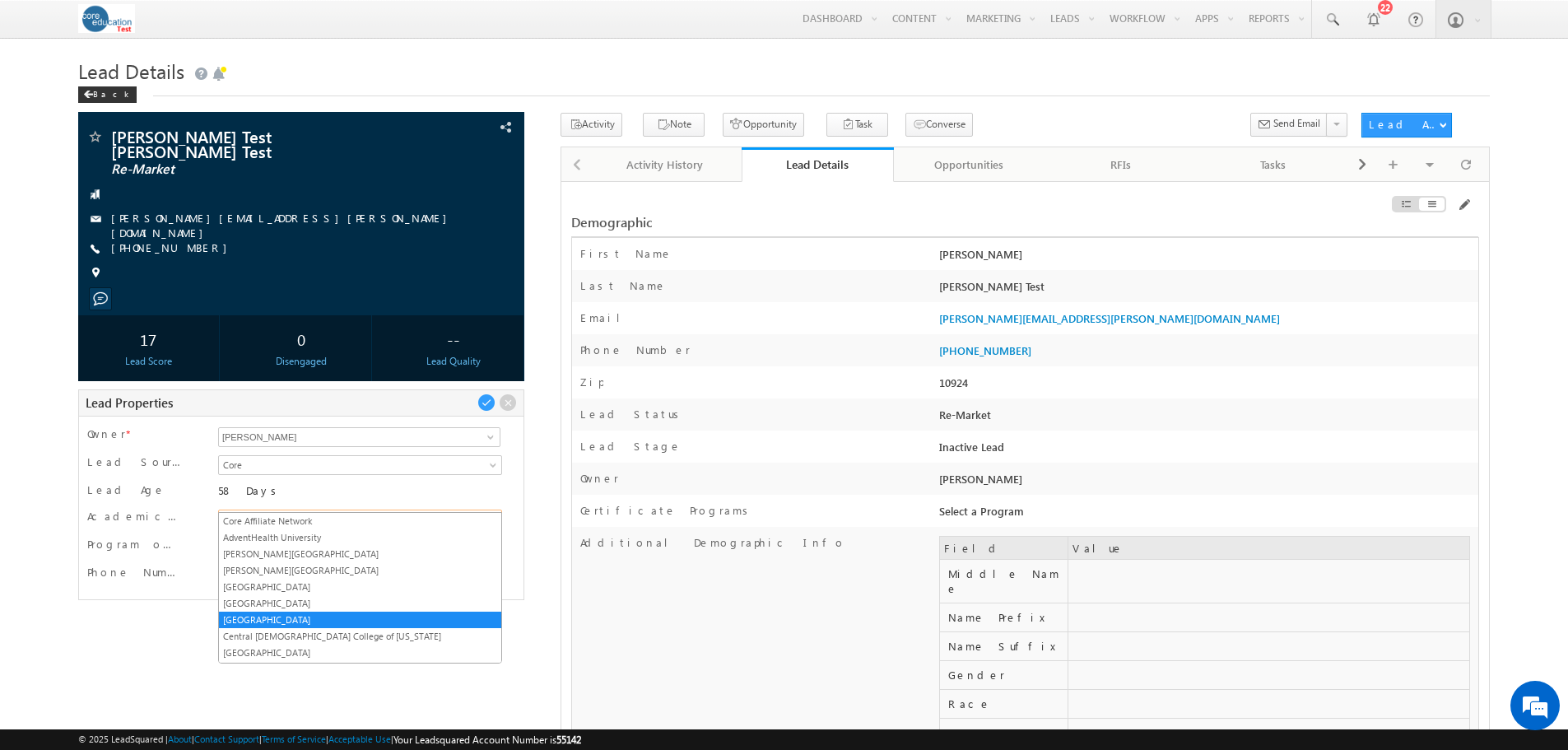
click at [327, 512] on span "Bethel College" at bounding box center [347, 519] width 256 height 14
click at [300, 583] on link "Arcadia University" at bounding box center [359, 586] width 282 height 14
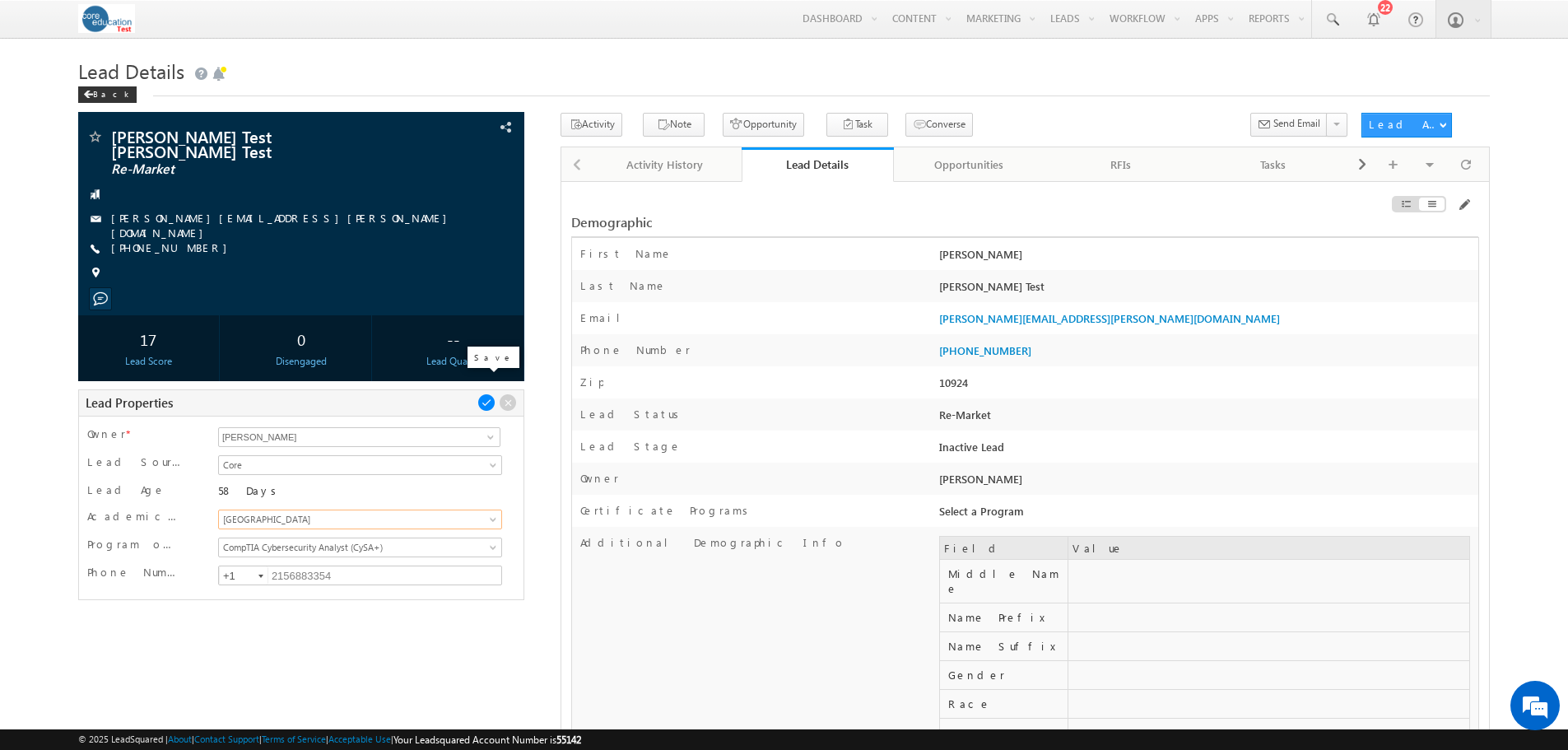
click at [485, 394] on span at bounding box center [485, 402] width 18 height 18
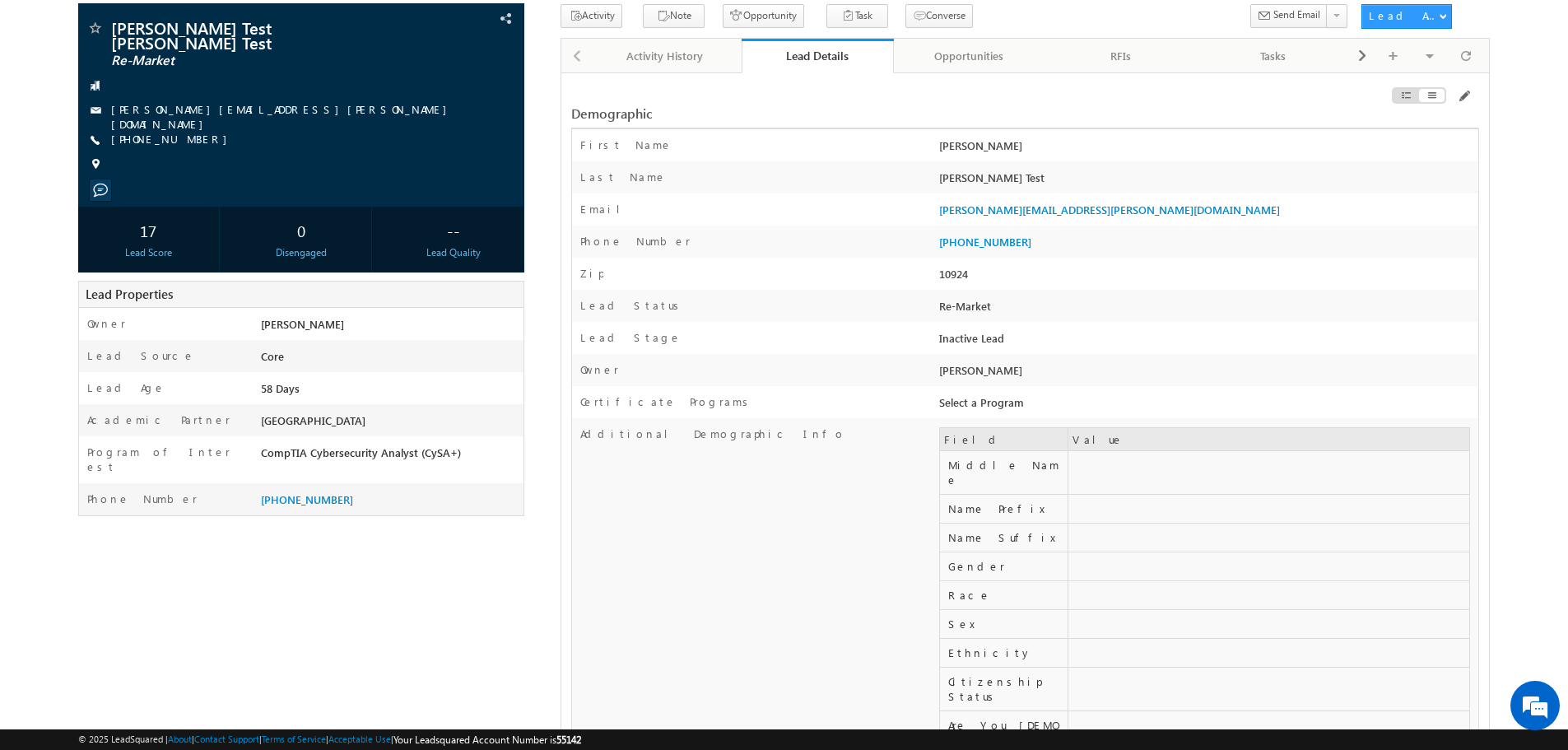
scroll to position [24, 0]
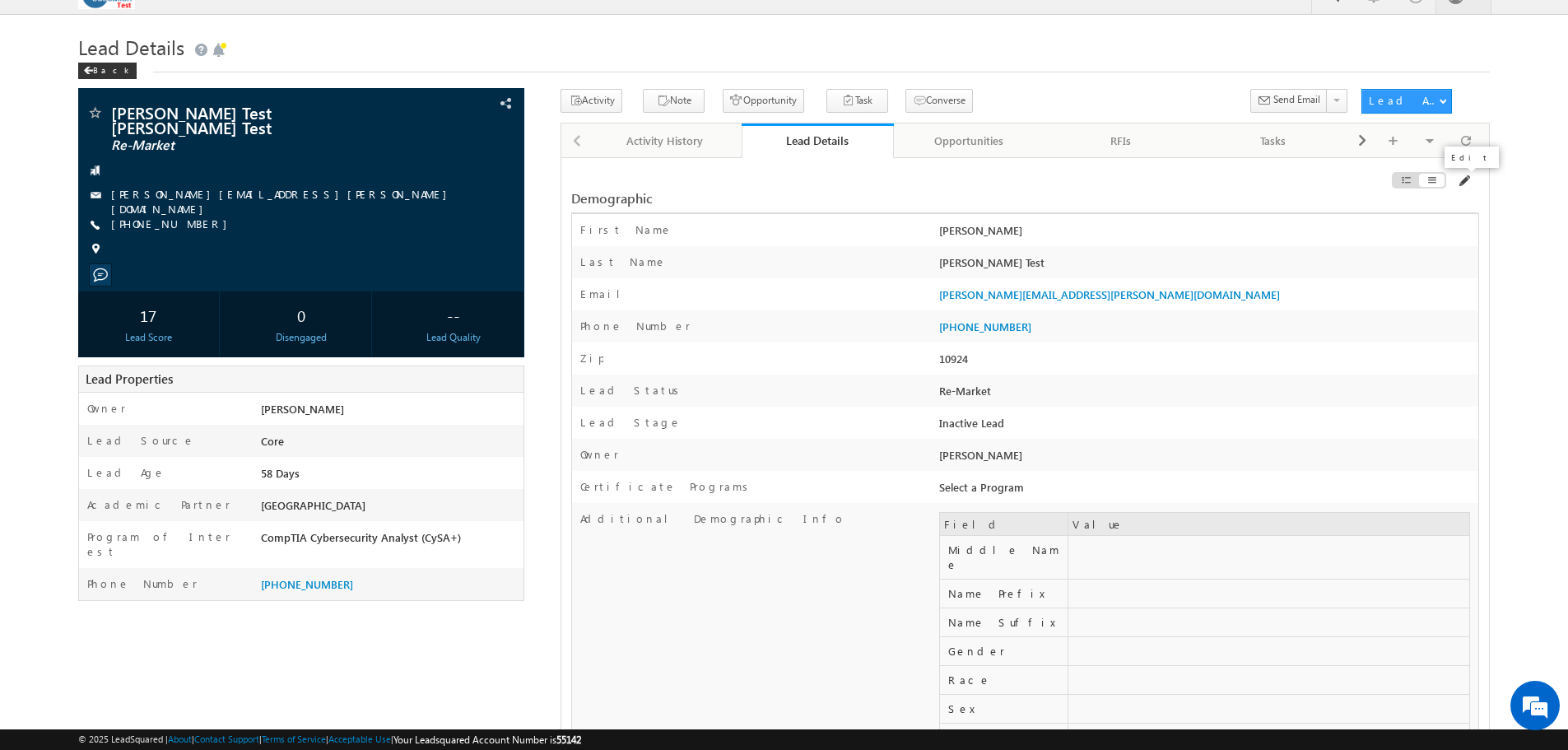
click at [1464, 183] on span at bounding box center [1462, 181] width 13 height 13
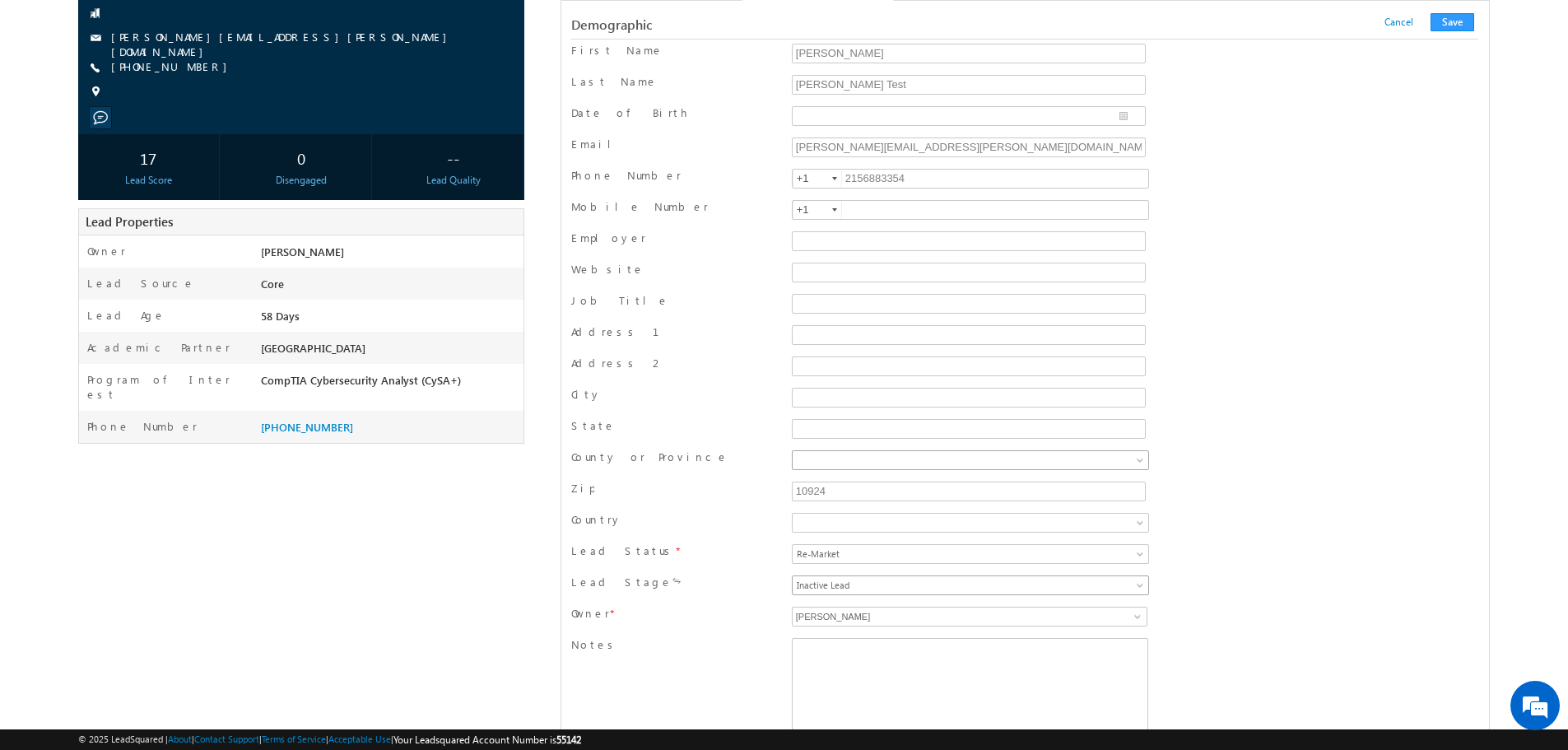
scroll to position [188, 0]
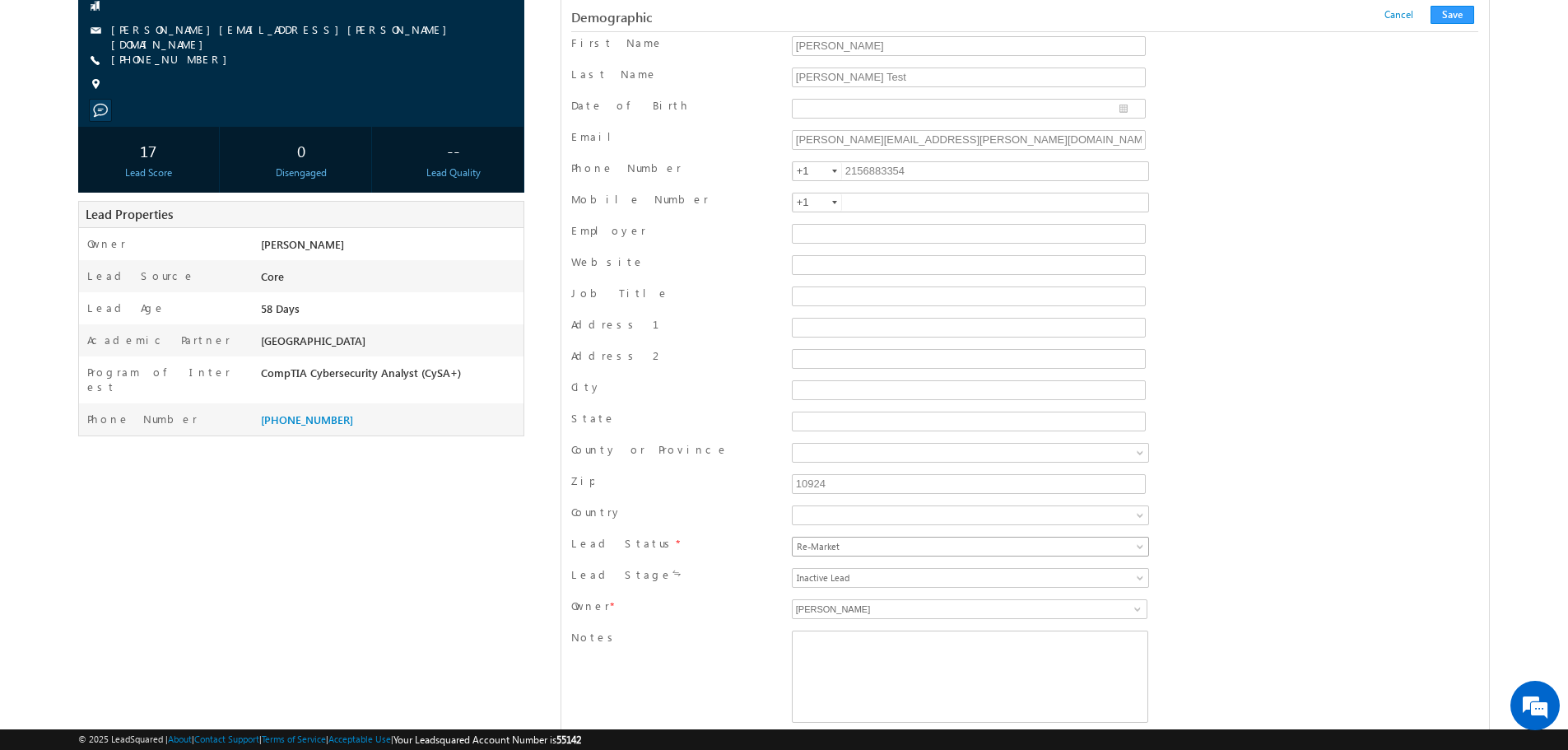
click at [917, 541] on span "Re-Market" at bounding box center [920, 546] width 256 height 14
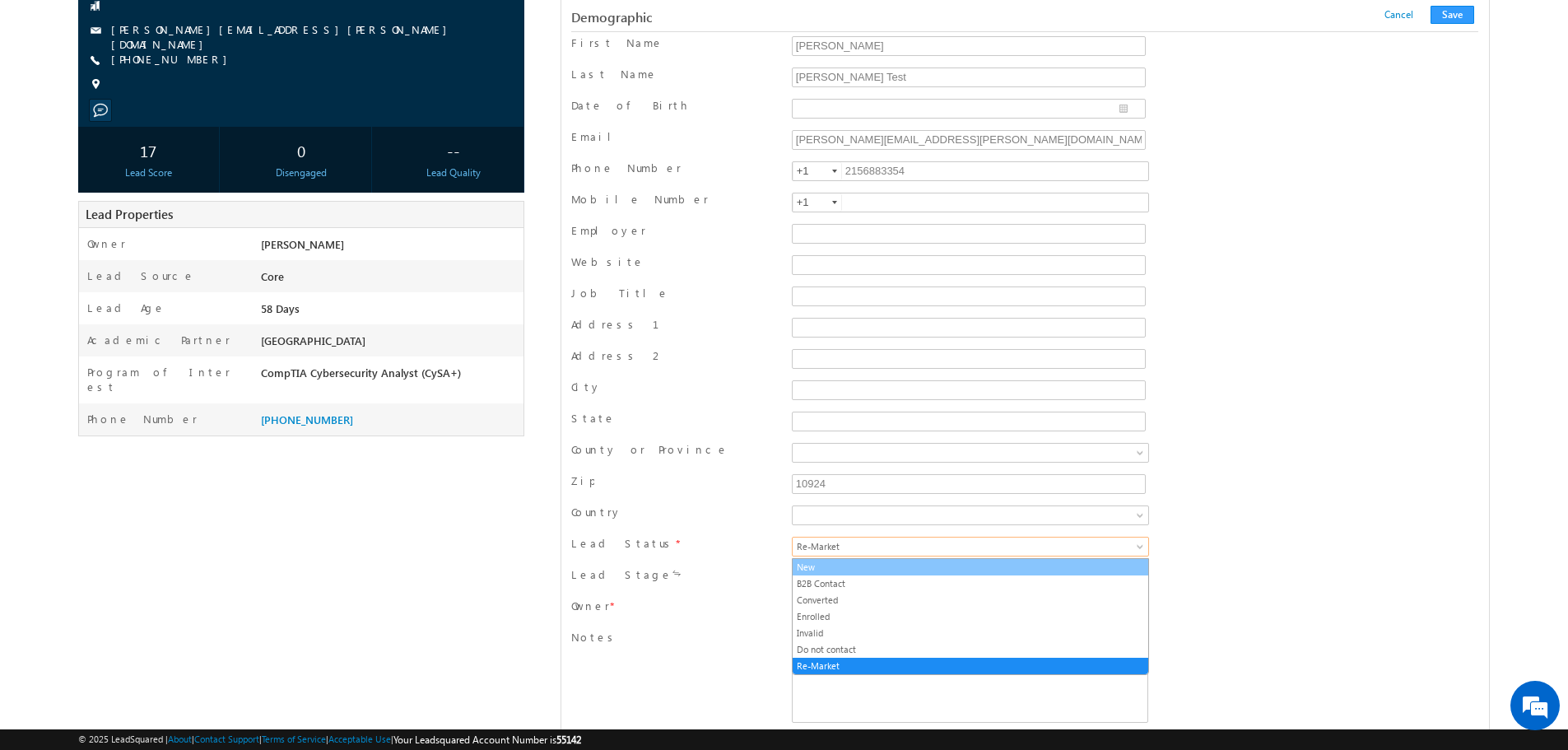
click at [882, 574] on link "New" at bounding box center [969, 567] width 355 height 14
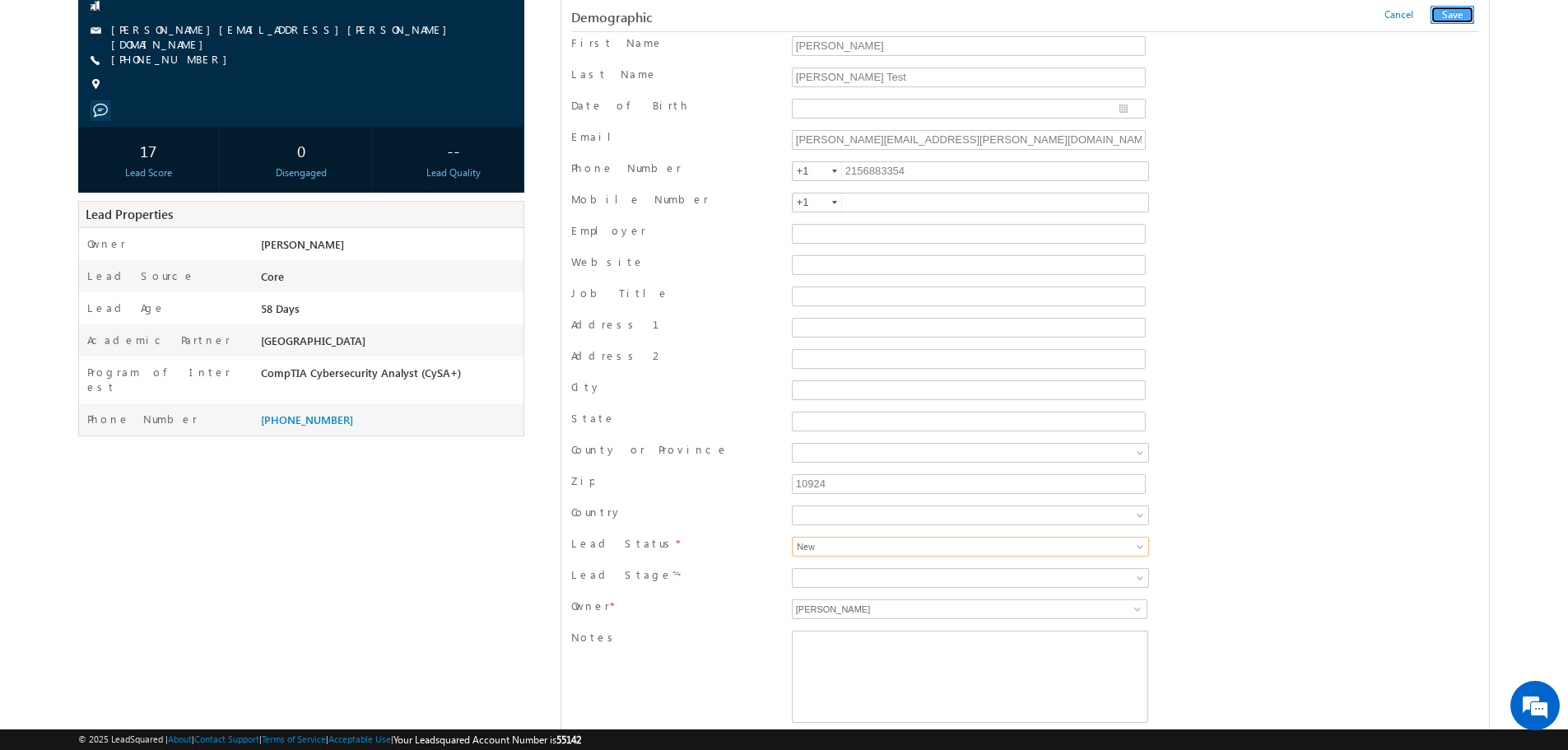
click at [1466, 17] on button "Save" at bounding box center [1451, 14] width 43 height 18
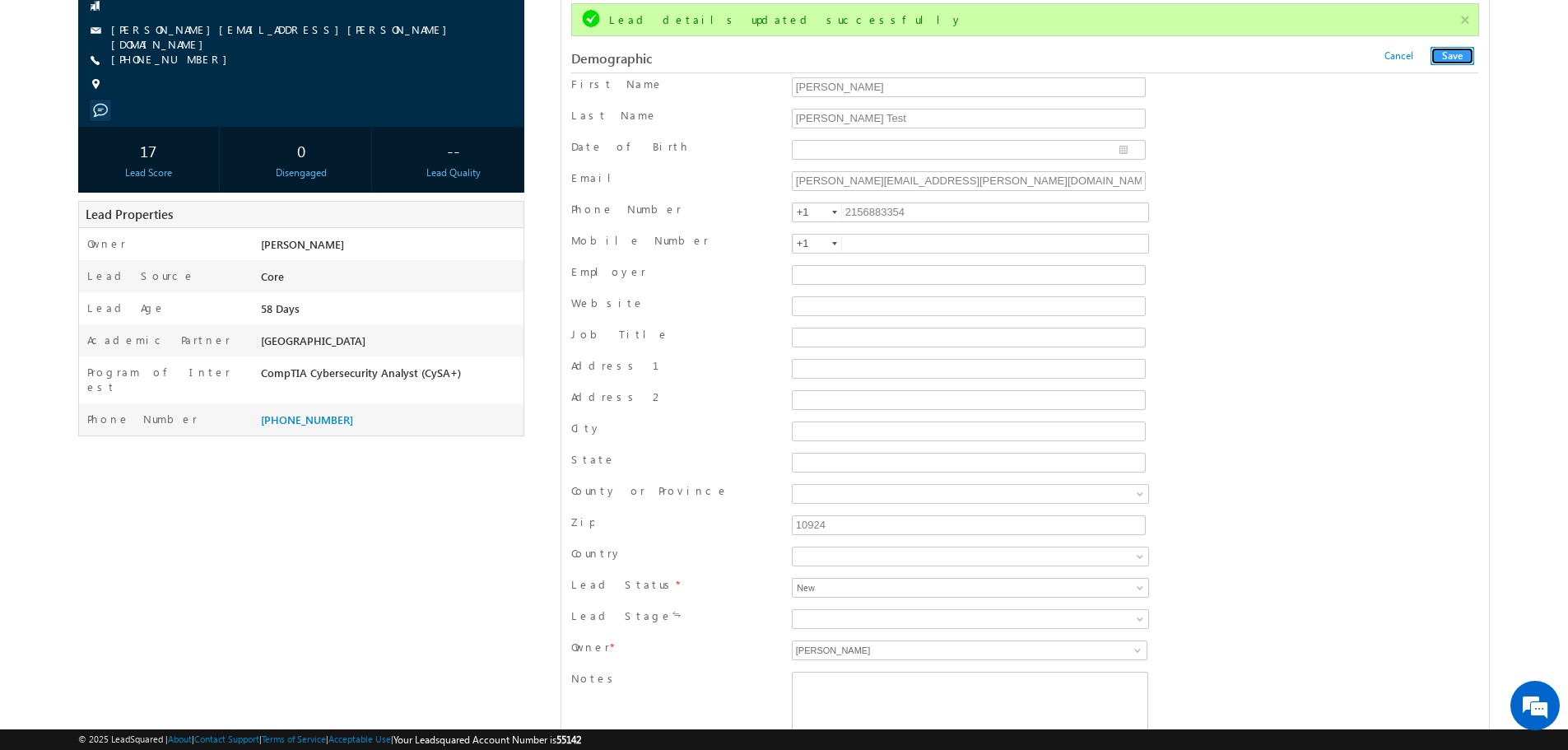
scroll to position [0, 0]
